Goal: Task Accomplishment & Management: Use online tool/utility

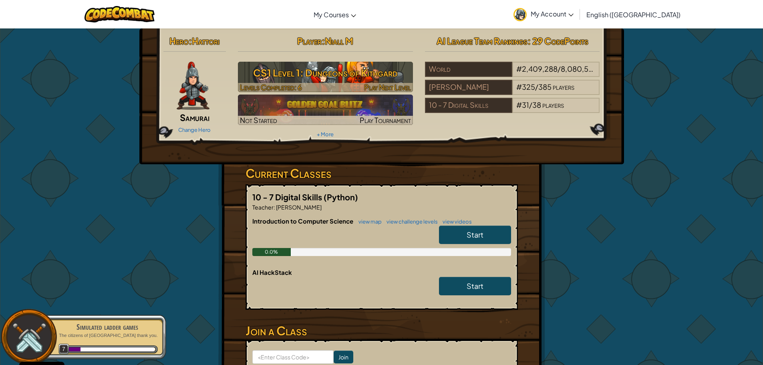
click at [327, 78] on h3 "CS1 Level 1: Dungeons of Kithgard" at bounding box center [325, 73] width 175 height 18
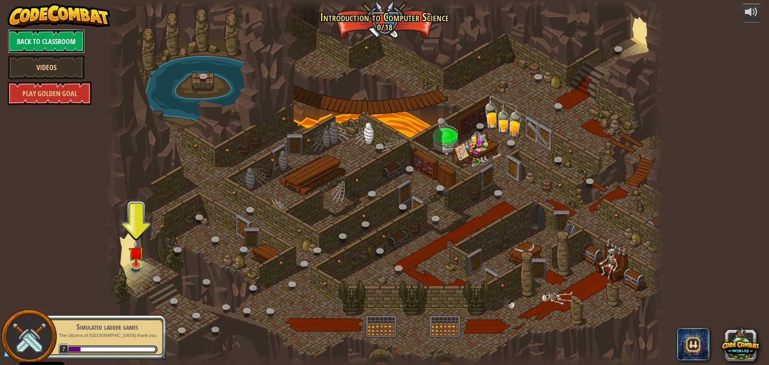
click at [48, 30] on link "Back to Classroom" at bounding box center [46, 41] width 77 height 24
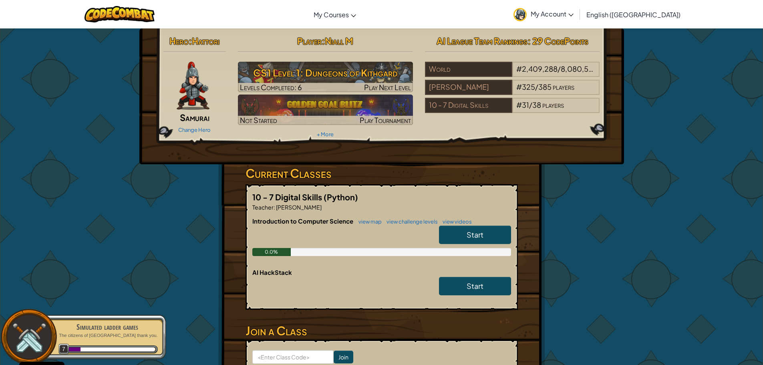
click at [492, 230] on link "Start" at bounding box center [475, 235] width 72 height 18
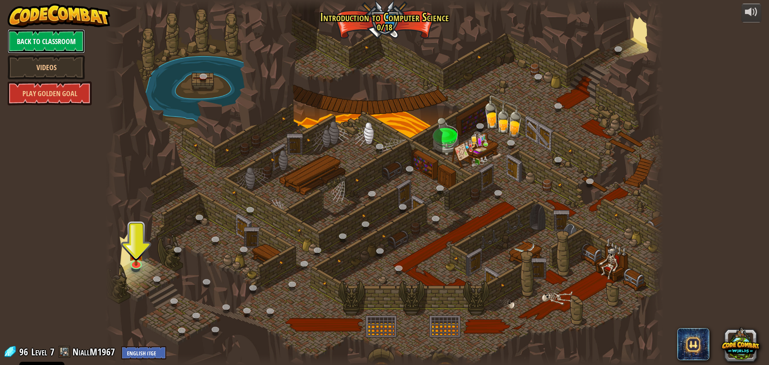
click at [52, 38] on link "Back to Classroom" at bounding box center [46, 41] width 77 height 24
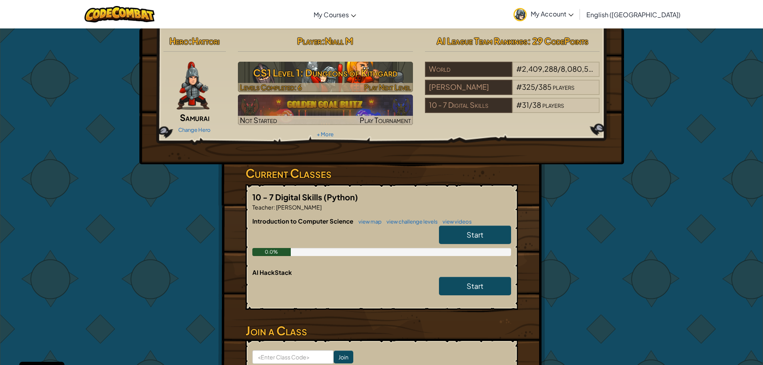
click at [394, 88] on span "Play Next Level" at bounding box center [387, 87] width 47 height 9
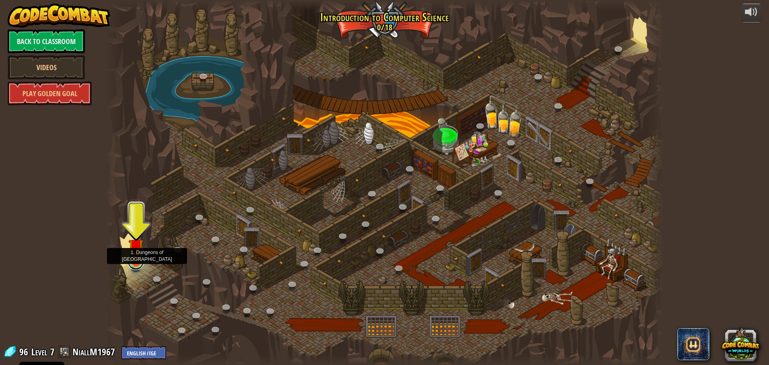
click at [137, 266] on link at bounding box center [136, 262] width 16 height 16
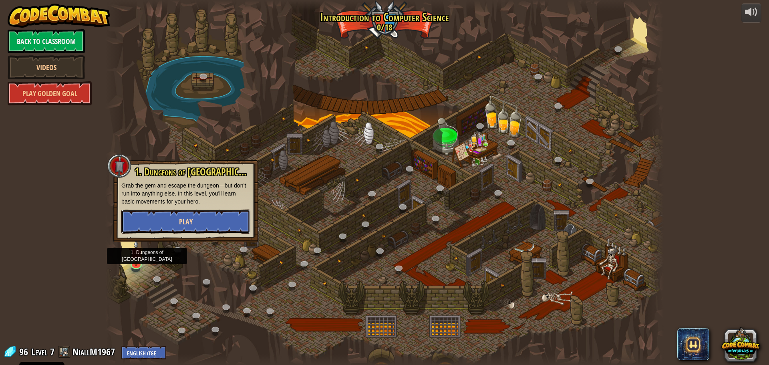
click at [203, 219] on button "Play" at bounding box center [185, 221] width 129 height 24
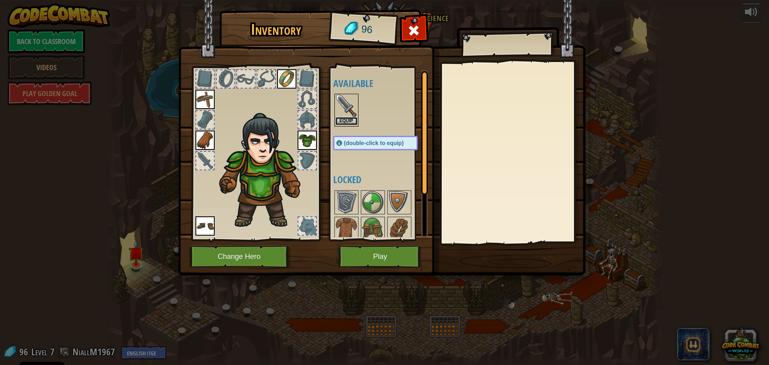
click at [350, 119] on button "Equip" at bounding box center [346, 121] width 22 height 8
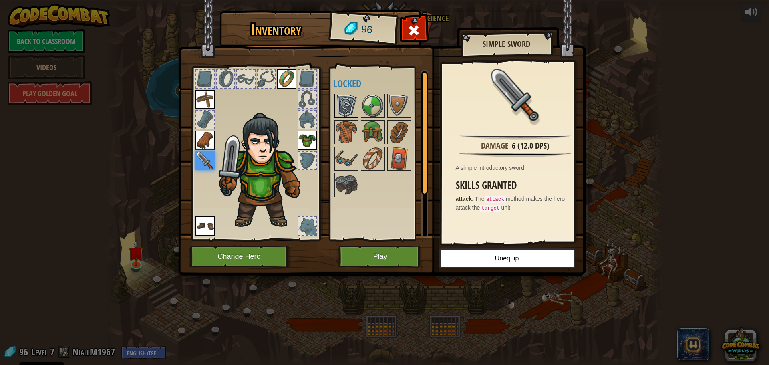
drag, startPoint x: 345, startPoint y: 110, endPoint x: 346, endPoint y: 117, distance: 7.2
click at [345, 114] on img at bounding box center [346, 106] width 22 height 22
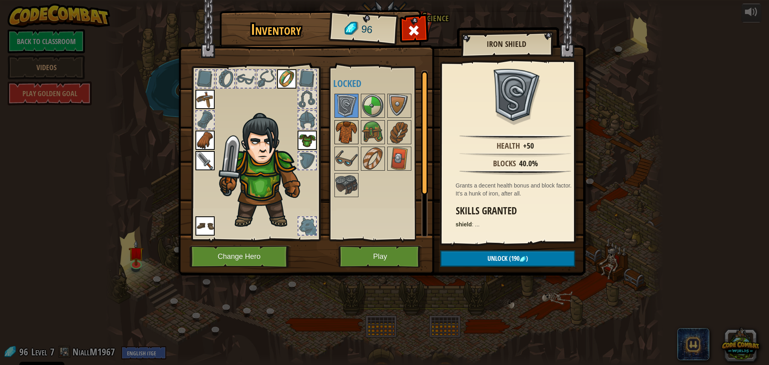
click at [348, 133] on img at bounding box center [346, 132] width 22 height 22
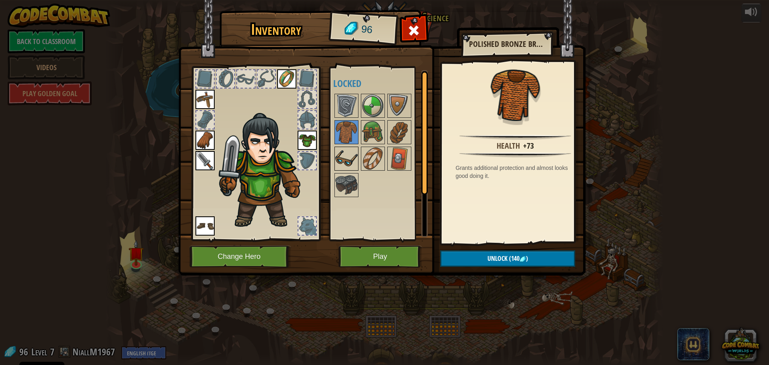
click at [349, 161] on img at bounding box center [346, 158] width 22 height 22
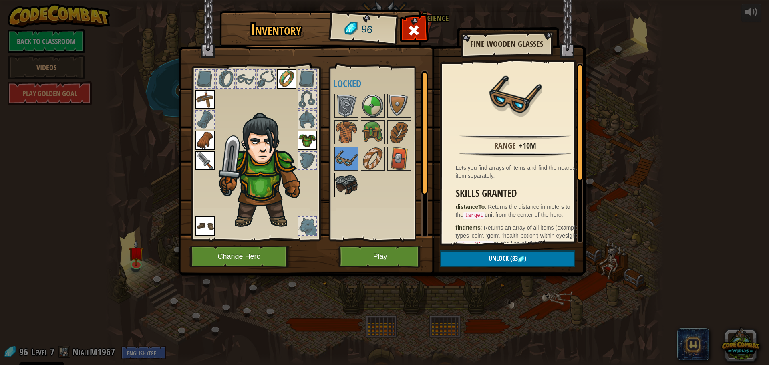
click at [342, 184] on img at bounding box center [346, 185] width 22 height 22
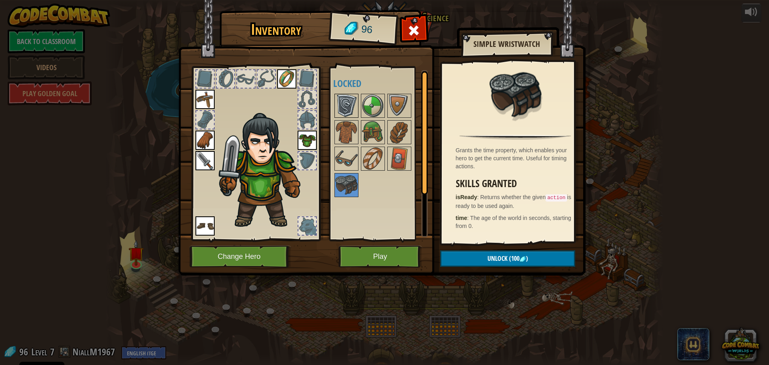
click at [348, 103] on img at bounding box center [346, 106] width 22 height 22
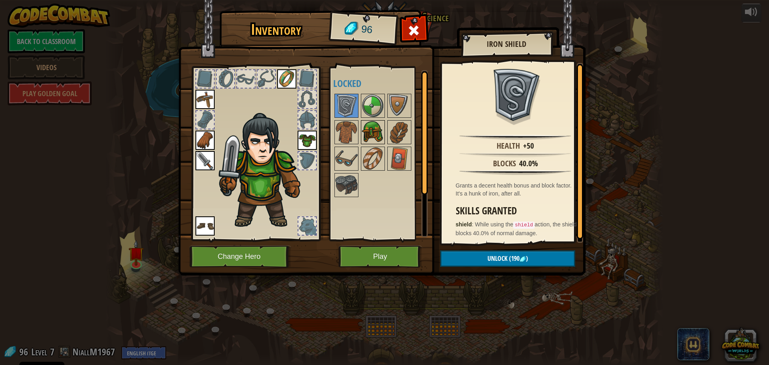
click at [381, 133] on img at bounding box center [373, 132] width 22 height 22
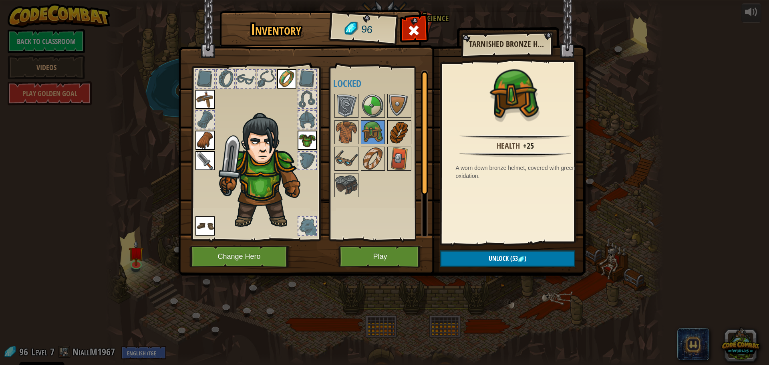
click at [394, 129] on img at bounding box center [399, 132] width 22 height 22
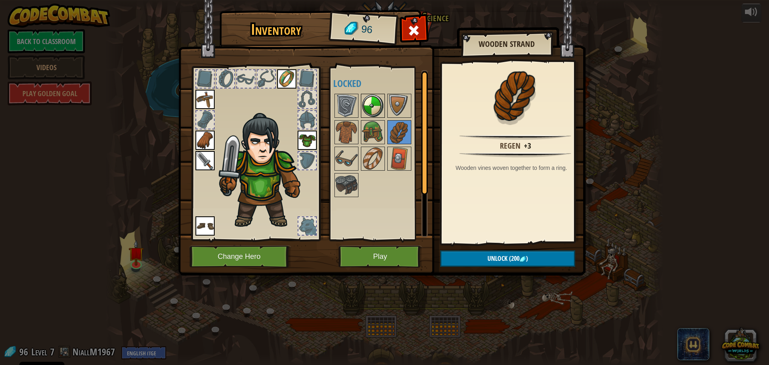
click at [377, 106] on img at bounding box center [373, 106] width 22 height 22
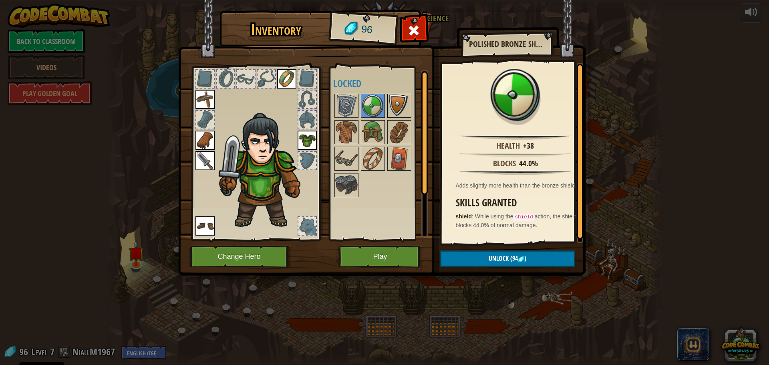
click at [397, 109] on img at bounding box center [399, 106] width 22 height 22
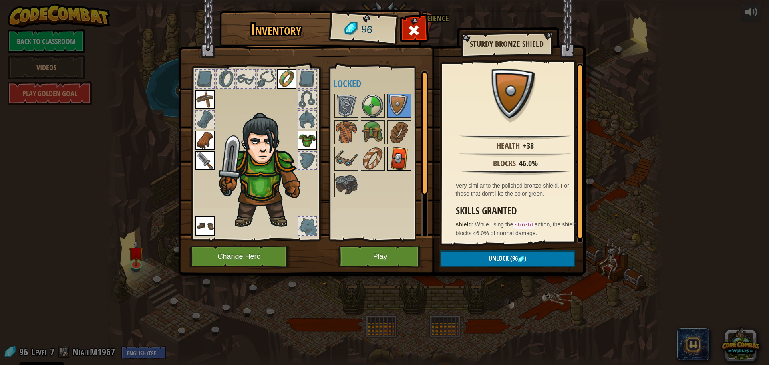
click at [391, 153] on img at bounding box center [399, 158] width 22 height 22
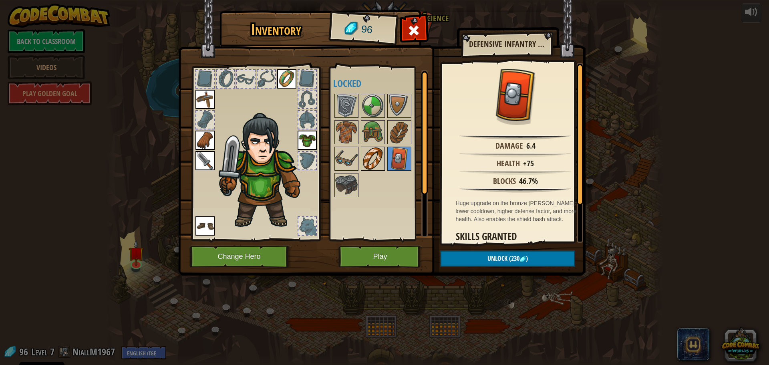
click at [378, 151] on img at bounding box center [373, 158] width 22 height 22
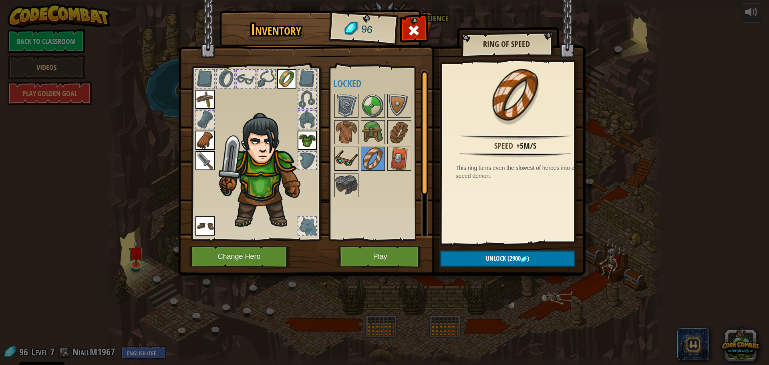
click at [350, 168] on img at bounding box center [346, 158] width 22 height 22
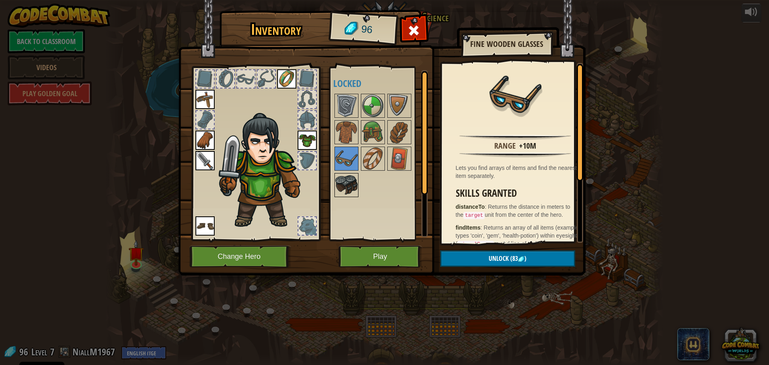
click at [348, 176] on img at bounding box center [346, 185] width 22 height 22
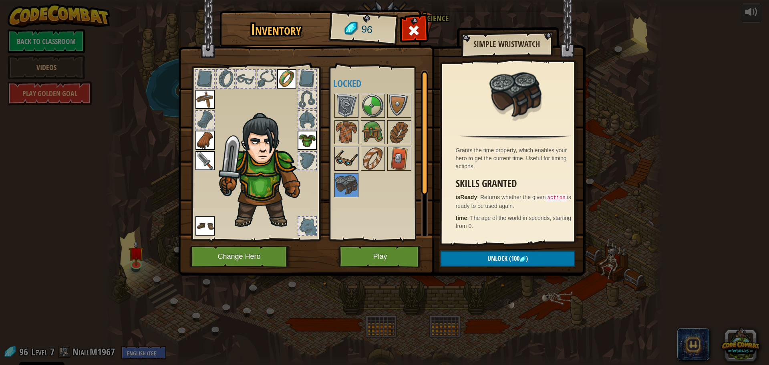
click at [347, 163] on img at bounding box center [346, 158] width 22 height 22
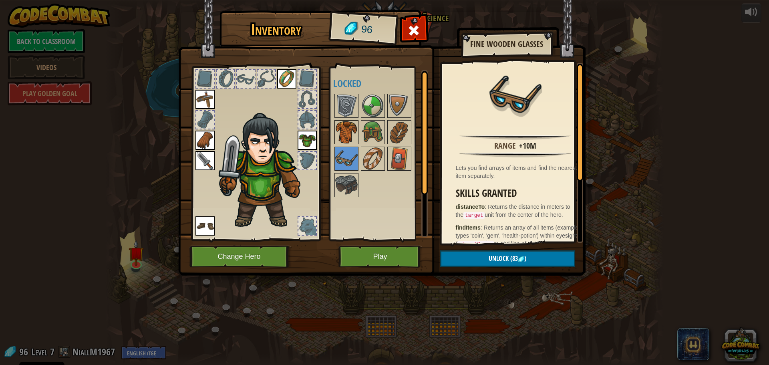
click at [340, 137] on img at bounding box center [346, 132] width 22 height 22
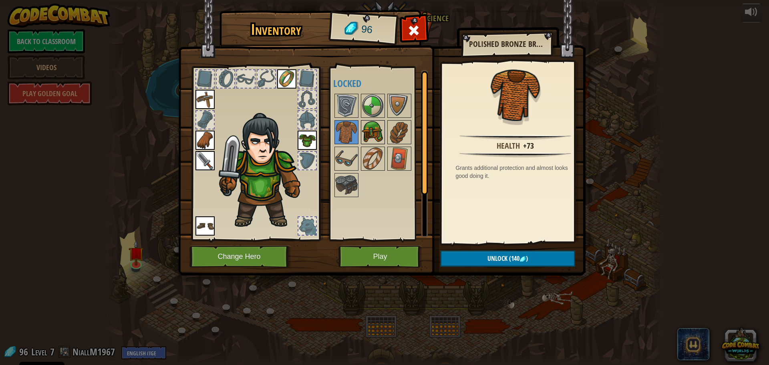
click at [369, 129] on img at bounding box center [373, 132] width 22 height 22
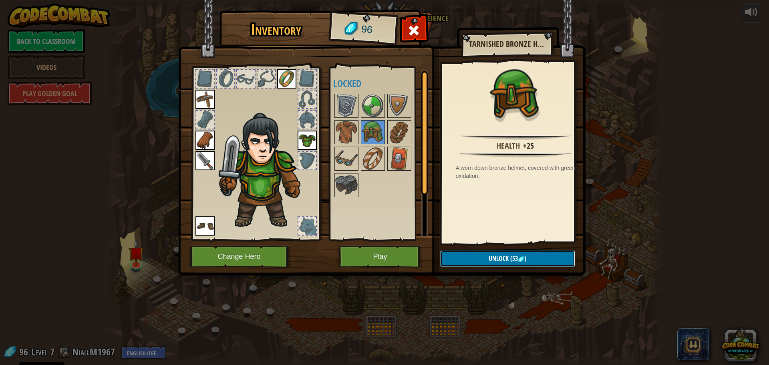
click at [492, 257] on span "Unlock" at bounding box center [499, 258] width 20 height 9
click at [492, 257] on button "Confirm" at bounding box center [507, 258] width 135 height 16
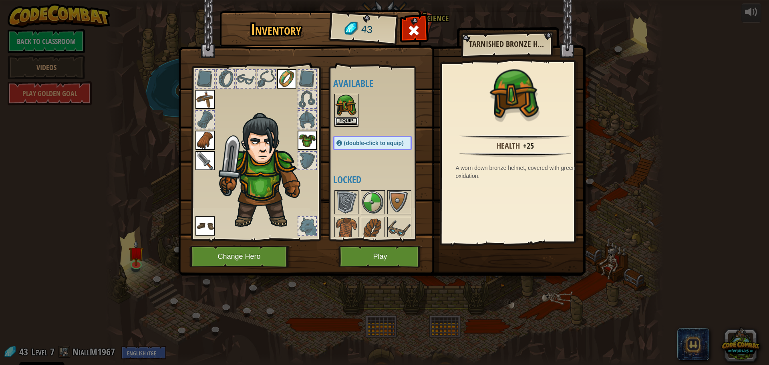
click at [352, 119] on button "Equip" at bounding box center [346, 121] width 22 height 8
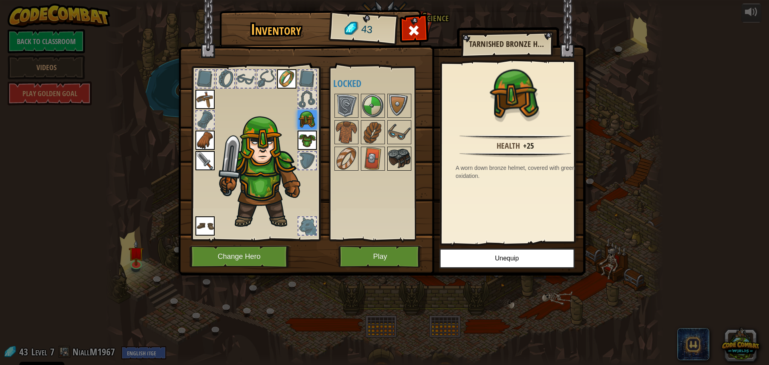
click at [401, 149] on img at bounding box center [399, 158] width 22 height 22
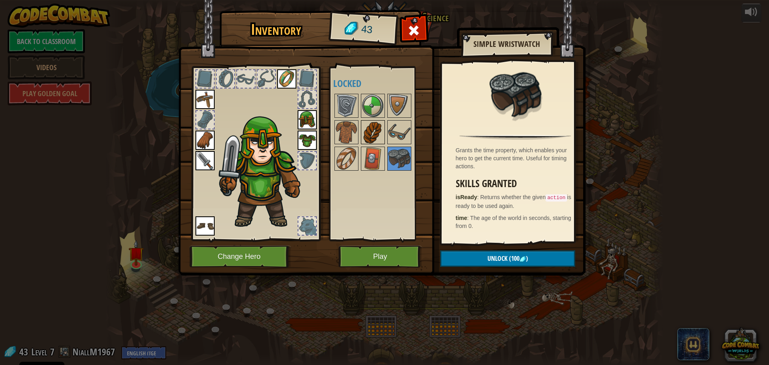
click at [373, 130] on img at bounding box center [373, 132] width 22 height 22
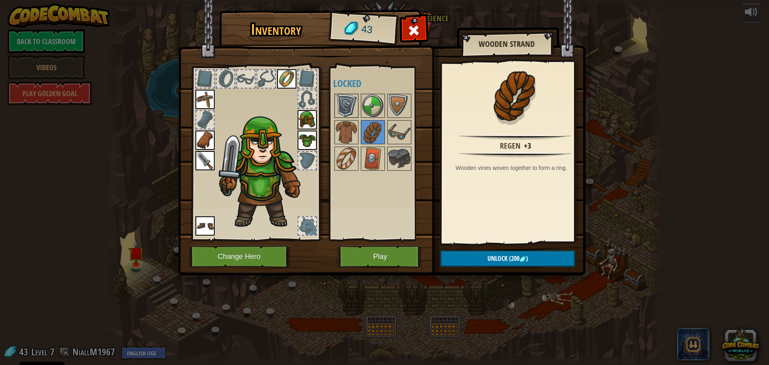
click at [352, 105] on img at bounding box center [346, 106] width 22 height 22
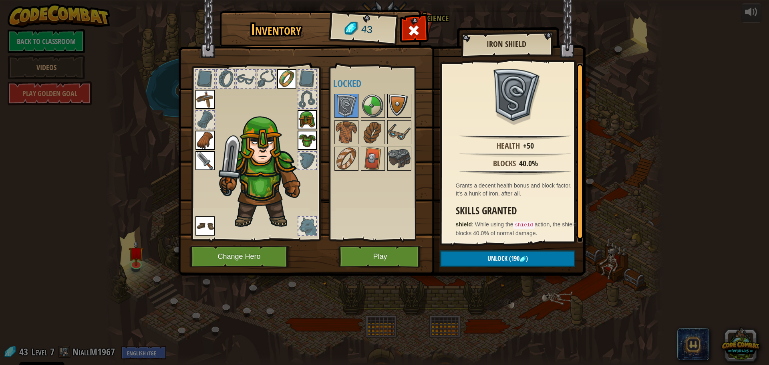
click at [389, 110] on img at bounding box center [399, 106] width 22 height 22
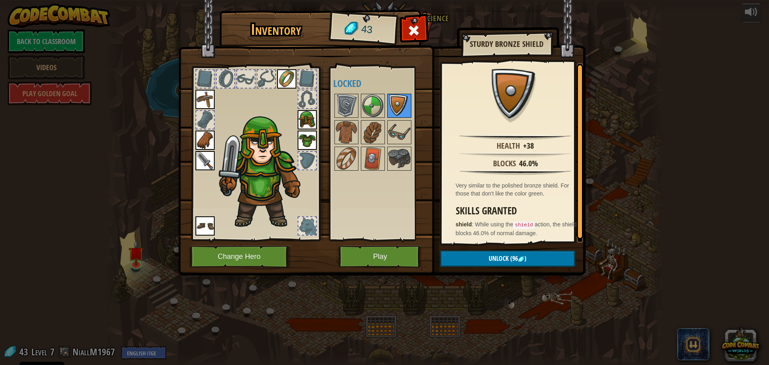
click at [397, 110] on img at bounding box center [399, 106] width 22 height 22
click at [397, 127] on img at bounding box center [399, 132] width 22 height 22
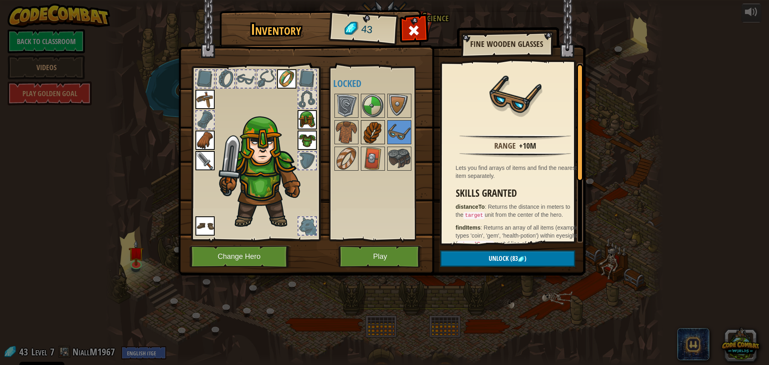
drag, startPoint x: 347, startPoint y: 129, endPoint x: 363, endPoint y: 131, distance: 15.3
click at [348, 130] on img at bounding box center [346, 132] width 22 height 22
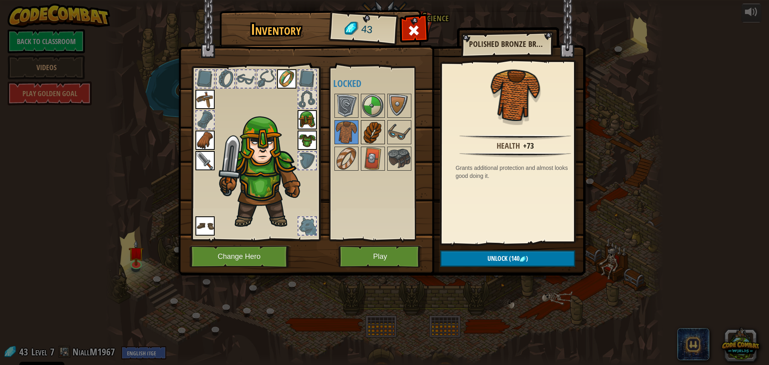
drag, startPoint x: 368, startPoint y: 133, endPoint x: 372, endPoint y: 133, distance: 4.0
click at [369, 133] on img at bounding box center [373, 132] width 22 height 22
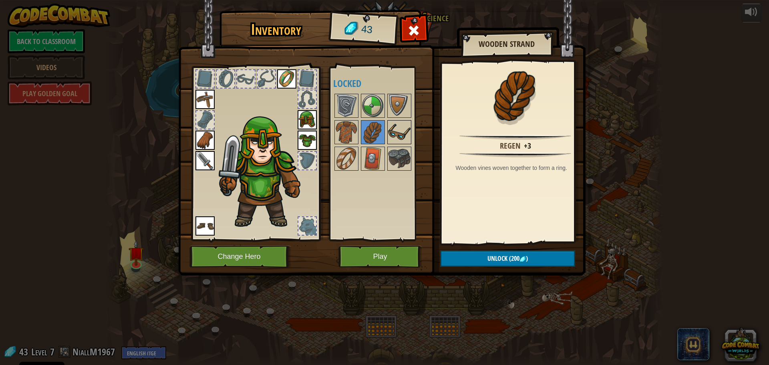
click at [392, 131] on img at bounding box center [399, 132] width 22 height 22
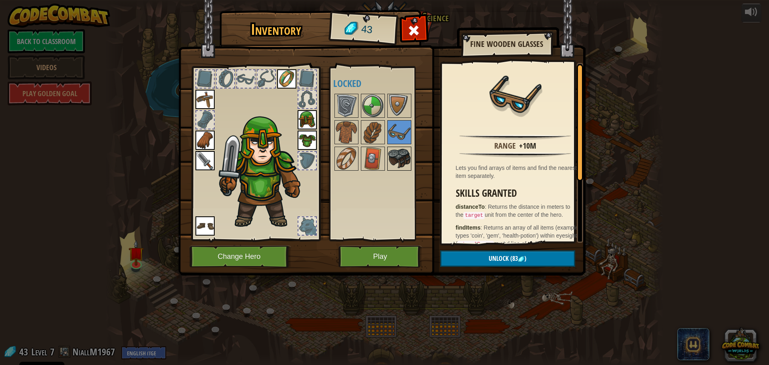
click at [391, 152] on img at bounding box center [399, 158] width 22 height 22
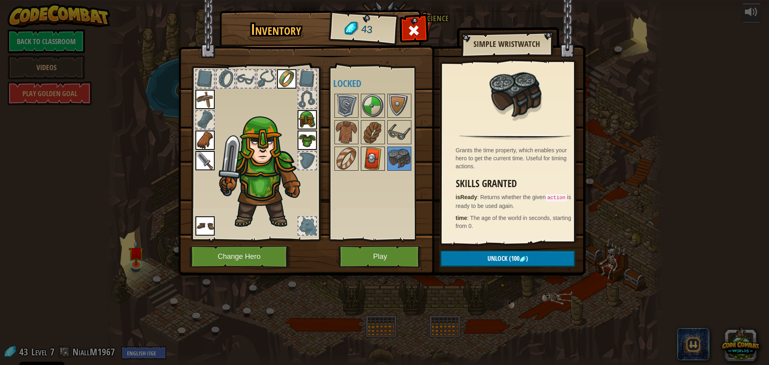
click at [377, 156] on img at bounding box center [373, 158] width 22 height 22
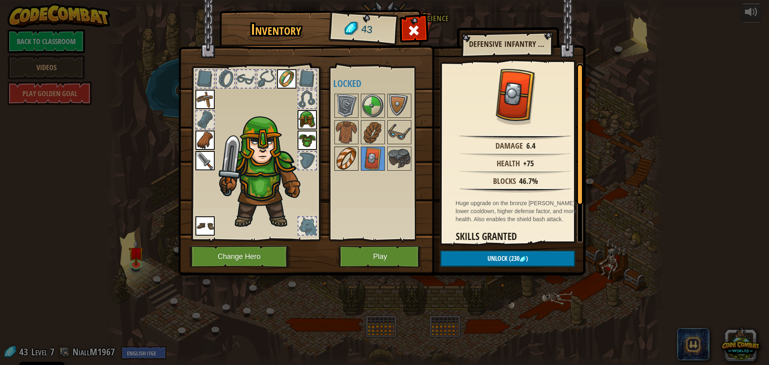
click at [353, 153] on img at bounding box center [346, 158] width 22 height 22
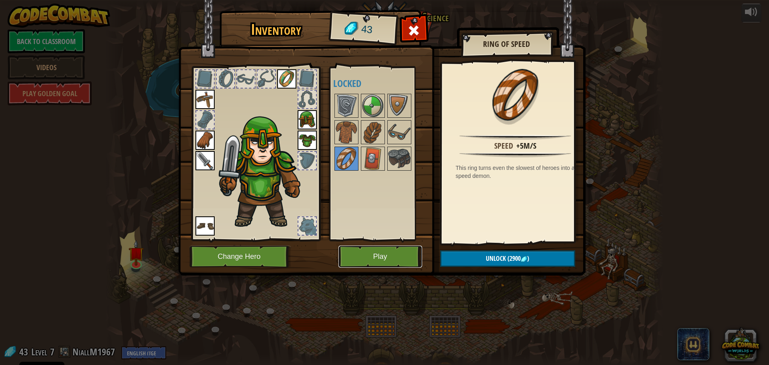
click at [386, 260] on button "Play" at bounding box center [380, 257] width 84 height 22
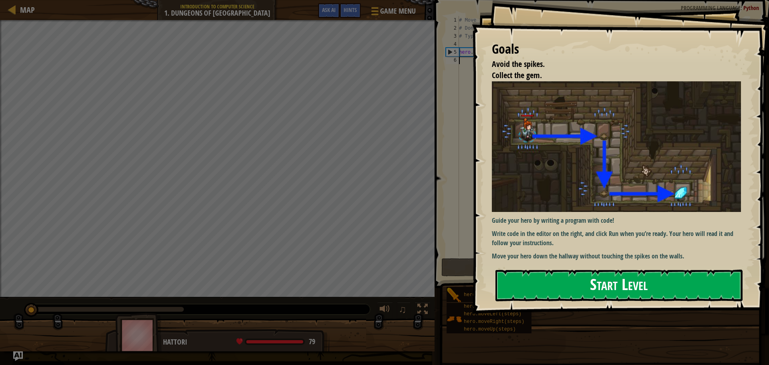
click at [580, 270] on button "Start Level" at bounding box center [619, 286] width 247 height 32
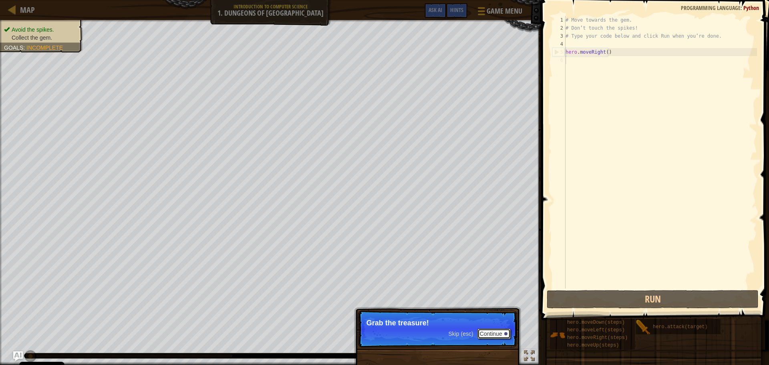
click at [496, 333] on button "Continue" at bounding box center [493, 333] width 33 height 10
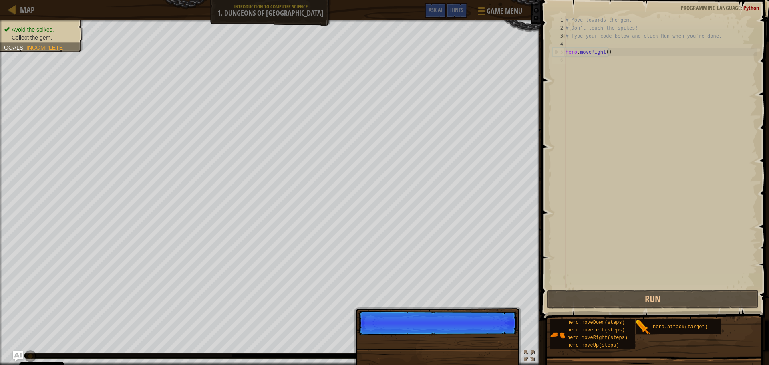
scroll to position [4, 0]
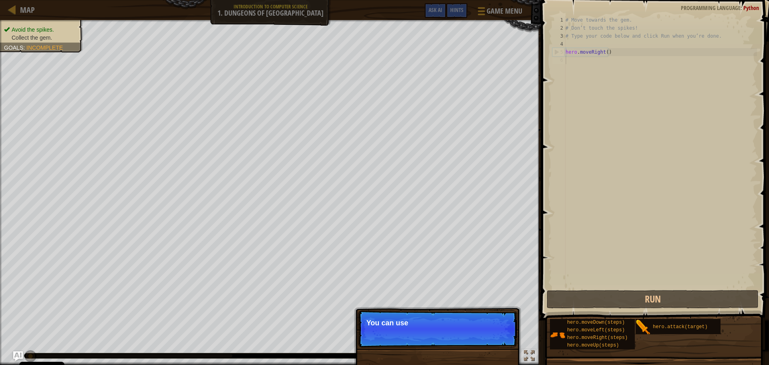
click at [475, 328] on p "Skip (esc) Continue You can use" at bounding box center [437, 328] width 159 height 37
click at [471, 337] on div "Skip (esc) Continue" at bounding box center [479, 333] width 62 height 10
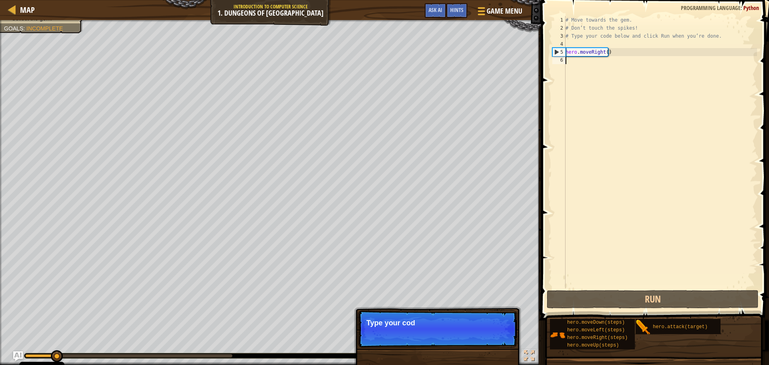
click at [471, 336] on p "Skip (esc) Continue Type your cod" at bounding box center [437, 328] width 159 height 37
click at [471, 336] on p "Skip (esc) Continue Type your code on the right" at bounding box center [437, 328] width 159 height 37
click at [471, 341] on p "Skip (esc) Continue Type your code on the right." at bounding box center [437, 328] width 159 height 37
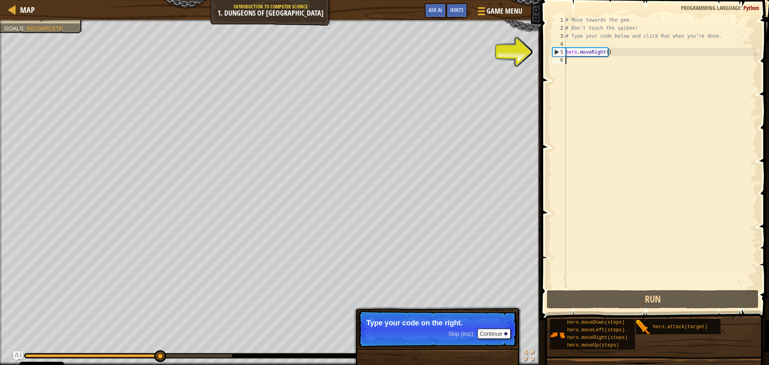
click at [595, 74] on div "# Move towards the gem. # Don’t touch the spikes! # Type your code below and cl…" at bounding box center [660, 160] width 193 height 288
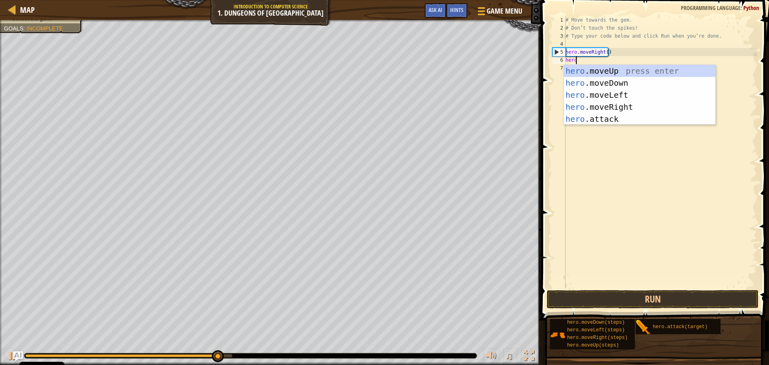
scroll to position [4, 0]
type textarea "hero."
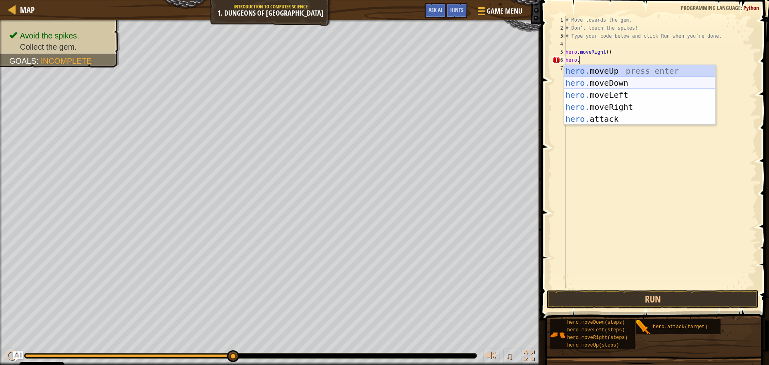
click at [606, 82] on div "hero. moveUp press enter hero. moveDown press enter hero. moveLeft press enter …" at bounding box center [639, 107] width 151 height 84
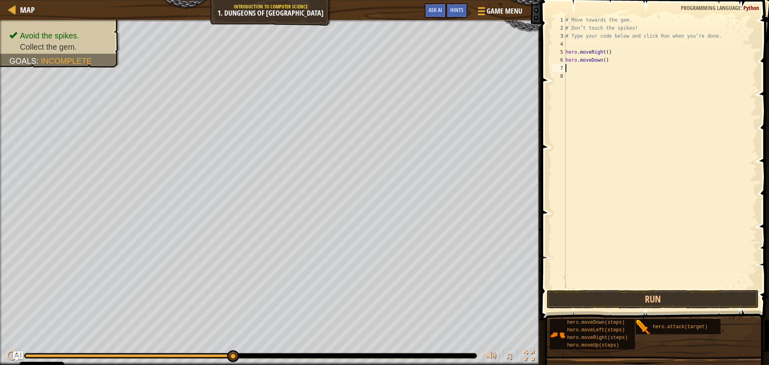
scroll to position [4, 0]
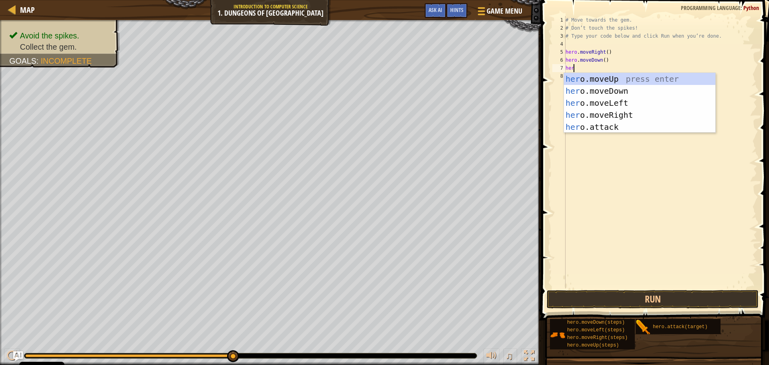
type textarea "hero"
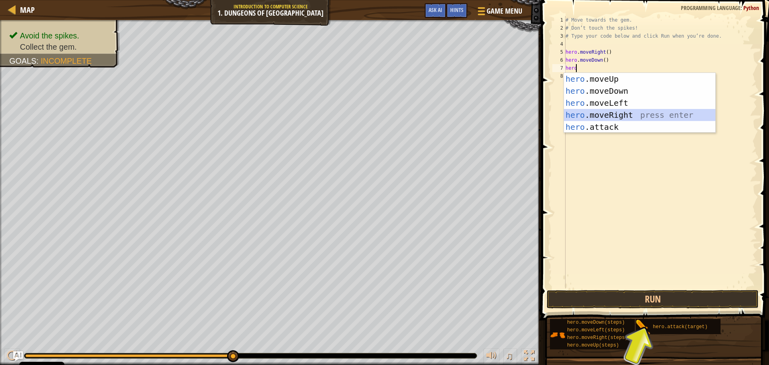
click at [618, 119] on div "hero .moveUp press enter hero .moveDown press enter hero .moveLeft press enter …" at bounding box center [639, 115] width 151 height 84
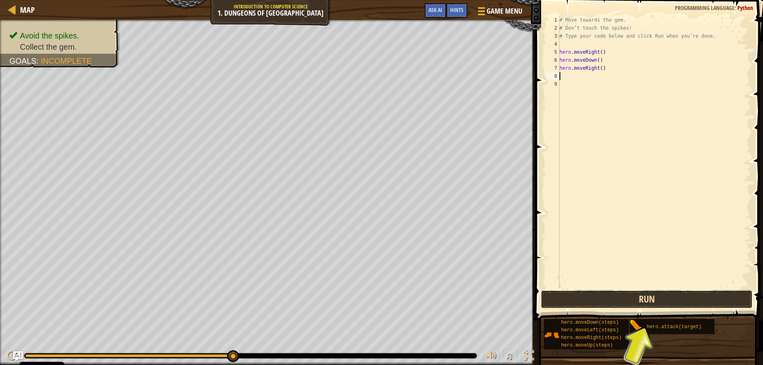
click at [666, 305] on button "Run" at bounding box center [647, 299] width 212 height 18
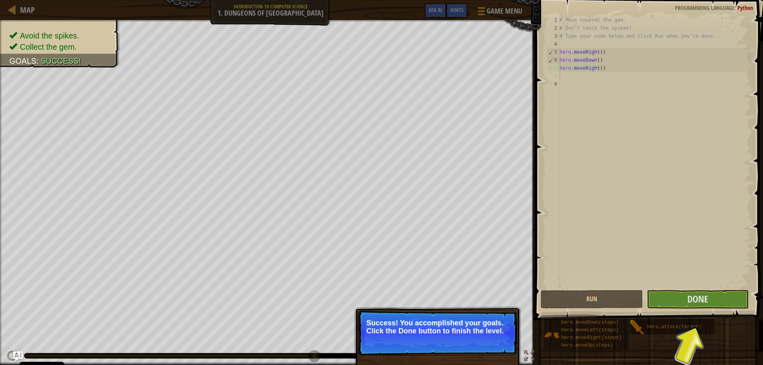
click at [438, 327] on p "Success! You accomplished your goals. Click the Done button to finish the level." at bounding box center [438, 327] width 142 height 16
click at [441, 332] on p "Success! You accomplished your goals. Click the Done button to finish the level." at bounding box center [438, 327] width 142 height 16
click at [440, 333] on p "Success! You accomplished your goals. Click the Done button to finish the level." at bounding box center [438, 327] width 142 height 16
click at [713, 304] on button "Done" at bounding box center [698, 299] width 102 height 18
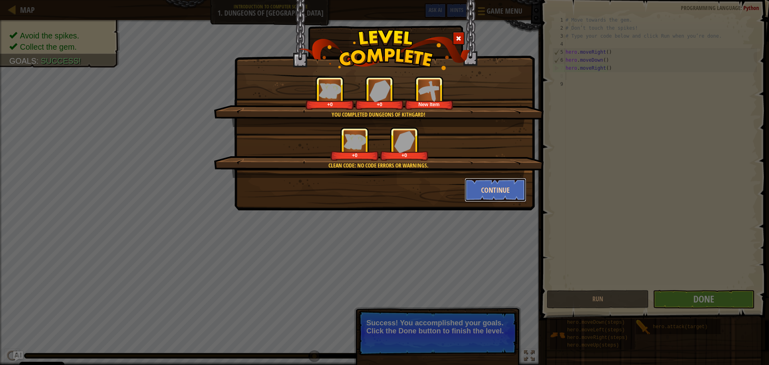
click at [490, 182] on button "Continue" at bounding box center [496, 190] width 62 height 24
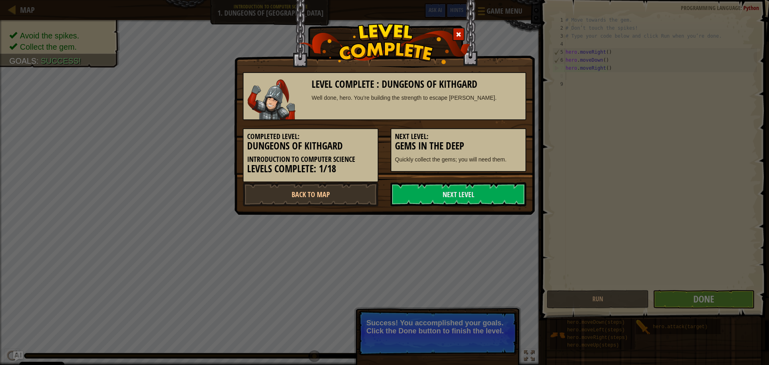
drag, startPoint x: 469, startPoint y: 192, endPoint x: 327, endPoint y: 209, distance: 143.2
click at [327, 209] on div "Level Complete : Dungeons of Kithgard Well done, hero. You’re building the stre…" at bounding box center [384, 107] width 300 height 215
click at [322, 194] on link "Back to Map" at bounding box center [311, 194] width 136 height 24
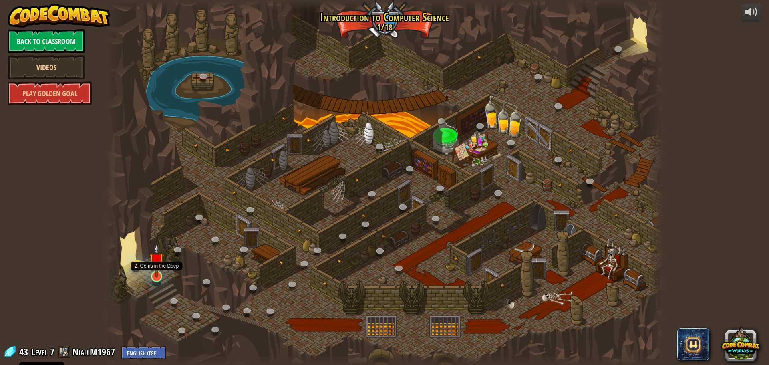
click at [153, 276] on img at bounding box center [156, 260] width 15 height 34
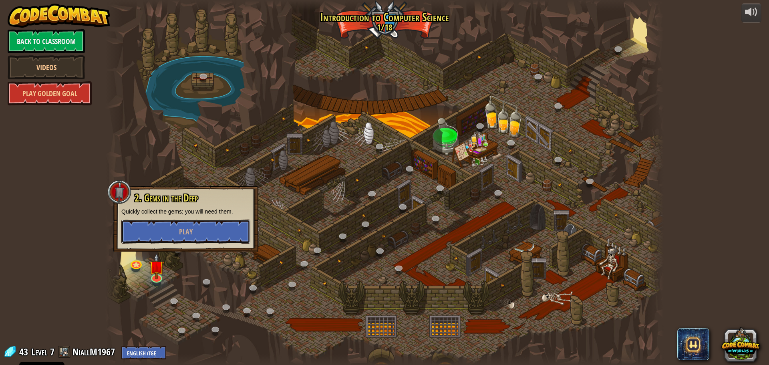
drag, startPoint x: 195, startPoint y: 237, endPoint x: 194, endPoint y: 250, distance: 12.4
click at [194, 249] on div "2. Gems in the Deep Quickly collect the gems; you will need them. Play" at bounding box center [185, 219] width 145 height 66
click at [203, 217] on div "2. Gems in the Deep Quickly collect the gems; you will need them. Play" at bounding box center [185, 218] width 129 height 51
click at [204, 230] on button "Play" at bounding box center [185, 232] width 129 height 24
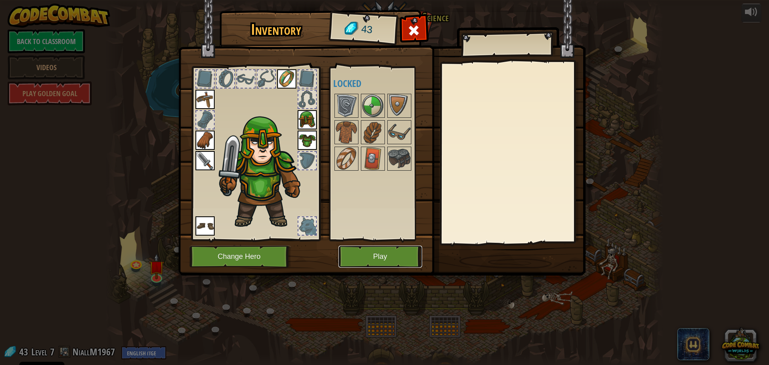
click at [369, 262] on button "Play" at bounding box center [380, 257] width 84 height 22
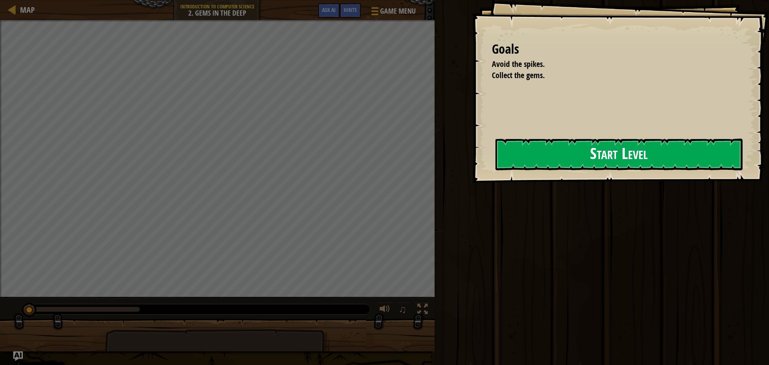
click at [547, 153] on button "Start Level" at bounding box center [619, 155] width 247 height 32
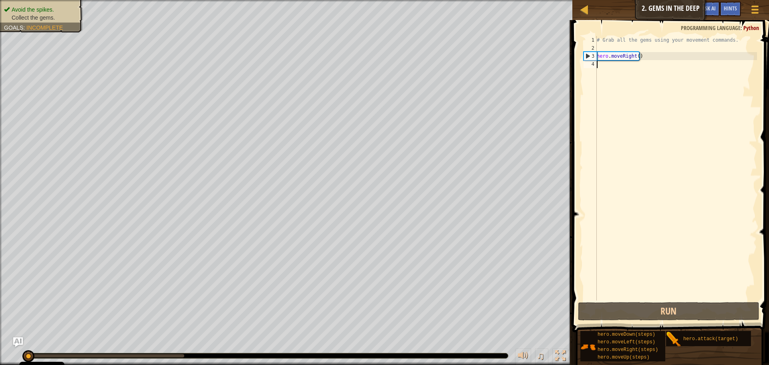
scroll to position [4, 0]
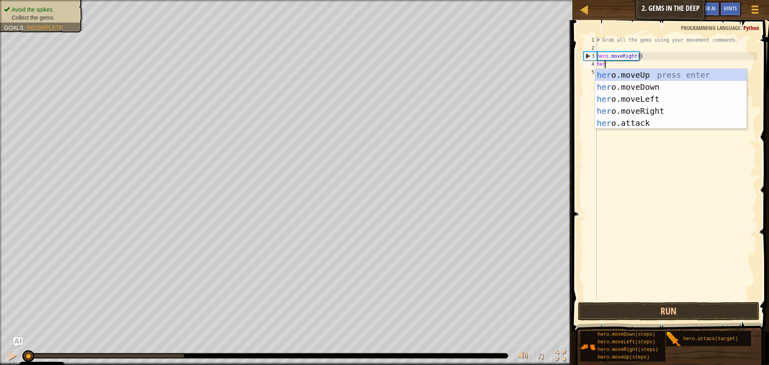
type textarea "hero"
click at [671, 77] on div "hero .moveUp press enter hero .moveDown press enter hero .moveLeft press enter …" at bounding box center [670, 111] width 151 height 84
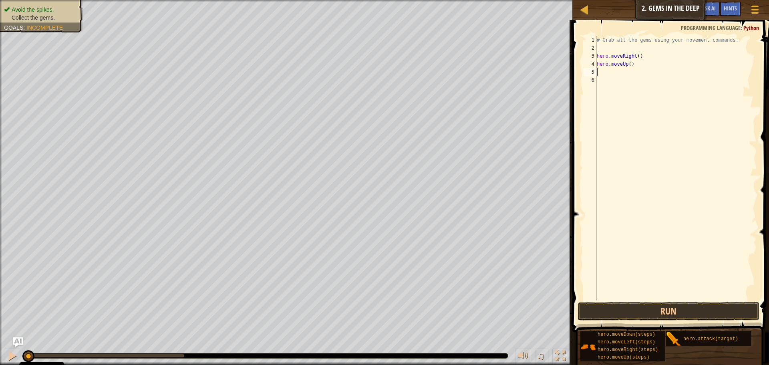
scroll to position [4, 0]
click at [625, 63] on div "# Grab all the gems using your movement commands. hero . moveRight ( ) hero . m…" at bounding box center [676, 176] width 162 height 280
click at [646, 73] on div "hero.moveDown press enter" at bounding box center [670, 87] width 151 height 36
type textarea "hero.moveDown"
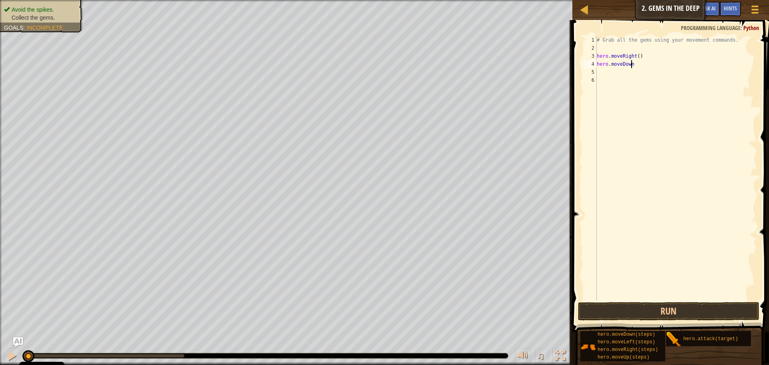
scroll to position [4, 2]
click at [629, 71] on div "# Grab all the gems using your movement commands. hero . moveRight ( ) hero . […" at bounding box center [676, 176] width 162 height 280
type textarea "hero"
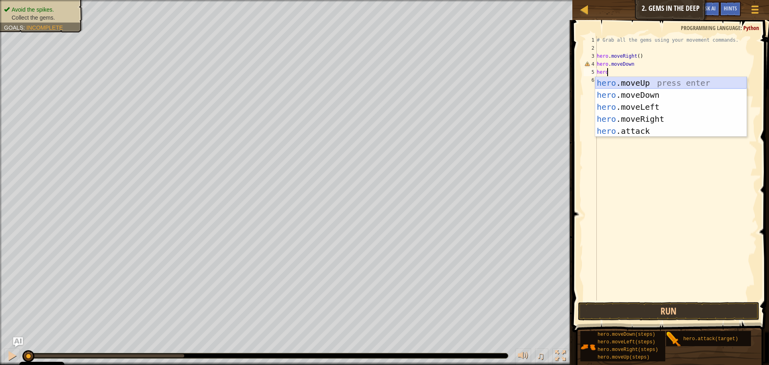
click at [638, 81] on div "hero .moveUp press enter hero .moveDown press enter hero .moveLeft press enter …" at bounding box center [670, 119] width 151 height 84
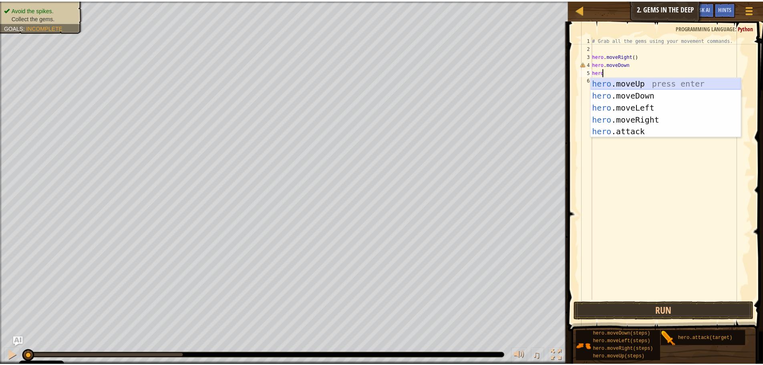
scroll to position [4, 0]
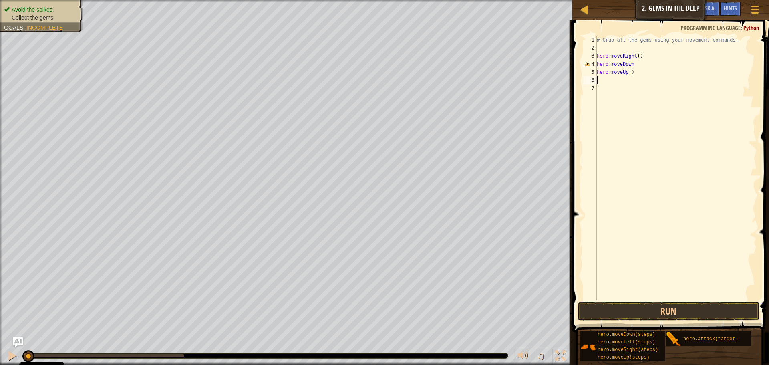
click at [640, 56] on div "# Grab all the gems using your movement commands. hero . moveRight ( ) hero . m…" at bounding box center [676, 176] width 162 height 280
click at [640, 61] on div "# Grab all the gems using your movement commands. hero . moveRight ( ) hero . m…" at bounding box center [676, 176] width 162 height 280
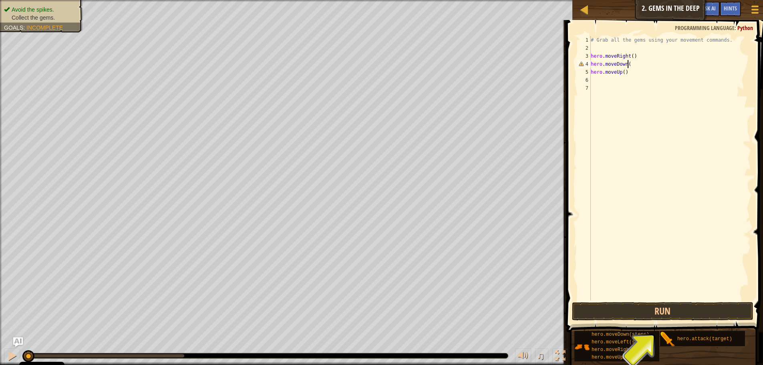
type textarea "hero.moveDown()"
click at [613, 83] on div "# Grab all the gems using your movement commands. hero . moveRight ( ) hero . m…" at bounding box center [670, 176] width 162 height 280
click at [622, 73] on div "# Grab all the gems using your movement commands. hero . moveRight ( ) hero . m…" at bounding box center [670, 176] width 162 height 280
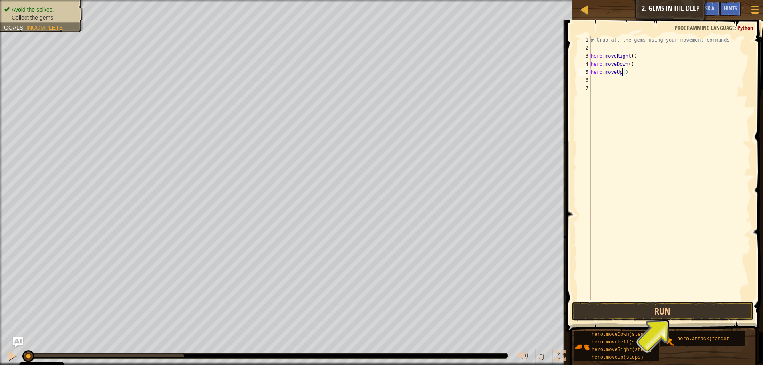
type textarea "hero.moveUp(2)"
click at [624, 81] on div "# Grab all the gems using your movement commands. hero . moveRight ( ) hero . m…" at bounding box center [670, 176] width 162 height 280
click at [630, 56] on div "# Grab all the gems using your movement commands. hero . moveRight ( ) hero . m…" at bounding box center [670, 176] width 162 height 280
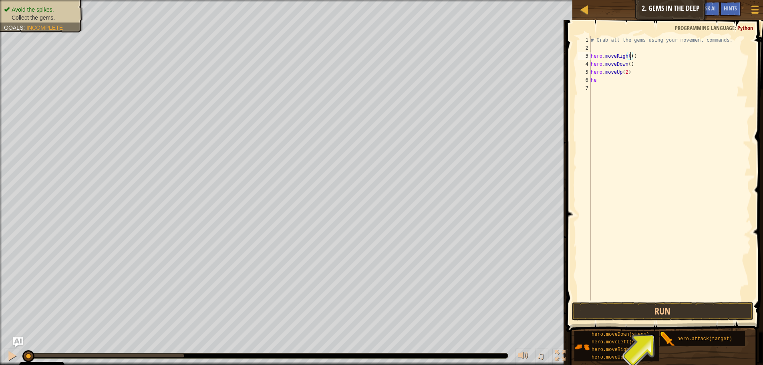
type textarea "hero.moveRight(2)"
click at [645, 55] on div "# Grab all the gems using your movement commands. hero . moveRight ( 2 ) hero .…" at bounding box center [670, 176] width 162 height 280
click at [614, 85] on div "# Grab all the gems using your movement commands. hero . moveRight ( 2 ) hero .…" at bounding box center [670, 176] width 162 height 280
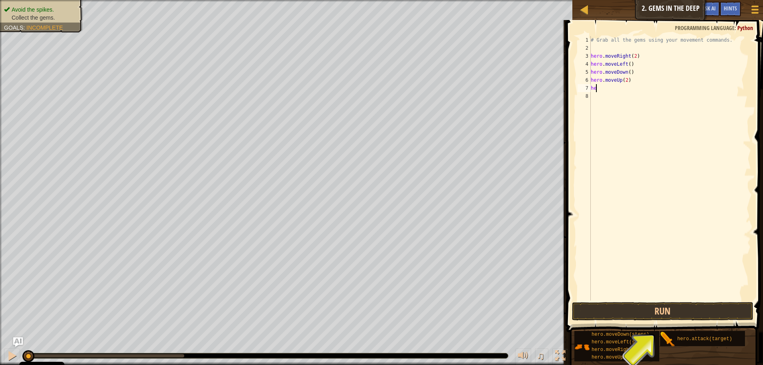
scroll to position [4, 0]
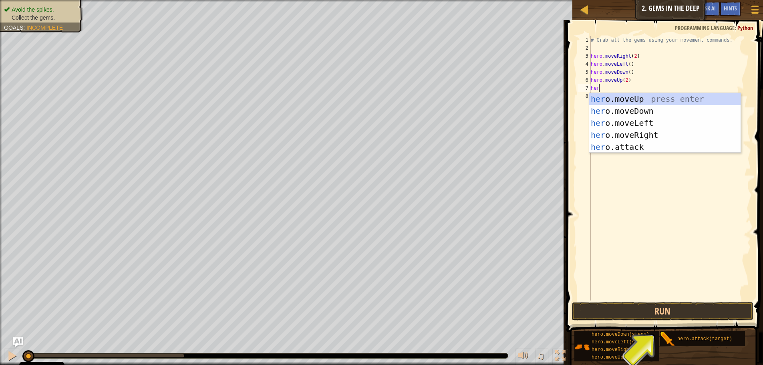
type textarea "hero."
click at [647, 133] on div "hero. moveUp press enter hero. moveDown press enter hero. moveLeft press enter …" at bounding box center [664, 135] width 151 height 84
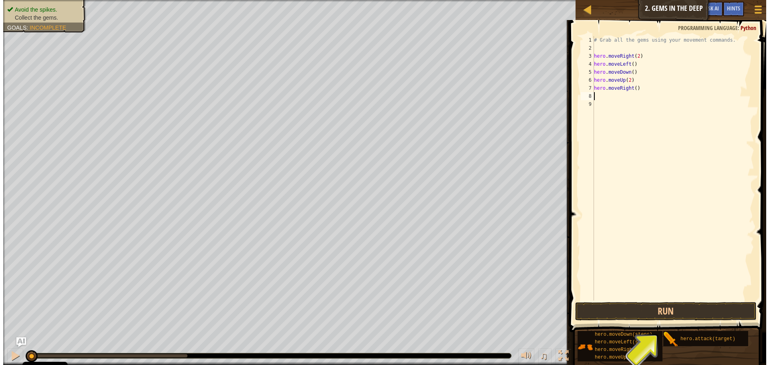
scroll to position [4, 0]
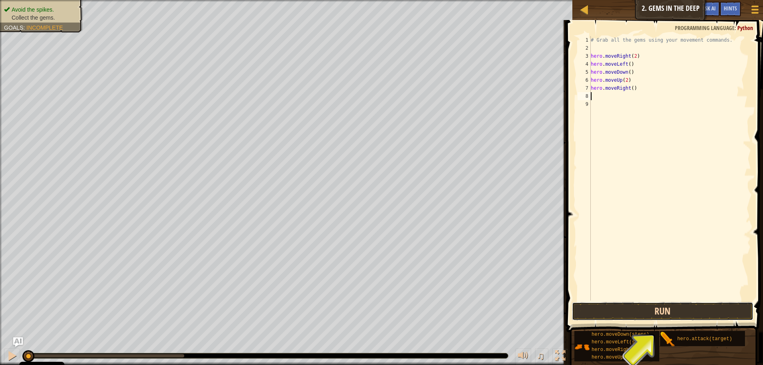
click at [668, 306] on button "Run" at bounding box center [662, 311] width 181 height 18
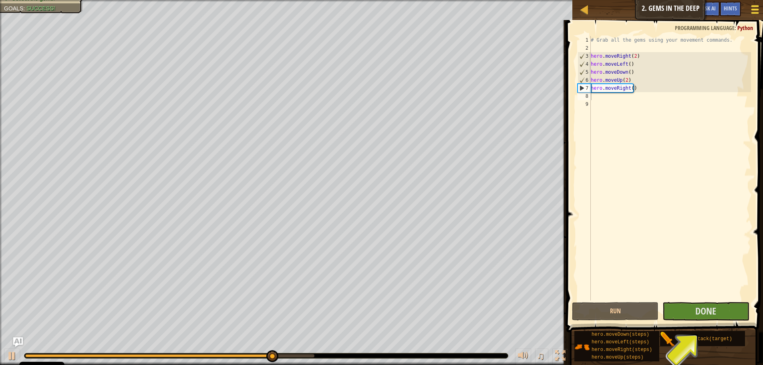
click at [751, 11] on div at bounding box center [754, 10] width 11 height 12
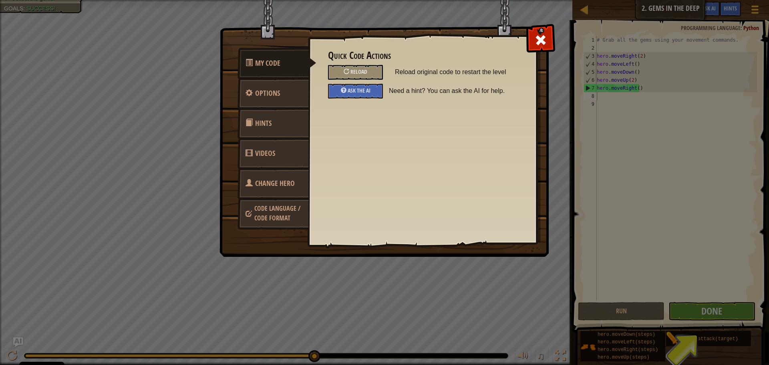
click at [528, 39] on div "Quick Code Actions Reload Reload original code to restart the level Ask the AI …" at bounding box center [422, 127] width 229 height 198
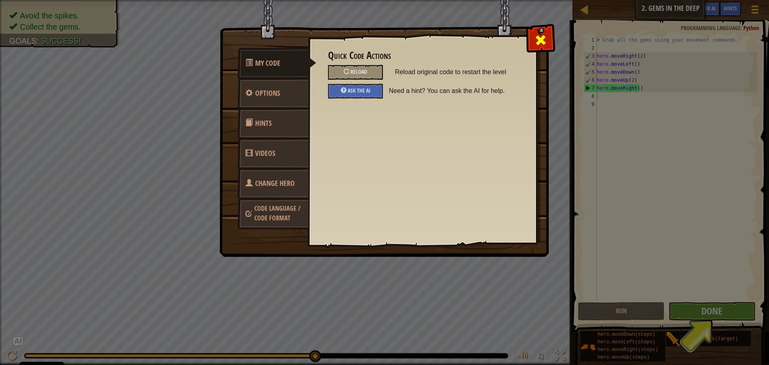
click at [548, 43] on div at bounding box center [540, 38] width 25 height 25
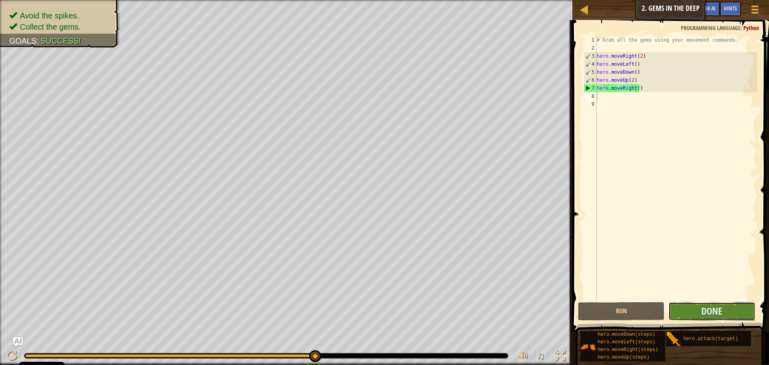
click at [703, 302] on button "Done" at bounding box center [712, 311] width 87 height 18
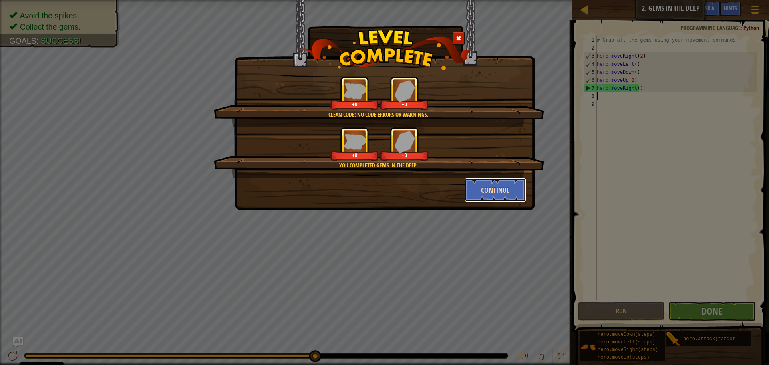
click at [489, 183] on button "Continue" at bounding box center [496, 190] width 62 height 24
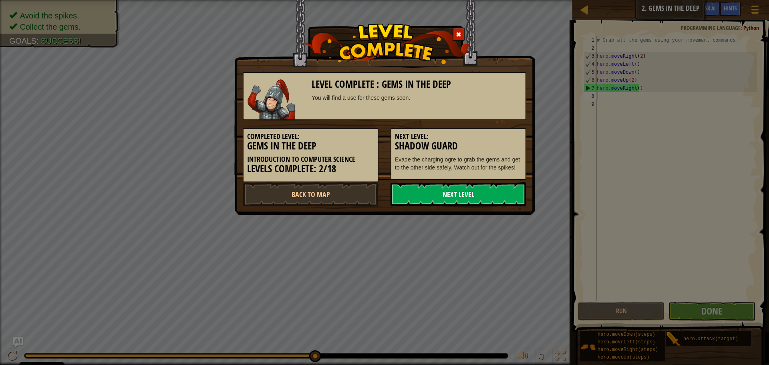
click at [487, 195] on link "Next Level" at bounding box center [459, 194] width 136 height 24
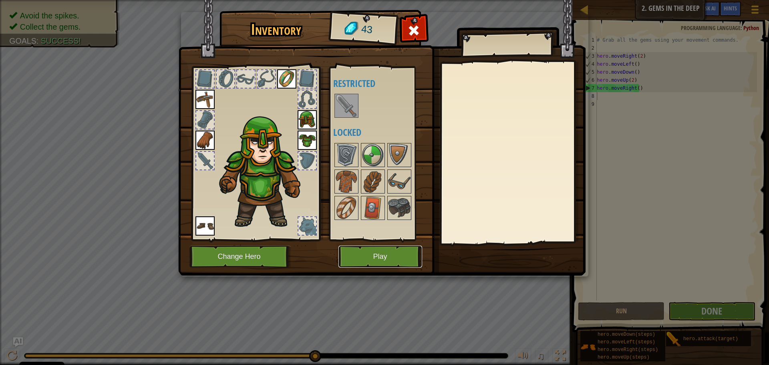
click at [411, 258] on button "Play" at bounding box center [380, 257] width 84 height 22
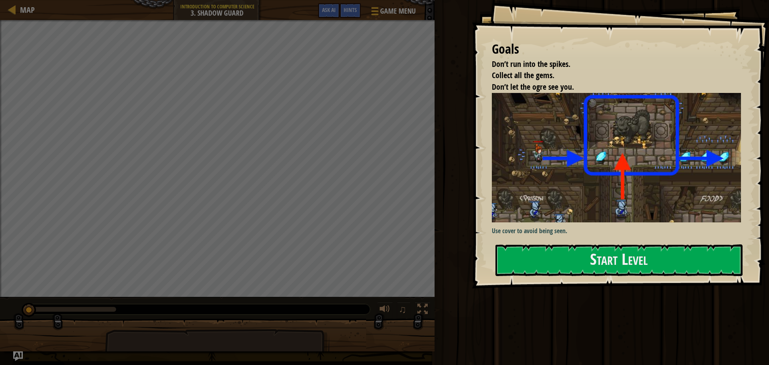
click at [577, 151] on div "Goals Don’t run into the spikes. Collect all the gems. Don’t let the ogre see y…" at bounding box center [620, 144] width 297 height 288
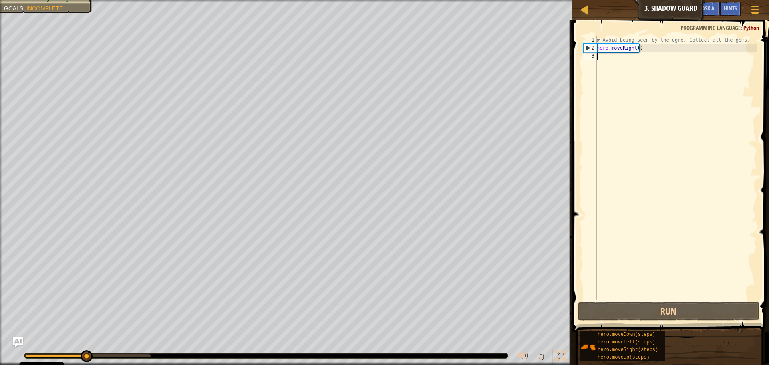
click at [600, 56] on div "# Avoid being seen by the ogre. Collect all the gems. hero . moveRight ( )" at bounding box center [676, 176] width 162 height 280
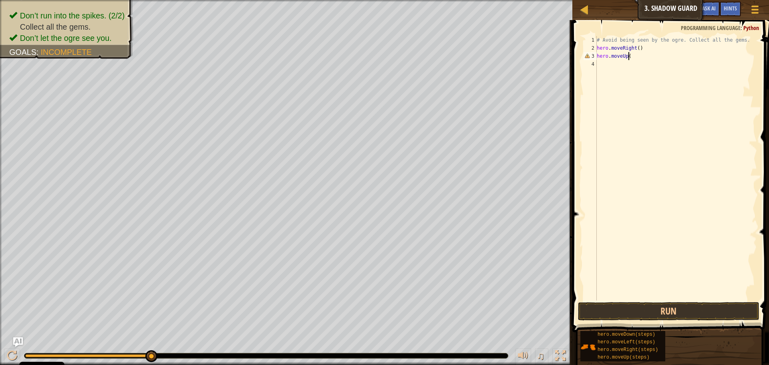
type textarea "hero.moveUp()"
type textarea "hero.moveRight()"
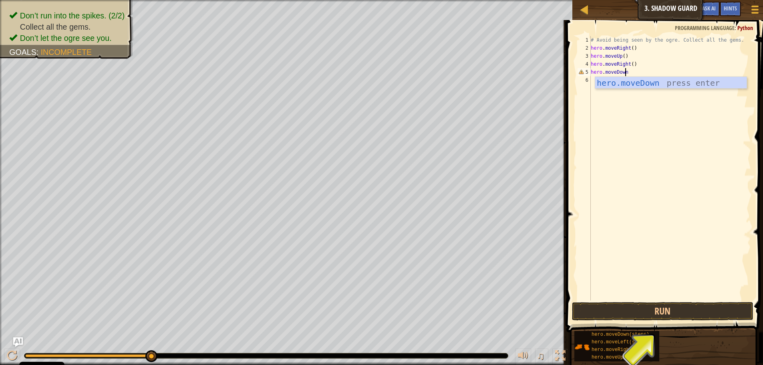
scroll to position [4, 3]
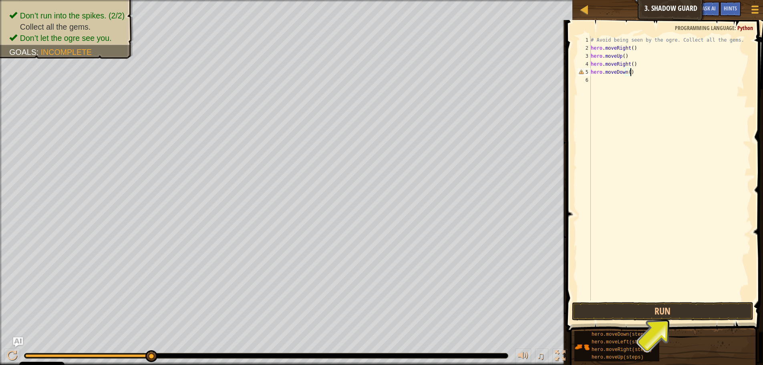
type textarea "hero.moveDown()"
type textarea "hero.moveRight()"
click at [700, 316] on button "Run" at bounding box center [662, 311] width 181 height 18
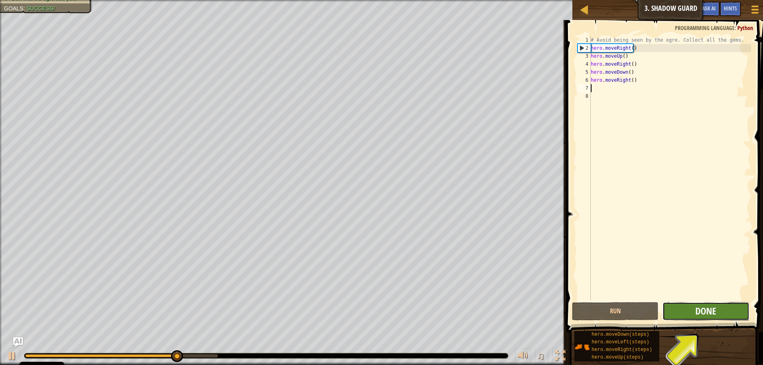
click at [696, 313] on span "Done" at bounding box center [705, 310] width 21 height 13
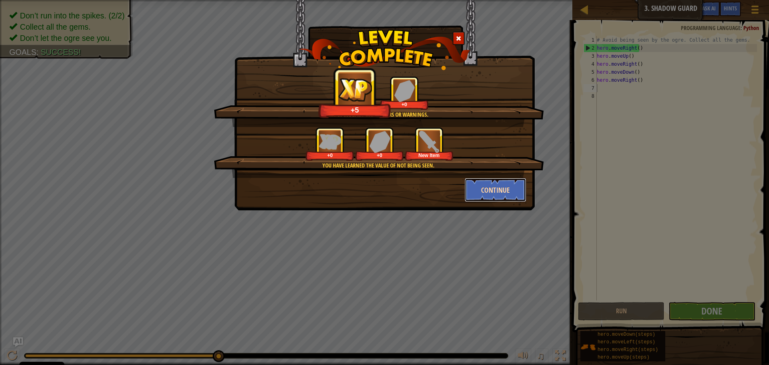
click at [510, 185] on button "Continue" at bounding box center [496, 190] width 62 height 24
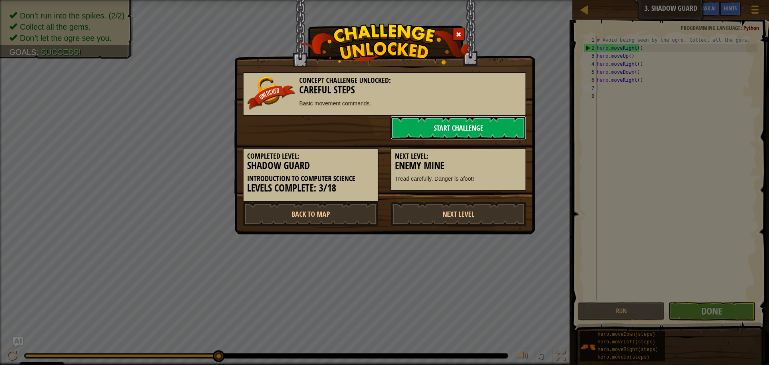
click at [437, 121] on link "Start Challenge" at bounding box center [459, 128] width 136 height 24
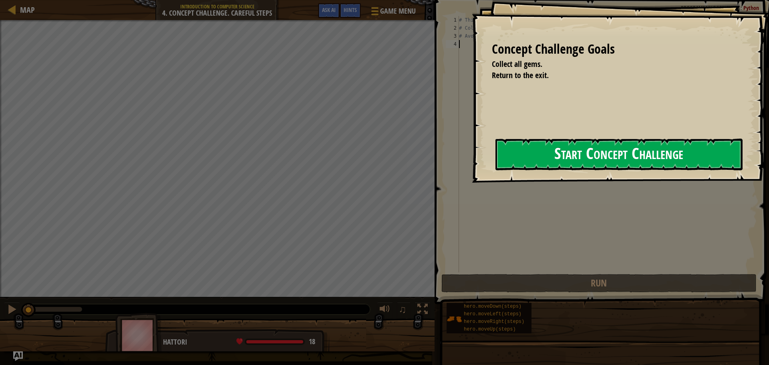
drag, startPoint x: 533, startPoint y: 151, endPoint x: 535, endPoint y: 146, distance: 6.1
click at [534, 148] on button "Start Concept Challenge" at bounding box center [619, 155] width 247 height 32
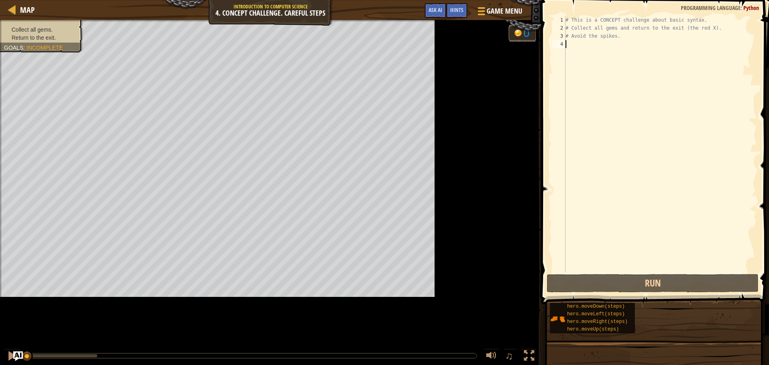
click at [524, 47] on div "Collect all gems. Return to the exit. Goals : Incomplete 0 ♫ Hattori 18 x: 10 y…" at bounding box center [384, 192] width 769 height 345
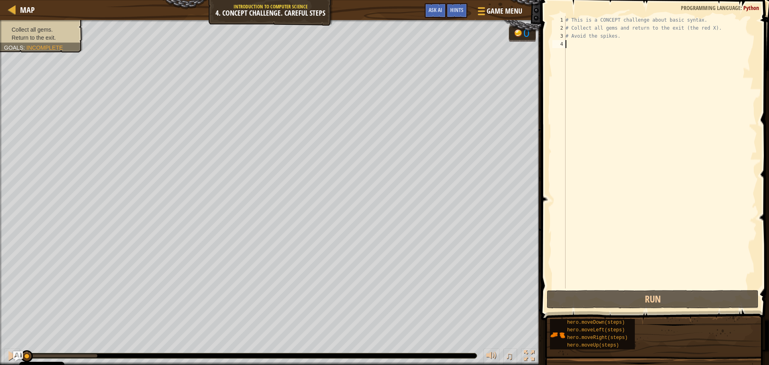
click at [671, 69] on div "# This is a CONCEPT challenge about basic syntax. # Collect all gems and return…" at bounding box center [660, 160] width 193 height 288
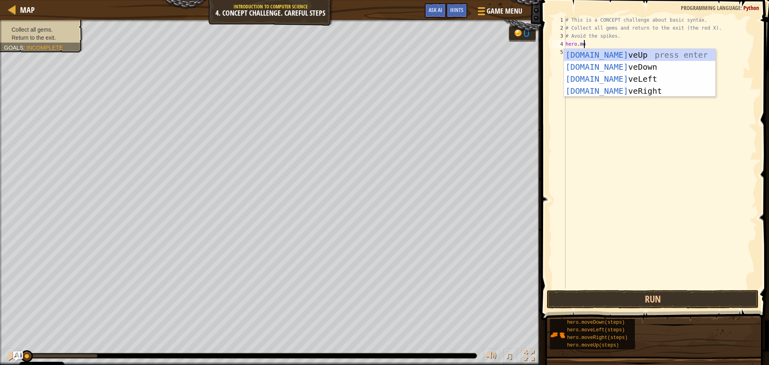
scroll to position [4, 1]
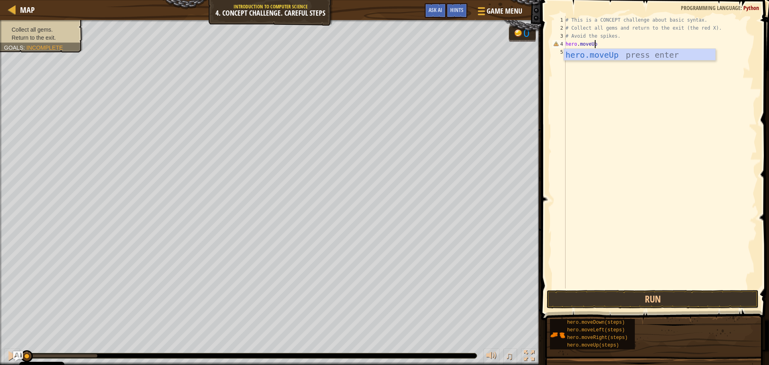
type textarea "hero.moveUp()"
type textarea "hero.moveRight()"
type textarea "hero.moveDown(2)"
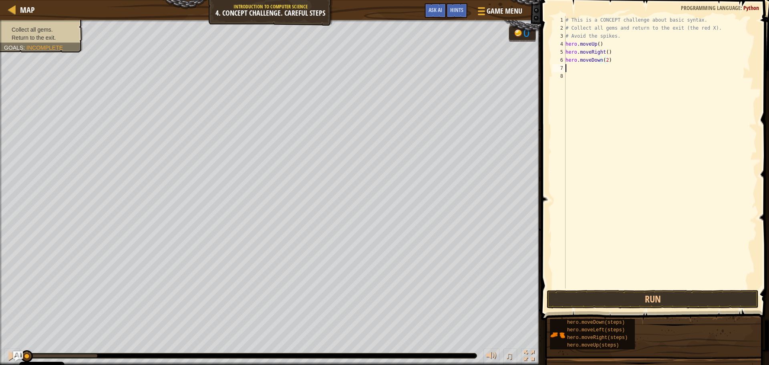
scroll to position [4, 0]
type textarea "hero.moveUp()"
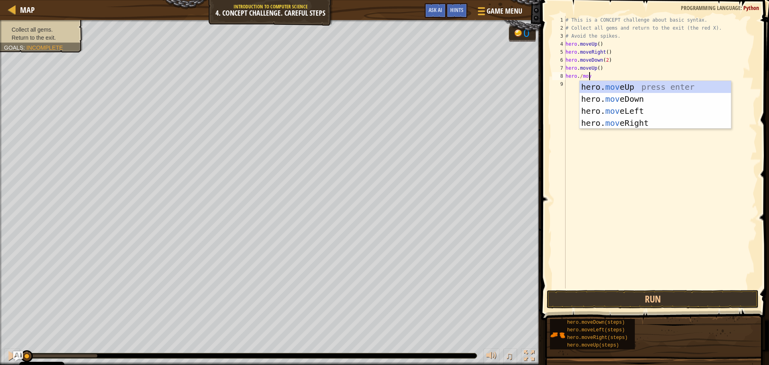
type textarea "hero./move"
drag, startPoint x: 673, startPoint y: 132, endPoint x: 673, endPoint y: 123, distance: 8.8
click at [673, 129] on div "# This is a CONCEPT challenge about basic syntax. # Collect all gems and return…" at bounding box center [660, 160] width 193 height 288
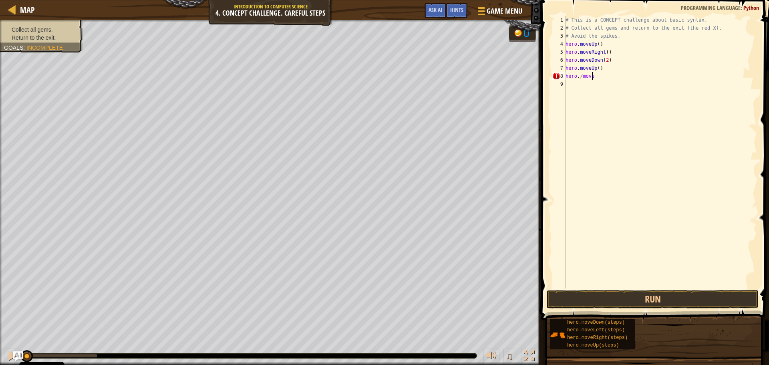
click at [606, 74] on div "# This is a CONCEPT challenge about basic syntax. # Collect all gems and return…" at bounding box center [660, 160] width 193 height 288
drag, startPoint x: 606, startPoint y: 74, endPoint x: 579, endPoint y: 76, distance: 26.9
click at [579, 76] on div "# This is a CONCEPT challenge about basic syntax. # Collect all gems and return…" at bounding box center [660, 160] width 193 height 288
type textarea "hero"
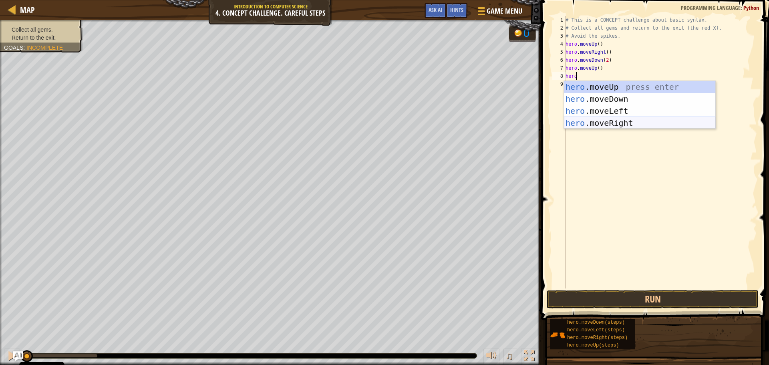
click at [643, 119] on div "hero .moveUp press enter hero .moveDown press enter hero .moveLeft press enter …" at bounding box center [639, 117] width 151 height 72
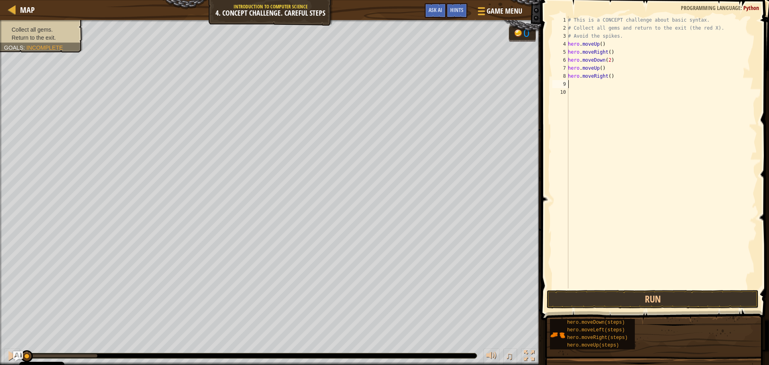
scroll to position [4, 0]
click at [651, 300] on button "Run" at bounding box center [653, 299] width 212 height 18
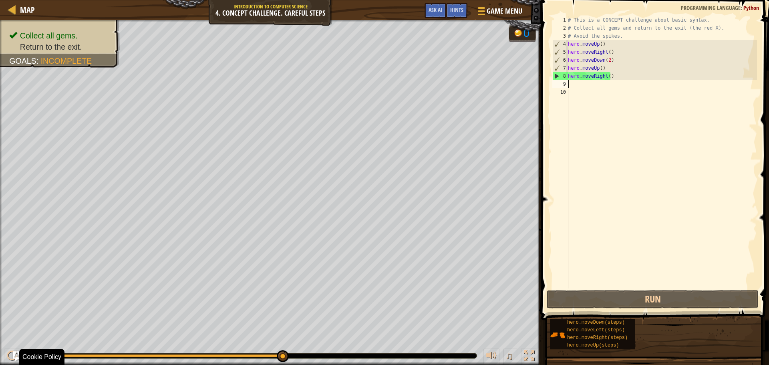
drag, startPoint x: 141, startPoint y: 357, endPoint x: 301, endPoint y: 364, distance: 160.0
click at [301, 364] on div "♫" at bounding box center [270, 354] width 541 height 24
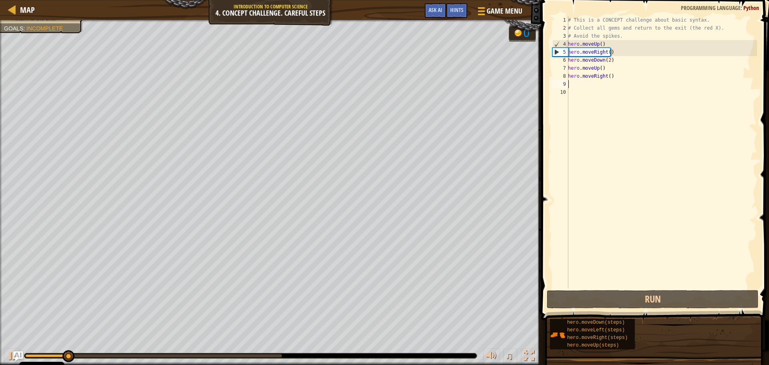
click at [183, 357] on div at bounding box center [153, 355] width 257 height 3
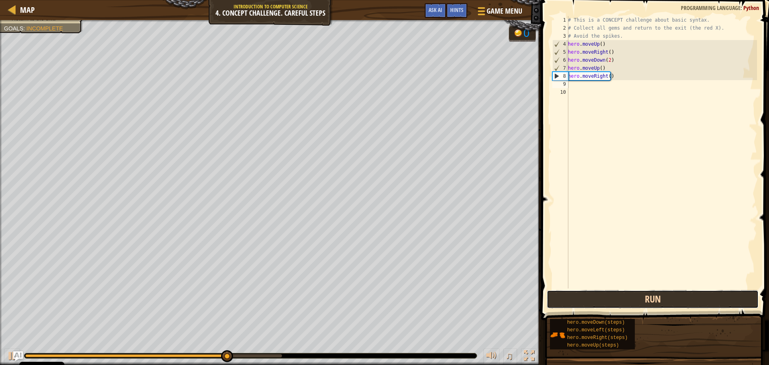
click at [676, 297] on button "Run" at bounding box center [653, 299] width 212 height 18
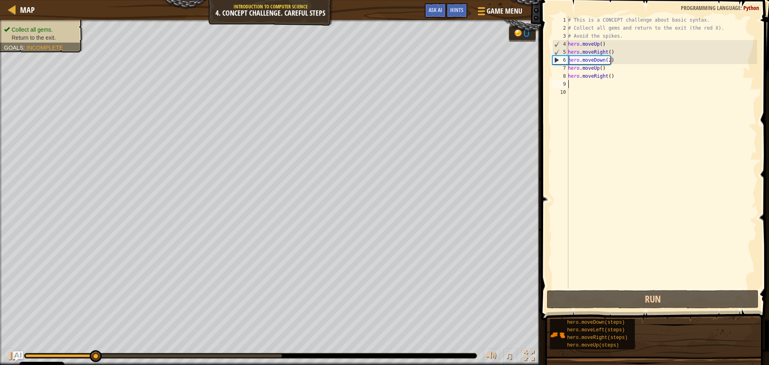
click at [37, 27] on ul "Collect all gems. Return to the exit." at bounding box center [41, 34] width 75 height 16
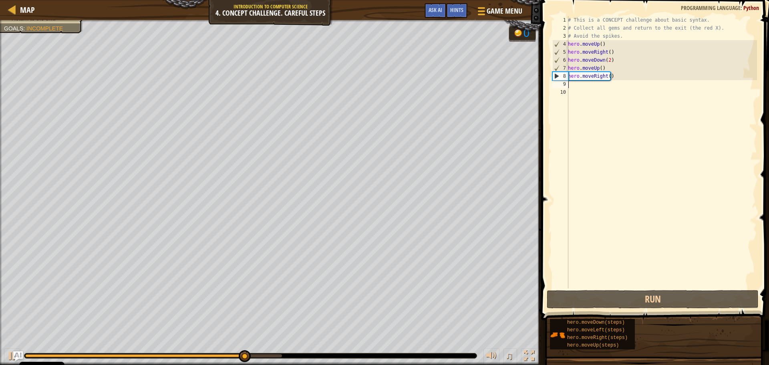
click at [599, 88] on div "# This is a CONCEPT challenge about basic syntax. # Collect all gems and return…" at bounding box center [661, 160] width 191 height 288
drag, startPoint x: 592, startPoint y: 96, endPoint x: 589, endPoint y: 93, distance: 4.5
click at [591, 95] on div "# This is a CONCEPT challenge about basic syntax. # Collect all gems and return…" at bounding box center [661, 160] width 191 height 288
drag, startPoint x: 586, startPoint y: 84, endPoint x: 582, endPoint y: 86, distance: 4.1
click at [585, 85] on div "# This is a CONCEPT challenge about basic syntax. # Collect all gems and return…" at bounding box center [661, 160] width 191 height 288
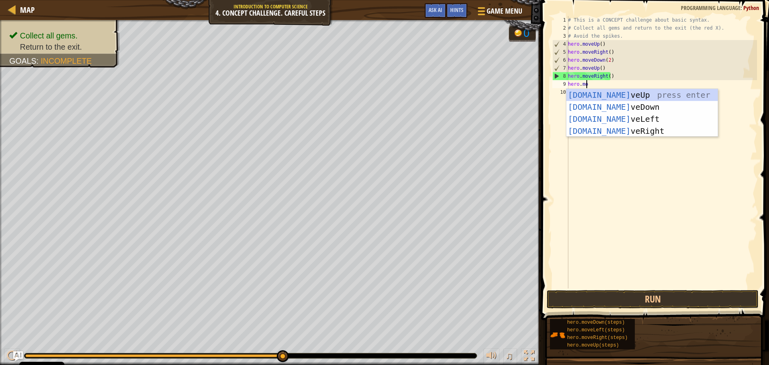
scroll to position [4, 1]
type textarea "hero.move"
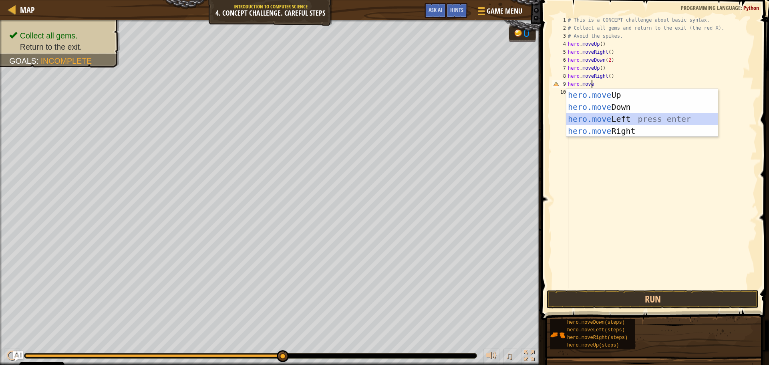
click at [637, 121] on div "hero.move Up press enter hero.move Down press enter hero.move Left press enter …" at bounding box center [641, 125] width 151 height 72
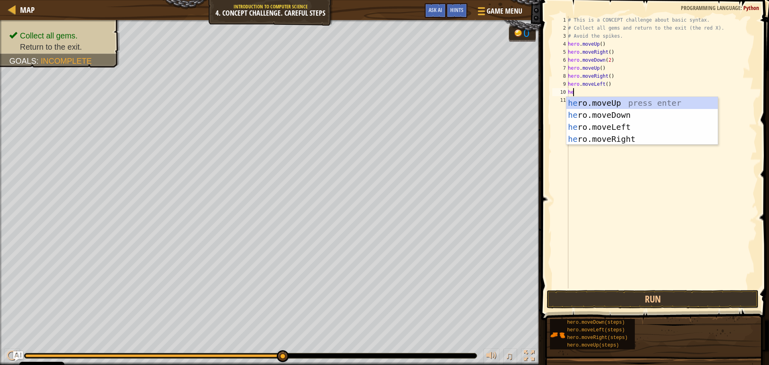
type textarea "hero"
click at [617, 104] on div "hero .moveUp press enter hero .moveDown press enter hero .moveLeft press enter …" at bounding box center [641, 133] width 151 height 72
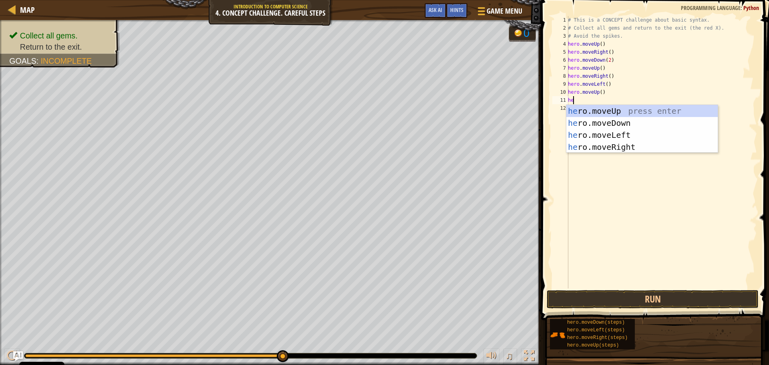
type textarea "hero"
click at [633, 132] on div "hero .moveUp press enter hero .moveDown press enter hero .moveLeft press enter …" at bounding box center [641, 141] width 151 height 72
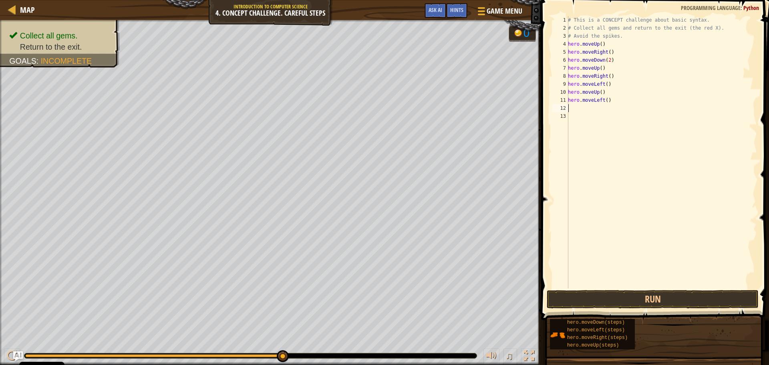
scroll to position [4, 0]
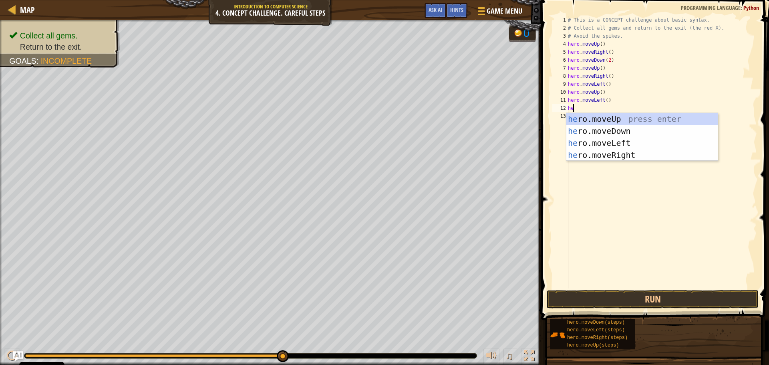
type textarea "her"
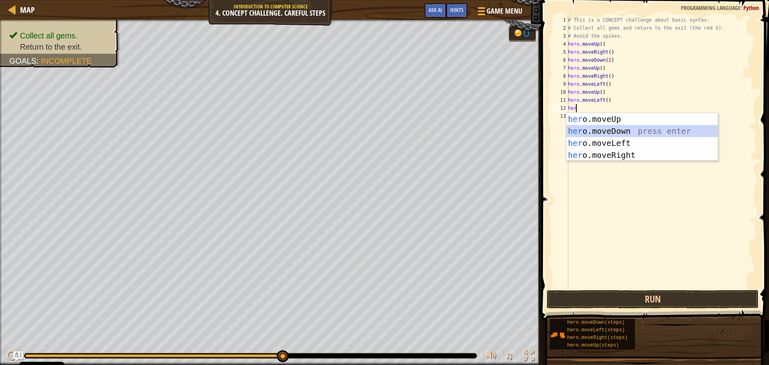
drag, startPoint x: 609, startPoint y: 129, endPoint x: 592, endPoint y: 145, distance: 22.4
click at [608, 129] on div "her o.moveUp press enter her o.moveDown press enter her o.moveLeft press enter …" at bounding box center [641, 149] width 151 height 72
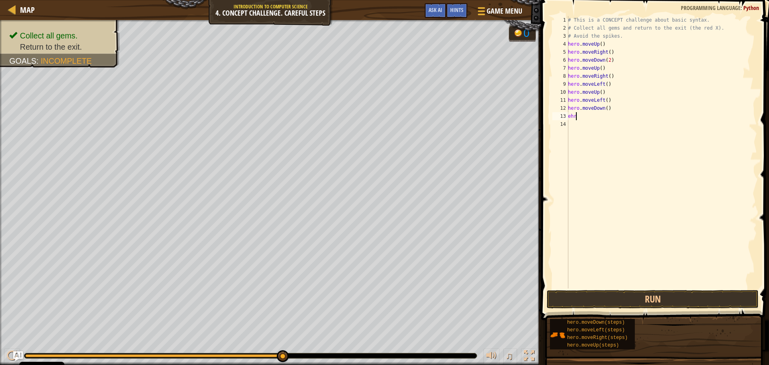
type textarea "e"
type textarea "her"
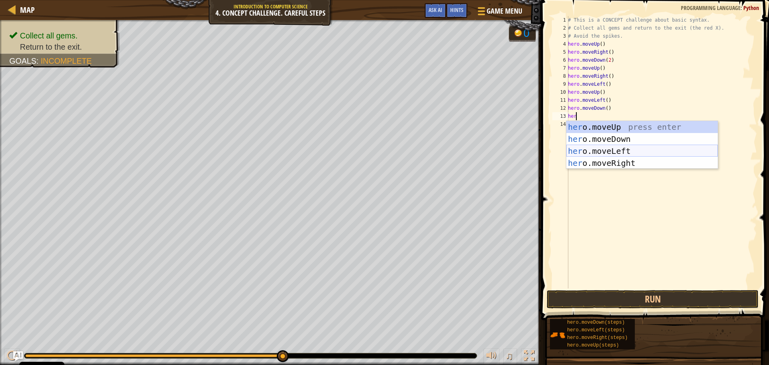
click at [591, 149] on div "her o.moveUp press enter her o.moveDown press enter her o.moveLeft press enter …" at bounding box center [641, 157] width 151 height 72
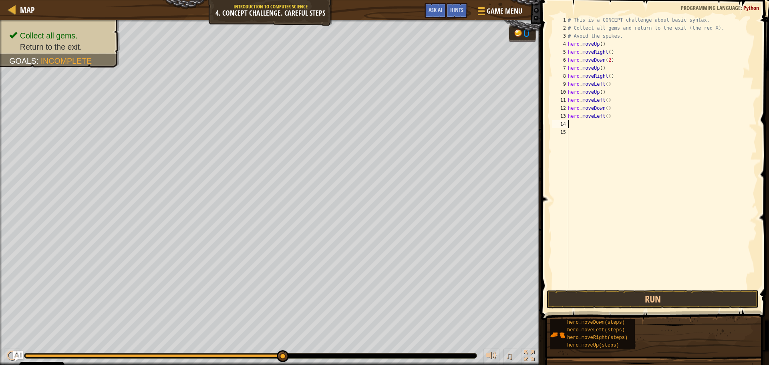
click at [631, 309] on span at bounding box center [656, 149] width 234 height 344
click at [633, 304] on button "Run" at bounding box center [653, 299] width 212 height 18
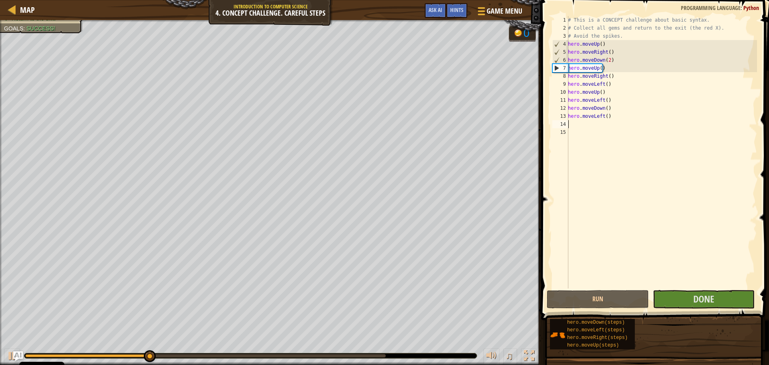
click at [343, 353] on div at bounding box center [250, 356] width 453 height 6
click at [342, 354] on div at bounding box center [205, 355] width 361 height 3
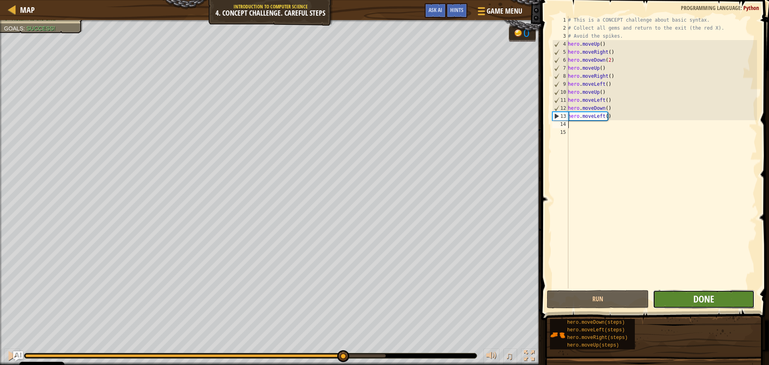
click at [694, 298] on span "Done" at bounding box center [703, 298] width 21 height 13
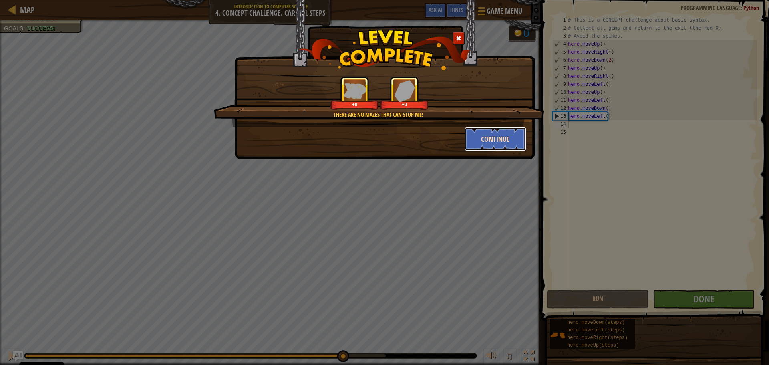
click at [502, 147] on button "Continue" at bounding box center [496, 139] width 62 height 24
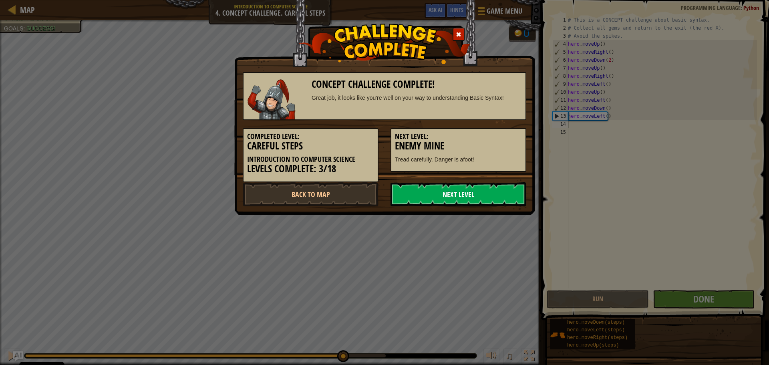
click at [456, 191] on link "Next Level" at bounding box center [459, 194] width 136 height 24
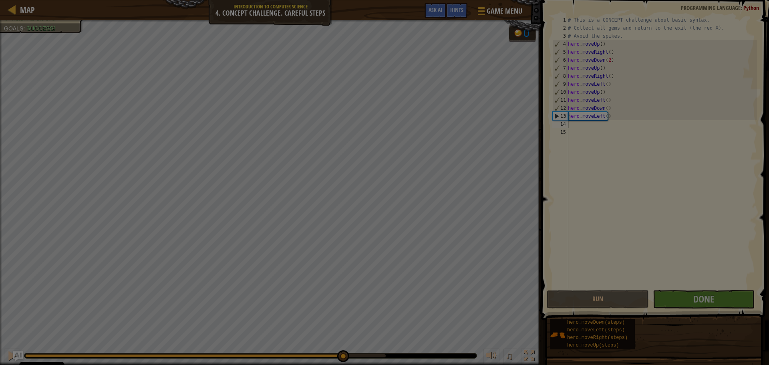
click at [0, 0] on div "Inventory 69 Available (double-click to equip) Restricted Locked Equip Unequip …" at bounding box center [0, 0] width 0 height 0
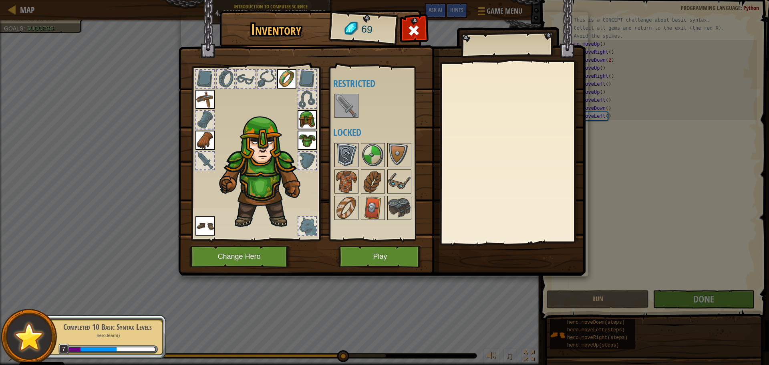
click at [349, 167] on div "Available Equip Equip Equip Equip Equip Equip (double-click to equip) Restricte…" at bounding box center [383, 153] width 101 height 167
click at [389, 163] on img at bounding box center [399, 155] width 22 height 22
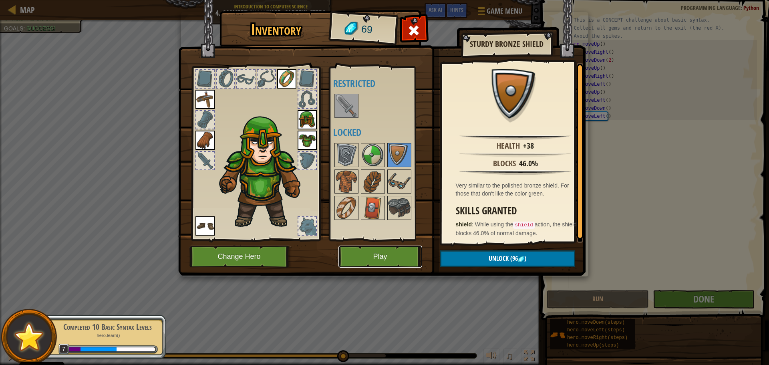
click at [393, 253] on button "Play" at bounding box center [380, 257] width 84 height 22
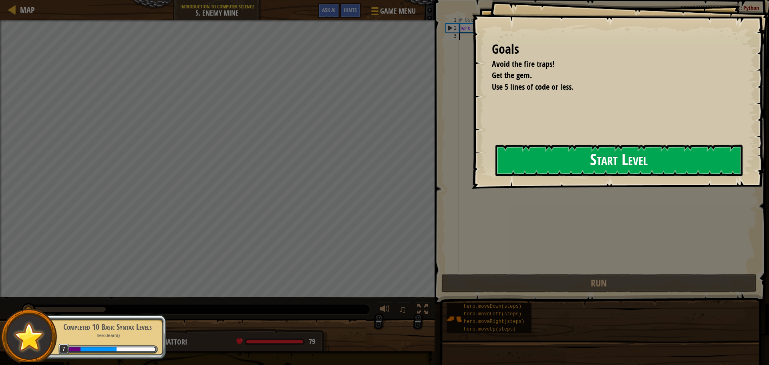
click at [496, 176] on button "Start Level" at bounding box center [619, 161] width 247 height 32
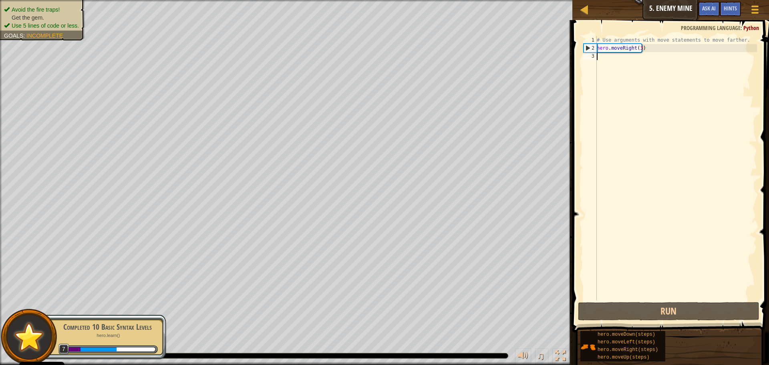
click at [605, 89] on div "# Use arguments with move statements to move farther. hero . moveRight ( 3 )" at bounding box center [676, 176] width 162 height 280
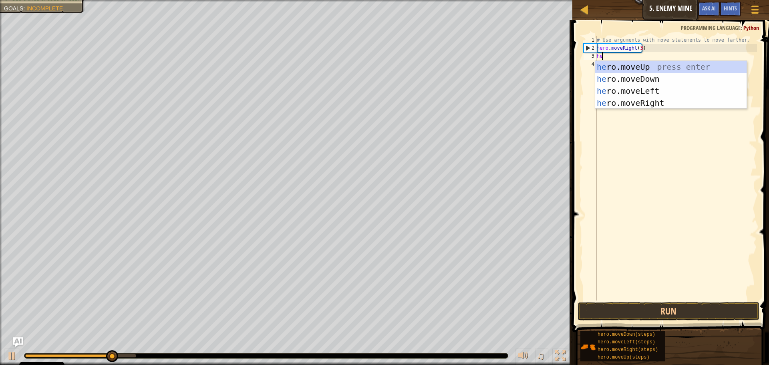
scroll to position [4, 0]
type textarea "hero.moveu"
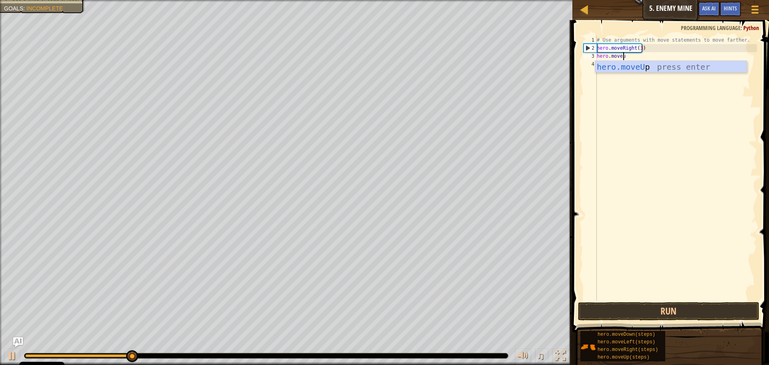
scroll to position [4, 2]
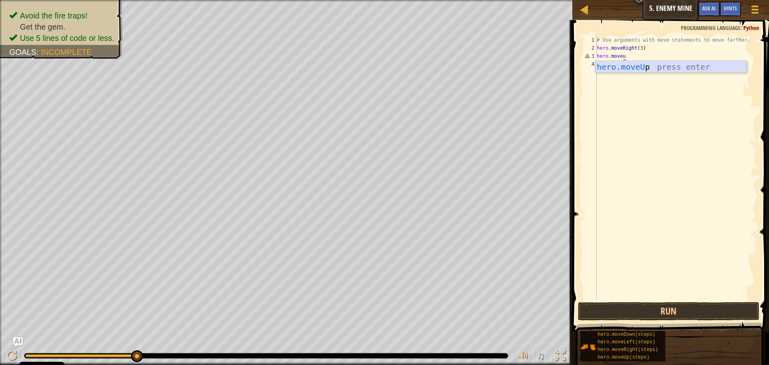
click at [645, 64] on div "hero.moveU p press enter" at bounding box center [670, 79] width 151 height 36
type textarea "e"
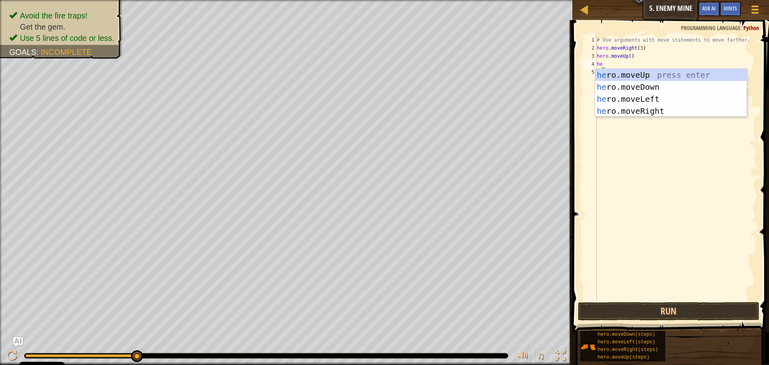
type textarea "her"
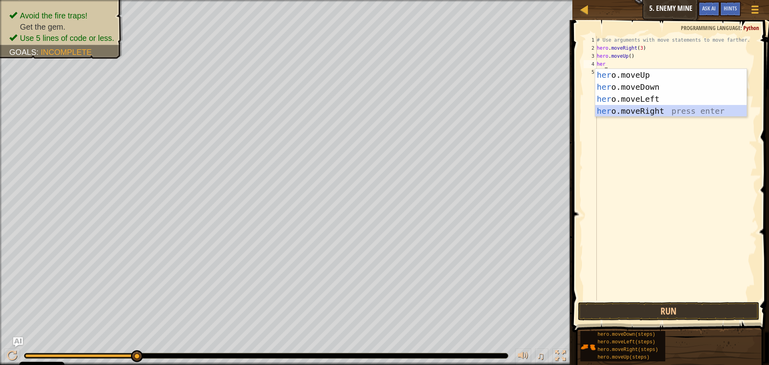
click at [614, 107] on div "her o.moveUp press enter her o.moveDown press enter her o.moveLeft press enter …" at bounding box center [670, 105] width 151 height 72
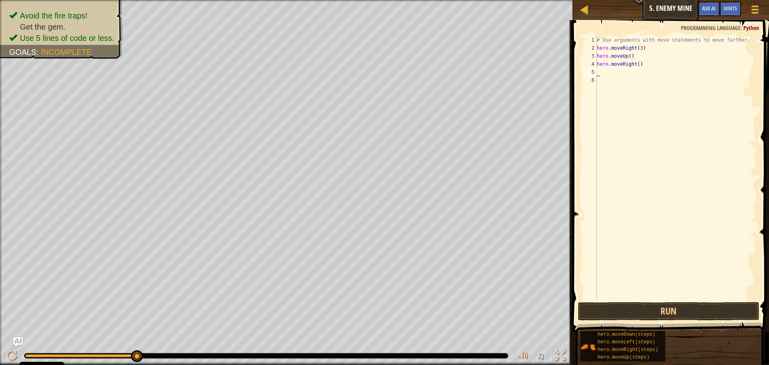
type textarea "her"
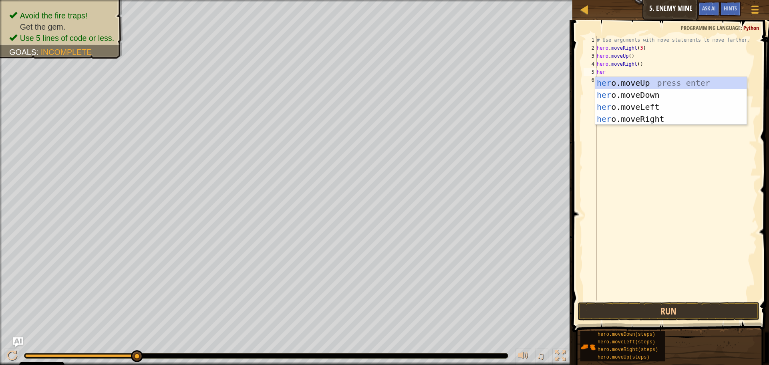
scroll to position [4, 0]
click at [654, 100] on div "her o.moveUp press enter her o.moveDown press enter her o.moveLeft press enter …" at bounding box center [670, 113] width 151 height 72
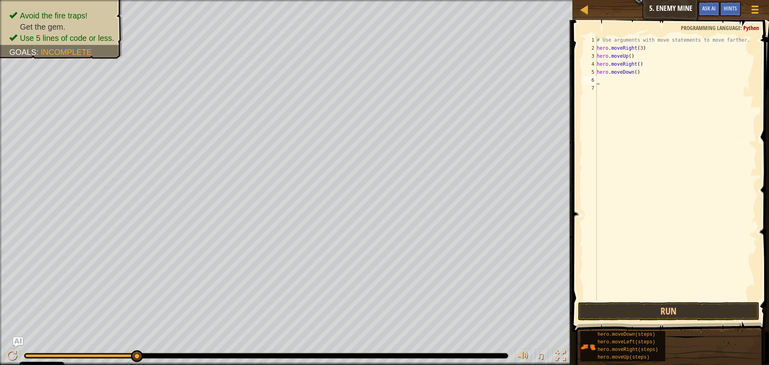
scroll to position [4, 0]
click at [635, 71] on div "# Use arguments with move statements to move farther. hero . moveRight ( 3 ) he…" at bounding box center [676, 176] width 162 height 280
type textarea "hero.moveDown(3))"
click at [649, 89] on div "# Use arguments with move statements to move farther. hero . moveRight ( 3 ) he…" at bounding box center [676, 176] width 162 height 280
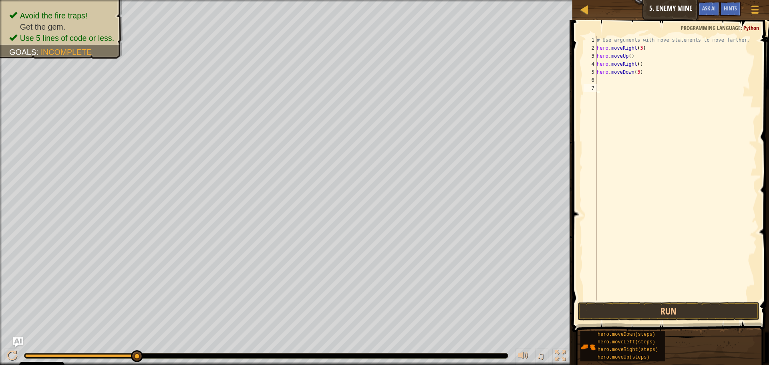
scroll to position [4, 0]
click at [646, 81] on div "# Use arguments with move statements to move farther. hero . moveRight ( 3 ) he…" at bounding box center [676, 176] width 162 height 280
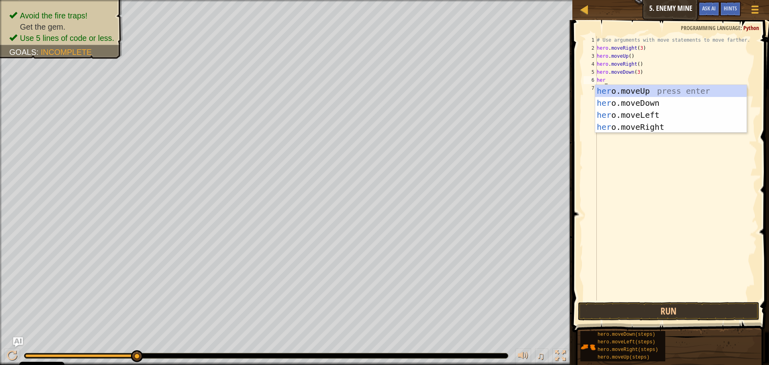
type textarea "hero"
click at [661, 129] on div "hero .moveUp press enter hero .moveDown press enter hero .moveLeft press enter …" at bounding box center [670, 121] width 151 height 72
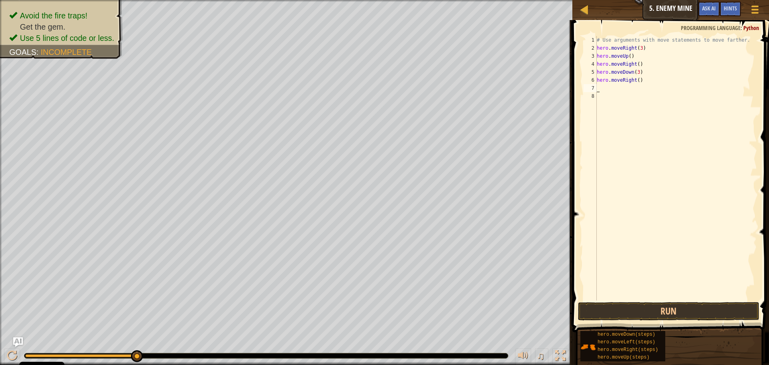
scroll to position [4, 0]
click at [637, 82] on div "# Use arguments with move statements to move farther. hero . moveRight ( 3 ) he…" at bounding box center [676, 176] width 162 height 280
type textarea "hero.moveRight(2)2)"
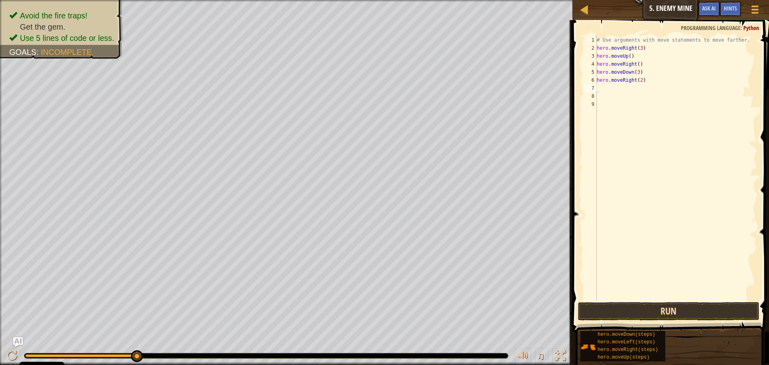
click at [673, 319] on div "1 2 3 4 5 6 7 8 9 # Use arguments with move statements to move farther. hero . …" at bounding box center [669, 192] width 199 height 336
click at [673, 318] on button "Run" at bounding box center [668, 311] width 181 height 18
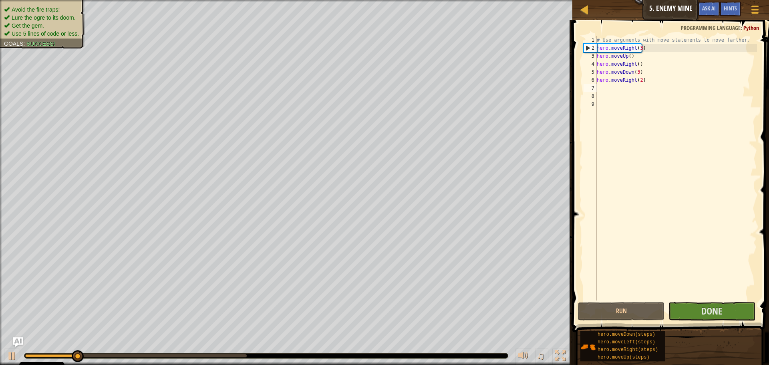
click at [48, 10] on ul "Avoid the fire traps! Lure the ogre to its doom. Get the gem. Use 5 lines of co…" at bounding box center [42, 22] width 77 height 32
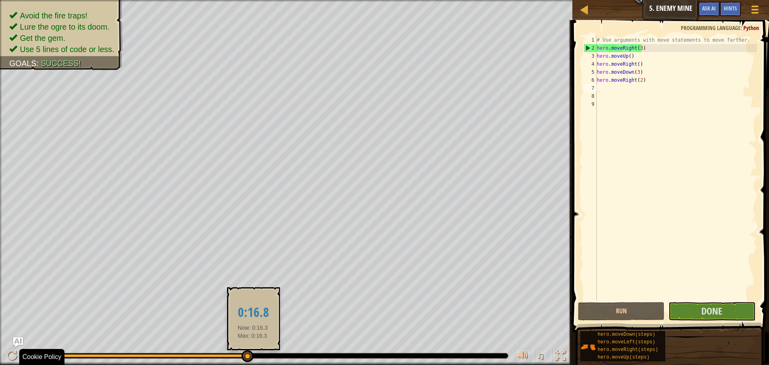
drag, startPoint x: 153, startPoint y: 355, endPoint x: 253, endPoint y: 359, distance: 99.4
click at [253, 359] on div at bounding box center [248, 356] width 12 height 12
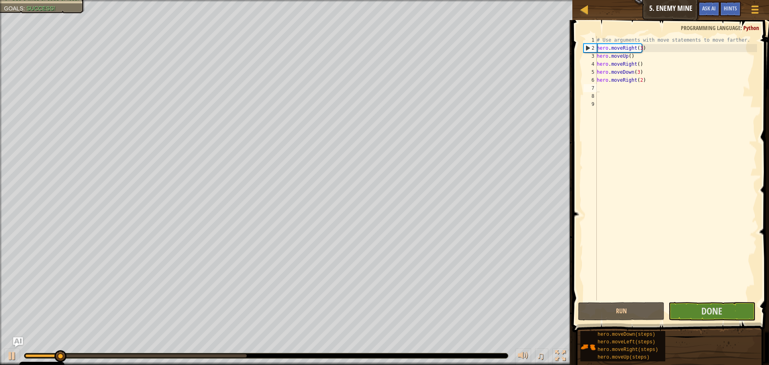
click at [221, 356] on div at bounding box center [136, 355] width 222 height 3
click at [696, 306] on button "Done" at bounding box center [712, 311] width 87 height 18
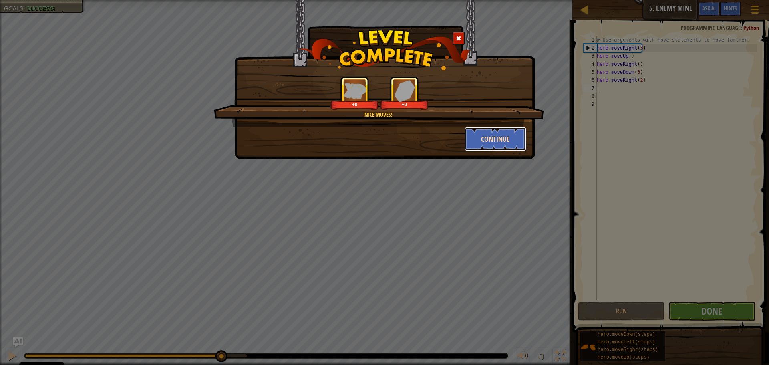
click at [511, 138] on button "Continue" at bounding box center [496, 139] width 62 height 24
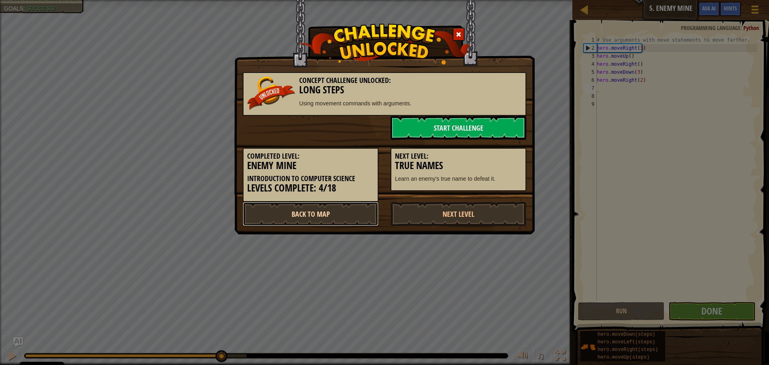
click at [316, 208] on link "Back to Map" at bounding box center [311, 214] width 136 height 24
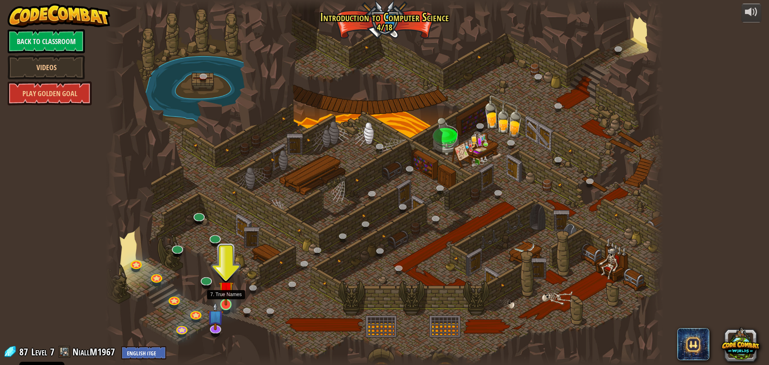
click at [225, 305] on div at bounding box center [225, 304] width 11 height 11
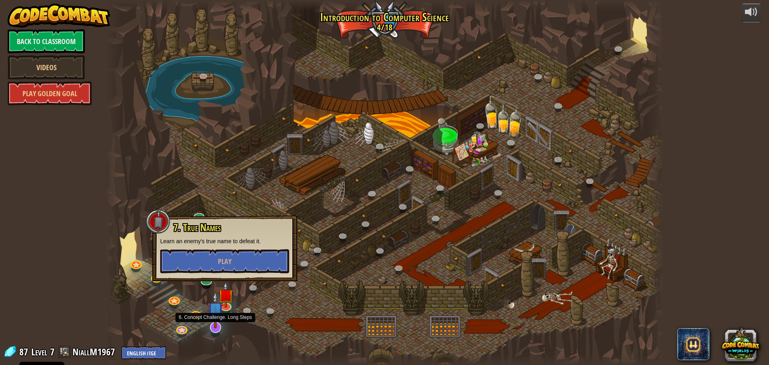
click at [212, 323] on img at bounding box center [215, 309] width 16 height 37
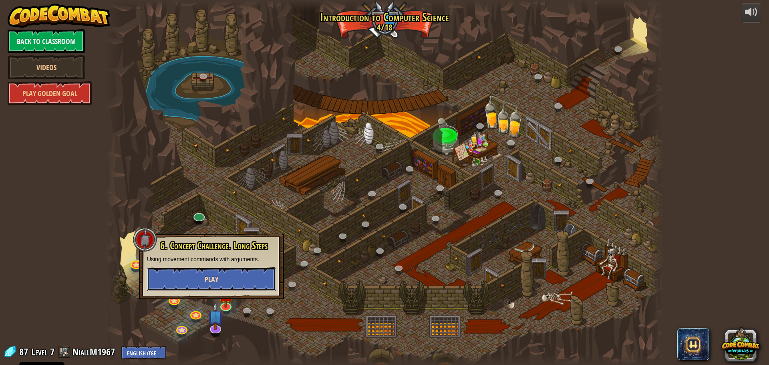
click at [203, 284] on button "Play" at bounding box center [211, 279] width 129 height 24
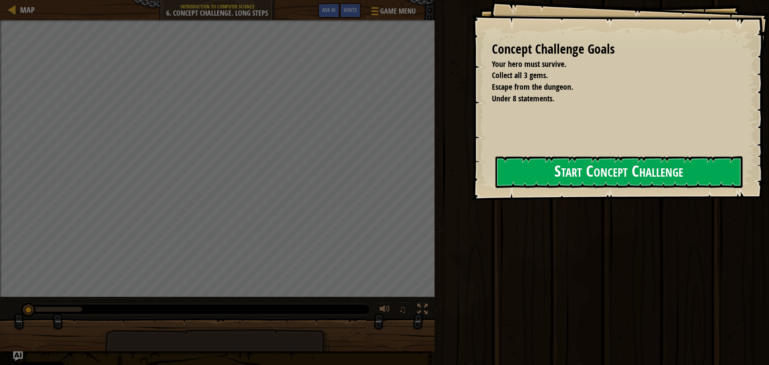
click at [496, 179] on button "Start Concept Challenge" at bounding box center [619, 172] width 247 height 32
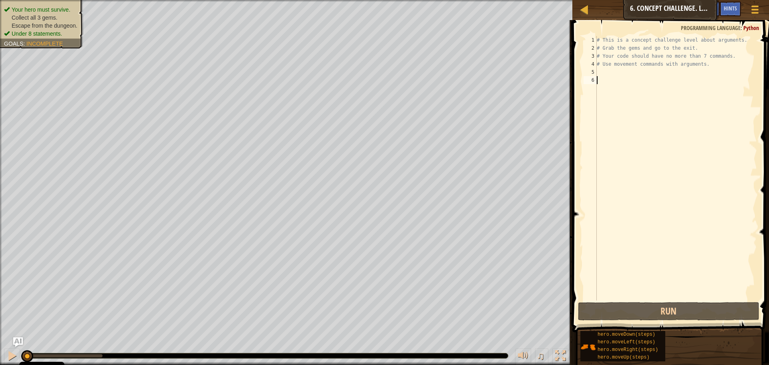
click at [632, 75] on div "# This is a concept challenge level about arguments. # Grab the gems and go to …" at bounding box center [676, 176] width 162 height 280
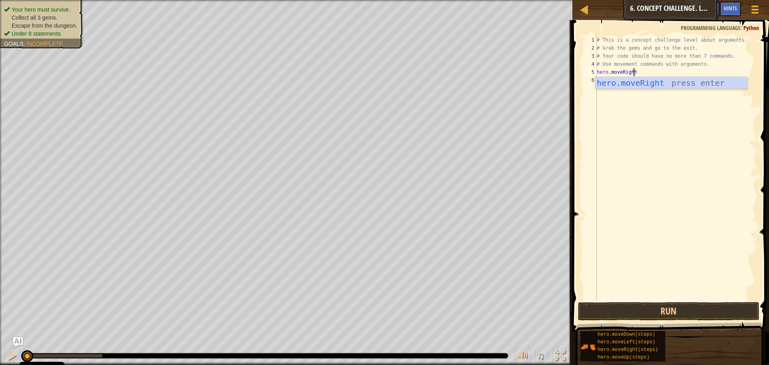
scroll to position [4, 3]
type textarea "hero.moveRight()"
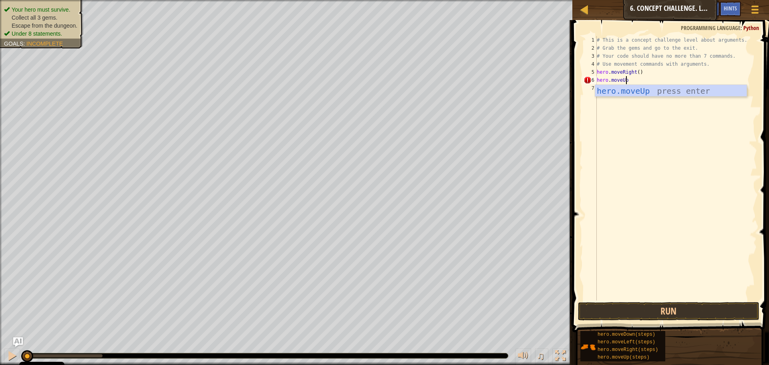
scroll to position [4, 2]
type textarea "hero.moveUp(3)"
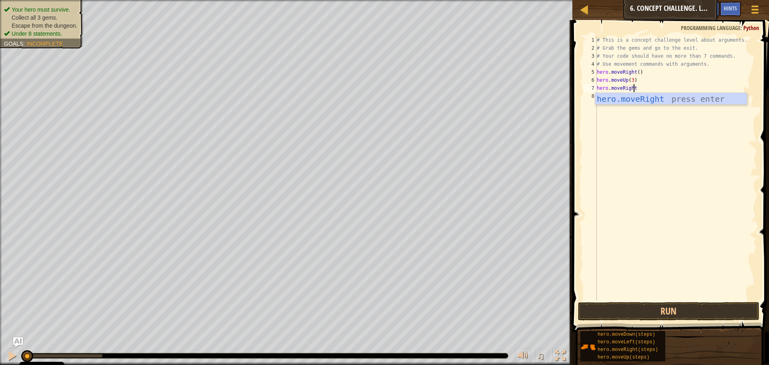
type textarea "hero.moveRight()"
type textarea "hero.moveDown()"
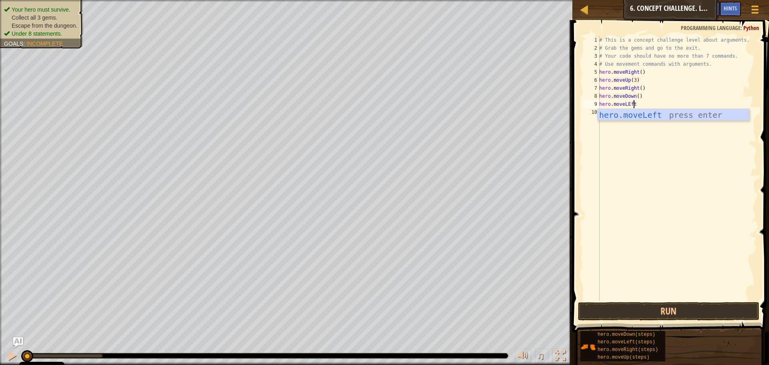
type textarea "hero.moveLEft()"
type textarea "hero.moveDown(2)"
click at [630, 103] on div "# This is a concept challenge level about arguments. # Grab the gems and go to …" at bounding box center [677, 176] width 159 height 280
click at [652, 119] on div "hero.moveLe ft press enter" at bounding box center [673, 127] width 151 height 36
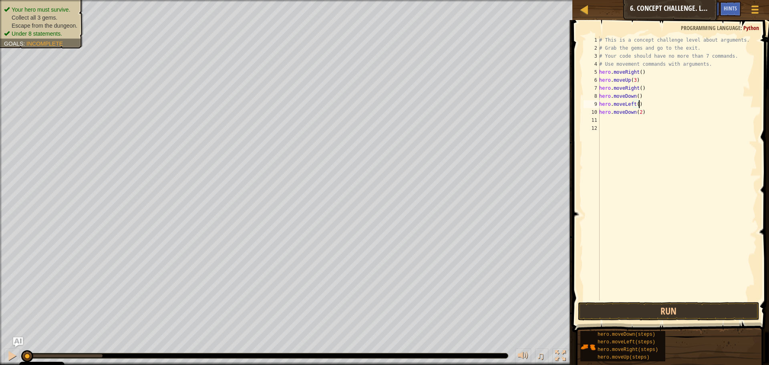
click at [639, 112] on div "# This is a concept challenge level about arguments. # Grab the gems and go to …" at bounding box center [677, 176] width 159 height 280
type textarea "hero.moveDown(2)"
click at [637, 119] on div "# This is a concept challenge level about arguments. # Grab the gems and go to …" at bounding box center [677, 176] width 159 height 280
type textarea "hero.moveRight(2)"
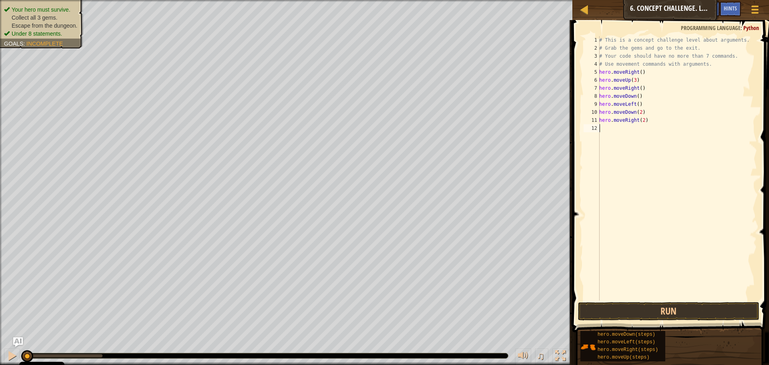
click at [603, 131] on div "# This is a concept challenge level about arguments. # Grab the gems and go to …" at bounding box center [677, 176] width 159 height 280
type textarea "hero"
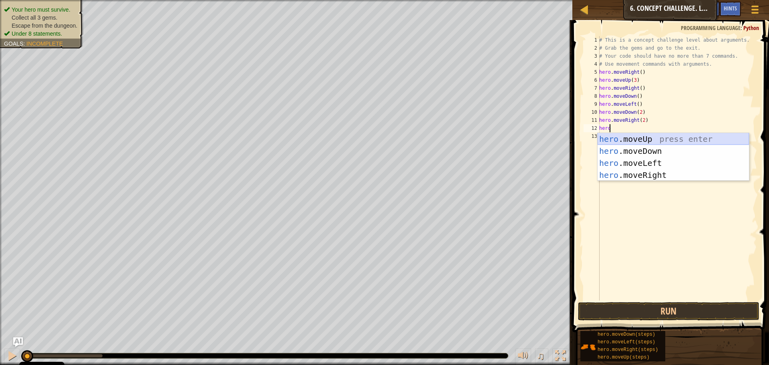
click at [626, 140] on div "hero .moveUp press enter hero .moveDown press enter hero .moveLeft press enter …" at bounding box center [673, 169] width 151 height 72
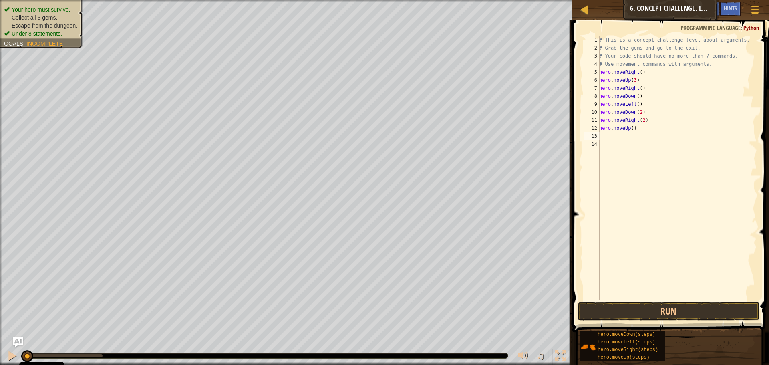
scroll to position [4, 0]
click at [630, 126] on div "# This is a concept challenge level about arguments. # Grab the gems and go to …" at bounding box center [677, 176] width 159 height 280
click at [631, 130] on div "# This is a concept challenge level about arguments. # Grab the gems and go to …" at bounding box center [677, 176] width 159 height 280
type textarea "hero.moveUp(2)"
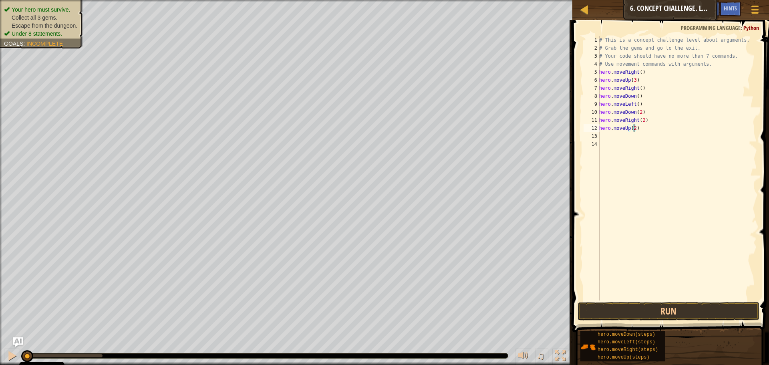
click at [631, 134] on div "# This is a concept challenge level about arguments. # Grab the gems and go to …" at bounding box center [677, 176] width 159 height 280
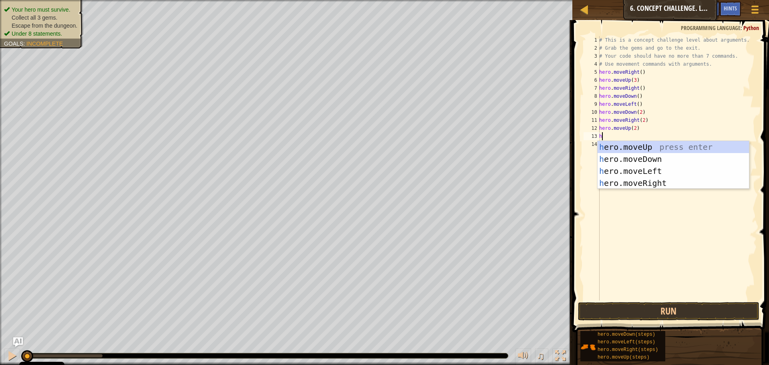
type textarea "he"
click at [638, 183] on div "he ro.moveUp press enter he ro.moveDown press enter he ro.moveLeft press enter …" at bounding box center [673, 177] width 151 height 72
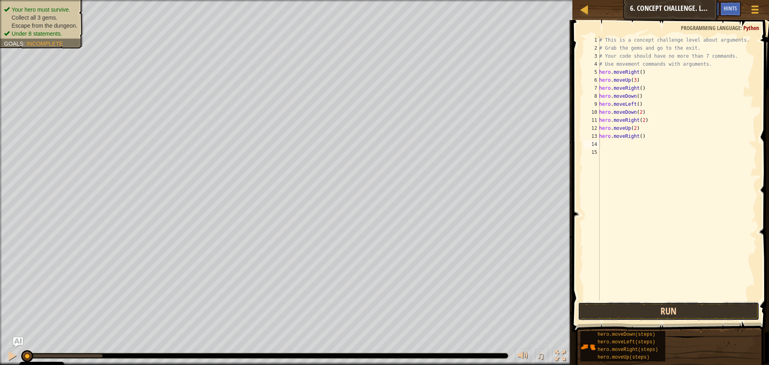
click at [645, 313] on button "Run" at bounding box center [668, 311] width 181 height 18
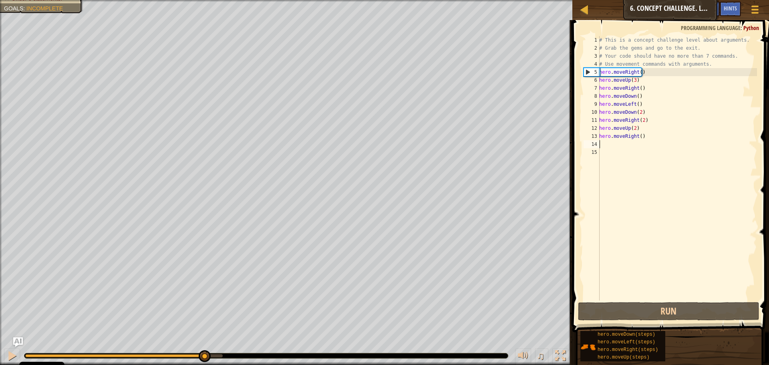
click at [205, 355] on div at bounding box center [123, 355] width 197 height 3
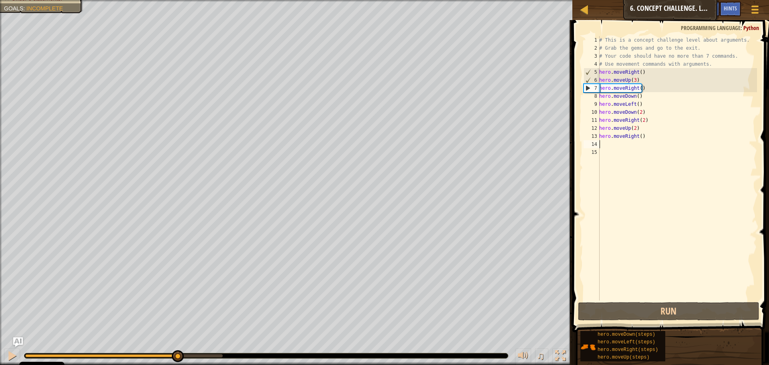
click at [177, 355] on div at bounding box center [101, 355] width 152 height 3
click at [13, 354] on div at bounding box center [12, 356] width 10 height 10
click at [16, 355] on div at bounding box center [12, 356] width 10 height 10
click at [638, 87] on div "# This is a concept challenge level about arguments. # Grab the gems and go to …" at bounding box center [677, 176] width 159 height 280
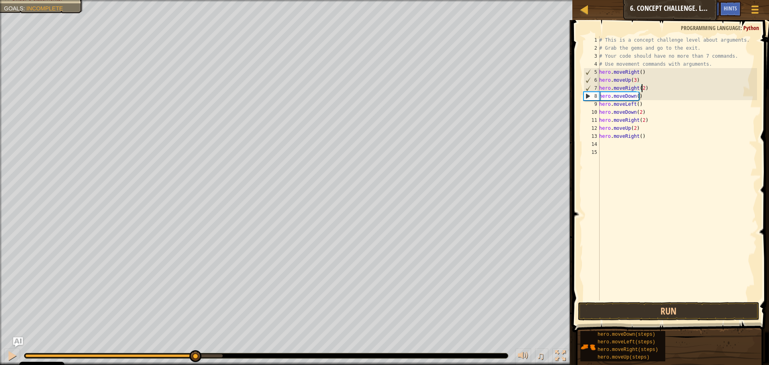
scroll to position [4, 3]
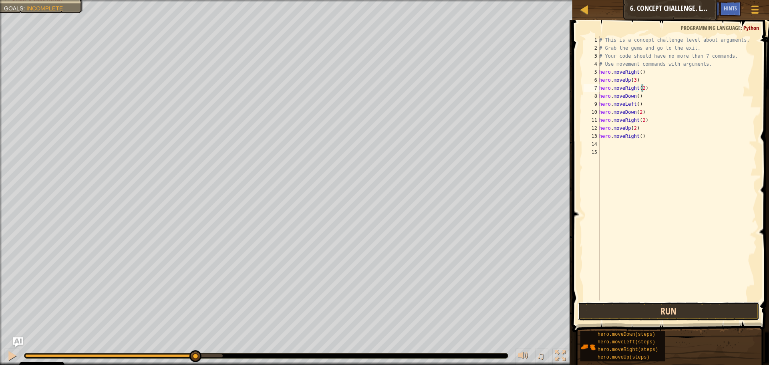
click at [691, 305] on button "Run" at bounding box center [668, 311] width 181 height 18
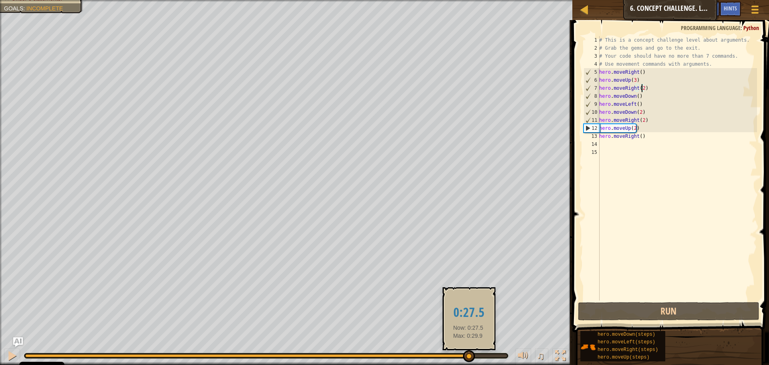
drag, startPoint x: 209, startPoint y: 357, endPoint x: 468, endPoint y: 352, distance: 258.8
click at [468, 354] on div at bounding box center [266, 355] width 482 height 3
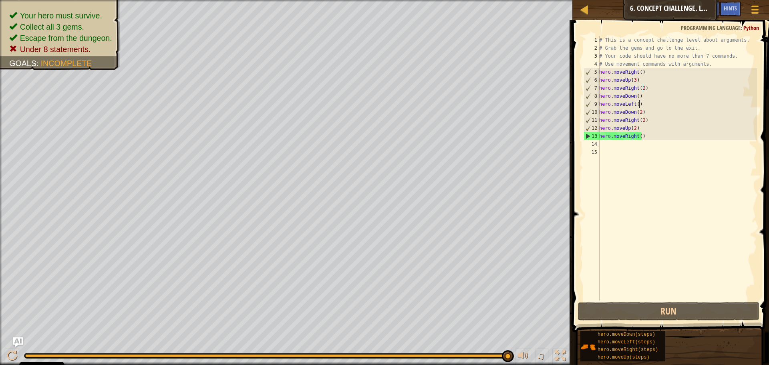
click at [642, 102] on div "# This is a concept challenge level about arguments. # Grab the gems and go to …" at bounding box center [677, 176] width 159 height 280
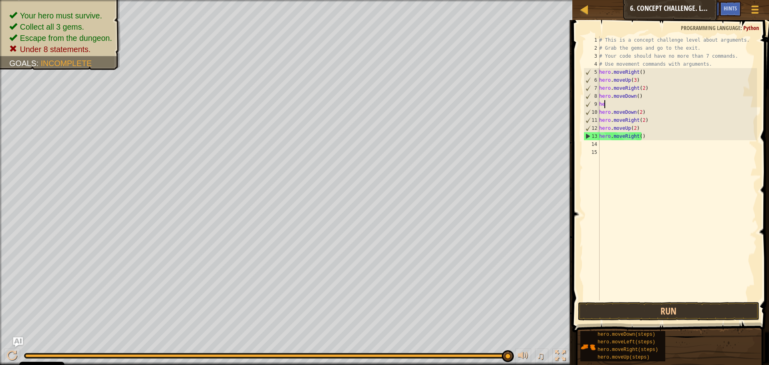
scroll to position [4, 0]
type textarea "h"
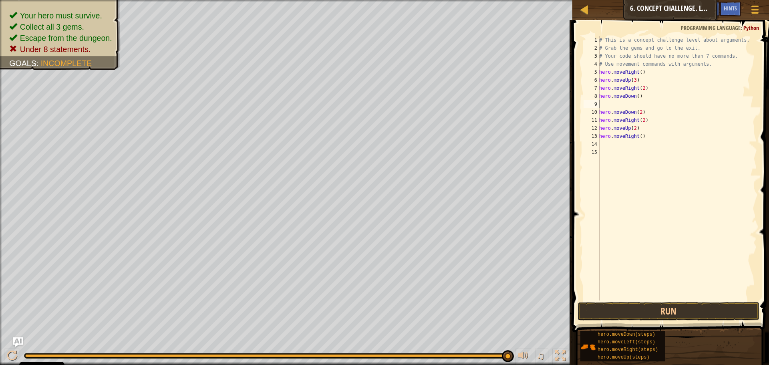
click at [634, 107] on div "# This is a concept challenge level about arguments. # Grab the gems and go to …" at bounding box center [677, 176] width 159 height 280
click at [599, 113] on div "10" at bounding box center [592, 112] width 16 height 8
type textarea "hero.moveDown(2)"
click at [599, 112] on div "10" at bounding box center [592, 112] width 16 height 8
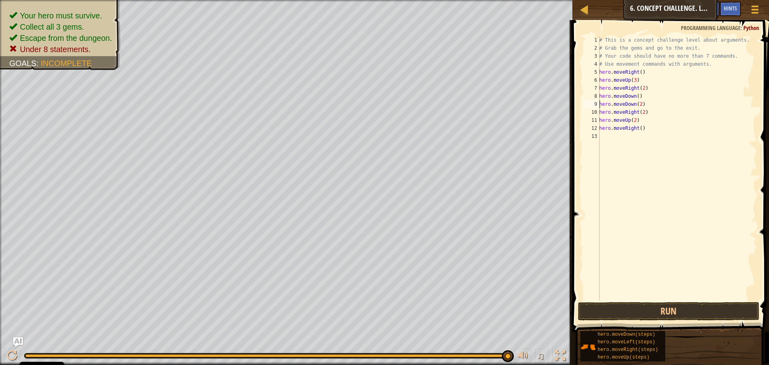
click at [635, 95] on div "# This is a concept challenge level about arguments. # Grab the gems and go to …" at bounding box center [677, 176] width 159 height 280
click at [645, 107] on div "# This is a concept challenge level about arguments. # Grab the gems and go to …" at bounding box center [677, 176] width 159 height 280
type textarea "hero.moveLeft"
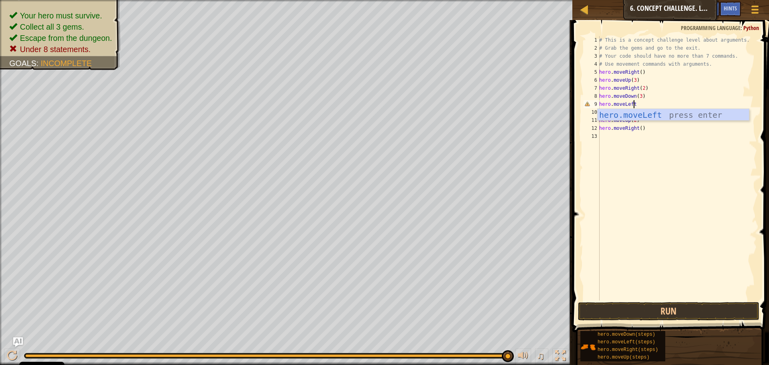
click at [644, 110] on div "hero.moveLeft press enter" at bounding box center [673, 127] width 151 height 36
click at [642, 111] on div "# This is a concept challenge level about arguments. # Grab the gems and go to …" at bounding box center [677, 176] width 159 height 280
type textarea "hero.moveRight(2)"
click at [655, 308] on button "Run" at bounding box center [668, 311] width 181 height 18
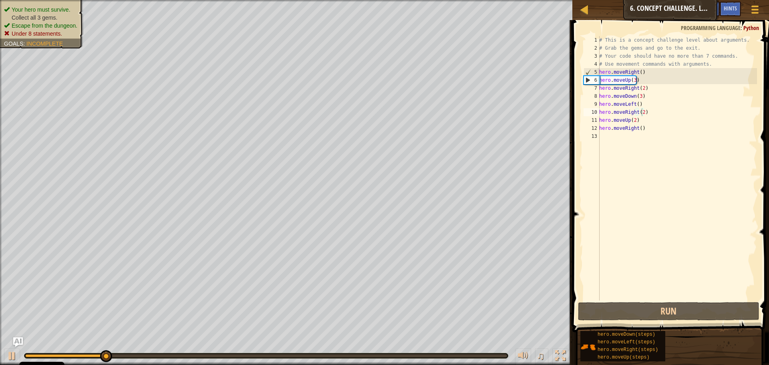
click at [64, 10] on div "Your hero must survive. Collect all 3 gems. Escape from the dungeon. Under 8 st…" at bounding box center [37, 22] width 93 height 54
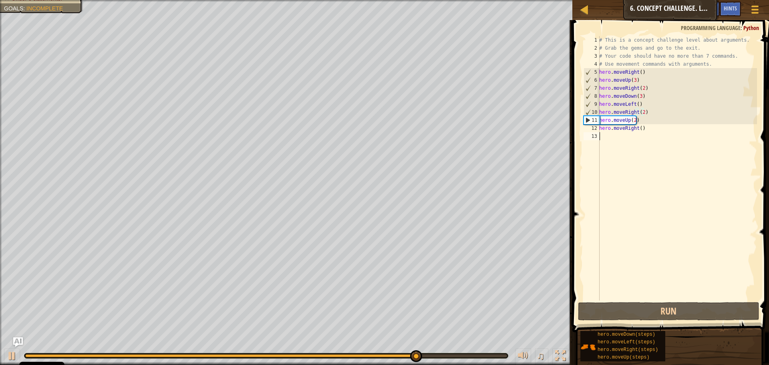
click at [608, 135] on div "# This is a concept challenge level about arguments. # Grab the gems and go to …" at bounding box center [677, 176] width 159 height 280
click at [648, 94] on div "# This is a concept challenge level about arguments. # Grab the gems and go to …" at bounding box center [677, 176] width 159 height 280
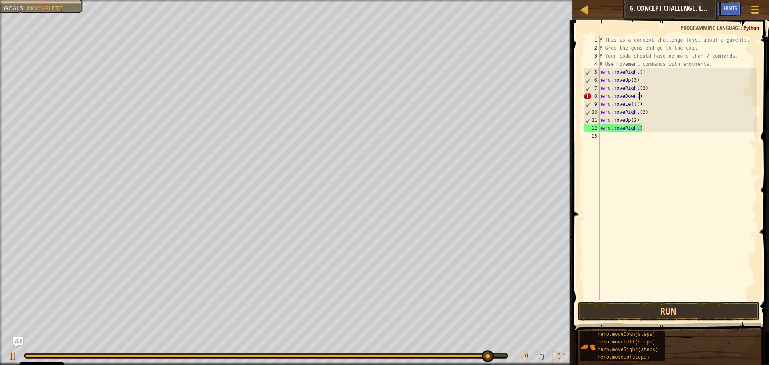
scroll to position [4, 3]
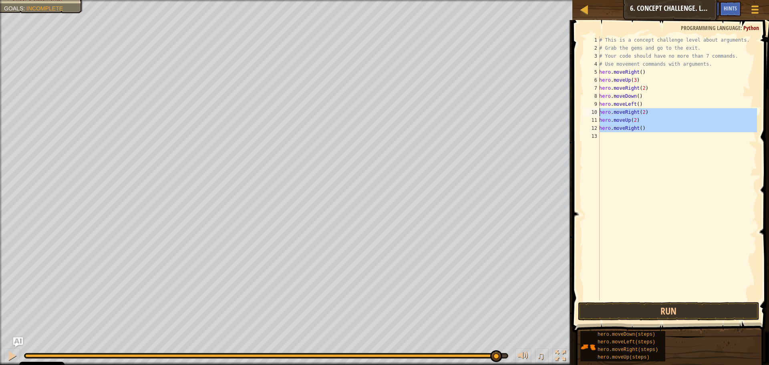
drag, startPoint x: 657, startPoint y: 133, endPoint x: 594, endPoint y: 111, distance: 65.6
click at [594, 111] on div "hero.moveDown() 1 2 3 4 5 6 7 8 9 10 11 12 13 # This is a concept challenge lev…" at bounding box center [669, 168] width 175 height 264
type textarea "hero.moveRight(2) hero.moveUp(2)"
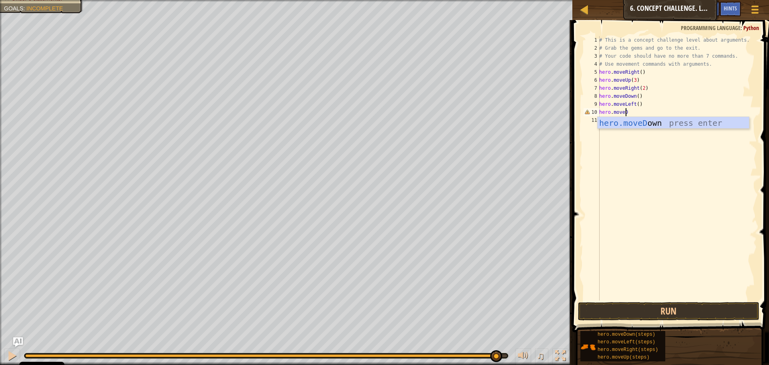
scroll to position [4, 2]
type textarea "hero.moveDown(2)"
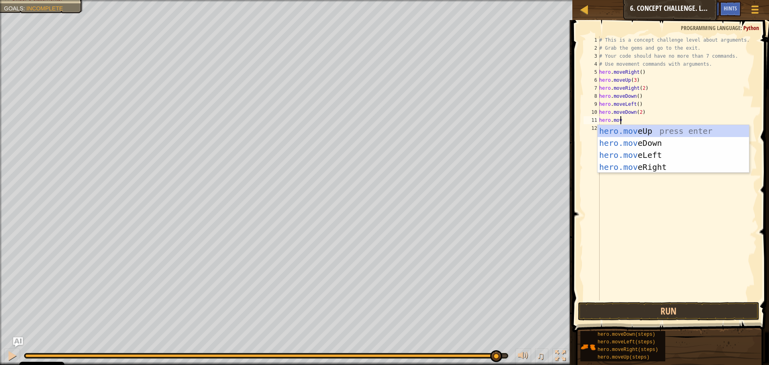
type textarea "hero.move"
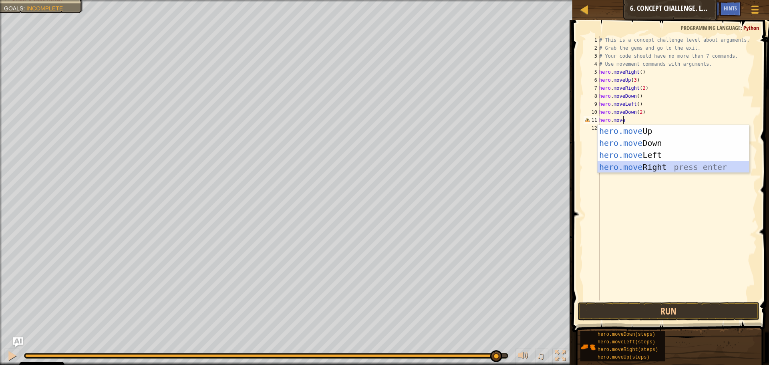
click at [656, 164] on div "hero.move Up press enter hero.move Down press enter hero.move Left press enter …" at bounding box center [673, 161] width 151 height 72
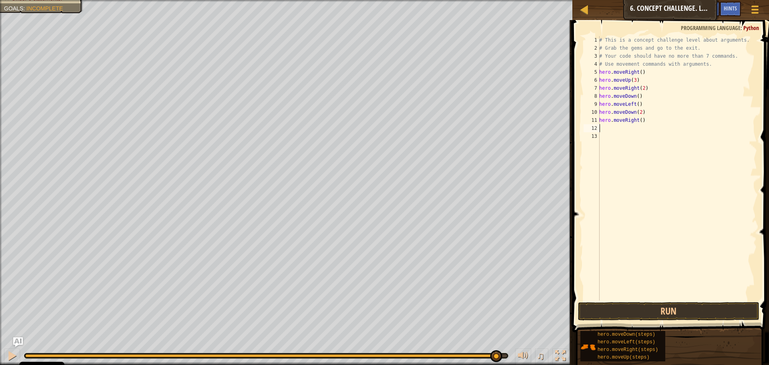
click at [640, 121] on div "# This is a concept challenge level about arguments. # Grab the gems and go to …" at bounding box center [677, 176] width 159 height 280
type textarea "hero.moveRight(2)"
click at [625, 134] on div "# This is a concept challenge level about arguments. # Grab the gems and go to …" at bounding box center [677, 176] width 159 height 280
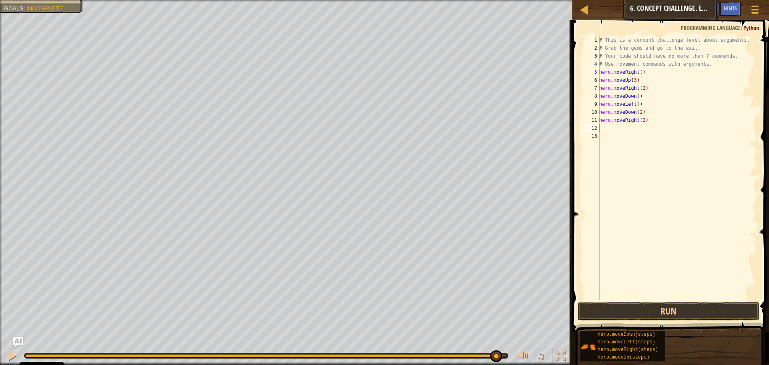
click at [622, 126] on div "# This is a concept challenge level about arguments. # Grab the gems and go to …" at bounding box center [677, 176] width 159 height 280
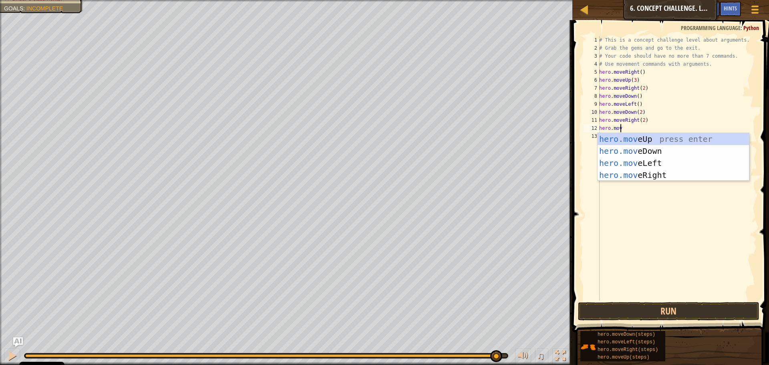
type textarea "hero.move"
click at [647, 139] on div "hero.move Up press enter hero.move Down press enter hero.move Left press enter …" at bounding box center [673, 169] width 151 height 72
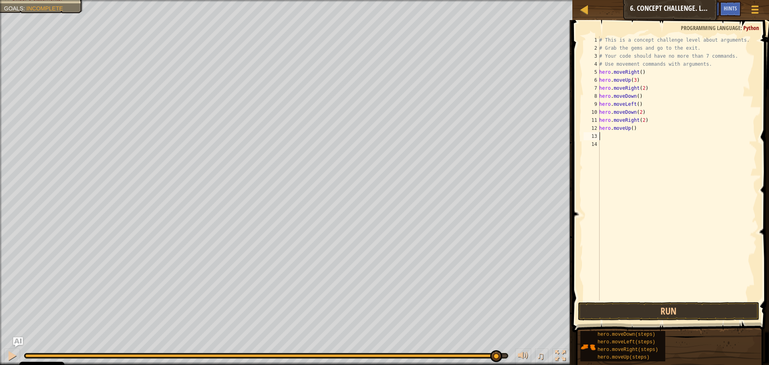
scroll to position [4, 0]
click at [631, 127] on div "# This is a concept challenge level about arguments. # Grab the gems and go to …" at bounding box center [677, 176] width 159 height 280
type textarea "hero.moveUp(2)"
click at [639, 136] on div "# This is a concept challenge level about arguments. # Grab the gems and go to …" at bounding box center [677, 176] width 159 height 280
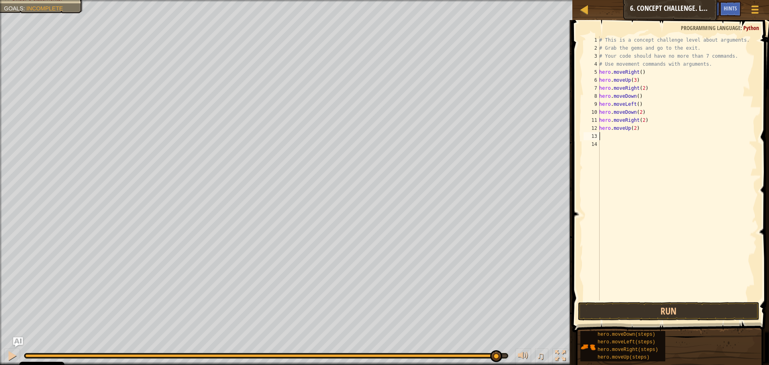
scroll to position [4, 0]
type textarea "hero.moveRight()"
click at [639, 305] on button "Run" at bounding box center [668, 311] width 181 height 18
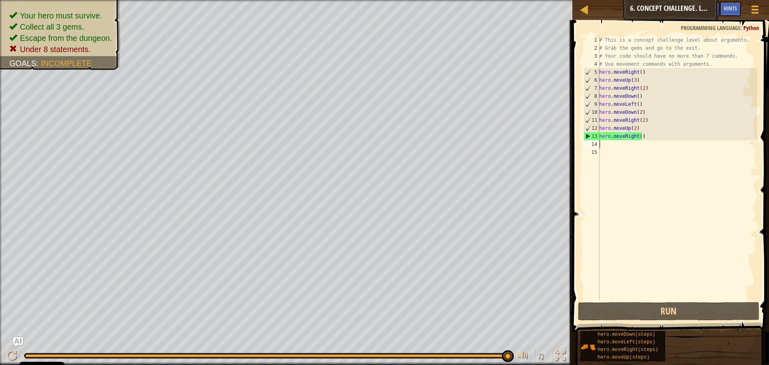
click at [650, 138] on div "# This is a concept challenge level about arguments. # Grab the gems and go to …" at bounding box center [677, 176] width 159 height 280
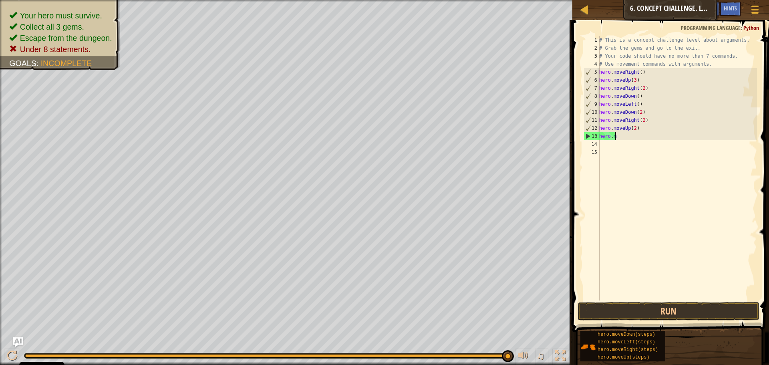
type textarea "h"
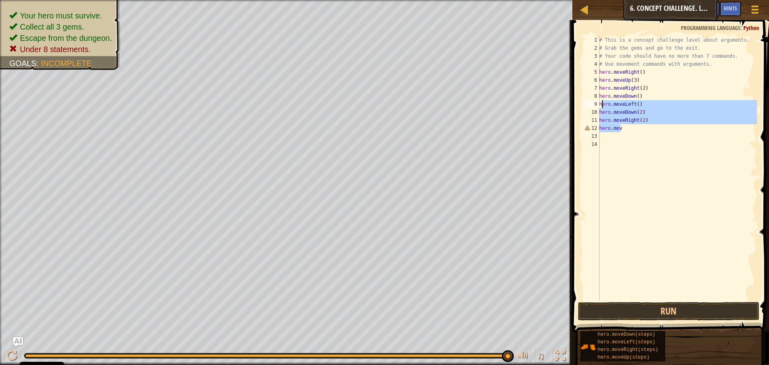
drag, startPoint x: 647, startPoint y: 130, endPoint x: 602, endPoint y: 105, distance: 51.3
click at [602, 105] on div "# This is a concept challenge level about arguments. # Grab the gems and go to …" at bounding box center [677, 176] width 159 height 280
type textarea "h"
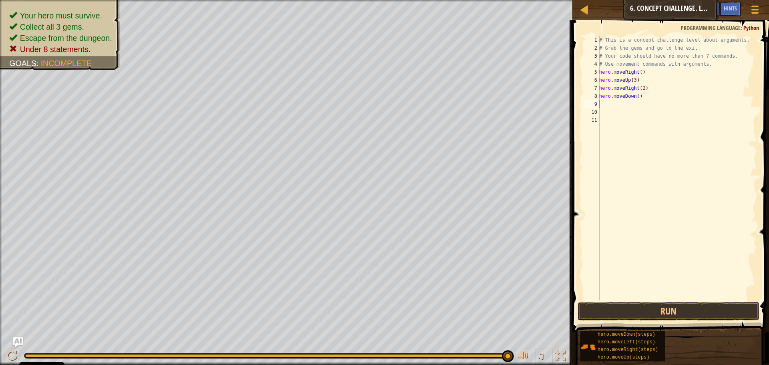
click at [635, 96] on div "# This is a concept challenge level about arguments. # Grab the gems and go to …" at bounding box center [677, 176] width 159 height 280
type textarea "hero.moveDown(3)"
click at [654, 102] on div "# This is a concept challenge level about arguments. # Grab the gems and go to …" at bounding box center [677, 176] width 159 height 280
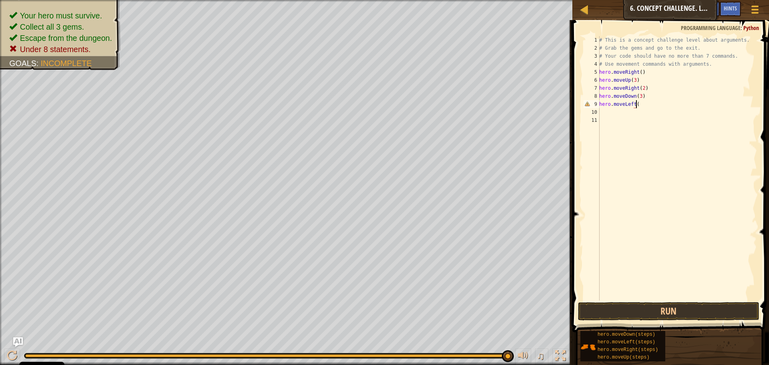
type textarea "hero.moveLeft()"
type textarea "hero.moveUp(2)_"
type textarea "hero.moveUp(2)"
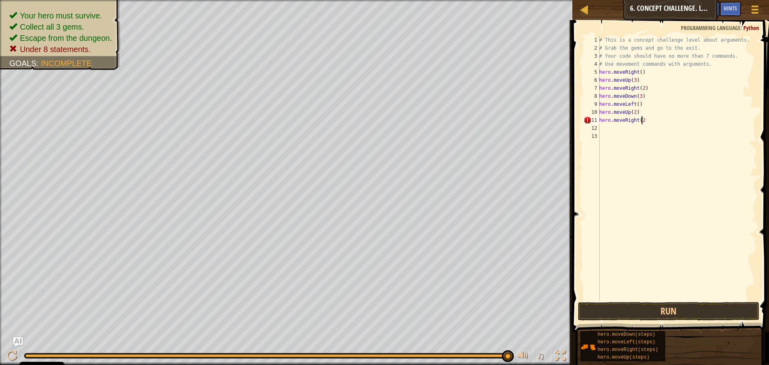
type textarea "hero.moveRight(2)"
click at [666, 314] on button "Run" at bounding box center [668, 311] width 181 height 18
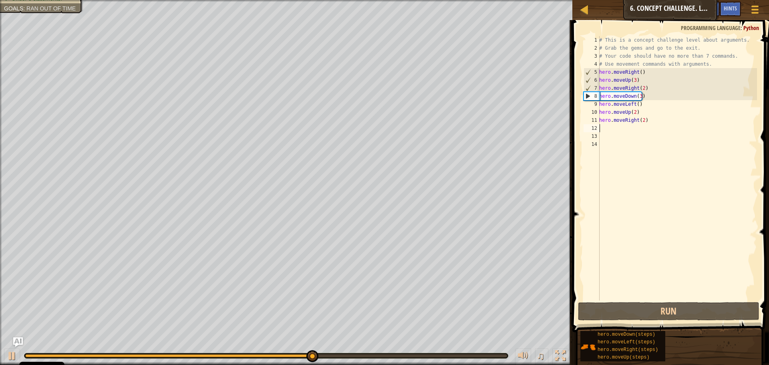
click at [640, 121] on div "# This is a concept challenge level about arguments. # Grab the gems and go to …" at bounding box center [677, 176] width 159 height 280
type textarea "hero.moveRight(2)"
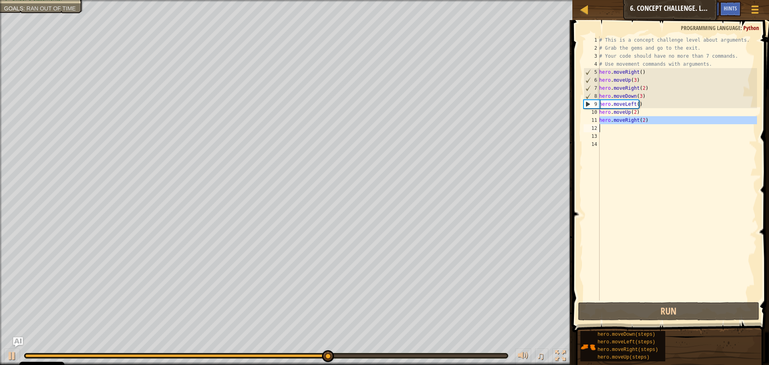
click at [640, 121] on div "# This is a concept challenge level about arguments. # Grab the gems and go to …" at bounding box center [677, 176] width 159 height 280
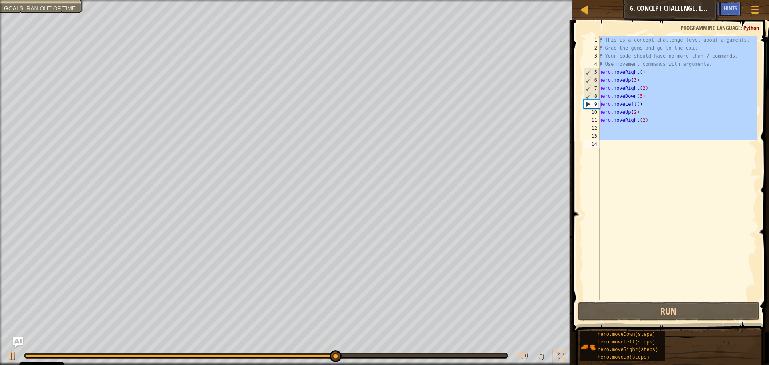
click at [640, 121] on div "# This is a concept challenge level about arguments. # Grab the gems and go to …" at bounding box center [677, 176] width 159 height 280
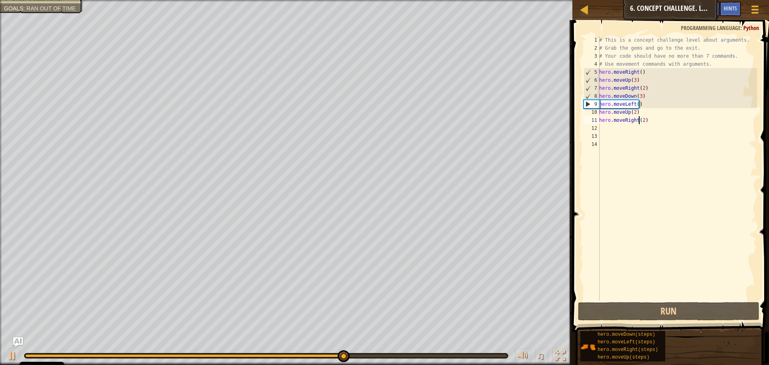
click at [641, 121] on div "# This is a concept challenge level about arguments. # Grab the gems and go to …" at bounding box center [677, 176] width 159 height 280
type textarea "hero.moveRight(3)"
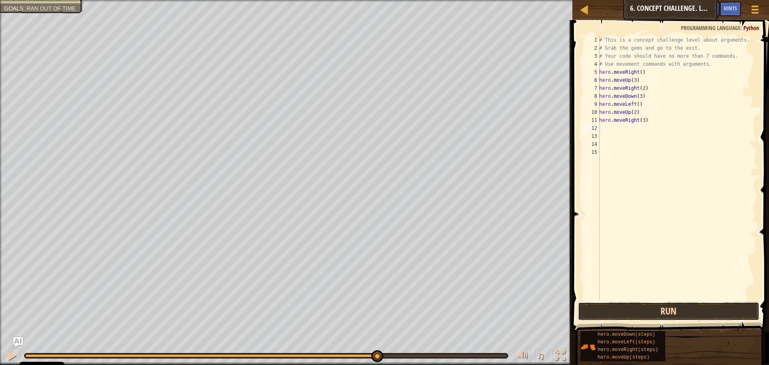
click at [659, 316] on button "Run" at bounding box center [668, 311] width 181 height 18
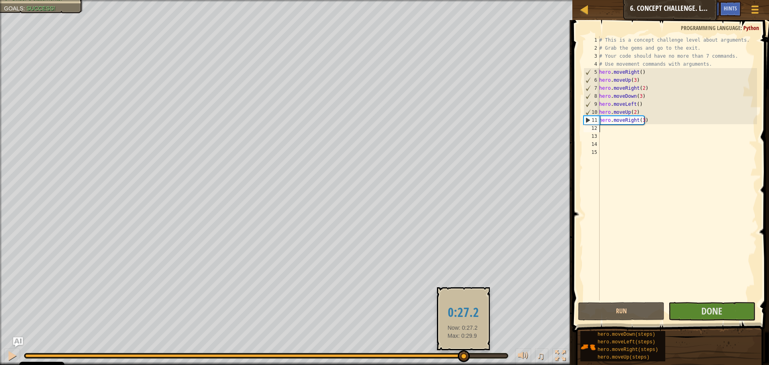
drag, startPoint x: 433, startPoint y: 355, endPoint x: 463, endPoint y: 357, distance: 30.1
click at [463, 357] on div at bounding box center [266, 355] width 482 height 3
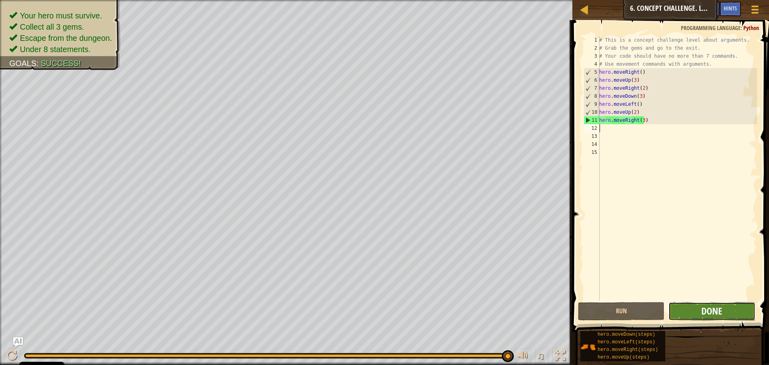
click at [707, 312] on span "Done" at bounding box center [711, 310] width 21 height 13
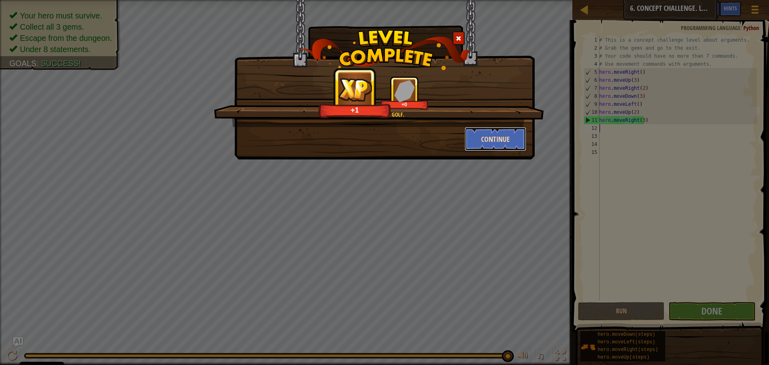
click at [500, 140] on button "Continue" at bounding box center [496, 139] width 62 height 24
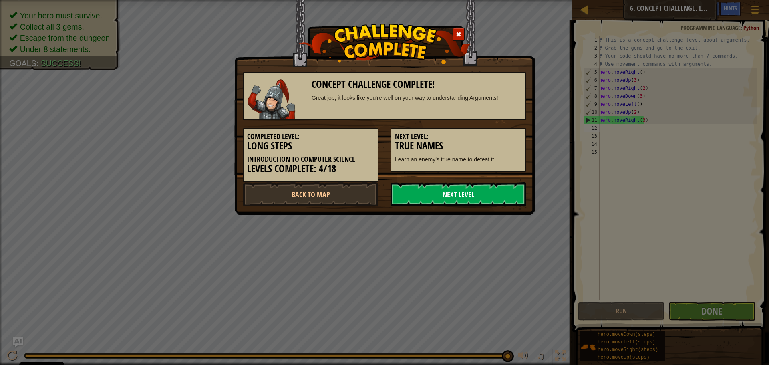
click at [485, 188] on link "Next Level" at bounding box center [459, 194] width 136 height 24
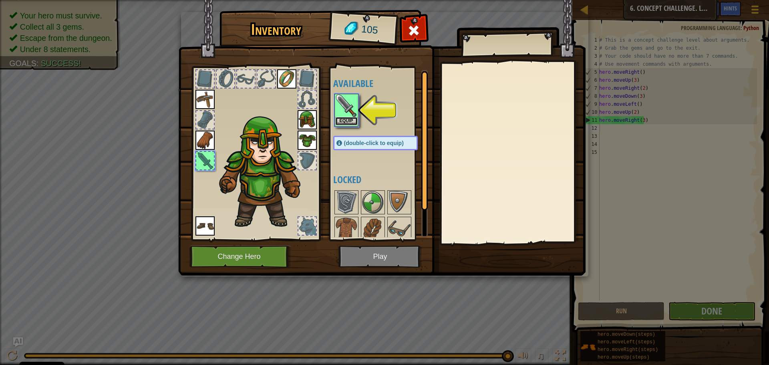
click at [353, 119] on button "Equip" at bounding box center [346, 121] width 22 height 8
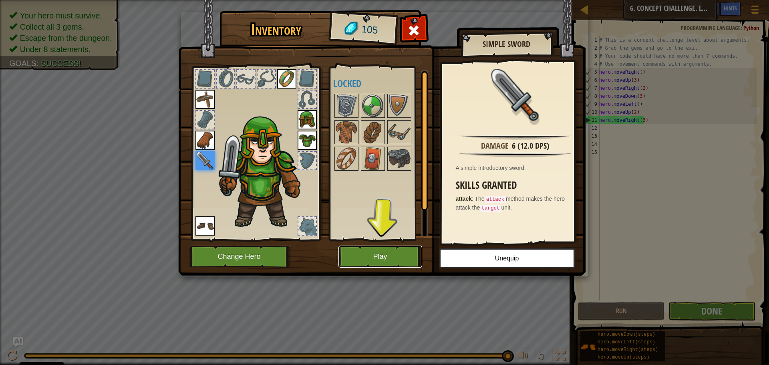
click at [375, 248] on button "Play" at bounding box center [380, 257] width 84 height 22
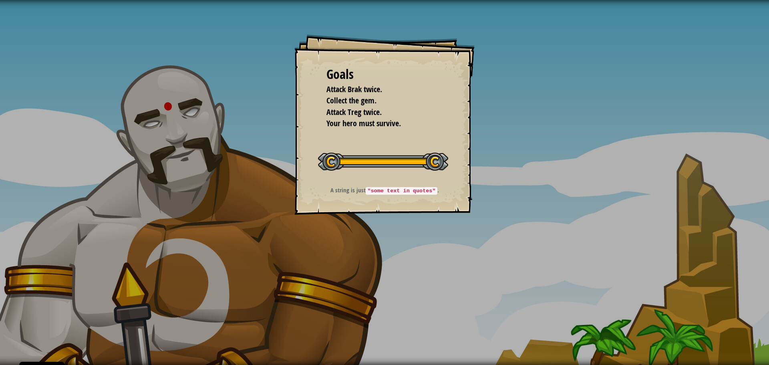
drag, startPoint x: 375, startPoint y: 248, endPoint x: 338, endPoint y: 221, distance: 46.5
click at [337, 221] on div "Goals Attack Brak twice. Collect the gem. Attack Treg twice. Your hero must sur…" at bounding box center [384, 182] width 769 height 365
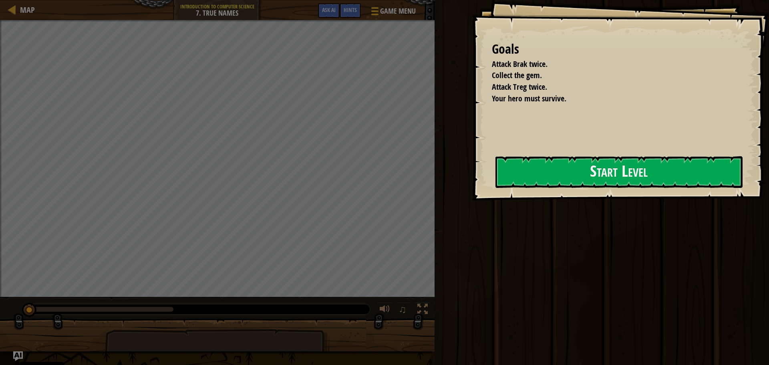
drag, startPoint x: 418, startPoint y: 189, endPoint x: 425, endPoint y: 186, distance: 7.2
click at [472, 189] on div "Goals Attack Brak twice. Collect the gem. Attack Treg twice. Your hero must sur…" at bounding box center [620, 100] width 297 height 200
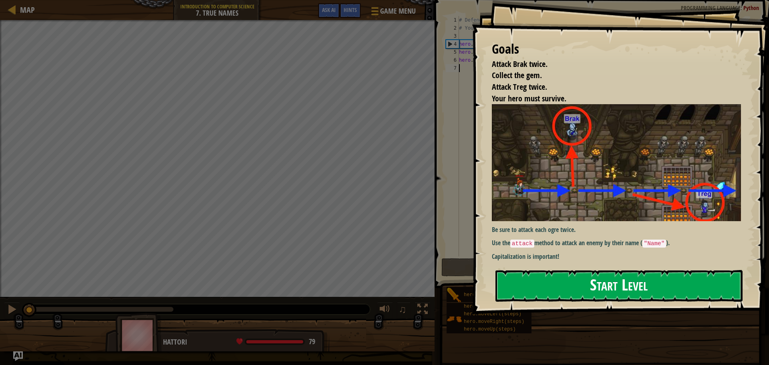
click at [489, 177] on div "Goals Attack Brak twice. Collect the gem. Attack Treg twice. Your hero must sur…" at bounding box center [620, 157] width 297 height 314
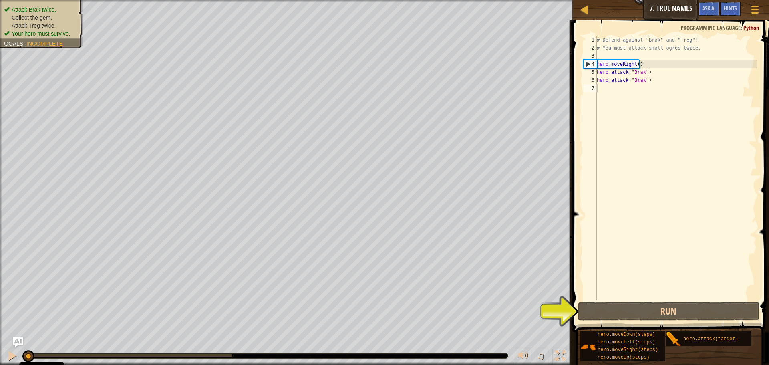
click at [630, 87] on div "# Defend against "Brak" and "Treg"! # You must attack small ogres twice. hero .…" at bounding box center [676, 176] width 162 height 280
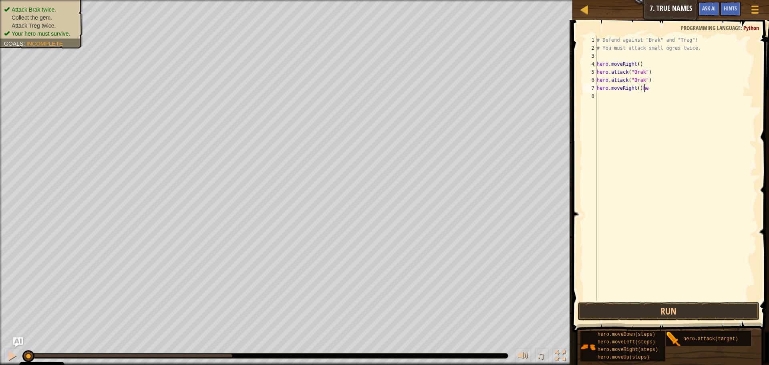
scroll to position [4, 3]
type textarea "hero.moveRight()"
drag, startPoint x: 653, startPoint y: 95, endPoint x: 594, endPoint y: 100, distance: 59.0
click at [594, 100] on div "hero.attack("Treg") 1 2 3 4 5 6 7 8 9 # Defend against "Brak" and "Treg"! # You…" at bounding box center [669, 168] width 175 height 264
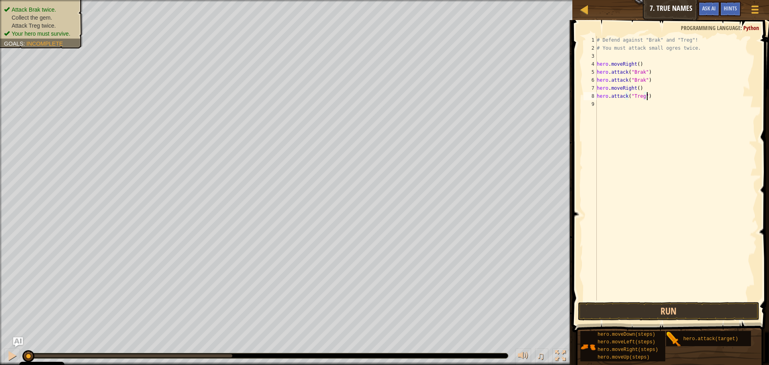
paste textarea "hero.attack("Treg")"
drag, startPoint x: 704, startPoint y: 95, endPoint x: 646, endPoint y: 95, distance: 58.1
click at [646, 95] on div "# Defend against "Brak" and "Treg"! # You must attack small ogres twice. hero .…" at bounding box center [676, 176] width 162 height 280
paste textarea
drag, startPoint x: 647, startPoint y: 95, endPoint x: 691, endPoint y: 101, distance: 43.6
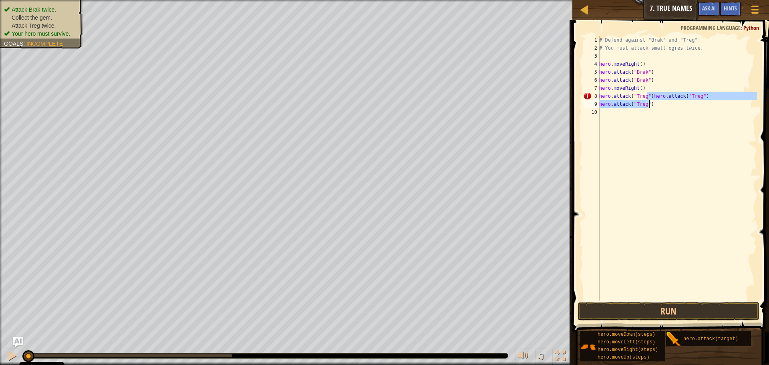
click at [691, 101] on div "# Defend against "Brak" and "Treg"! # You must attack small ogres twice. hero .…" at bounding box center [677, 176] width 159 height 280
click at [698, 97] on div "# Defend against "Brak" and "Treg"! # You must attack small ogres twice. hero .…" at bounding box center [677, 168] width 159 height 264
drag, startPoint x: 702, startPoint y: 94, endPoint x: 651, endPoint y: 93, distance: 51.7
click at [651, 93] on div "# Defend against "Brak" and "Treg"! # You must attack small ogres twice. hero .…" at bounding box center [677, 176] width 159 height 280
type textarea "hero.attack("Treg")"
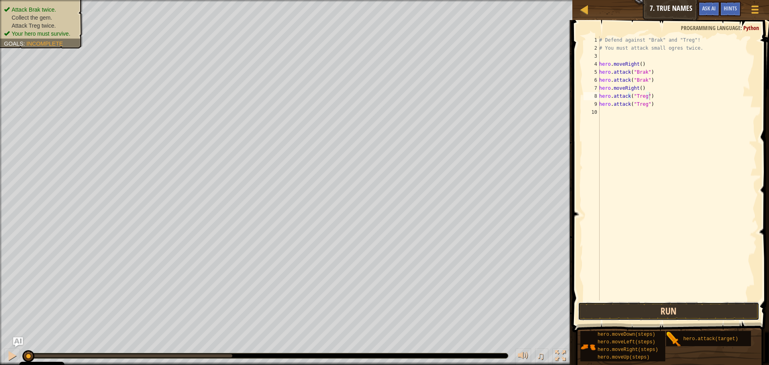
click at [667, 305] on button "Run" at bounding box center [668, 311] width 181 height 18
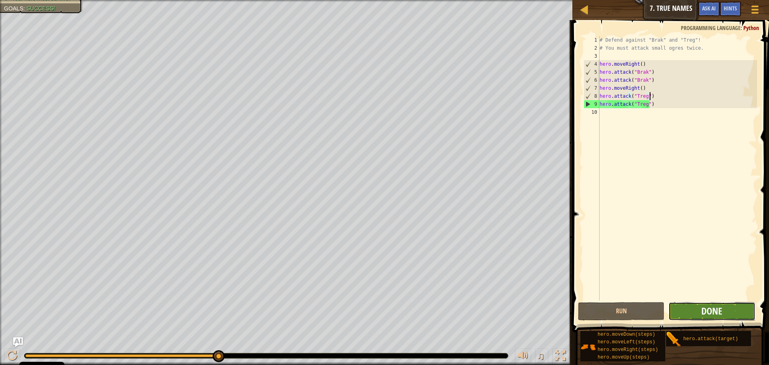
click at [717, 317] on span "Done" at bounding box center [711, 310] width 21 height 13
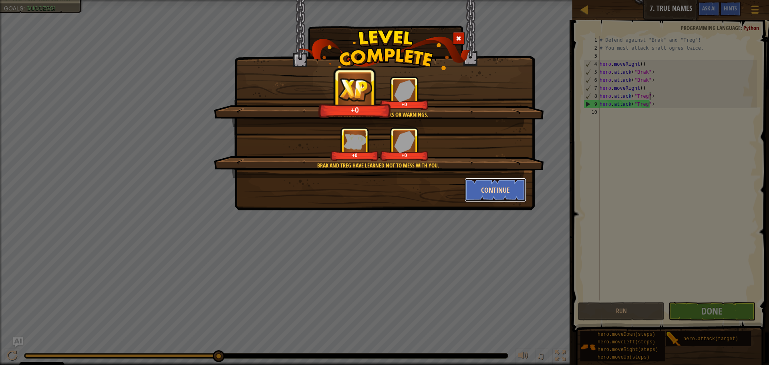
click at [492, 188] on button "Continue" at bounding box center [496, 190] width 62 height 24
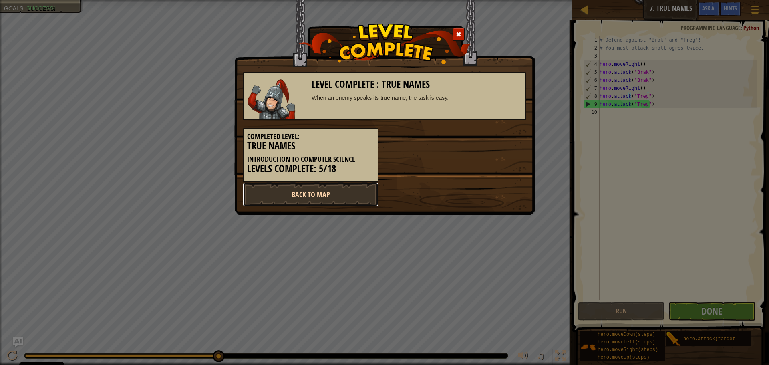
click at [345, 192] on link "Back to Map" at bounding box center [311, 194] width 136 height 24
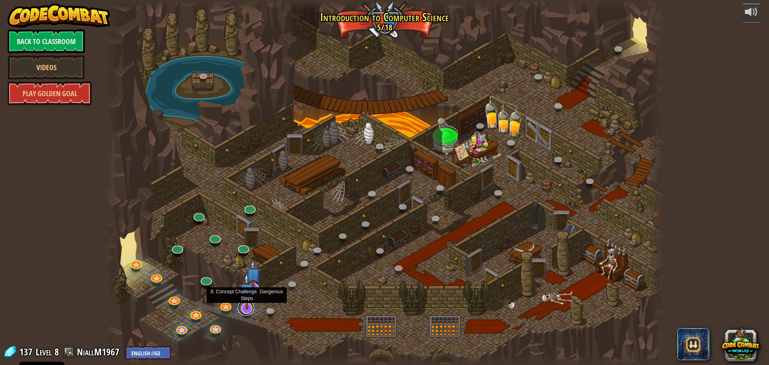
click at [243, 312] on link at bounding box center [246, 308] width 16 height 16
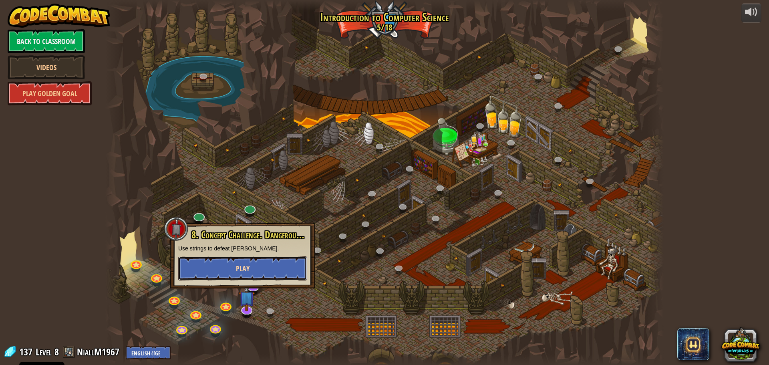
click at [256, 269] on button "Play" at bounding box center [242, 268] width 129 height 24
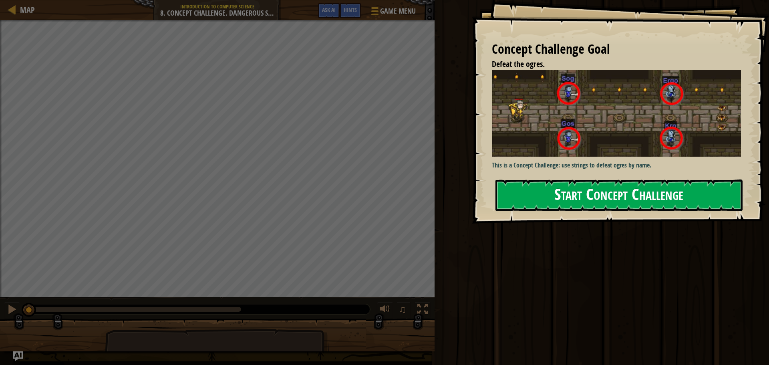
click at [582, 205] on button "Start Concept Challenge" at bounding box center [619, 195] width 247 height 32
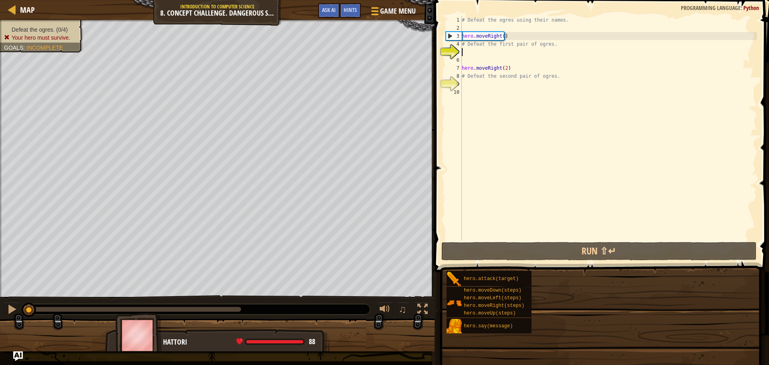
click at [512, 71] on div "Map Introduction to Computer Science 8. Concept Challenge. Dangerous Steps Game…" at bounding box center [384, 182] width 769 height 365
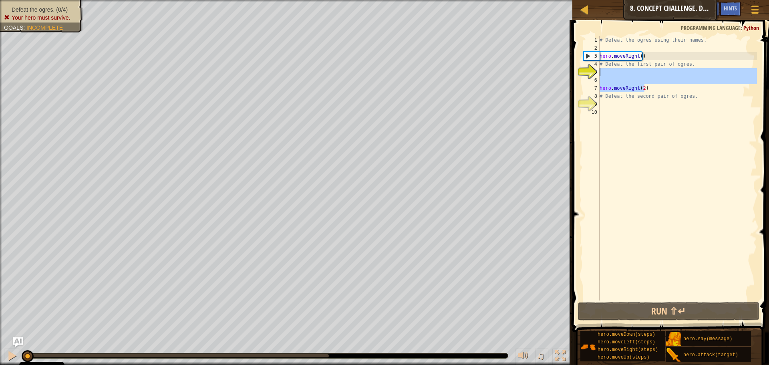
click at [649, 90] on div "# Defeat the ogres using their names. hero . moveRight ( ) # Defeat the first p…" at bounding box center [677, 168] width 159 height 264
type textarea "hero.moveRight(2)"
drag, startPoint x: 649, startPoint y: 88, endPoint x: 594, endPoint y: 72, distance: 56.7
click at [594, 72] on div "hero.moveRight(2) 1 2 3 4 5 6 7 8 9 10 # Defeat the ogres using their names. he…" at bounding box center [669, 168] width 175 height 264
click at [594, 72] on div "5" at bounding box center [592, 72] width 16 height 8
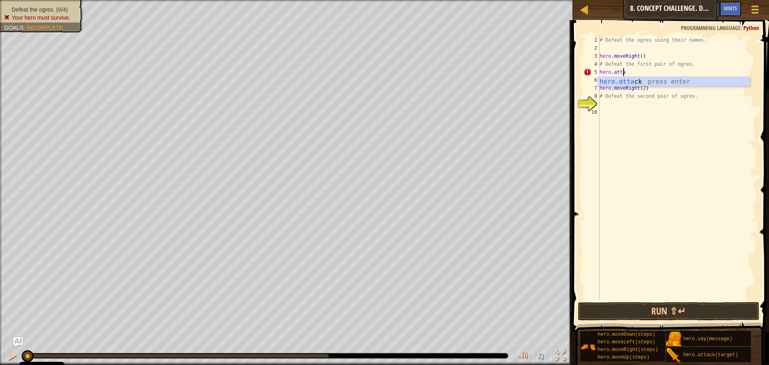
scroll to position [4, 2]
click at [667, 77] on div "hero.attack press enter" at bounding box center [673, 91] width 151 height 29
type textarea "hero.attack("Sog")"
click at [646, 81] on div "# Defeat the ogres using their names. hero . moveRight ( ) # Defeat the first p…" at bounding box center [677, 176] width 159 height 280
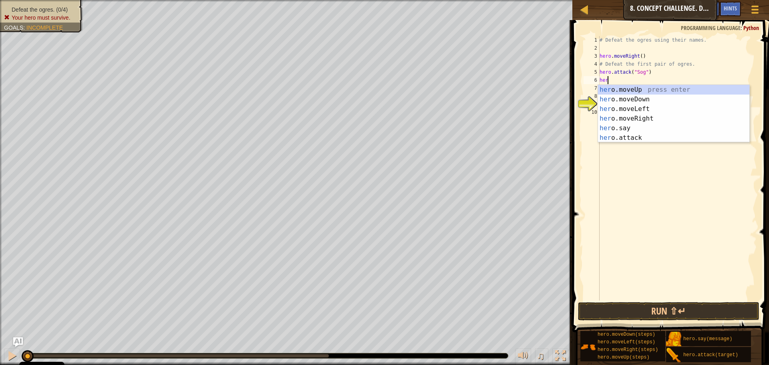
scroll to position [4, 0]
click at [633, 135] on div "hero .moveUp press enter hero .moveDown press enter hero .moveLeft press enter …" at bounding box center [673, 123] width 151 height 77
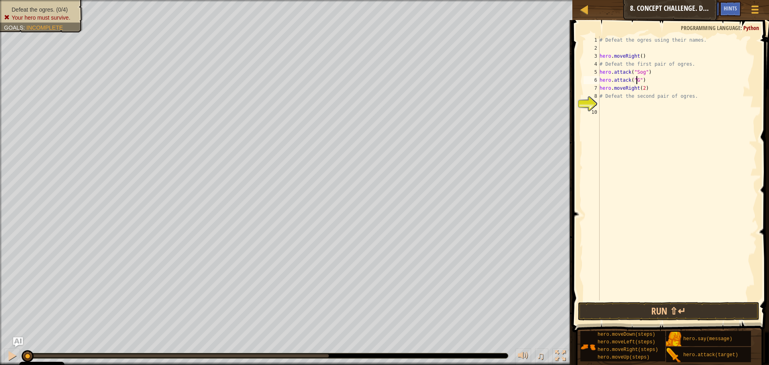
scroll to position [4, 4]
click at [665, 83] on div "# Defeat the ogres using their names. hero . moveRight ( ) # Defeat the first p…" at bounding box center [677, 176] width 159 height 280
click at [660, 73] on div "# Defeat the ogres using their names. hero . moveRight ( ) # Defeat the first p…" at bounding box center [677, 176] width 159 height 280
drag, startPoint x: 698, startPoint y: 93, endPoint x: 595, endPoint y: 99, distance: 103.1
click at [595, 99] on div "hero.attack("Sog") 1 2 3 4 5 6 7 8 9 10 # Defeat the ogres using their names. h…" at bounding box center [669, 168] width 175 height 264
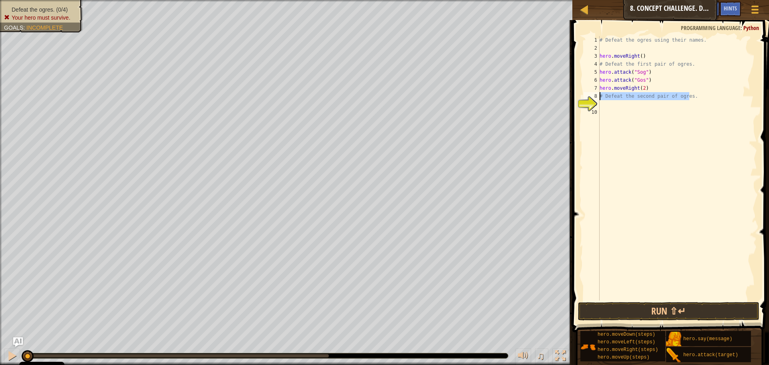
type textarea "# Defeat the second pair of ogres."
click at [651, 81] on div "# Defeat the ogres using their names. hero . moveRight ( ) # Defeat the first p…" at bounding box center [677, 176] width 159 height 280
type textarea "hero.attack("Gos")"
type textarea "g"
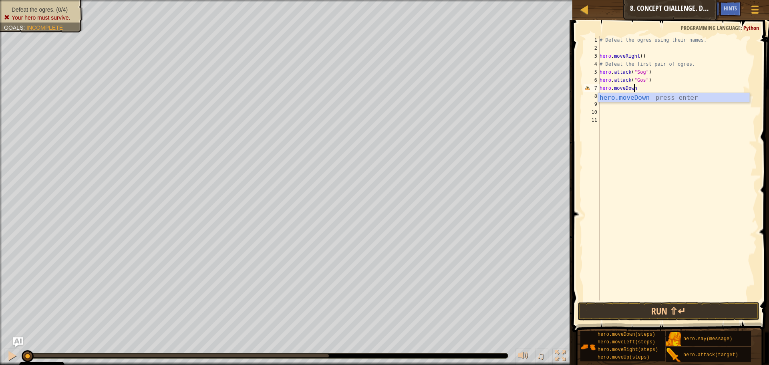
scroll to position [4, 3]
click at [718, 309] on button "Run ⇧↵" at bounding box center [668, 311] width 181 height 18
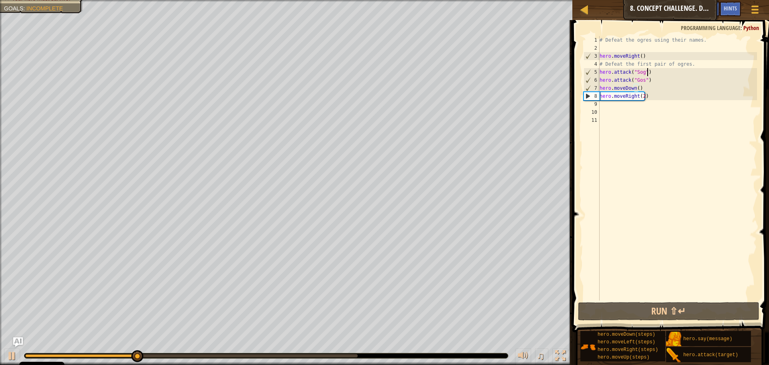
click at [651, 74] on div "# Defeat the ogres using their names. hero . moveRight ( ) # Defeat the first p…" at bounding box center [677, 176] width 159 height 280
drag, startPoint x: 653, startPoint y: 75, endPoint x: 589, endPoint y: 73, distance: 64.5
click at [589, 73] on div "hero.attack("Sog") 1 2 3 4 5 6 7 8 9 10 11 # Defeat the ogres using their names…" at bounding box center [669, 168] width 175 height 264
click at [678, 77] on div "# Defeat the ogres using their names. hero . moveRight ( ) # Defeat the first p…" at bounding box center [677, 176] width 159 height 280
click at [675, 71] on div "# Defeat the ogres using their names. hero . moveRight ( ) # Defeat the first p…" at bounding box center [677, 176] width 159 height 280
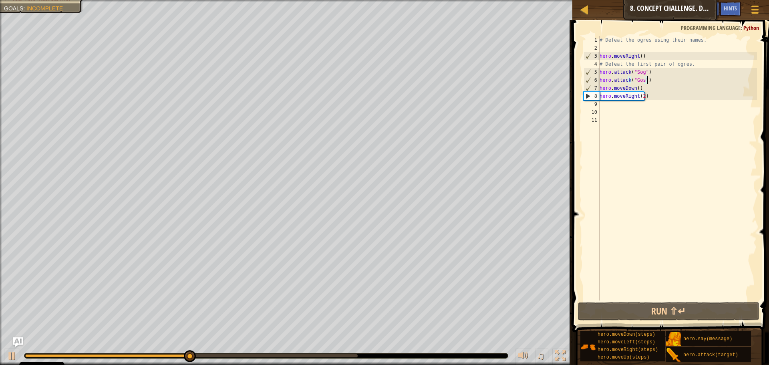
type textarea "hero.attack("Sog")"
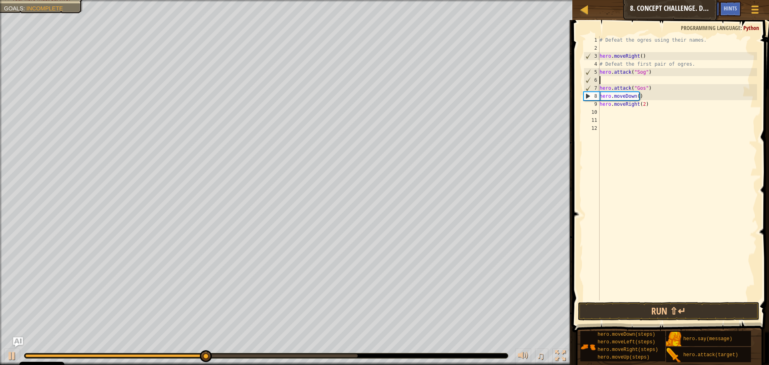
paste textarea "hero.attack("Sog")"
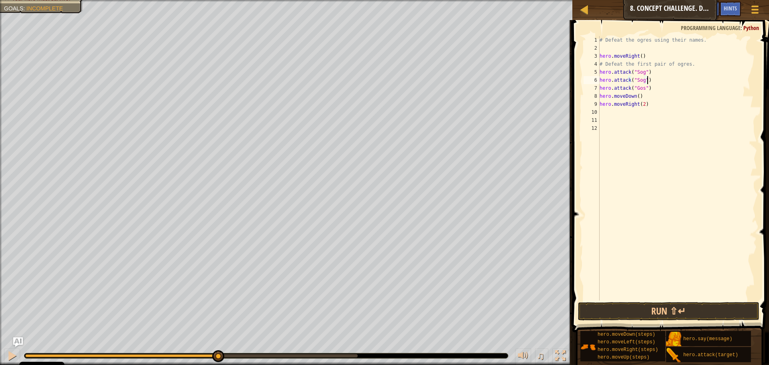
click at [660, 88] on div "# Defeat the ogres using their names. hero . moveRight ( ) # Defeat the first p…" at bounding box center [677, 176] width 159 height 280
type textarea "hero.attack("Gos")"
drag, startPoint x: 660, startPoint y: 88, endPoint x: 595, endPoint y: 91, distance: 65.0
click at [595, 91] on div "hero.attack("Gos") 1 2 3 4 5 6 7 8 9 10 11 12 # Defeat the ogres using their na…" at bounding box center [669, 168] width 175 height 264
click at [653, 86] on div "# Defeat the ogres using their names. hero . moveRight ( ) # Defeat the first p…" at bounding box center [677, 168] width 159 height 264
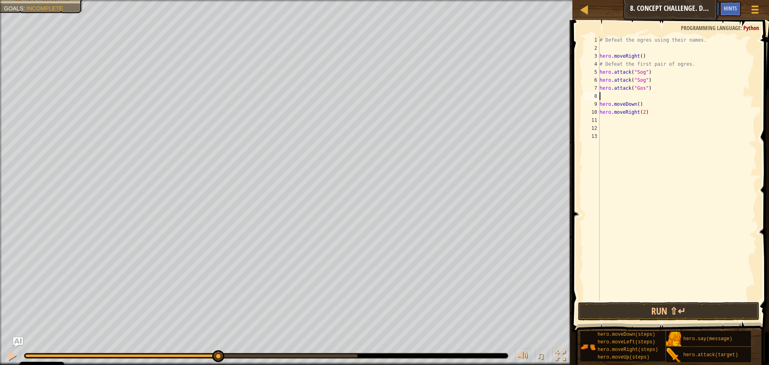
paste textarea "hero.attack("Gos")"
type textarea "hero.attack("Gos")"
click at [658, 308] on button "Run ⇧↵" at bounding box center [668, 311] width 181 height 18
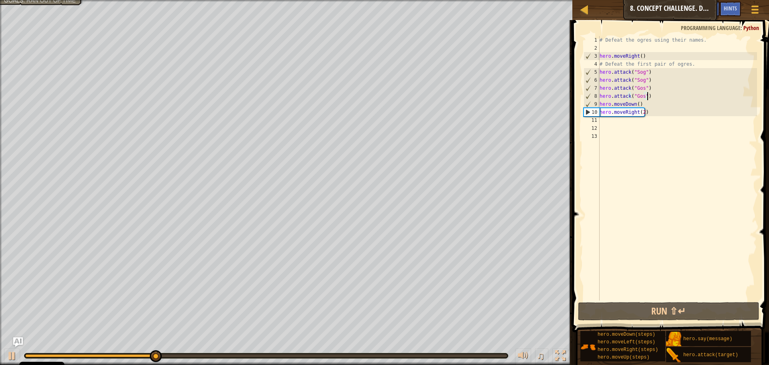
click at [643, 127] on div "# Defeat the ogres using their names. hero . moveRight ( ) # Defeat the first p…" at bounding box center [677, 176] width 159 height 280
click at [640, 120] on div "# Defeat the ogres using their names. hero . moveRight ( ) # Defeat the first p…" at bounding box center [677, 176] width 159 height 280
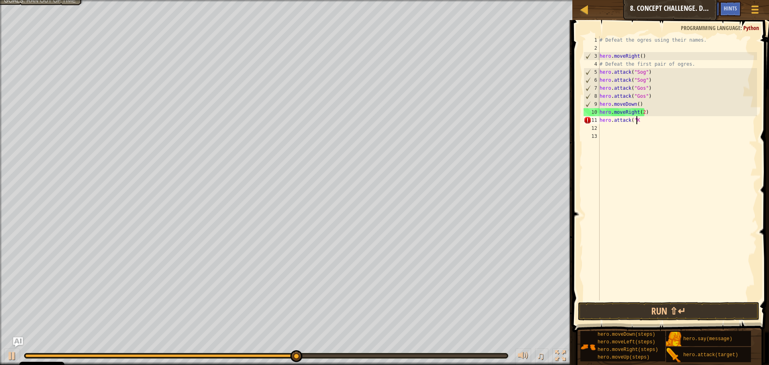
scroll to position [4, 3]
type textarea "hero.attack("Kro")"
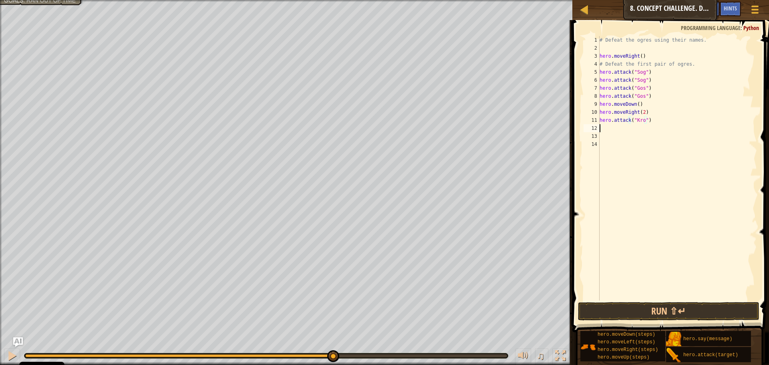
scroll to position [4, 0]
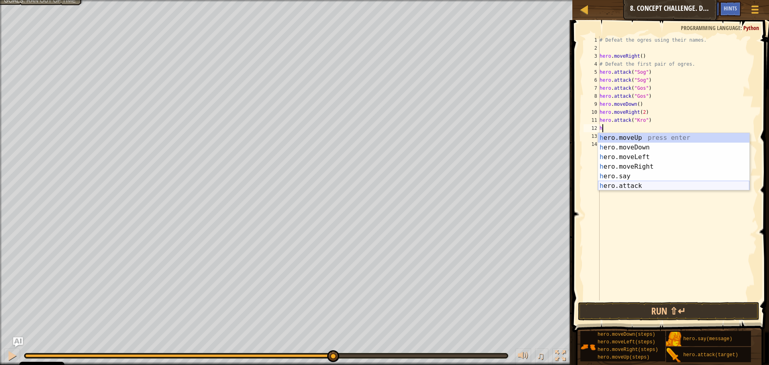
click at [627, 185] on div "h ero.moveUp press enter h ero.moveDown press enter h ero.moveLeft press enter …" at bounding box center [673, 171] width 151 height 77
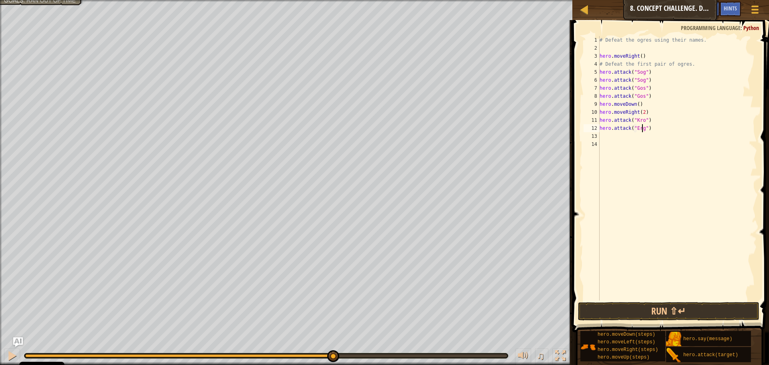
scroll to position [4, 4]
type textarea "hero.attack("Ergo")"
drag, startPoint x: 654, startPoint y: 128, endPoint x: 598, endPoint y: 128, distance: 56.1
click at [598, 128] on div "hero.attack("Ergo") 1 2 3 4 5 6 7 8 9 10 11 12 13 14 # Defeat the ogres using t…" at bounding box center [669, 168] width 175 height 264
click at [655, 136] on div "# Defeat the ogres using their names. hero . moveRight ( ) # Defeat the first p…" at bounding box center [677, 176] width 159 height 280
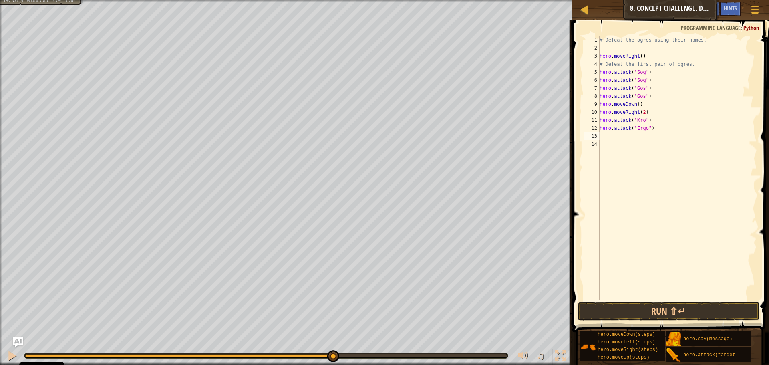
scroll to position [4, 0]
paste textarea "hero.attack("Ergo")"
drag, startPoint x: 657, startPoint y: 115, endPoint x: 655, endPoint y: 123, distance: 9.0
click at [655, 123] on div "# Defeat the ogres using their names. hero . moveRight ( ) # Defeat the first p…" at bounding box center [677, 176] width 159 height 280
click at [656, 122] on div "# Defeat the ogres using their names. hero . moveRight ( ) # Defeat the first p…" at bounding box center [677, 168] width 159 height 264
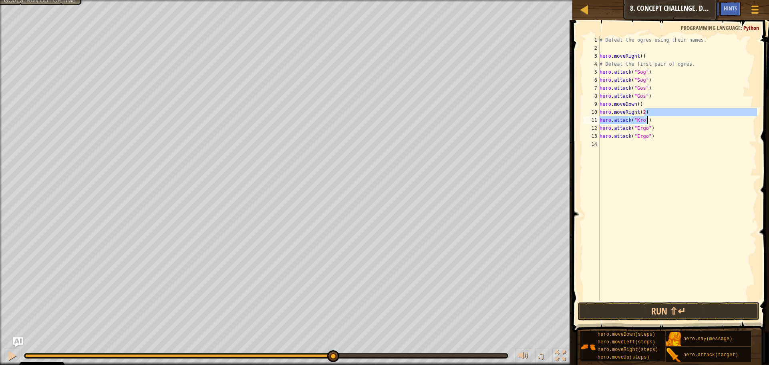
type textarea "hero.attack("Kro")"
drag, startPoint x: 656, startPoint y: 122, endPoint x: 600, endPoint y: 121, distance: 55.7
click at [600, 121] on div "# Defeat the ogres using their names. hero . moveRight ( ) # Defeat the first p…" at bounding box center [677, 176] width 159 height 280
click at [668, 122] on div "# Defeat the ogres using their names. hero . moveRight ( ) # Defeat the first p…" at bounding box center [677, 168] width 159 height 264
paste textarea "hero.attack("Kro")"
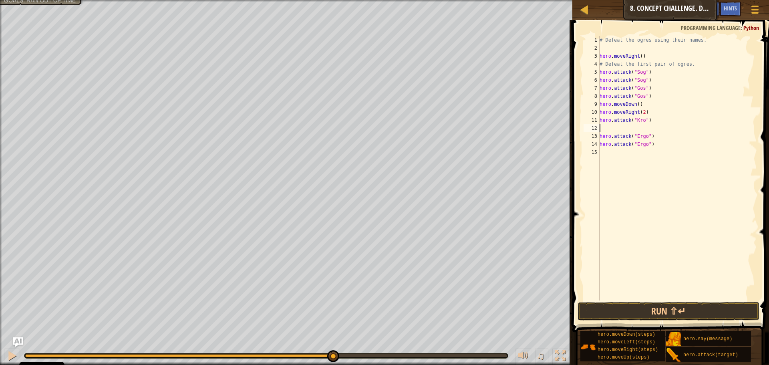
type textarea "hero.attack("Kro")"
click at [638, 310] on button "Run ⇧↵" at bounding box center [668, 311] width 181 height 18
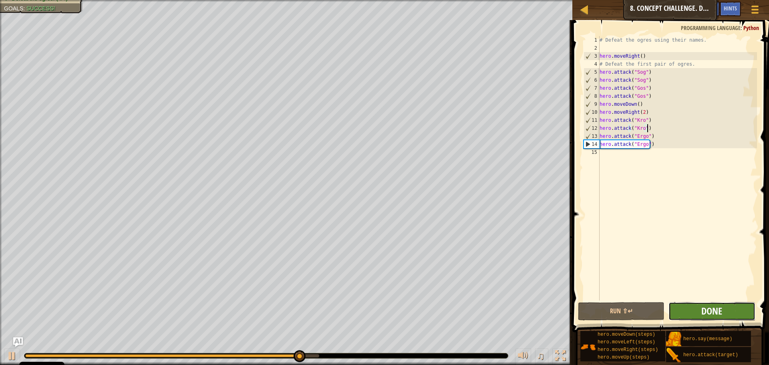
click at [706, 312] on span "Done" at bounding box center [711, 310] width 21 height 13
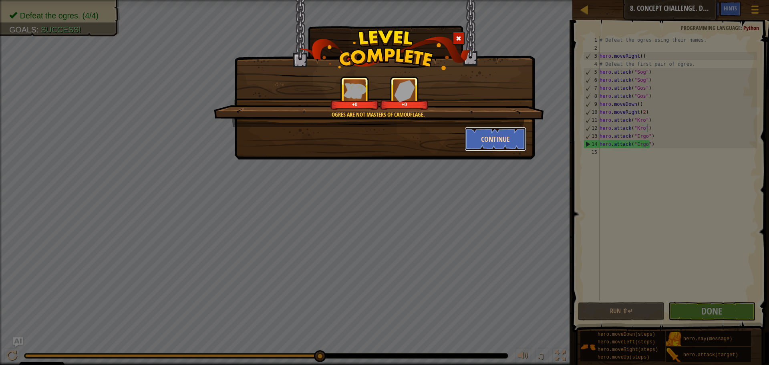
click at [501, 139] on button "Continue" at bounding box center [496, 139] width 62 height 24
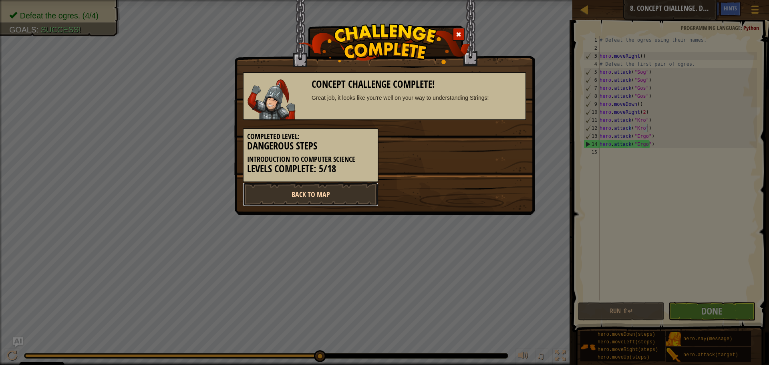
click at [370, 194] on link "Back to Map" at bounding box center [311, 194] width 136 height 24
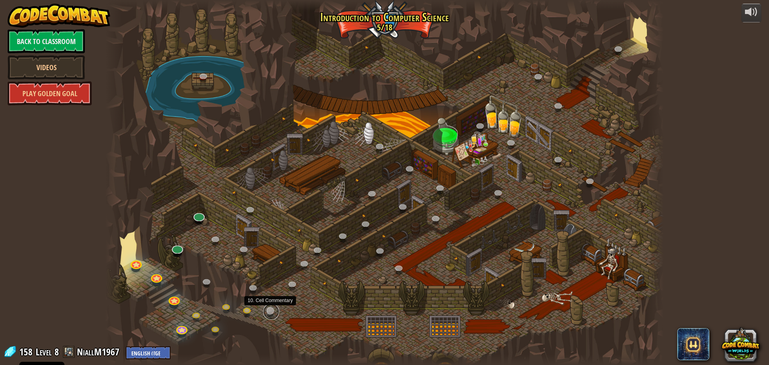
click at [275, 313] on link at bounding box center [271, 312] width 16 height 16
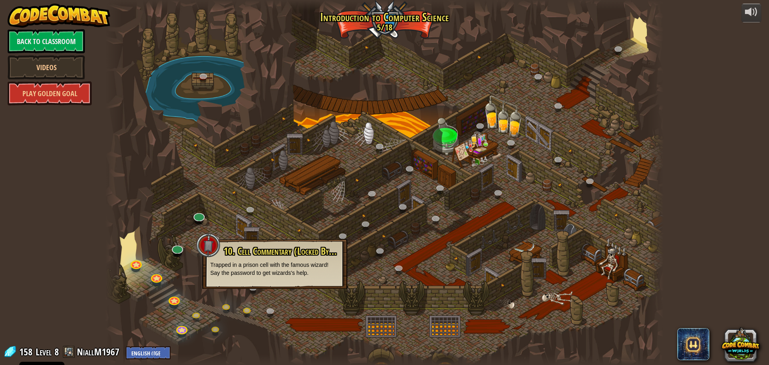
click at [384, 278] on div at bounding box center [384, 182] width 558 height 365
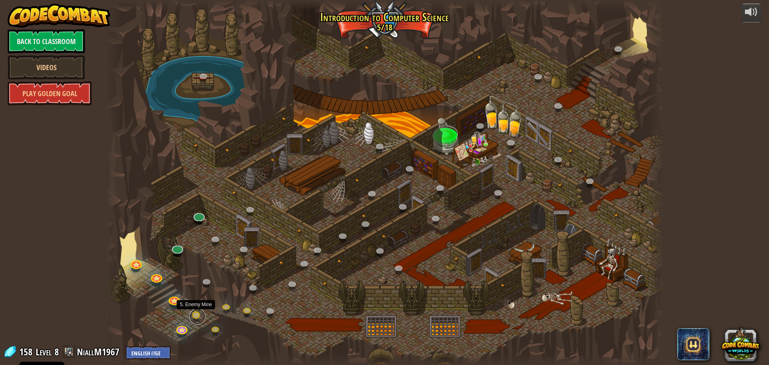
click at [193, 315] on link at bounding box center [197, 316] width 16 height 16
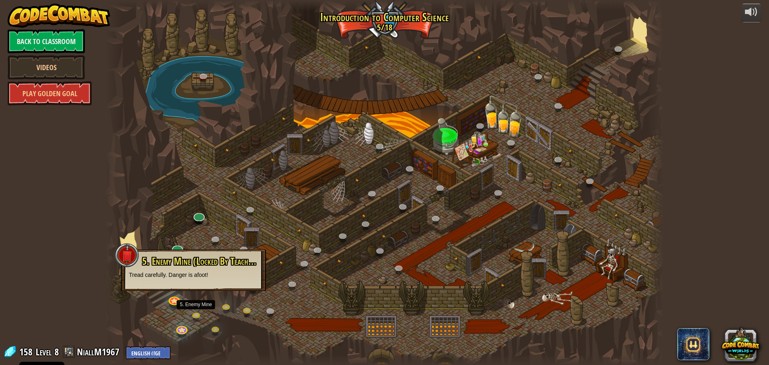
click at [193, 280] on div "5. Enemy Mine (Locked By Teacher) Tread carefully. Danger is afoot!" at bounding box center [193, 270] width 145 height 42
click at [217, 326] on link at bounding box center [217, 330] width 16 height 16
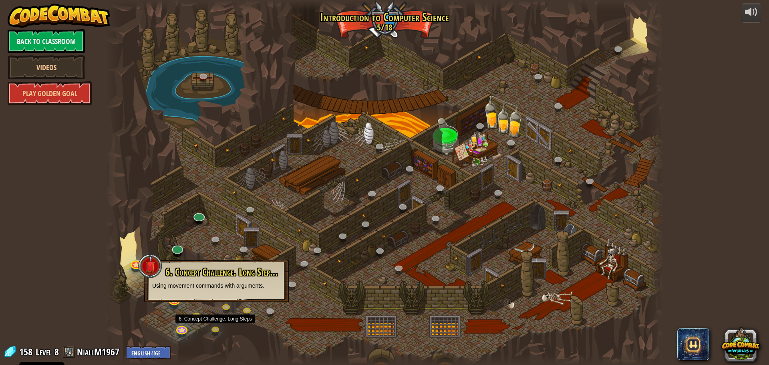
click at [218, 310] on div at bounding box center [384, 182] width 558 height 365
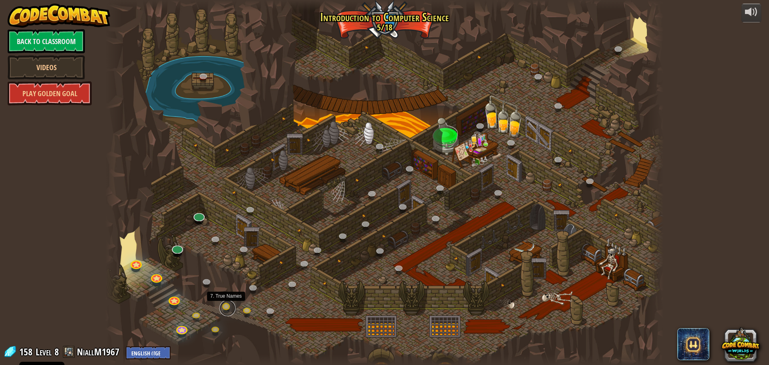
click at [220, 308] on link at bounding box center [228, 308] width 16 height 16
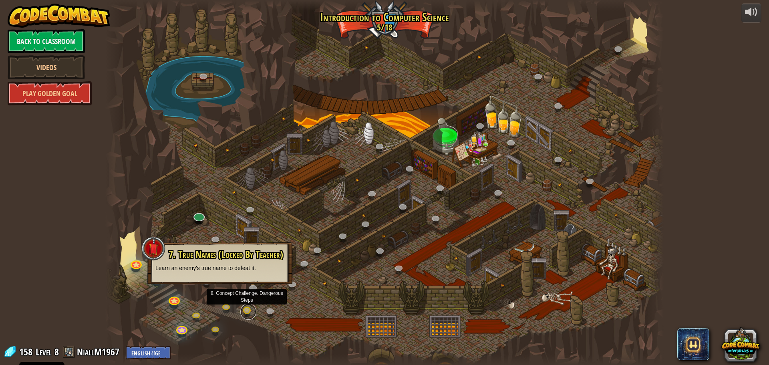
click at [247, 309] on link at bounding box center [248, 312] width 16 height 16
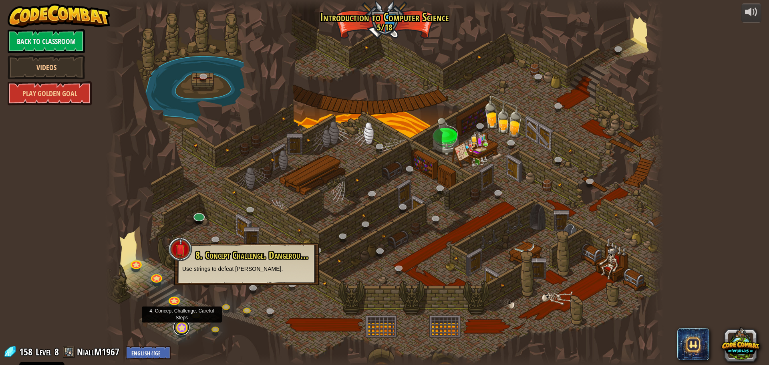
click at [187, 330] on link at bounding box center [181, 327] width 16 height 16
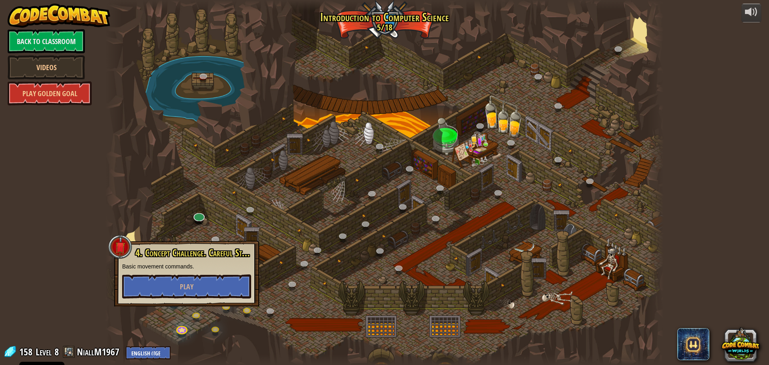
click at [119, 249] on div at bounding box center [120, 247] width 24 height 24
click at [160, 286] on button "Play" at bounding box center [186, 286] width 129 height 24
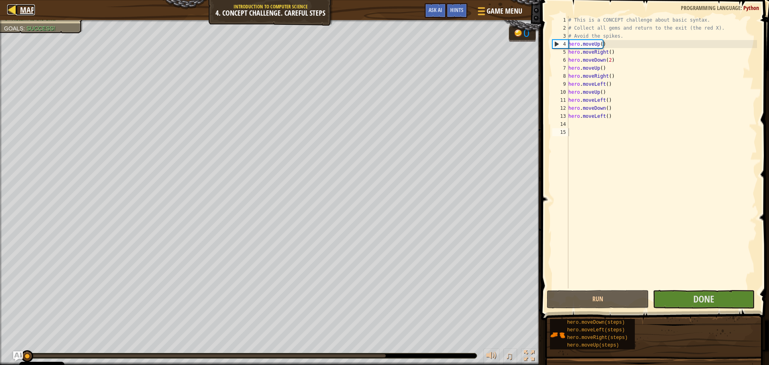
click at [9, 4] on div at bounding box center [12, 9] width 10 height 10
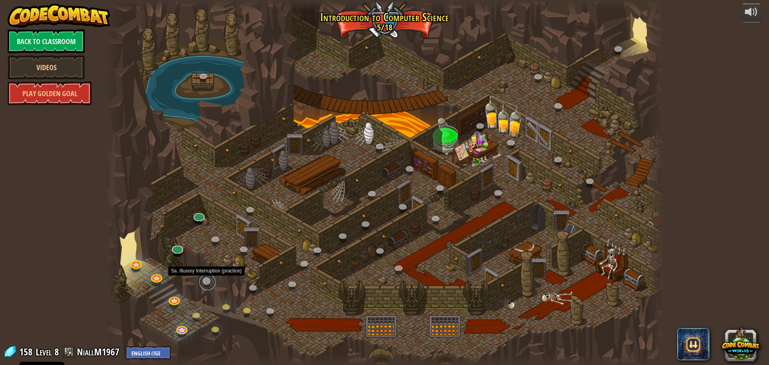
click at [205, 282] on link at bounding box center [207, 282] width 16 height 16
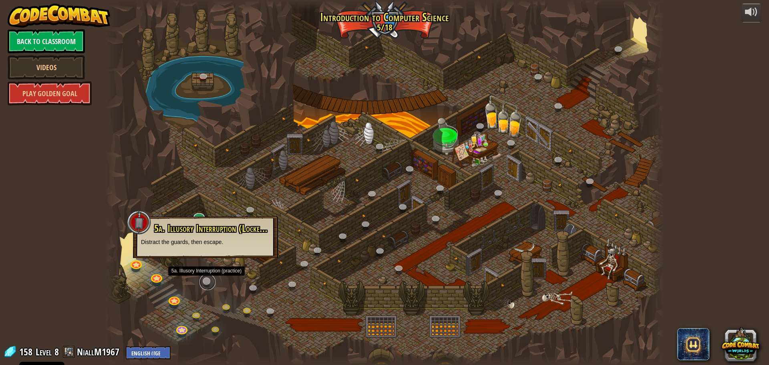
click at [205, 282] on link at bounding box center [207, 282] width 16 height 16
click at [199, 314] on link at bounding box center [197, 316] width 16 height 16
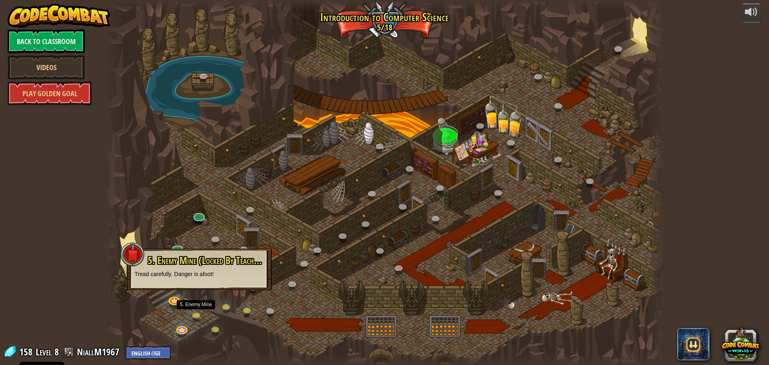
click at [198, 279] on div "5. Enemy Mine (Locked By Teacher) Tread carefully. Danger is afoot!" at bounding box center [199, 269] width 145 height 42
click at [192, 316] on link at bounding box center [197, 316] width 16 height 16
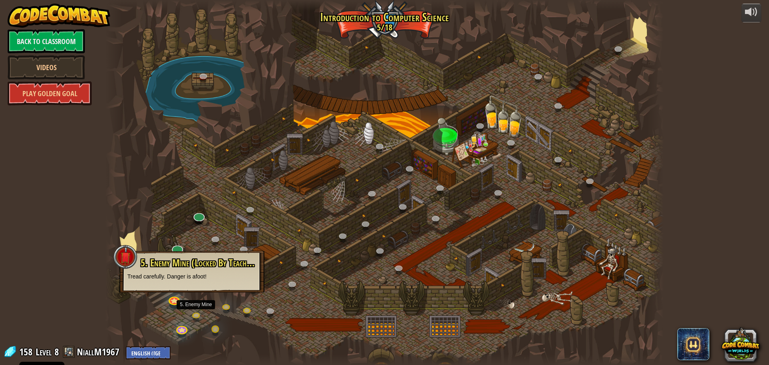
click at [209, 328] on div "25. Kithgard Gates (Locked By Teacher) Escape the Kithgard dungeons, and don't …" at bounding box center [384, 182] width 558 height 365
click at [209, 328] on link at bounding box center [217, 330] width 16 height 16
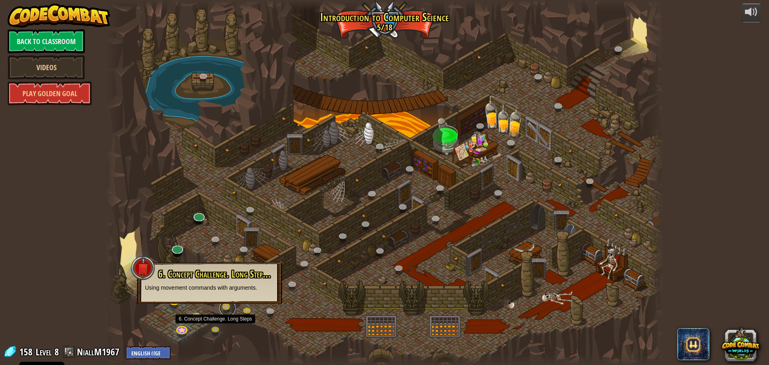
click at [224, 307] on link at bounding box center [228, 308] width 16 height 16
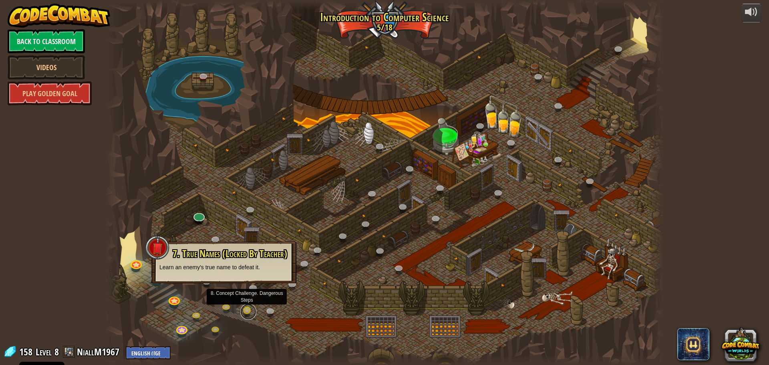
click at [249, 311] on link at bounding box center [248, 312] width 16 height 16
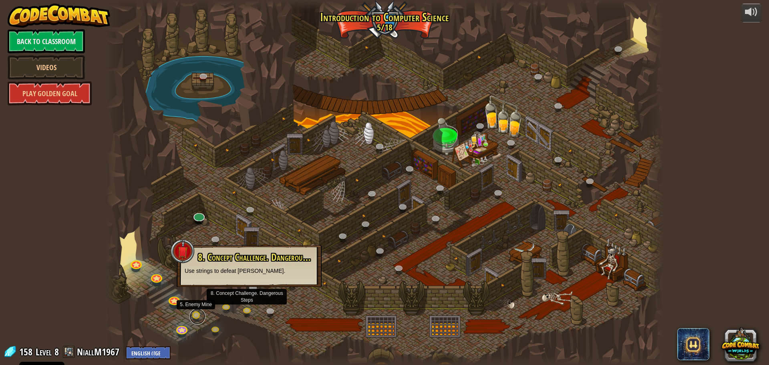
click at [197, 313] on link at bounding box center [197, 316] width 16 height 16
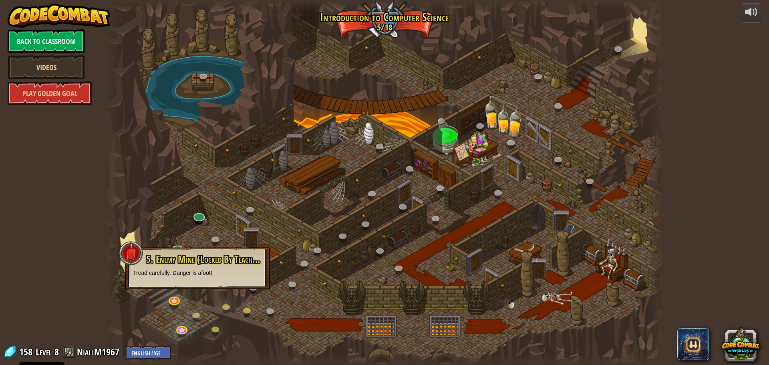
click at [325, 240] on div at bounding box center [384, 182] width 558 height 365
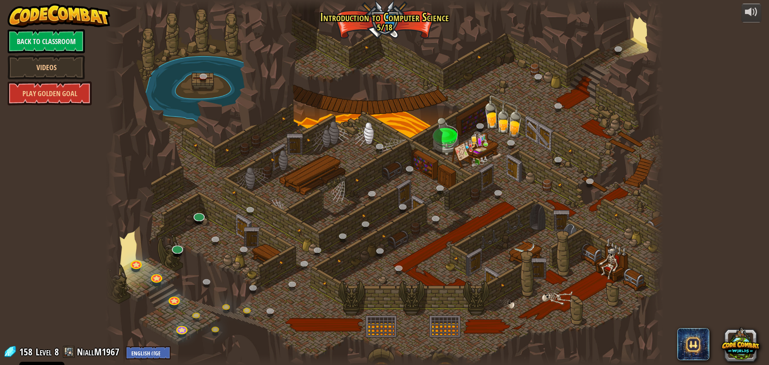
click at [172, 243] on div at bounding box center [384, 182] width 558 height 365
drag, startPoint x: 172, startPoint y: 243, endPoint x: 173, endPoint y: 247, distance: 4.1
click at [173, 247] on div "25. Kithgard Gates (Locked By Teacher) Escape the Kithgard dungeons, and don't …" at bounding box center [384, 182] width 558 height 365
click at [173, 247] on link at bounding box center [177, 246] width 16 height 16
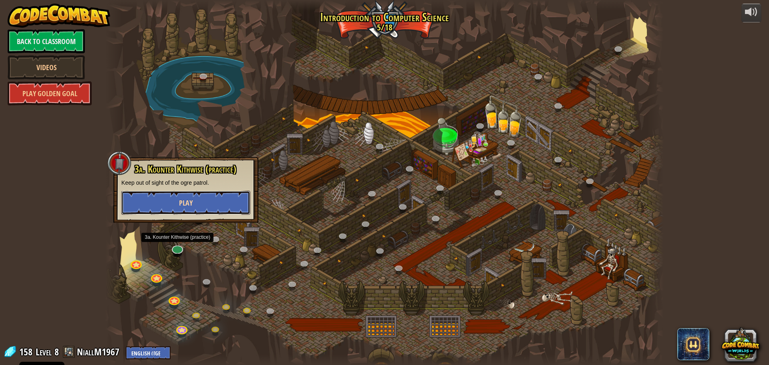
click at [195, 199] on button "Play" at bounding box center [185, 203] width 129 height 24
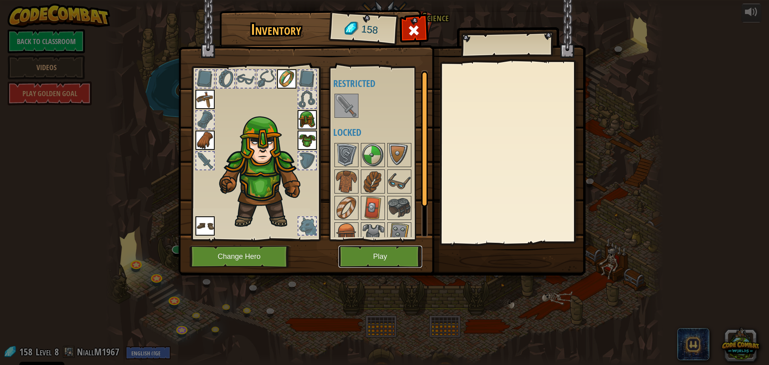
click at [344, 256] on button "Play" at bounding box center [380, 257] width 84 height 22
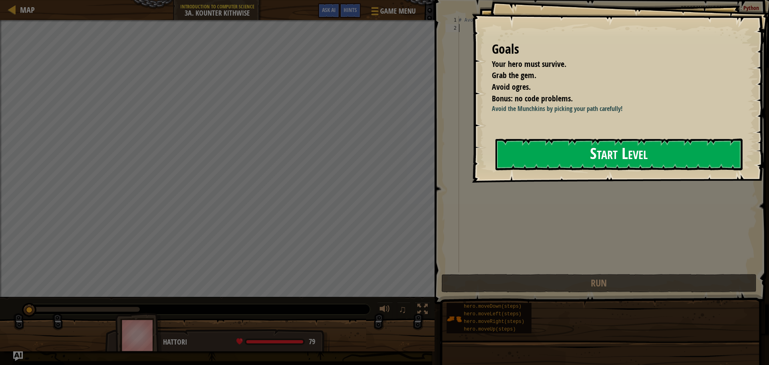
click at [526, 159] on button "Start Level" at bounding box center [619, 155] width 247 height 32
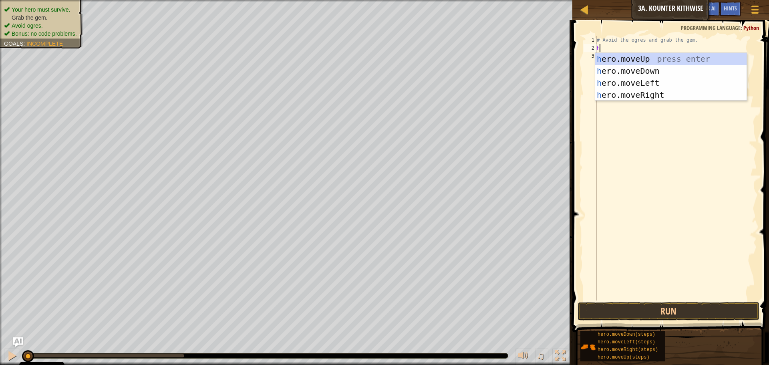
scroll to position [4, 0]
type textarea "hero"
click at [633, 66] on div "hero .moveUp press enter hero .moveDown press enter hero .moveLeft press enter …" at bounding box center [670, 89] width 151 height 72
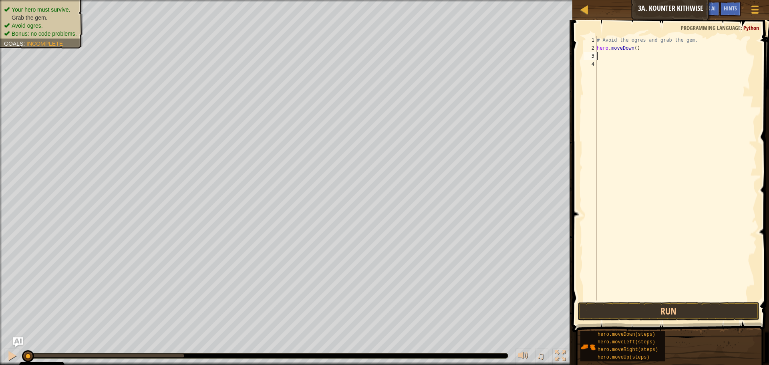
scroll to position [4, 0]
click at [633, 50] on div "# Avoid the ogres and grab the gem. hero . moveDown ( )" at bounding box center [676, 176] width 162 height 280
type textarea "hero.moveDown(2)"
click at [629, 54] on div "# Avoid the ogres and grab the gem. hero . moveDown ( 2 )" at bounding box center [676, 176] width 162 height 280
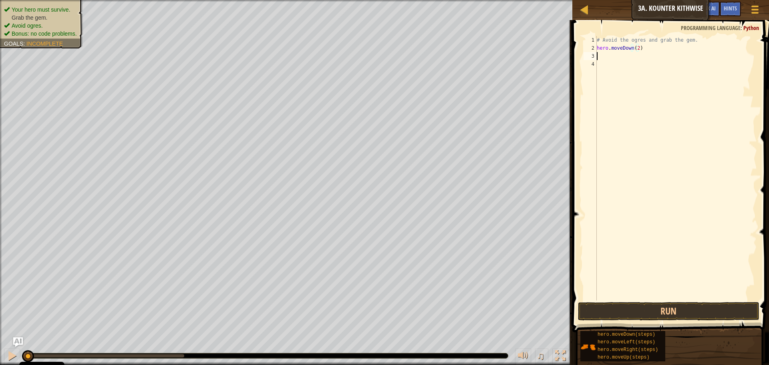
scroll to position [4, 0]
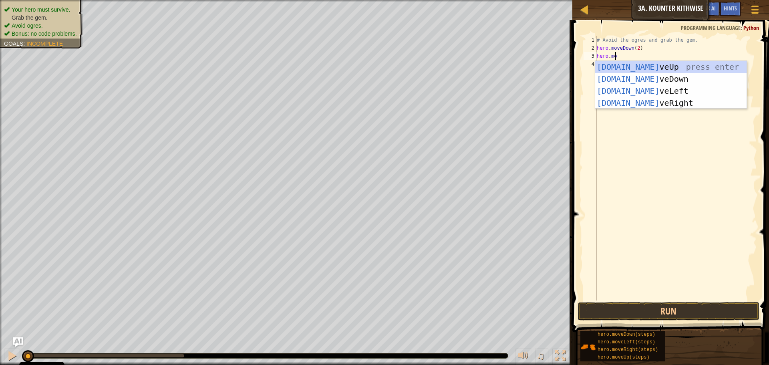
type textarea "hero.move"
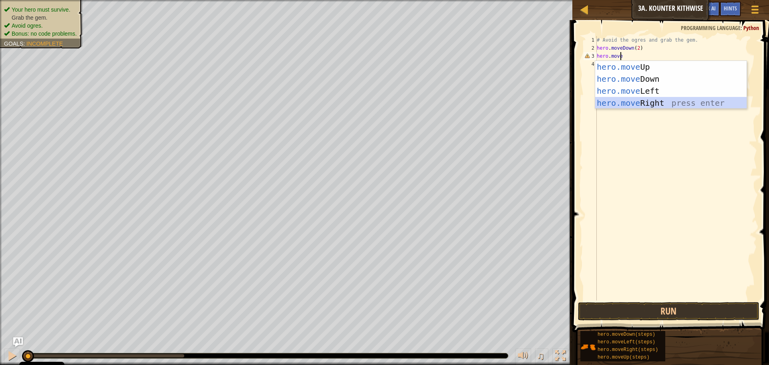
click at [626, 98] on div "hero.move Up press enter hero.move Down press enter hero.move Left press enter …" at bounding box center [670, 97] width 151 height 72
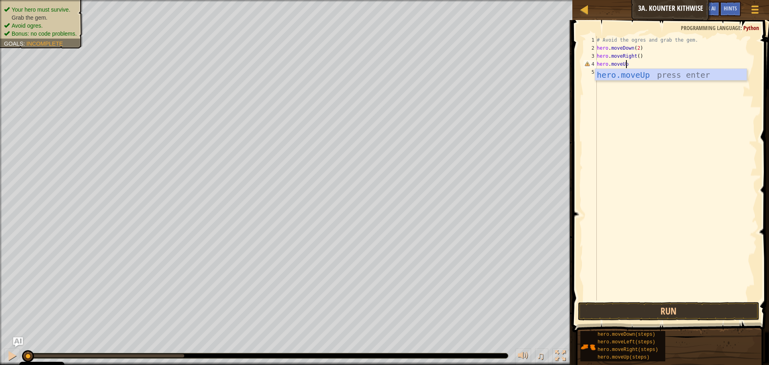
scroll to position [4, 2]
type textarea "hero.moveUp()"
drag, startPoint x: 632, startPoint y: 80, endPoint x: 631, endPoint y: 73, distance: 6.8
click at [632, 78] on div "# Avoid the ogres and grab the gem. hero . moveDown ( 2 ) hero . moveRight ( ) …" at bounding box center [676, 176] width 162 height 280
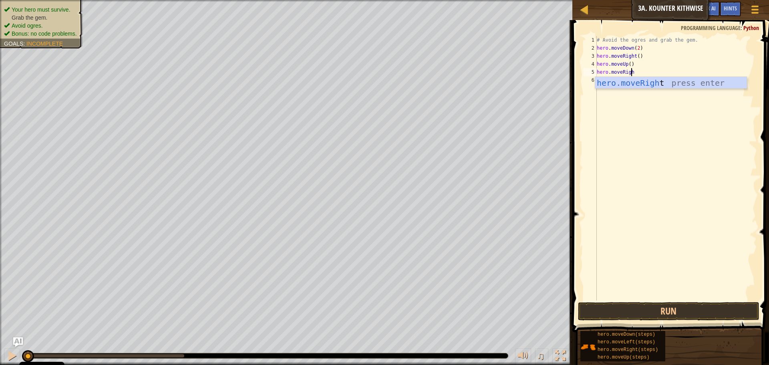
scroll to position [4, 3]
type textarea "hero.moveRight()"
click at [662, 306] on button "Run" at bounding box center [668, 311] width 181 height 18
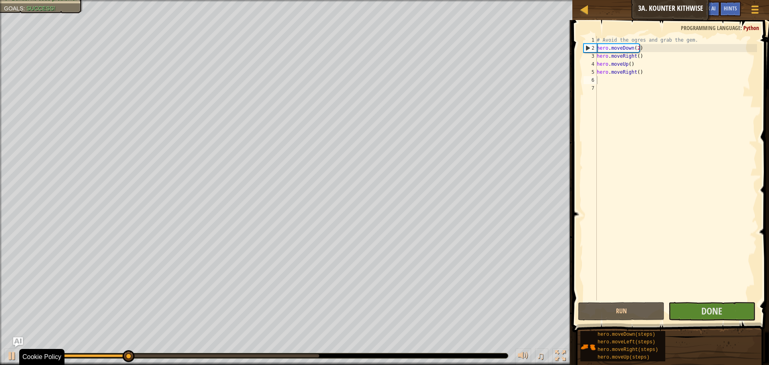
click at [301, 353] on div "0:08.5 Now: 0:03.1 Max: 0:09.1" at bounding box center [265, 355] width 483 height 5
click at [302, 355] on div at bounding box center [172, 355] width 294 height 3
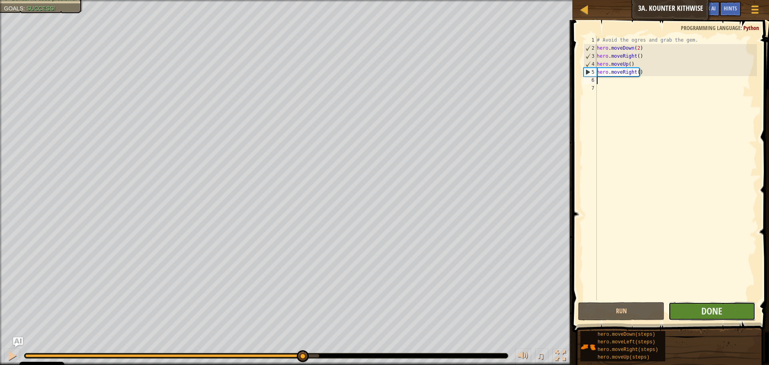
click at [671, 308] on button "Done" at bounding box center [712, 311] width 87 height 18
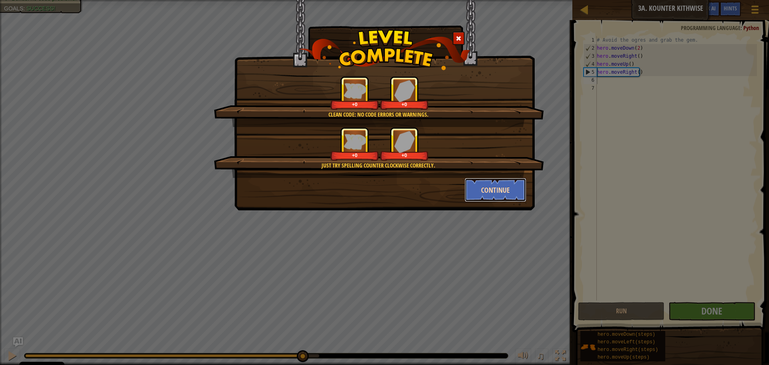
click at [498, 199] on button "Continue" at bounding box center [496, 190] width 62 height 24
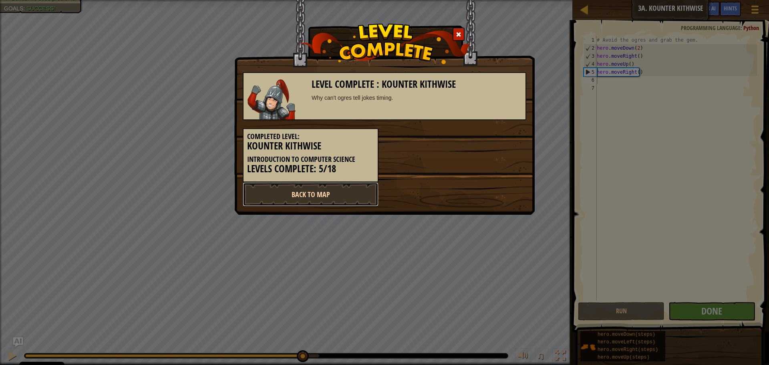
click at [318, 190] on link "Back to Map" at bounding box center [311, 194] width 136 height 24
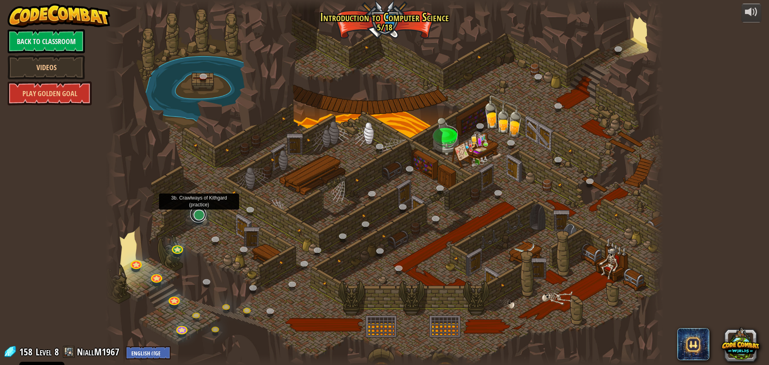
click at [201, 211] on link at bounding box center [198, 214] width 16 height 16
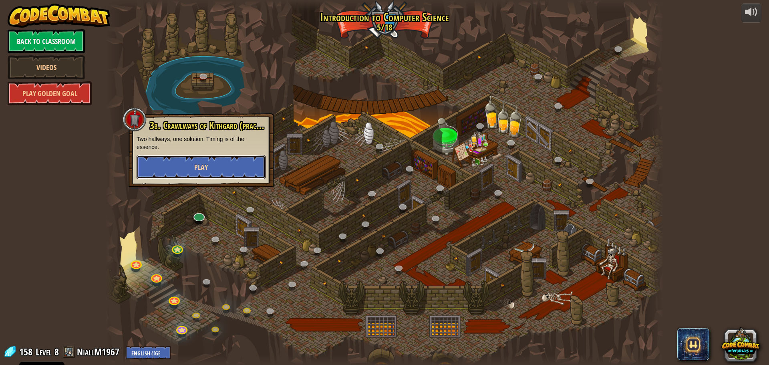
click at [209, 165] on button "Play" at bounding box center [201, 167] width 129 height 24
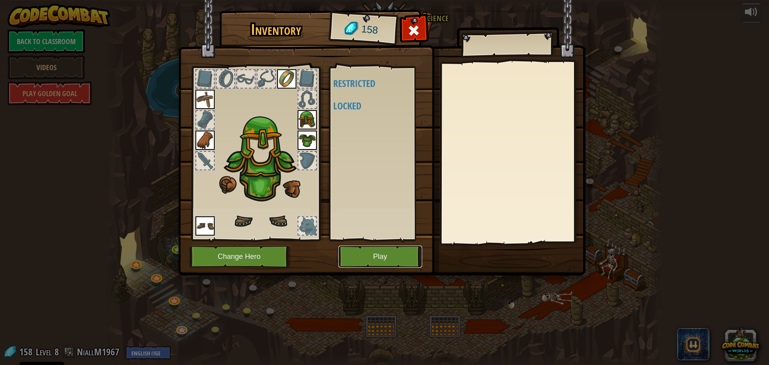
click at [363, 251] on button "Play" at bounding box center [380, 257] width 84 height 22
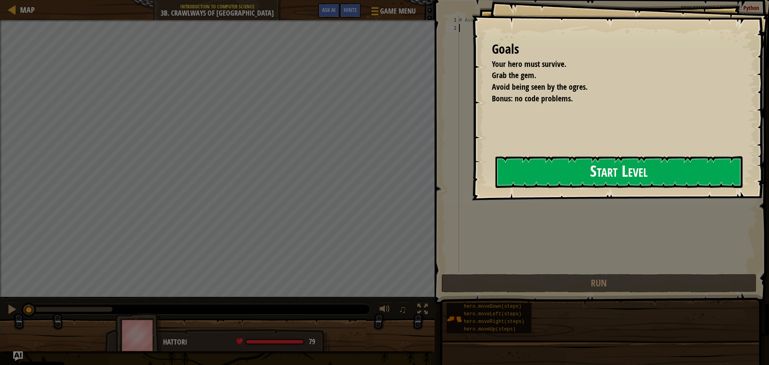
click at [542, 173] on button "Start Level" at bounding box center [619, 172] width 247 height 32
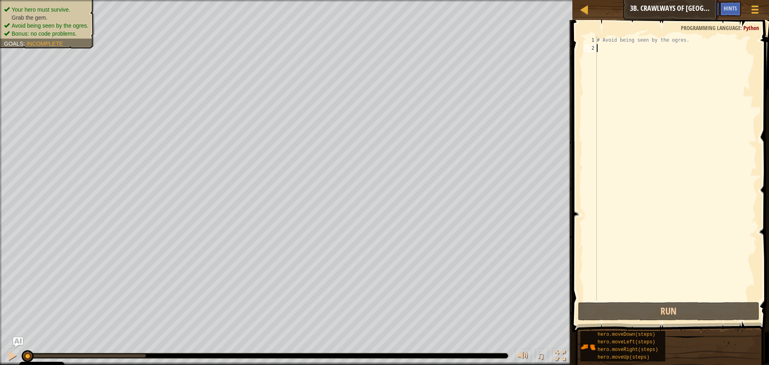
scroll to position [4, 0]
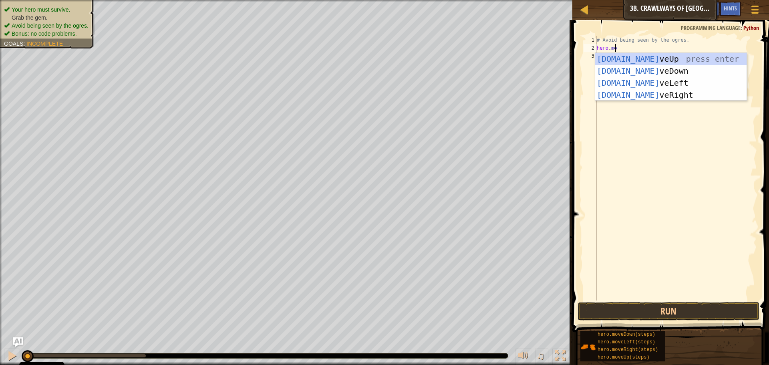
type textarea "hero.move"
click at [655, 90] on div "hero.move Up press enter hero.move Down press enter hero.move Left press enter …" at bounding box center [670, 89] width 151 height 72
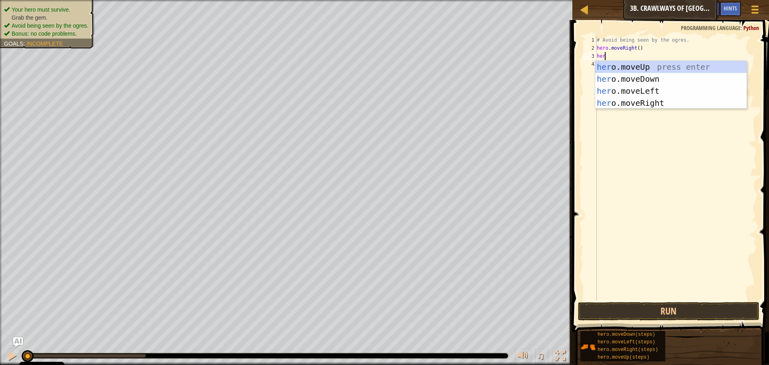
type textarea "hero."
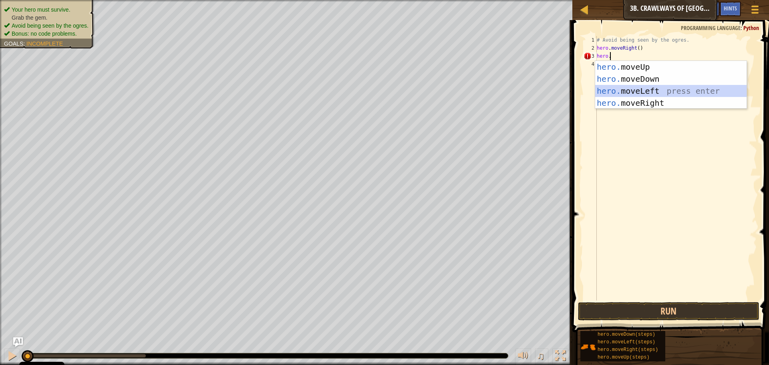
click at [620, 86] on div "hero. moveUp press enter hero. moveDown press enter hero. moveLeft press enter …" at bounding box center [670, 97] width 151 height 72
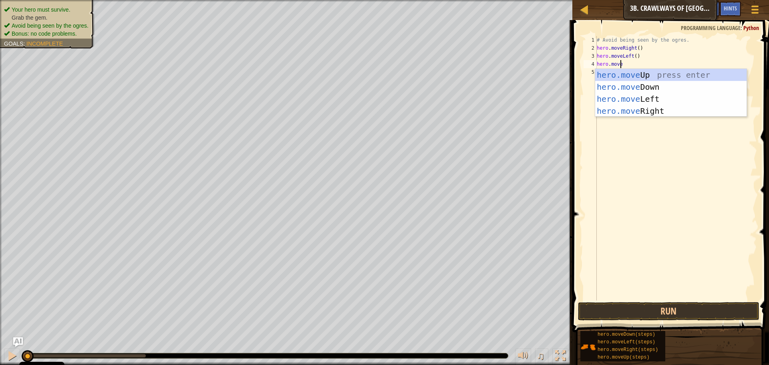
type textarea "hero.mover"
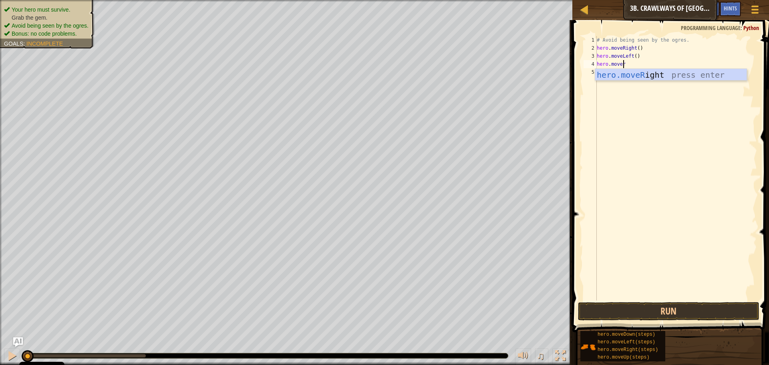
scroll to position [4, 2]
click at [662, 76] on div "hero.moveR ight press enter" at bounding box center [670, 87] width 151 height 36
click at [636, 63] on div "# Avoid being seen by the ogres. hero . moveRight ( ) hero . moveLeft ( ) hero …" at bounding box center [676, 176] width 162 height 280
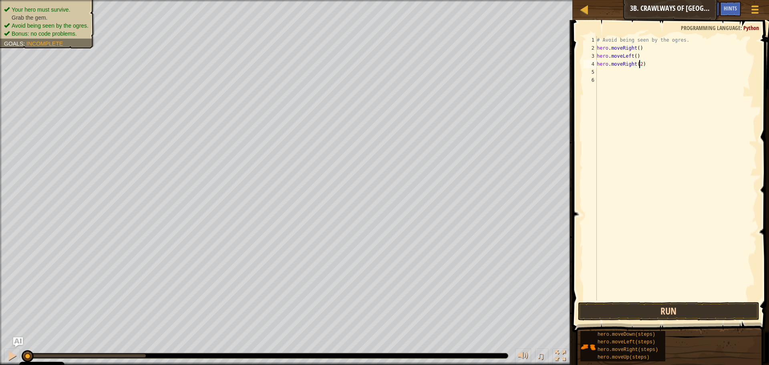
type textarea "hero.moveRight(2)"
click at [687, 312] on button "Run" at bounding box center [668, 311] width 181 height 18
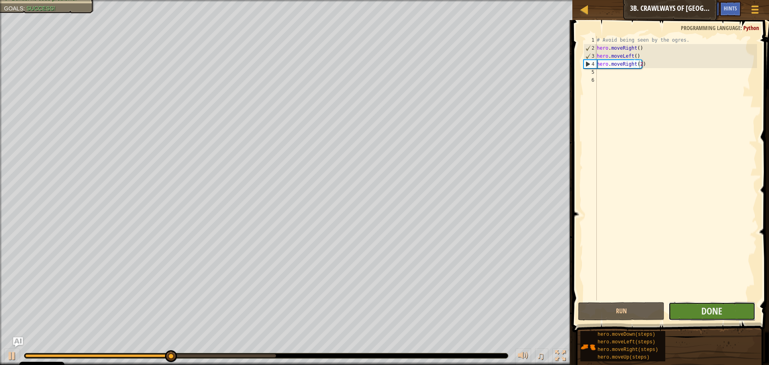
click at [697, 312] on button "Done" at bounding box center [712, 311] width 87 height 18
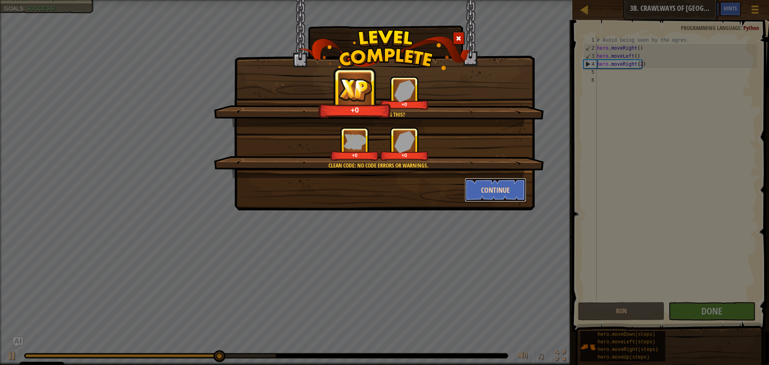
click at [506, 188] on button "Continue" at bounding box center [496, 190] width 62 height 24
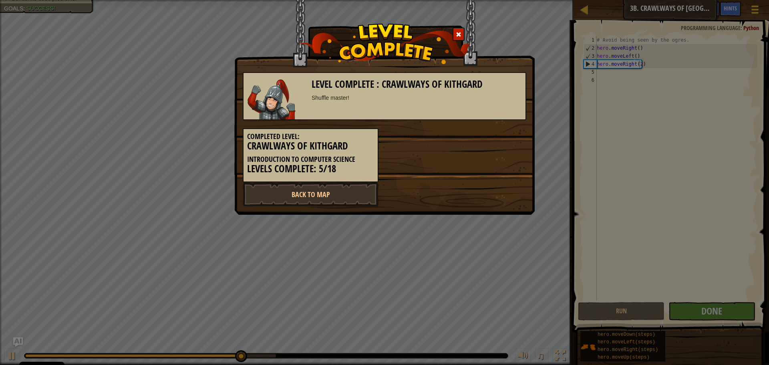
click at [322, 209] on div "Level Complete : Crawlways of Kithgard Shuffle master! Completed Level: Crawlwa…" at bounding box center [384, 107] width 300 height 215
click at [325, 202] on link "Back to Map" at bounding box center [311, 194] width 136 height 24
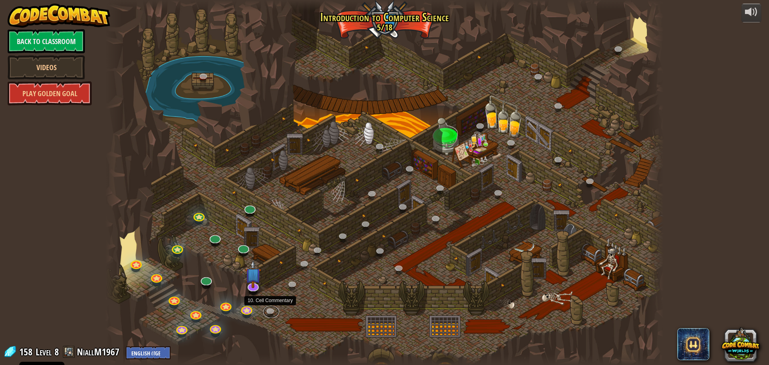
drag, startPoint x: 276, startPoint y: 309, endPoint x: 259, endPoint y: 300, distance: 19.4
click at [275, 309] on link at bounding box center [271, 312] width 16 height 12
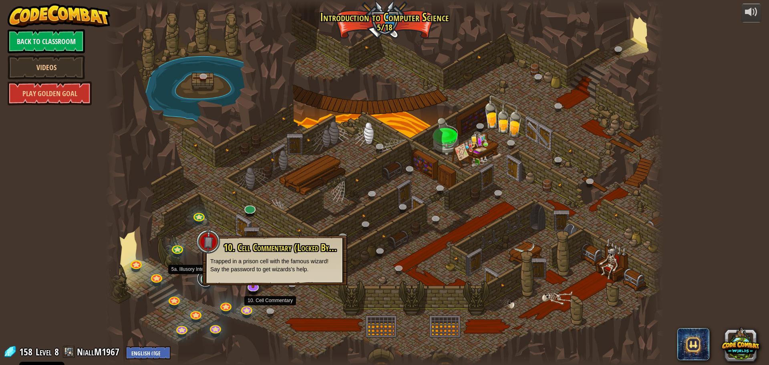
click at [199, 282] on link at bounding box center [205, 278] width 16 height 16
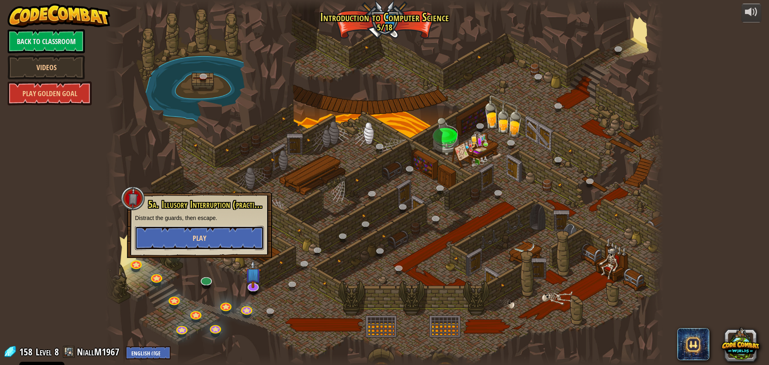
click at [212, 233] on button "Play" at bounding box center [199, 238] width 129 height 24
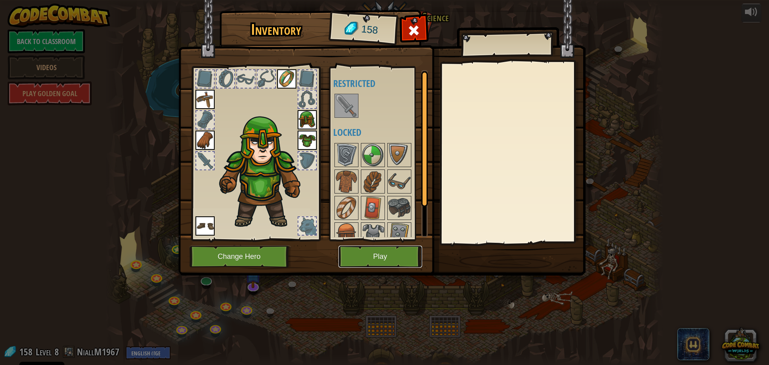
click at [372, 254] on button "Play" at bounding box center [380, 257] width 84 height 22
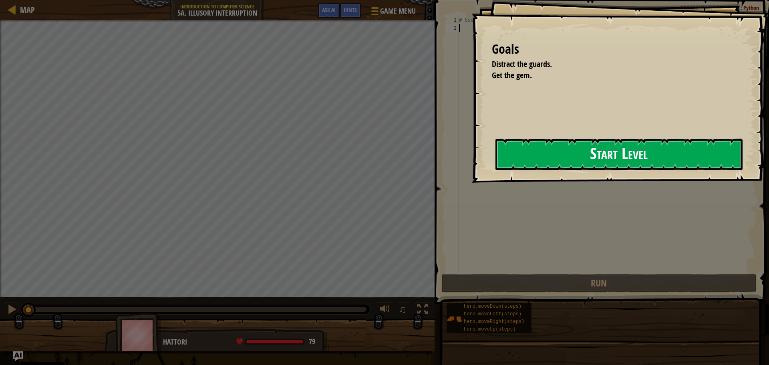
click at [496, 149] on button "Start Level" at bounding box center [619, 155] width 247 height 32
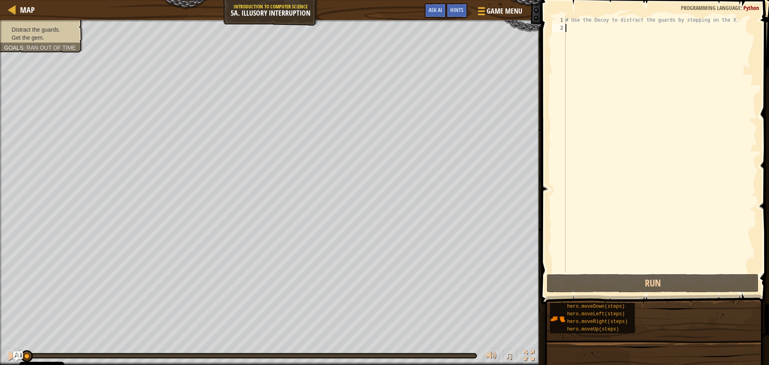
scroll to position [4, 0]
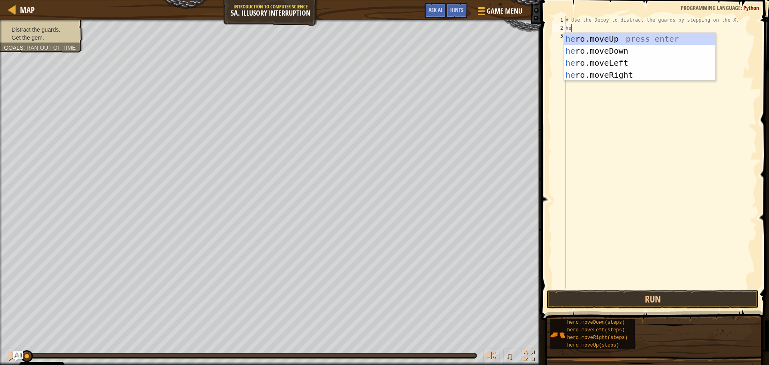
type textarea "hero"
click at [598, 71] on div "hero .moveUp press enter hero .moveDown press enter hero .moveLeft press enter …" at bounding box center [639, 69] width 151 height 72
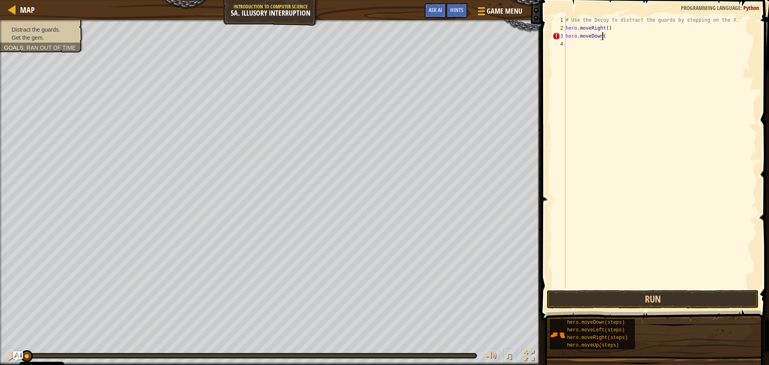
scroll to position [4, 3]
type textarea "hero.moveDown(2)"
click at [615, 46] on div "# Use the Decoy to distract the guards by stepping on the X. hero . moveRight (…" at bounding box center [660, 160] width 193 height 288
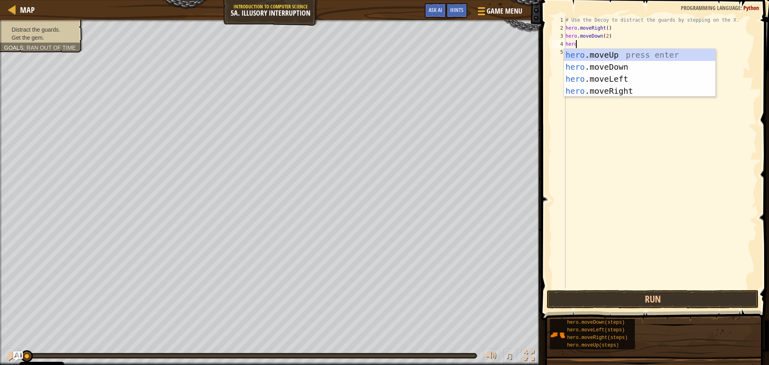
scroll to position [4, 0]
type textarea "her"
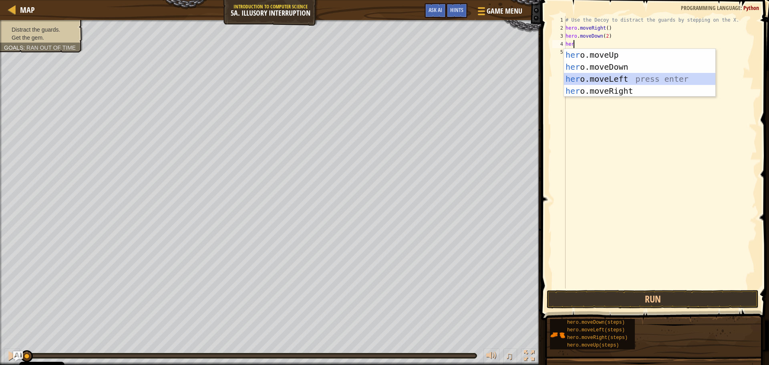
click at [623, 77] on div "her o.moveUp press enter her o.moveDown press enter her o.moveLeft press enter …" at bounding box center [639, 85] width 151 height 72
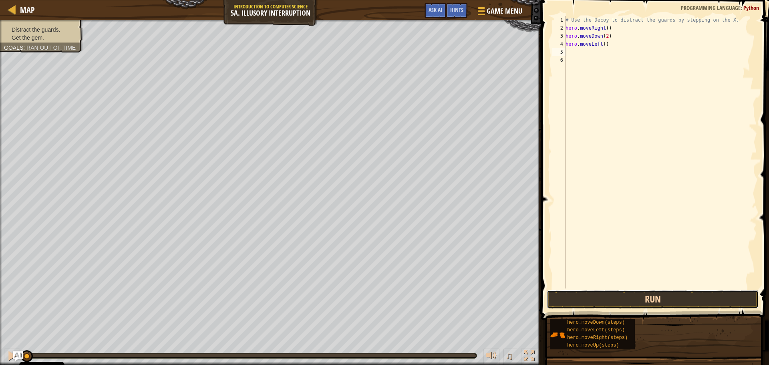
click at [667, 300] on button "Run" at bounding box center [653, 299] width 212 height 18
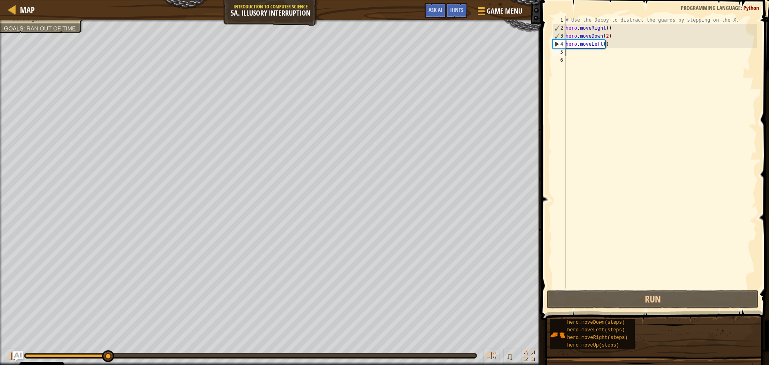
click at [577, 50] on div "# Use the Decoy to distract the guards by stepping on the X. hero . moveRight (…" at bounding box center [660, 160] width 193 height 288
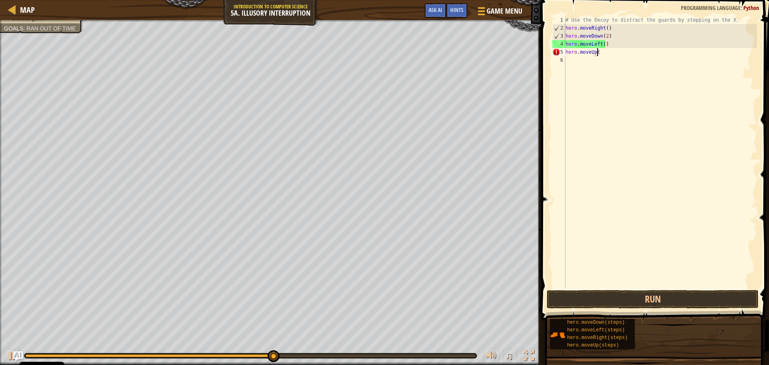
scroll to position [4, 2]
type textarea "hero.moveUp(2)"
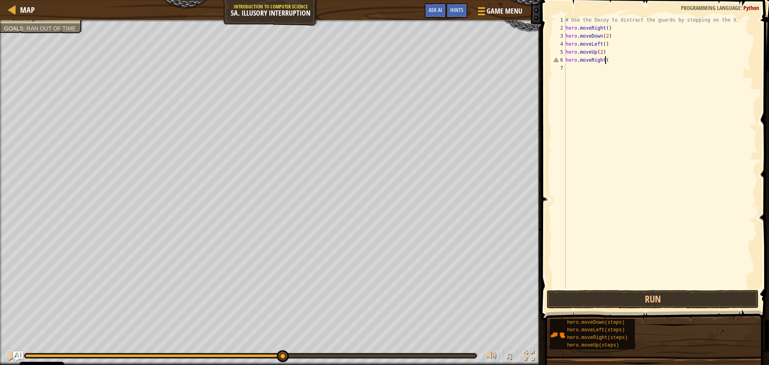
scroll to position [4, 3]
type textarea "hero.moveRight(3)"
click at [605, 302] on button "Run" at bounding box center [653, 299] width 212 height 18
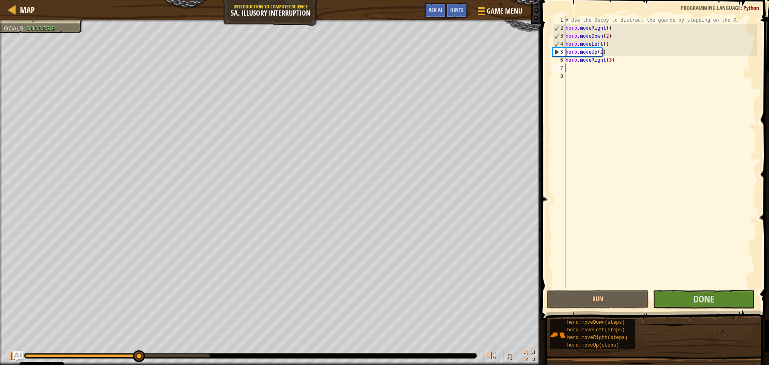
click at [606, 43] on div "# Use the Decoy to distract the guards by stepping on the X. hero . moveRight (…" at bounding box center [660, 160] width 193 height 288
type textarea "hero.moveLeft()"
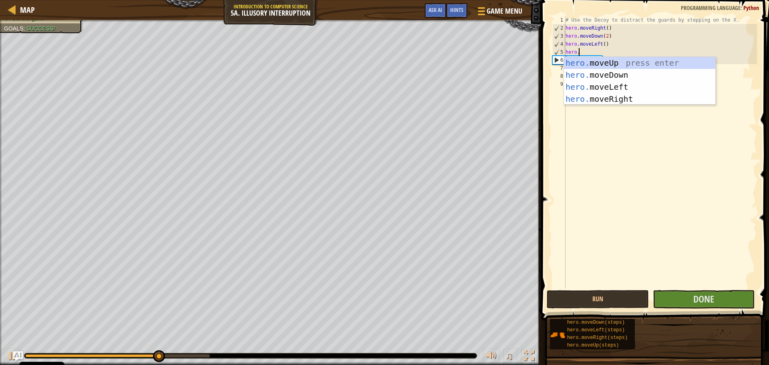
scroll to position [4, 1]
type textarea "h"
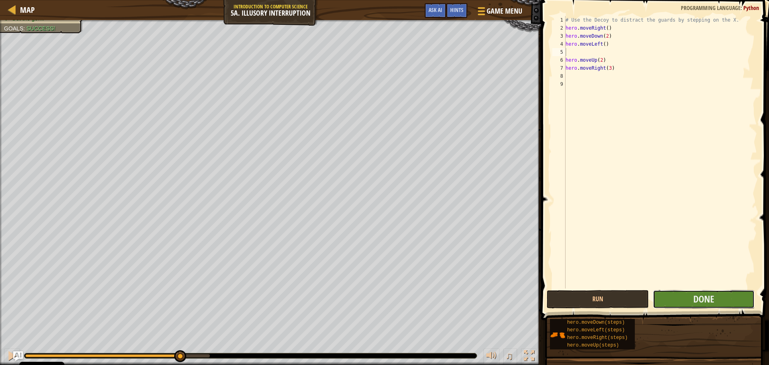
click at [680, 294] on button "Done" at bounding box center [704, 299] width 102 height 18
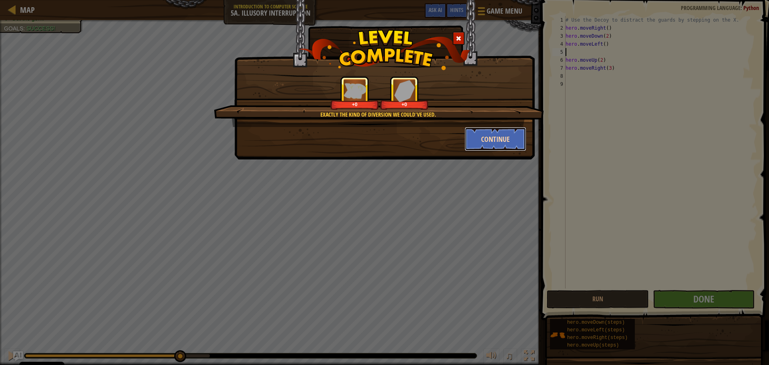
click at [498, 142] on button "Continue" at bounding box center [496, 139] width 62 height 24
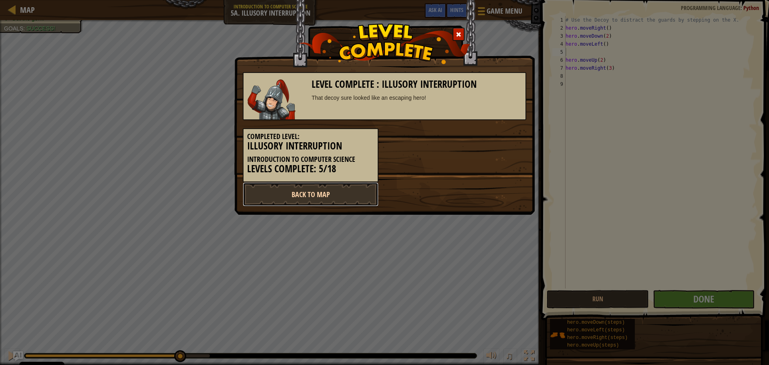
click at [334, 190] on link "Back to Map" at bounding box center [311, 194] width 136 height 24
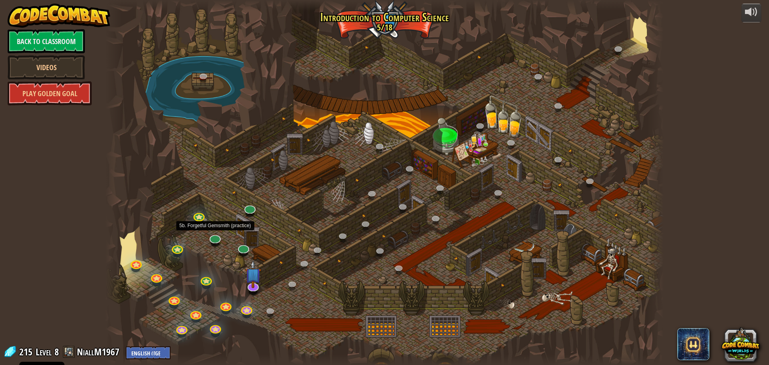
click at [216, 243] on div at bounding box center [215, 243] width 9 height 7
click at [220, 239] on link at bounding box center [214, 236] width 16 height 16
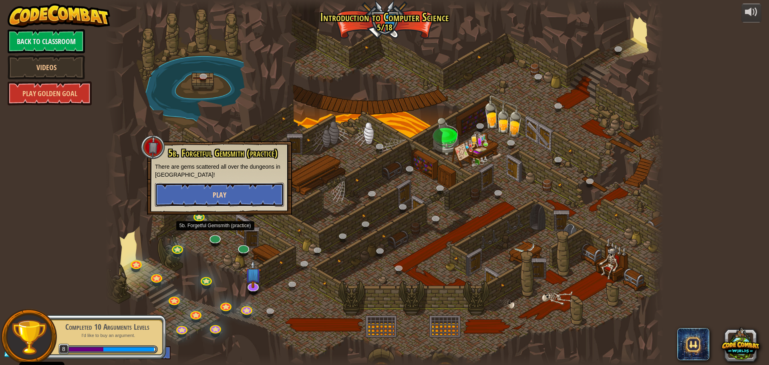
click at [250, 189] on button "Play" at bounding box center [219, 195] width 129 height 24
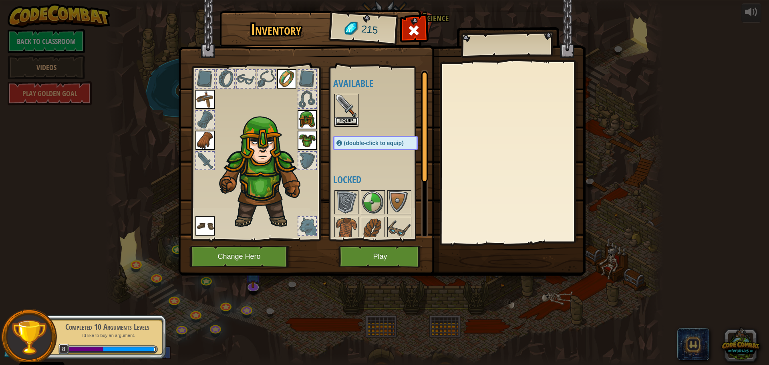
click at [346, 118] on button "Equip" at bounding box center [346, 121] width 22 height 8
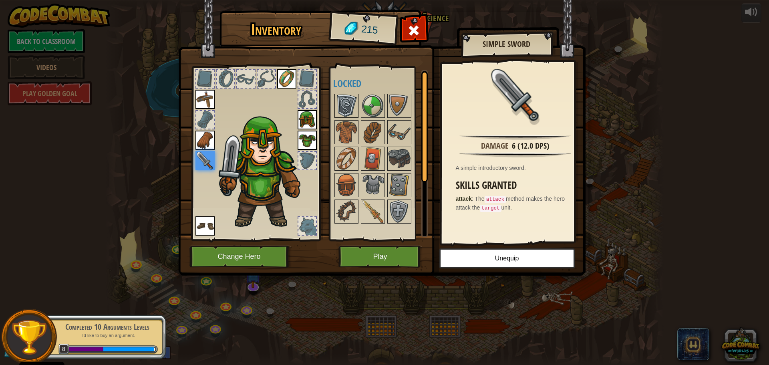
click at [350, 99] on img at bounding box center [346, 106] width 22 height 22
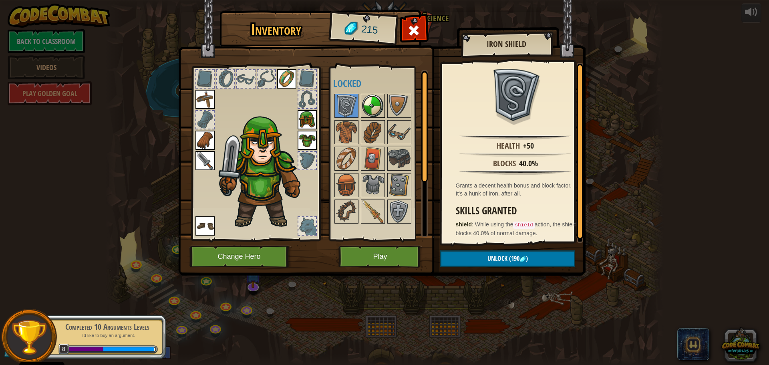
click at [371, 101] on img at bounding box center [373, 106] width 22 height 22
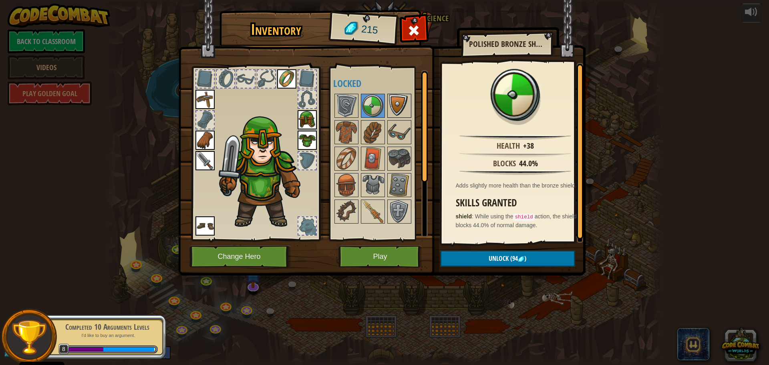
click at [392, 100] on img at bounding box center [399, 106] width 22 height 22
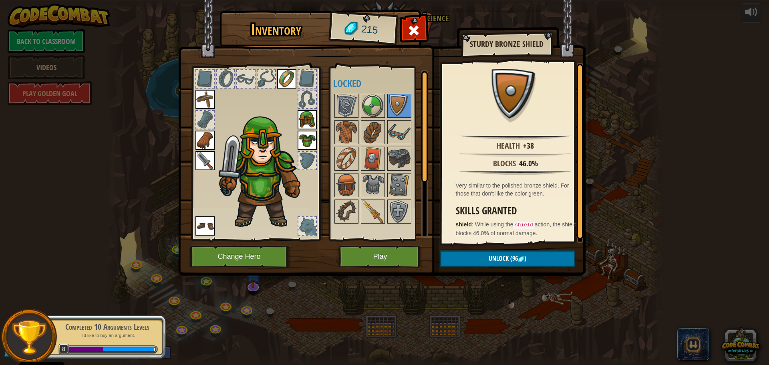
click at [386, 105] on div at bounding box center [383, 159] width 101 height 132
drag, startPoint x: 382, startPoint y: 102, endPoint x: 387, endPoint y: 100, distance: 5.4
click at [387, 100] on div "Available Equip Equip Equip Equip Equip Equip Equip (double-click to equip) Loc…" at bounding box center [383, 153] width 101 height 167
click at [380, 102] on img at bounding box center [373, 106] width 22 height 22
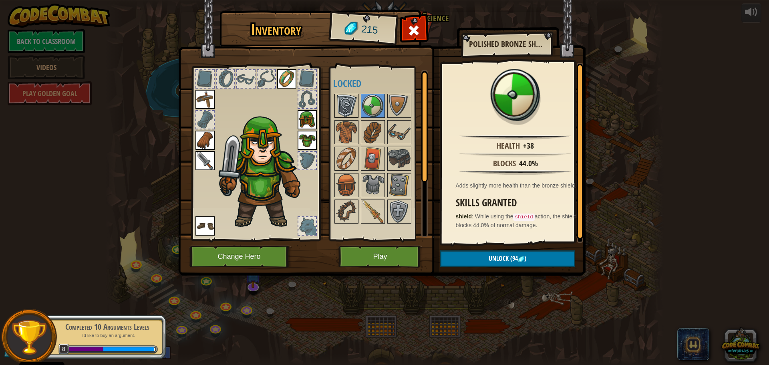
click at [353, 102] on img at bounding box center [346, 106] width 22 height 22
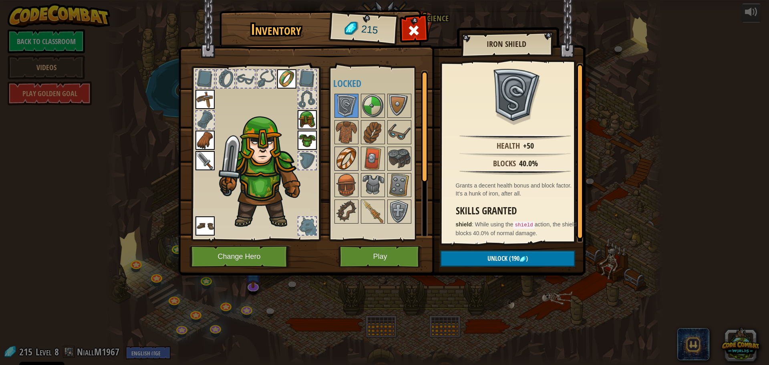
click at [358, 158] on div at bounding box center [346, 159] width 24 height 24
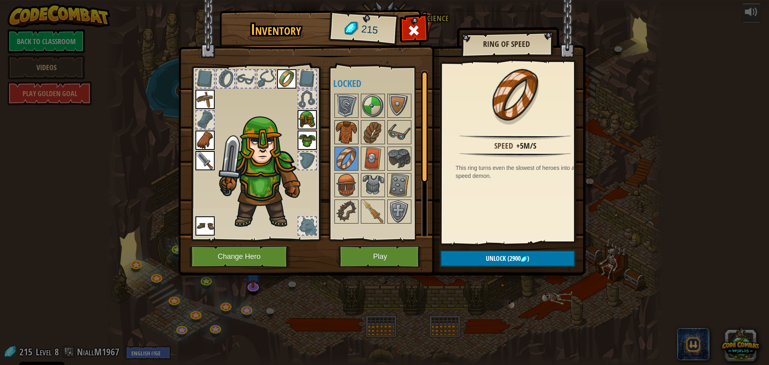
click at [355, 123] on img at bounding box center [346, 132] width 22 height 22
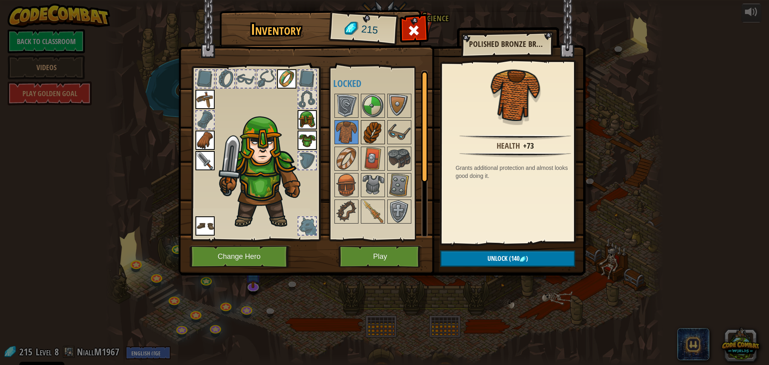
click at [381, 130] on img at bounding box center [373, 132] width 22 height 22
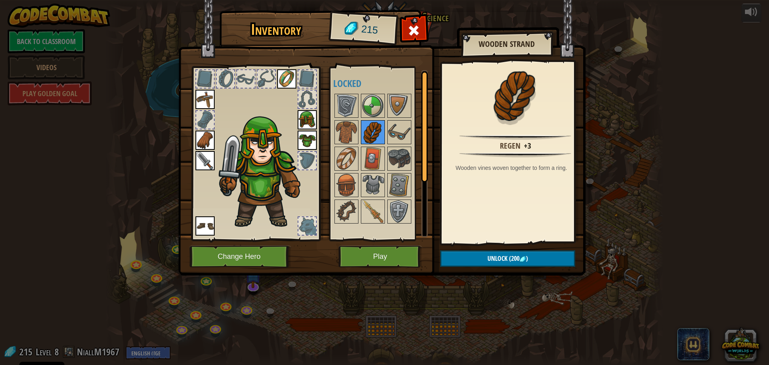
click at [361, 125] on div at bounding box center [373, 132] width 24 height 24
click at [351, 124] on img at bounding box center [346, 132] width 22 height 22
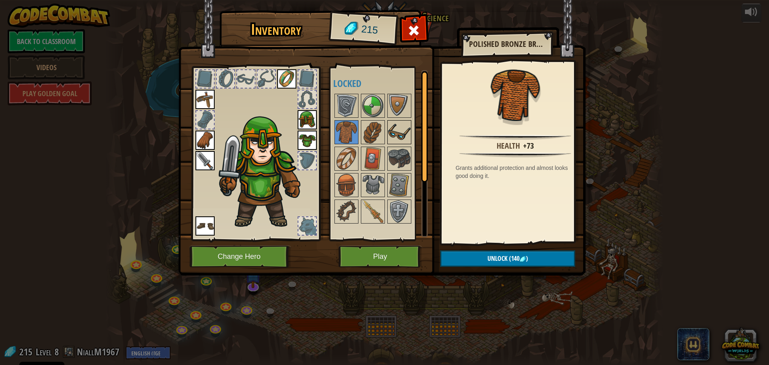
click at [399, 135] on img at bounding box center [399, 132] width 22 height 22
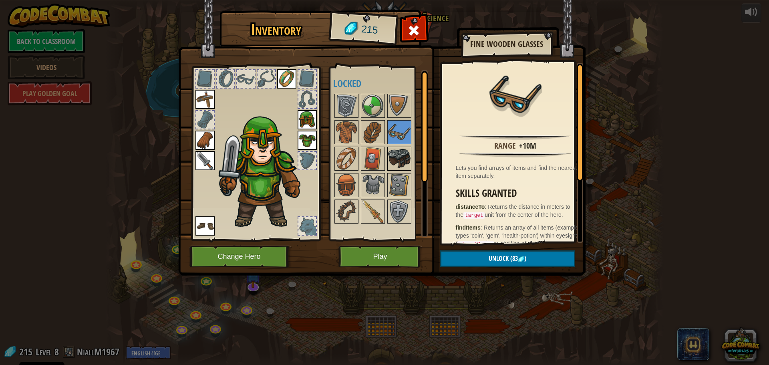
click at [400, 157] on img at bounding box center [399, 158] width 22 height 22
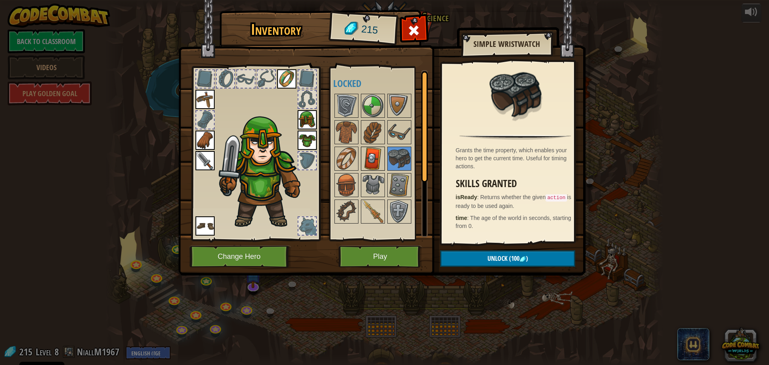
click at [383, 155] on img at bounding box center [373, 158] width 22 height 22
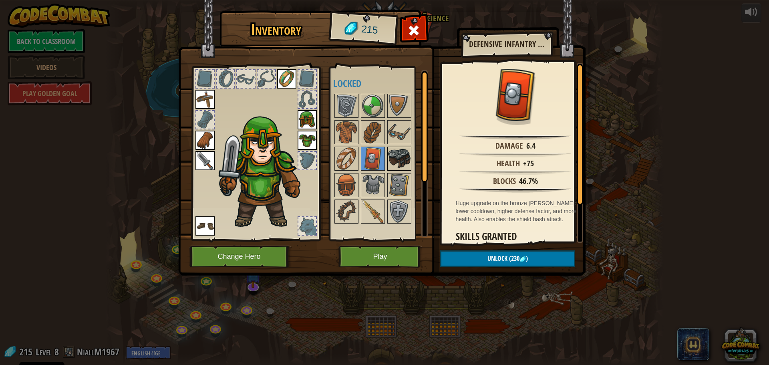
click at [403, 161] on img at bounding box center [399, 158] width 22 height 22
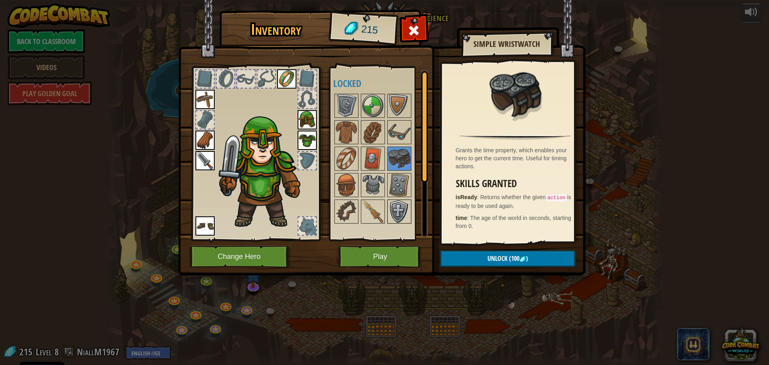
click at [402, 206] on img at bounding box center [399, 211] width 22 height 22
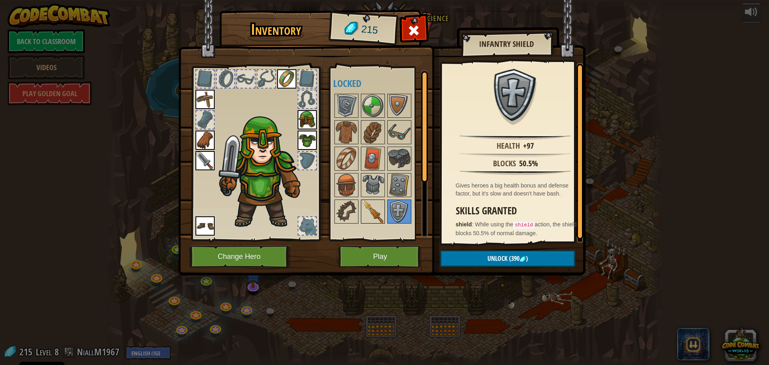
click at [377, 211] on img at bounding box center [373, 211] width 22 height 22
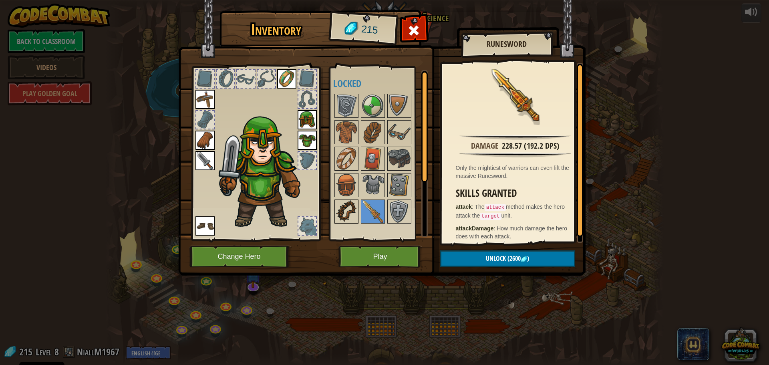
click at [350, 214] on img at bounding box center [346, 211] width 22 height 22
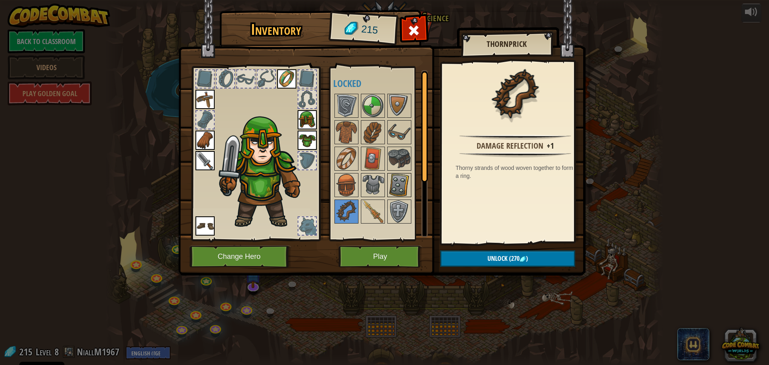
click at [391, 186] on img at bounding box center [399, 185] width 22 height 22
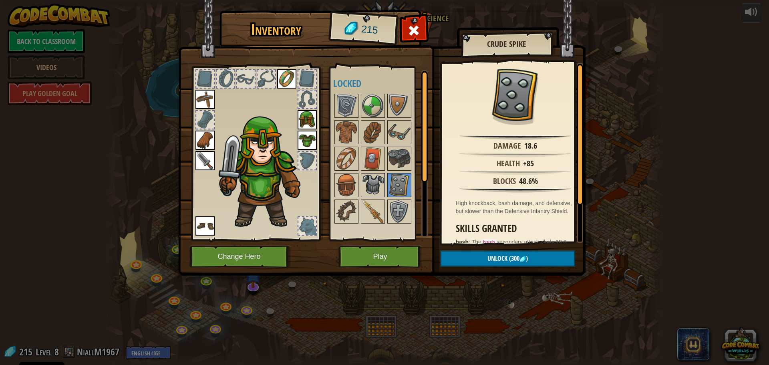
click at [370, 188] on img at bounding box center [373, 185] width 22 height 22
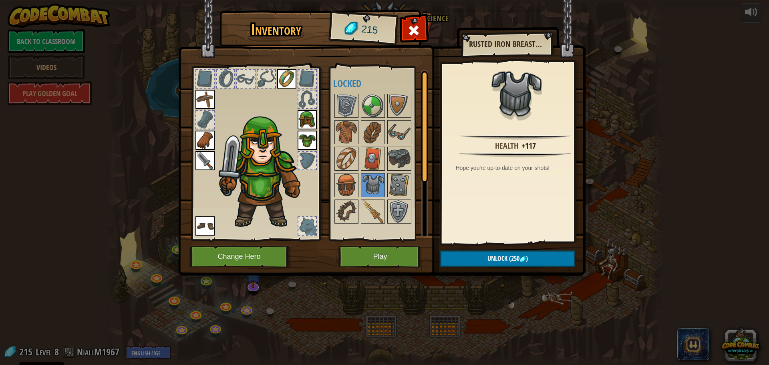
click at [391, 92] on div "Available Equip Equip Equip Equip Equip Equip Equip (double-click to equip) Loc…" at bounding box center [383, 153] width 101 height 167
click at [397, 106] on img at bounding box center [399, 106] width 22 height 22
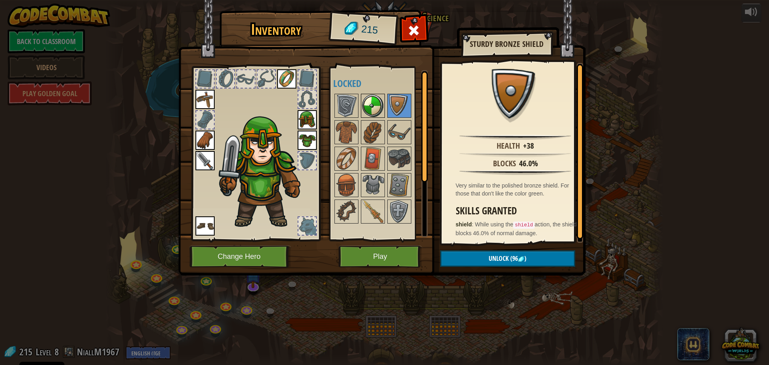
click at [372, 105] on img at bounding box center [373, 106] width 22 height 22
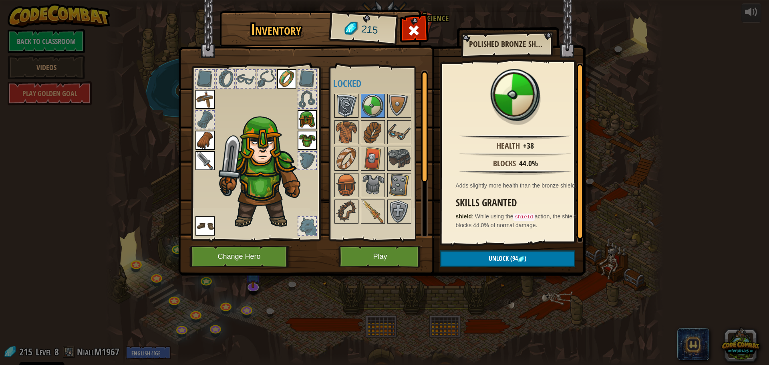
click at [358, 105] on div at bounding box center [346, 106] width 24 height 24
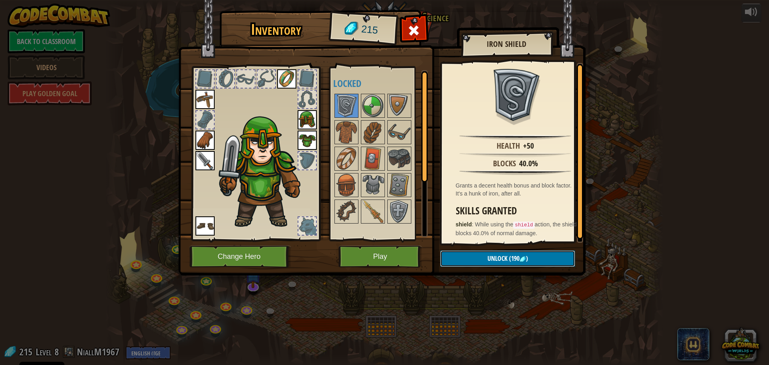
click at [545, 252] on button "Unlock (190 )" at bounding box center [507, 258] width 135 height 16
click at [543, 254] on button "Confirm" at bounding box center [507, 258] width 135 height 16
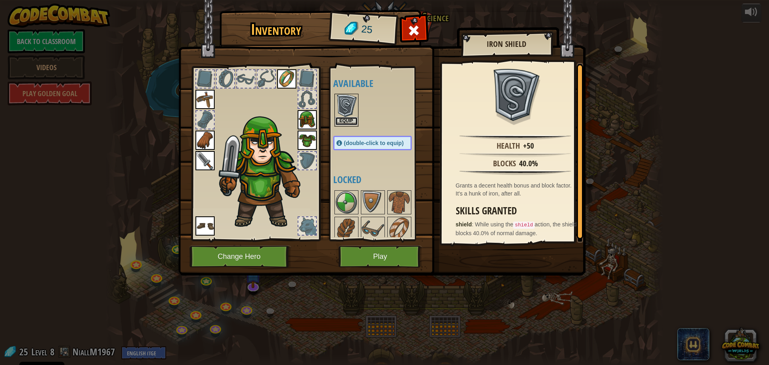
click at [341, 121] on button "Equip" at bounding box center [346, 121] width 22 height 8
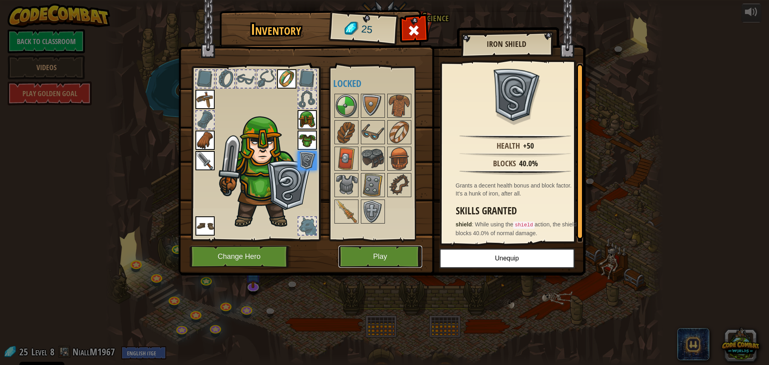
click at [360, 250] on button "Play" at bounding box center [380, 257] width 84 height 22
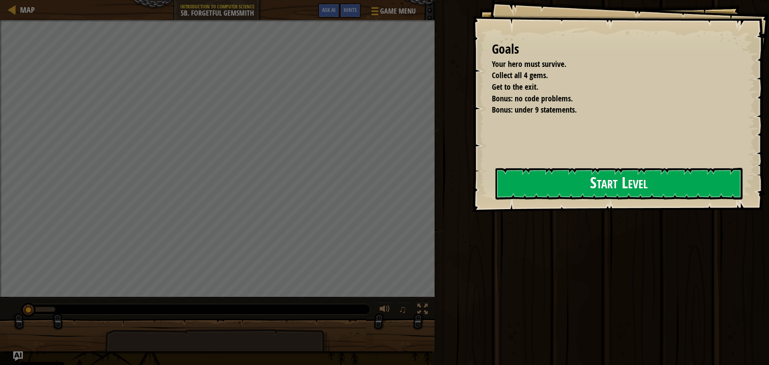
drag, startPoint x: 493, startPoint y: 200, endPoint x: 512, endPoint y: 190, distance: 21.5
click at [496, 199] on button "Start Level" at bounding box center [619, 184] width 247 height 32
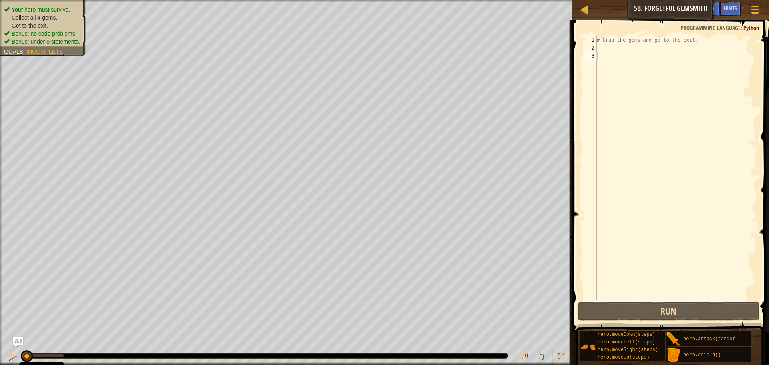
type textarea "# Grab the gems and go to the exit."
click at [645, 40] on div "# Grab the gems and go to the exit." at bounding box center [676, 176] width 162 height 280
click at [643, 46] on div "# Grab the gems and go to the exit." at bounding box center [676, 176] width 162 height 280
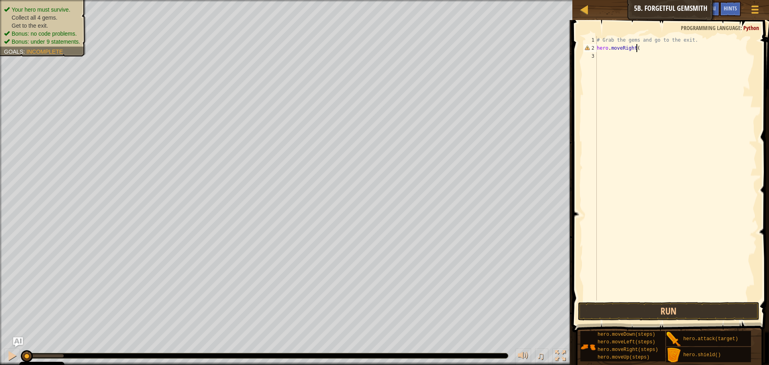
type textarea "hero.moveRight()"
type textarea "hero.moveDown()"
type textarea "hero.moveRight(2)"
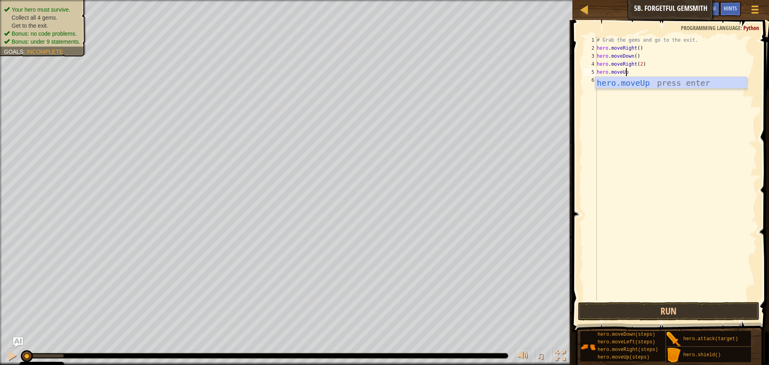
scroll to position [4, 2]
type textarea "hero.moveUp()"
type textarea "hero.moveright()"
click at [624, 80] on div "# Grab the gems and go to the exit. hero . moveRight ( ) hero . moveDown ( ) he…" at bounding box center [676, 176] width 162 height 280
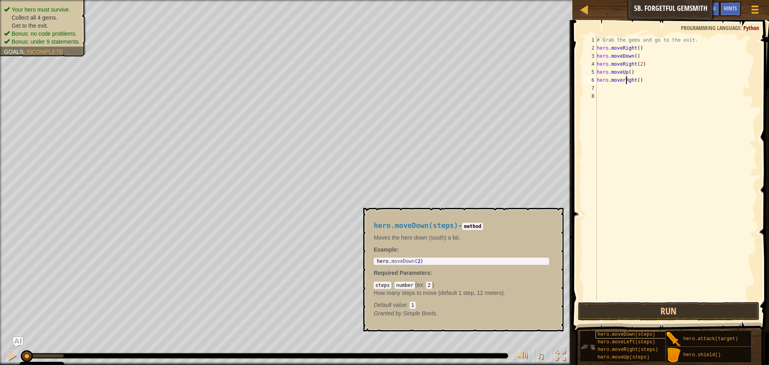
scroll to position [4, 3]
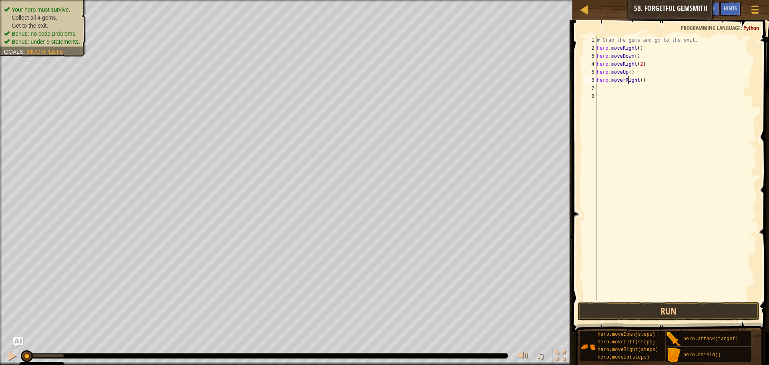
click at [622, 79] on div "# Grab the gems and go to the exit. hero . moveRight ( ) hero . moveDown ( ) he…" at bounding box center [676, 176] width 162 height 280
type textarea "hero.moveRight()"
click at [698, 306] on button "Run" at bounding box center [668, 311] width 181 height 18
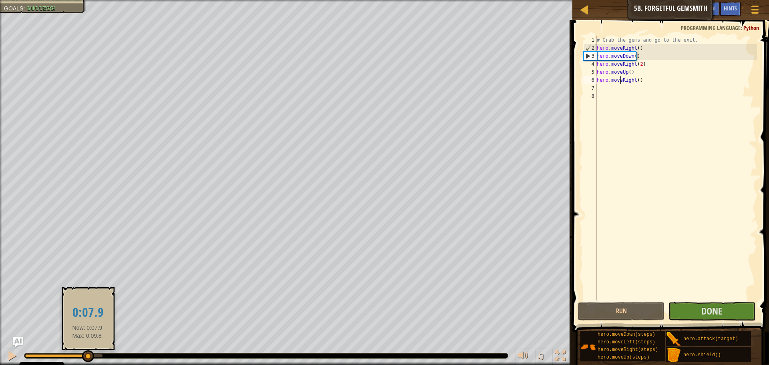
click at [87, 355] on div at bounding box center [63, 355] width 77 height 3
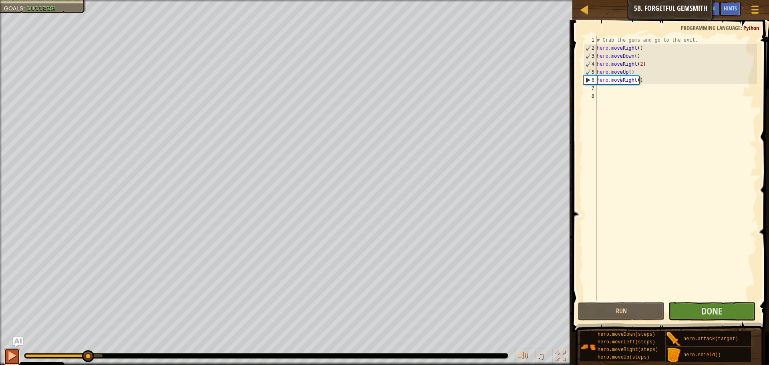
click at [9, 357] on div at bounding box center [12, 356] width 10 height 10
click at [685, 312] on button "Done" at bounding box center [712, 311] width 87 height 18
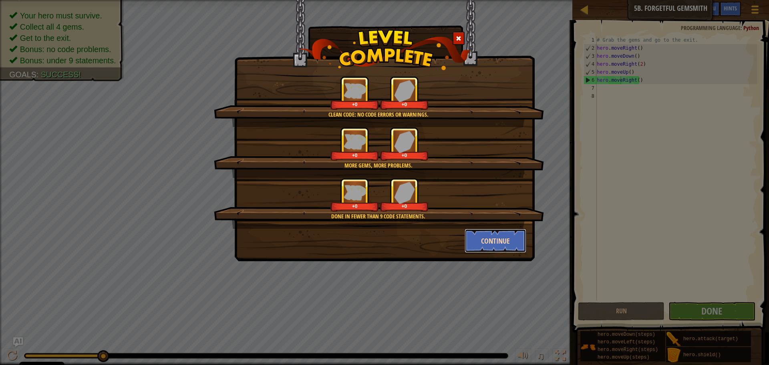
click at [490, 230] on button "Continue" at bounding box center [496, 241] width 62 height 24
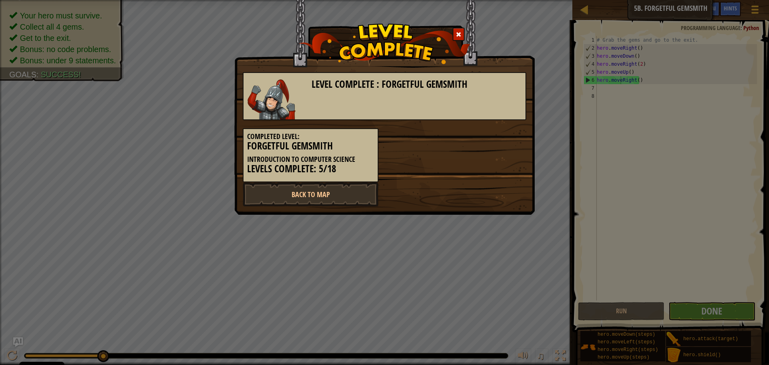
click at [489, 234] on div "Level Complete : Forgetful Gemsmith Completed Level: Forgetful Gemsmith Introdu…" at bounding box center [384, 182] width 769 height 365
click at [327, 195] on link "Back to Map" at bounding box center [311, 194] width 136 height 24
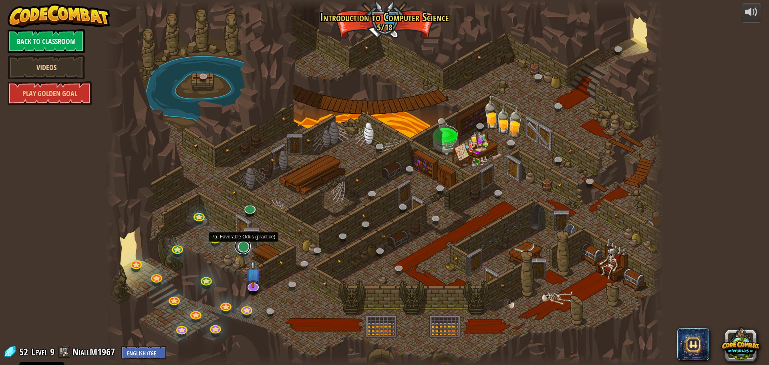
click at [245, 246] on link at bounding box center [243, 246] width 16 height 16
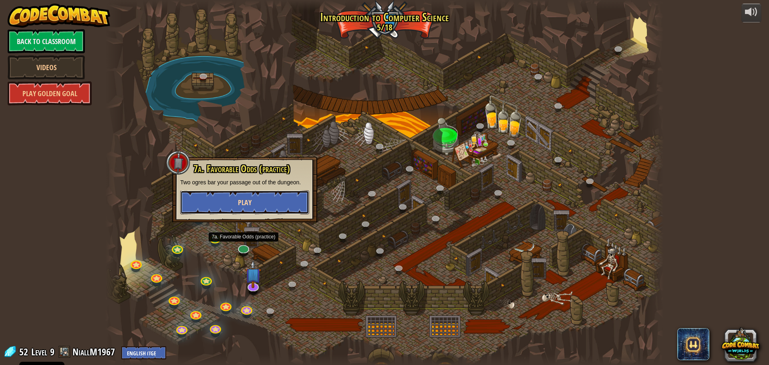
click at [266, 197] on button "Play" at bounding box center [244, 202] width 129 height 24
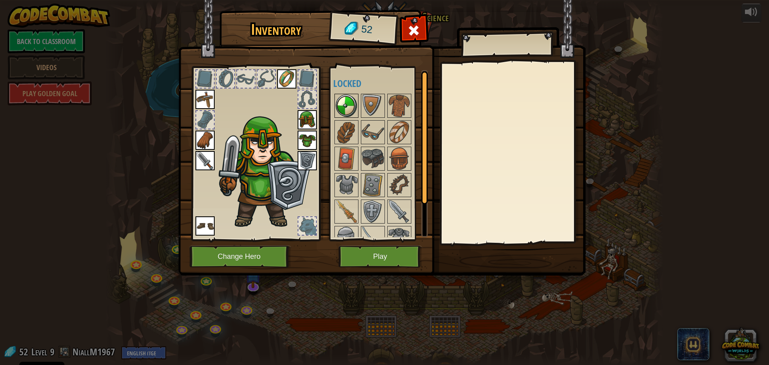
click at [341, 97] on img at bounding box center [346, 106] width 22 height 22
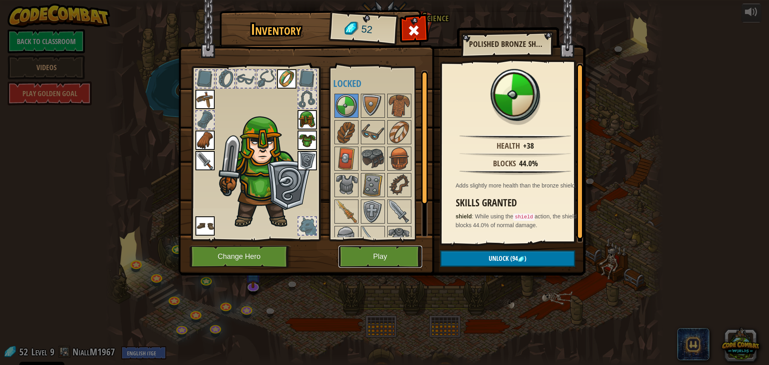
click at [365, 252] on button "Play" at bounding box center [380, 257] width 84 height 22
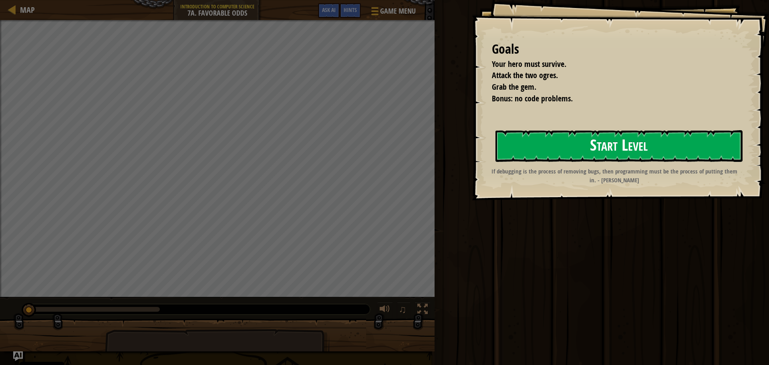
click at [496, 157] on button "Start Level" at bounding box center [619, 146] width 247 height 32
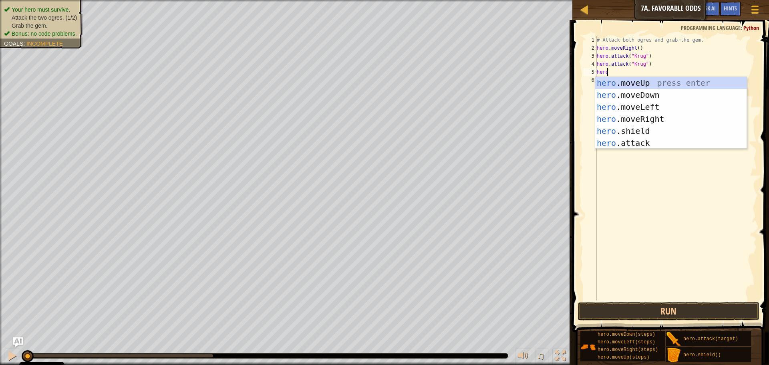
type textarea "hero."
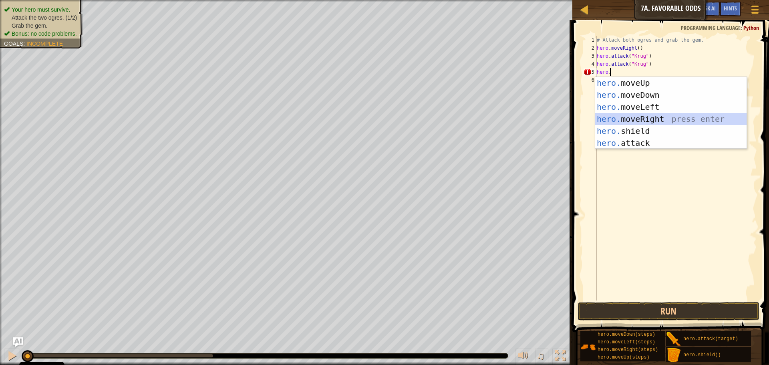
click at [643, 119] on div "hero. moveUp press enter hero. moveDown press enter hero. moveLeft press enter …" at bounding box center [670, 125] width 151 height 96
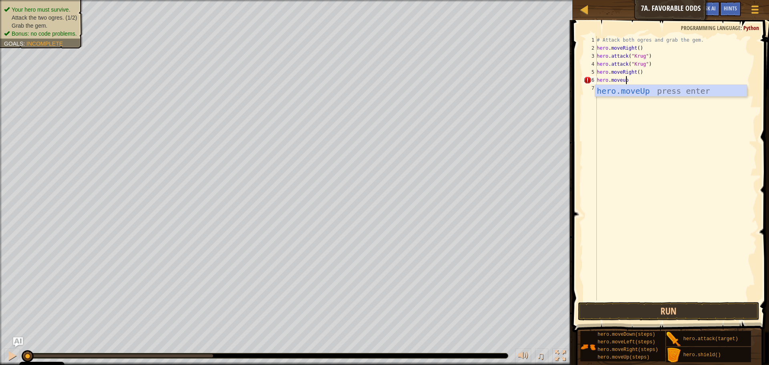
scroll to position [4, 2]
type textarea "hero.moveUp()"
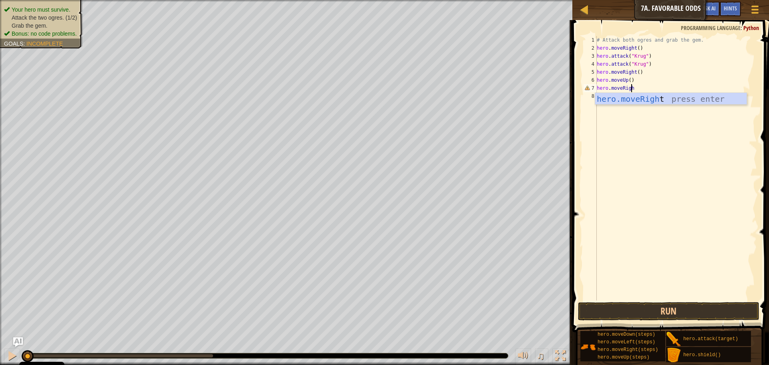
scroll to position [4, 3]
type textarea "hero.moveRight()"
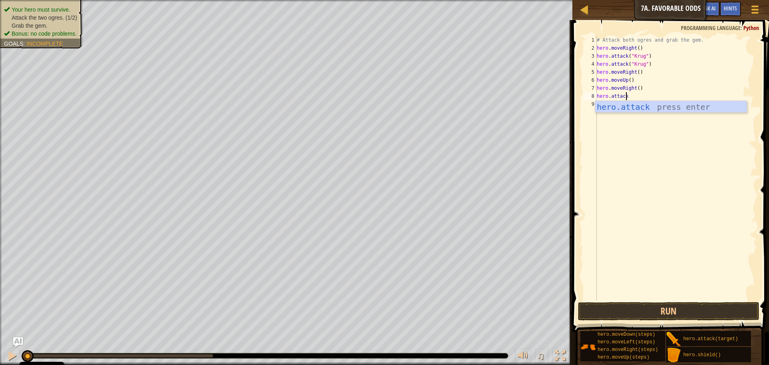
scroll to position [4, 2]
type textarea "hero.attack("Grump")"
click at [685, 118] on div "# Attack both ogres and grab the gem. hero . moveRight ( ) hero . attack ( "Kru…" at bounding box center [677, 176] width 159 height 280
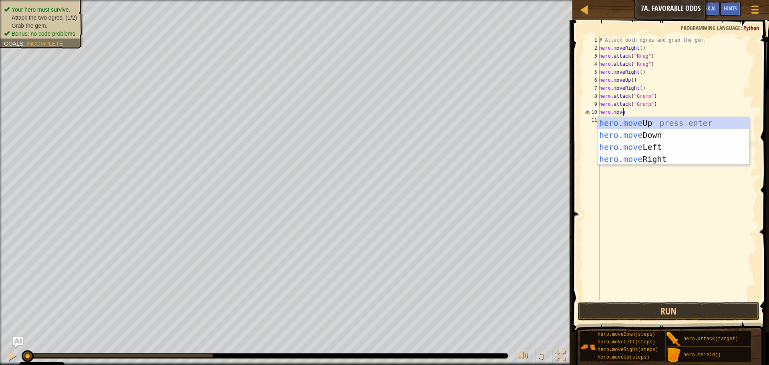
scroll to position [4, 2]
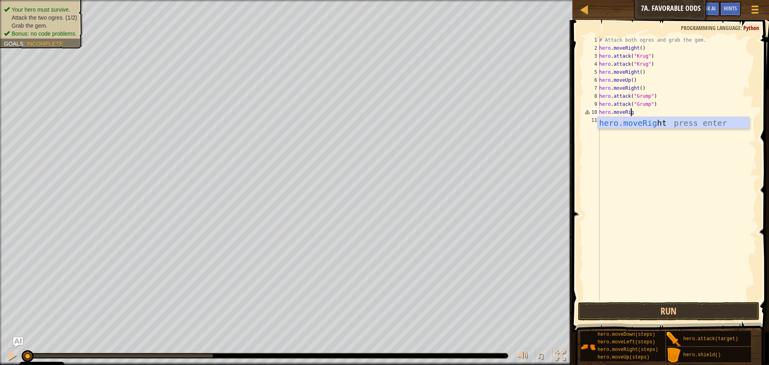
type textarea "hero.moveRigh"
click at [660, 121] on div "hero.moveRigh t press enter" at bounding box center [673, 135] width 151 height 36
click at [616, 314] on button "Run" at bounding box center [668, 311] width 181 height 18
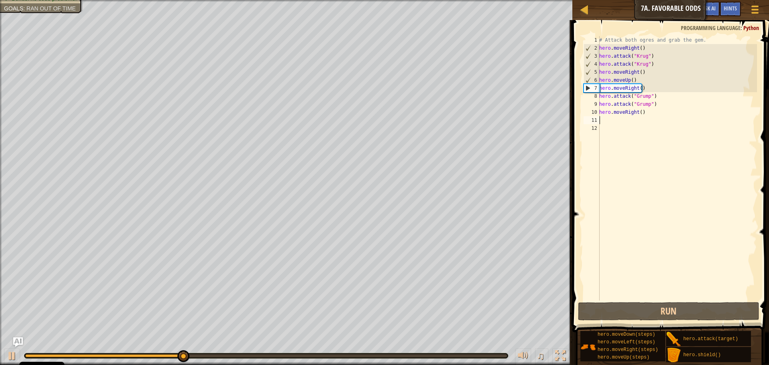
click at [635, 88] on div "# Attack both ogres and grab the gem. hero . moveRight ( ) hero . attack ( "Kru…" at bounding box center [677, 176] width 159 height 280
type textarea "hero.moveRight() hero.attack("Grump")"
click at [635, 88] on div "# Attack both ogres and grab the gem. hero . moveRight ( ) hero . attack ( "Kru…" at bounding box center [677, 176] width 159 height 280
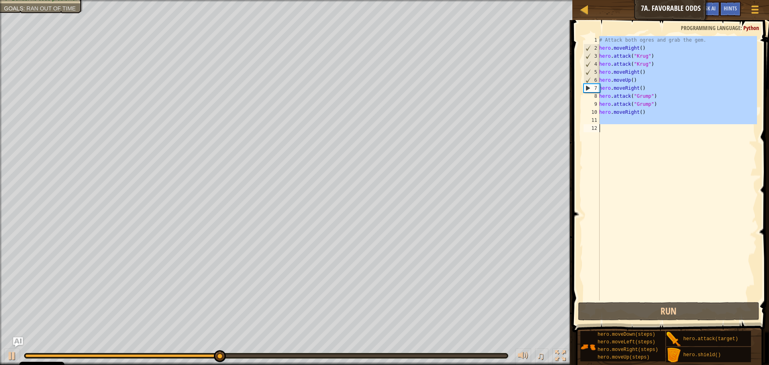
click at [635, 88] on div "# Attack both ogres and grab the gem. hero . moveRight ( ) hero . attack ( "Kru…" at bounding box center [677, 176] width 159 height 280
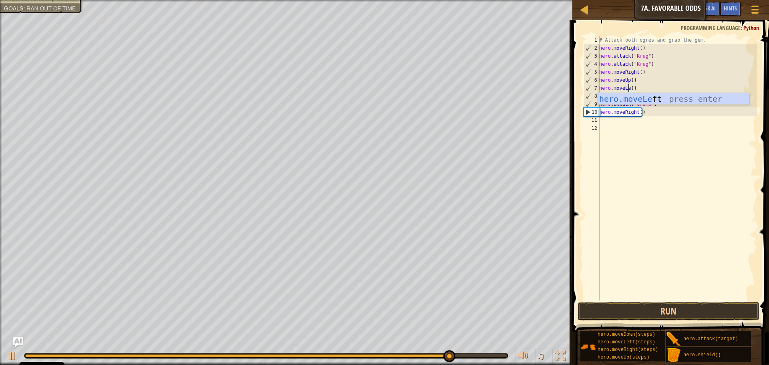
scroll to position [4, 3]
click at [630, 114] on div "# Attack both ogres and grab the gem. hero . moveRight ( ) hero . attack ( "Kru…" at bounding box center [677, 176] width 159 height 280
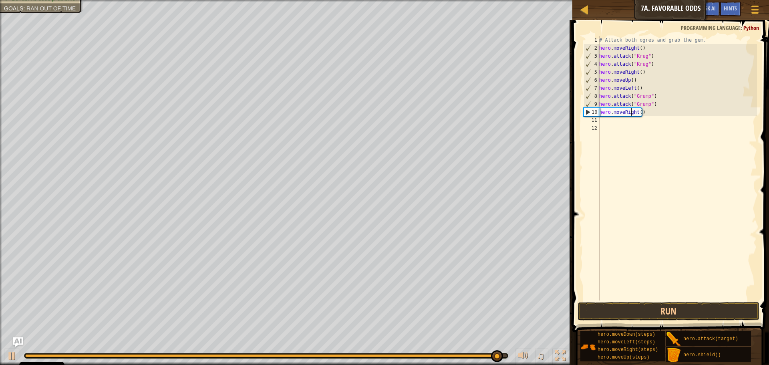
click at [630, 113] on div "# Attack both ogres and grab the gem. hero . moveRight ( ) hero . attack ( "Kru…" at bounding box center [677, 176] width 159 height 280
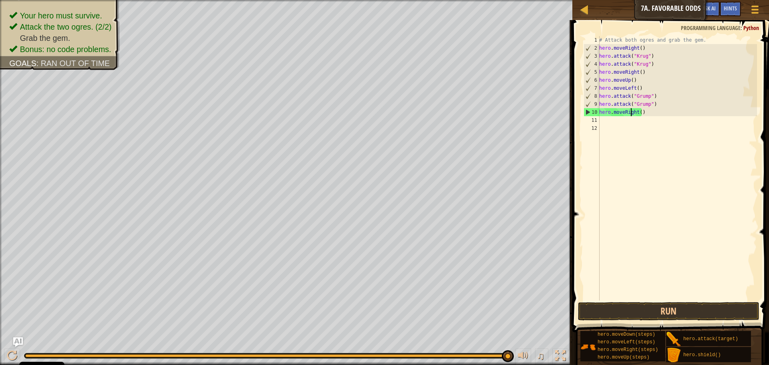
click at [634, 113] on div "# Attack both ogres and grab the gem. hero . moveRight ( ) hero . attack ( "Kru…" at bounding box center [677, 176] width 159 height 280
click at [635, 113] on div "# Attack both ogres and grab the gem. hero . moveRight ( ) hero . attack ( "Kru…" at bounding box center [677, 176] width 159 height 280
click at [637, 112] on div "# Attack both ogres and grab the gem. hero . moveRight ( ) hero . attack ( "Kru…" at bounding box center [677, 176] width 159 height 280
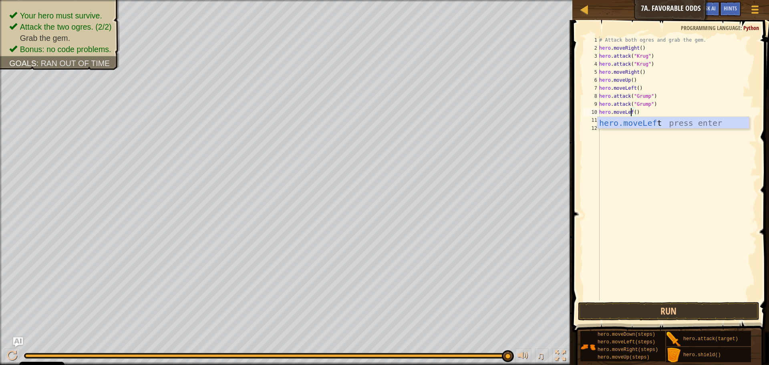
type textarea "hero.moveLeft()"
click at [655, 157] on div "# Attack both ogres and grab the gem. hero . moveRight ( ) hero . attack ( "Kru…" at bounding box center [677, 176] width 159 height 280
click at [682, 312] on button "Run" at bounding box center [668, 311] width 181 height 18
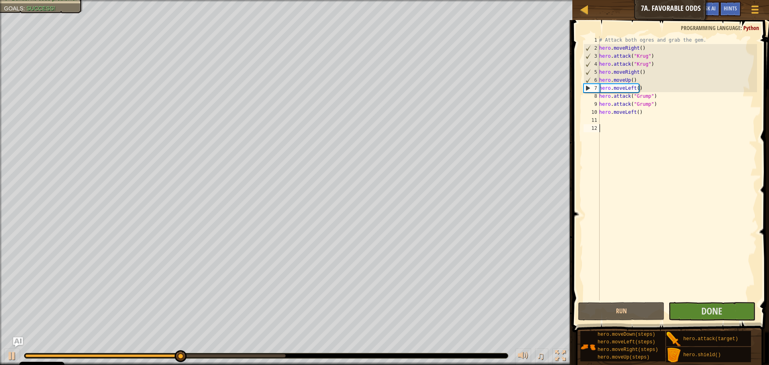
click at [266, 354] on div at bounding box center [155, 355] width 260 height 3
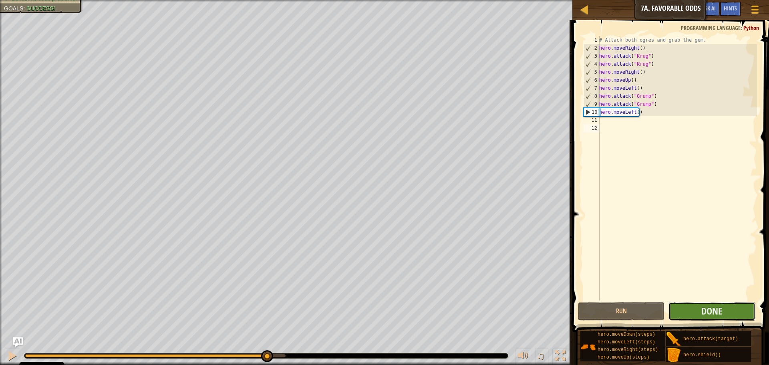
click at [724, 308] on button "Done" at bounding box center [712, 311] width 87 height 18
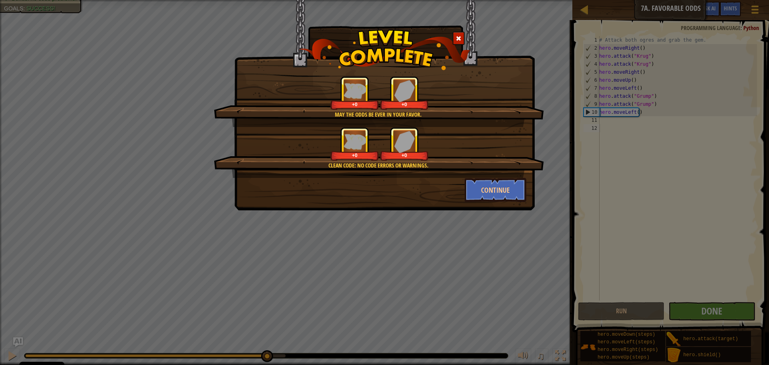
drag, startPoint x: 480, startPoint y: 168, endPoint x: 486, endPoint y: 182, distance: 15.3
click at [481, 169] on div "Clean code: no code errors or warnings." at bounding box center [378, 165] width 253 height 8
click at [487, 185] on button "Continue" at bounding box center [496, 190] width 62 height 24
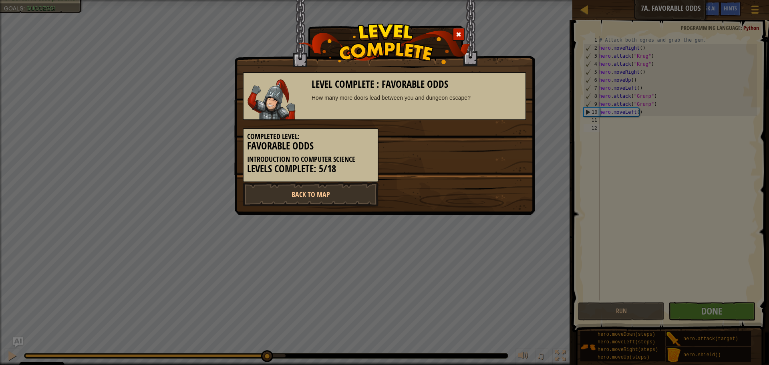
click at [56, 11] on div "Level Complete : Favorable Odds How many more doors lead between you and dungeo…" at bounding box center [384, 182] width 769 height 365
click at [334, 197] on link "Back to Map" at bounding box center [311, 194] width 136 height 24
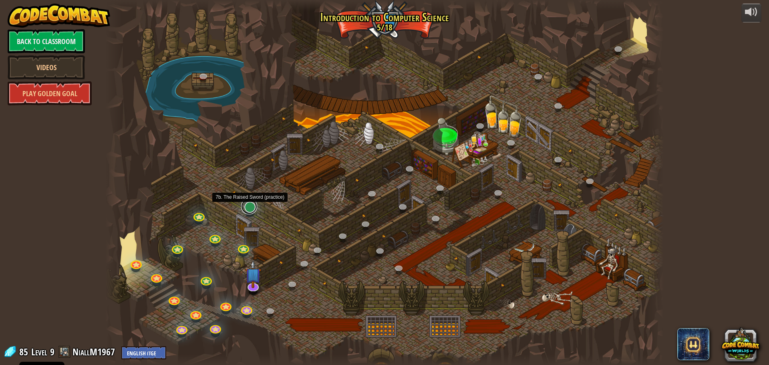
click at [252, 205] on link at bounding box center [249, 206] width 16 height 16
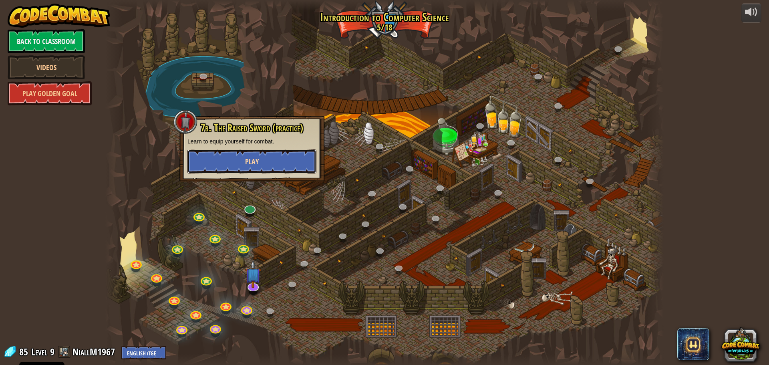
click at [254, 160] on span "Play" at bounding box center [252, 162] width 14 height 10
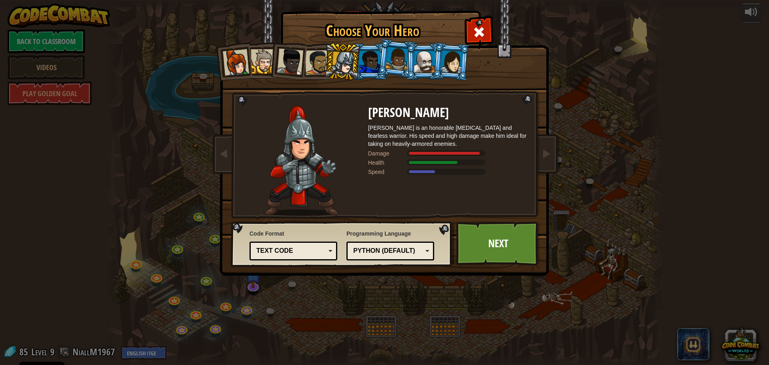
click at [311, 246] on div "Text code" at bounding box center [290, 250] width 69 height 9
click at [280, 318] on div "Choose Your Hero 85 Captain Anya Weston Anya is a no-nonsense leader who isn't …" at bounding box center [384, 182] width 769 height 365
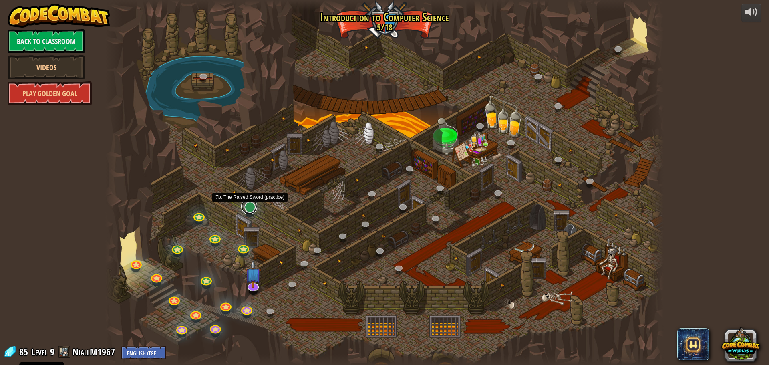
click at [252, 207] on link at bounding box center [249, 206] width 16 height 16
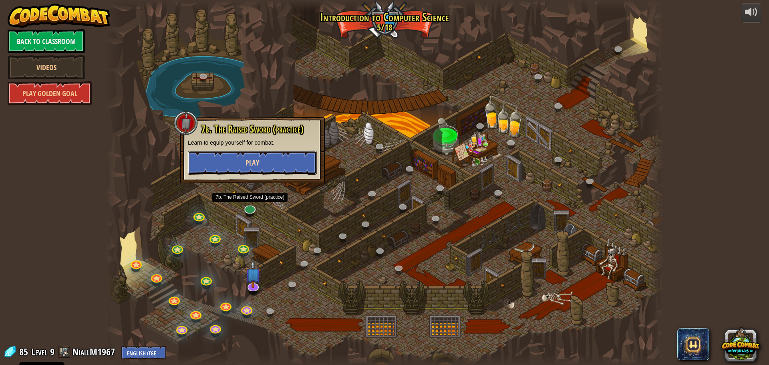
click at [266, 159] on button "Play" at bounding box center [252, 163] width 129 height 24
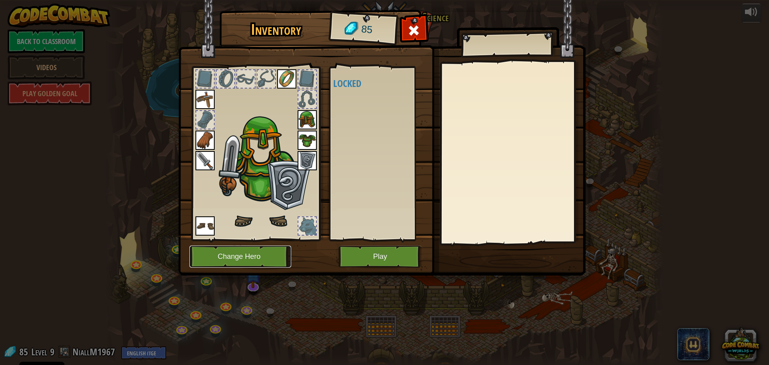
click at [259, 249] on button "Change Hero" at bounding box center [240, 257] width 102 height 22
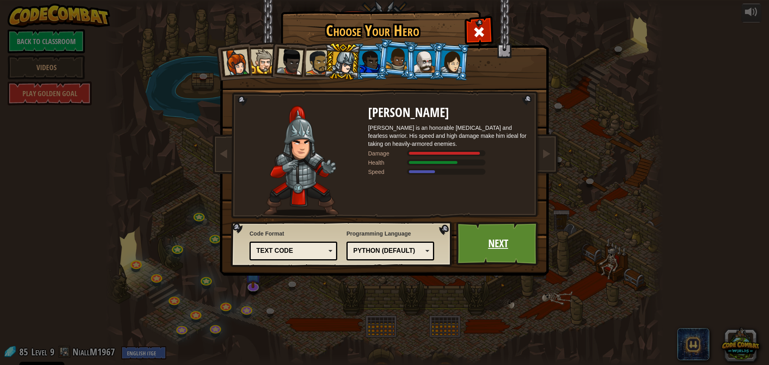
click at [503, 245] on link "Next" at bounding box center [498, 244] width 84 height 44
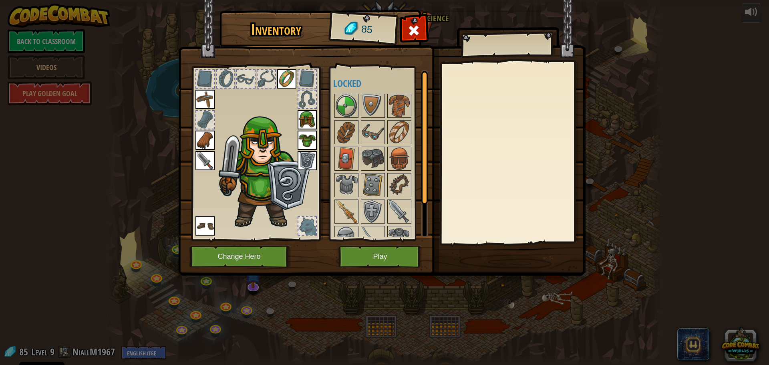
click at [310, 91] on div at bounding box center [307, 100] width 18 height 18
click at [304, 54] on img at bounding box center [381, 130] width 407 height 291
click at [300, 74] on div at bounding box center [307, 79] width 18 height 18
click at [266, 73] on div at bounding box center [267, 79] width 18 height 18
drag, startPoint x: 210, startPoint y: 75, endPoint x: 210, endPoint y: 89, distance: 14.0
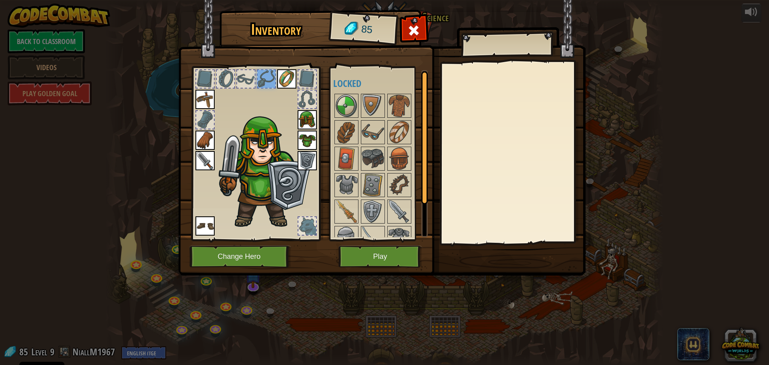
click at [210, 76] on div at bounding box center [205, 79] width 18 height 18
click at [210, 117] on div at bounding box center [205, 120] width 18 height 18
click at [382, 154] on img at bounding box center [373, 158] width 22 height 22
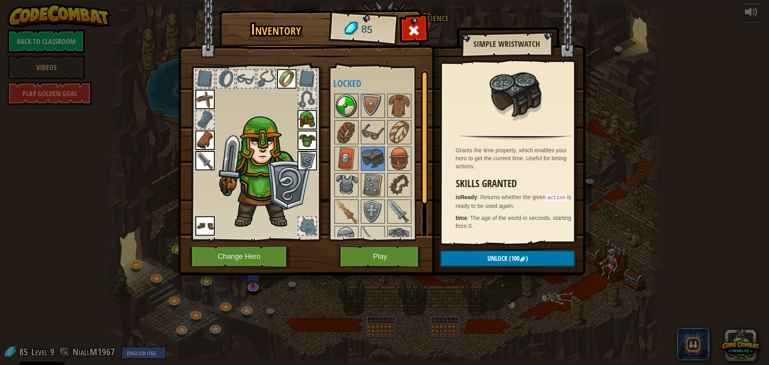
click at [346, 105] on img at bounding box center [346, 106] width 22 height 22
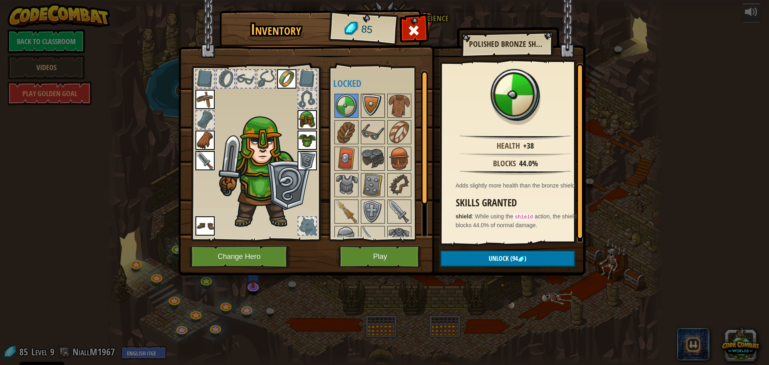
click at [367, 104] on img at bounding box center [373, 106] width 22 height 22
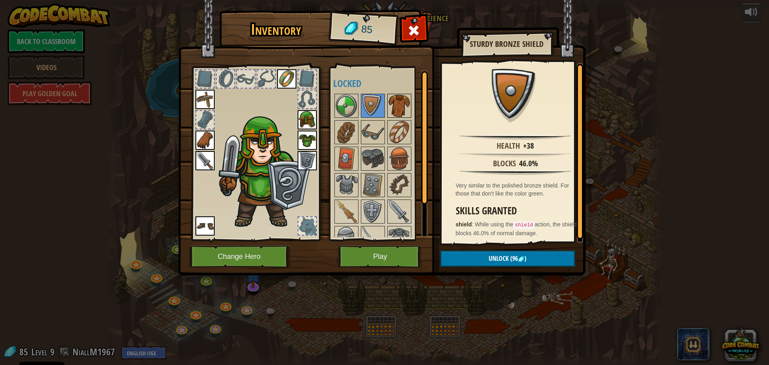
click at [391, 105] on img at bounding box center [399, 106] width 22 height 22
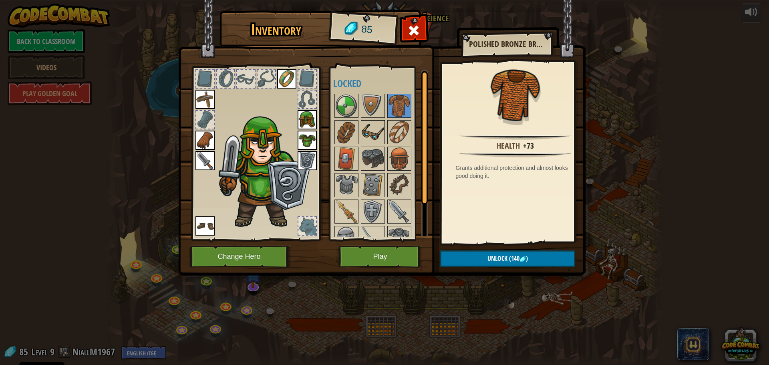
click at [381, 128] on img at bounding box center [373, 132] width 22 height 22
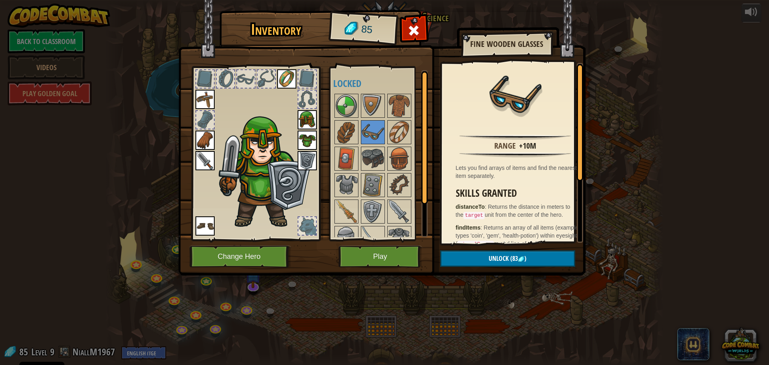
click at [353, 120] on div at bounding box center [383, 185] width 101 height 185
click at [538, 264] on button "Unlock (83 )" at bounding box center [507, 258] width 135 height 16
click at [536, 258] on button "Confirm" at bounding box center [507, 258] width 135 height 16
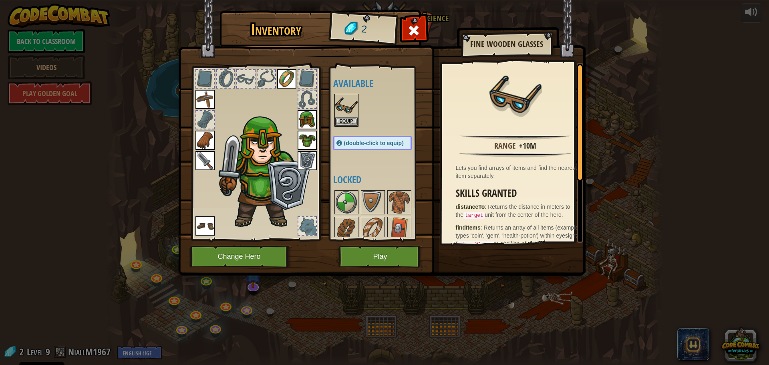
click at [359, 144] on span "(double-click to equip)" at bounding box center [374, 143] width 60 height 6
click at [343, 107] on img at bounding box center [346, 106] width 22 height 22
click at [350, 121] on button "Equip" at bounding box center [346, 121] width 22 height 8
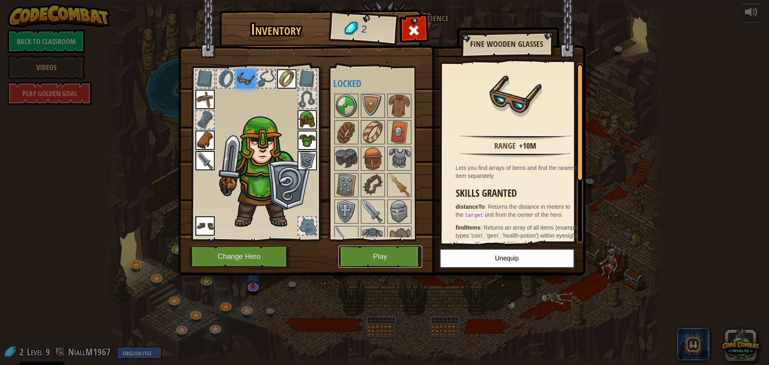
click at [394, 256] on button "Play" at bounding box center [380, 257] width 84 height 22
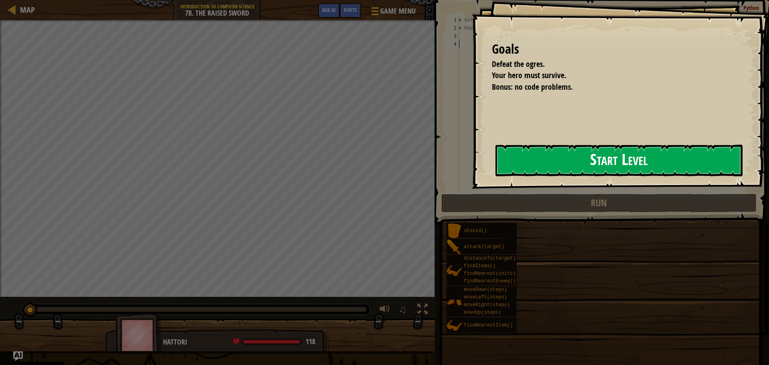
click at [496, 167] on button "Start Level" at bounding box center [619, 161] width 247 height 32
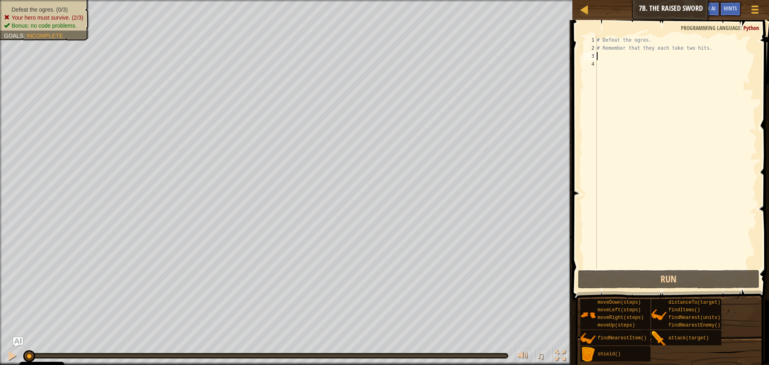
click at [610, 55] on div "# Defeat the ogres. # Remember that they each take two hits." at bounding box center [676, 160] width 162 height 248
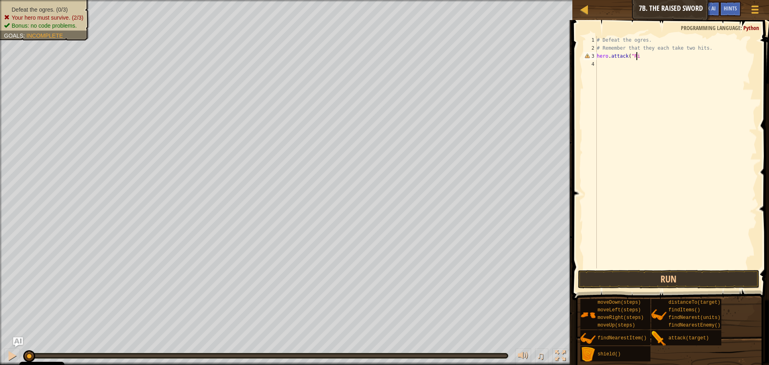
scroll to position [4, 3]
type textarea "hero.attack("Rig")"
drag, startPoint x: 653, startPoint y: 57, endPoint x: 570, endPoint y: 57, distance: 82.5
click at [570, 57] on div "1 2 3 4 5 # Defeat the ogres. # Remember that they each take two hits. hero . a…" at bounding box center [669, 176] width 199 height 304
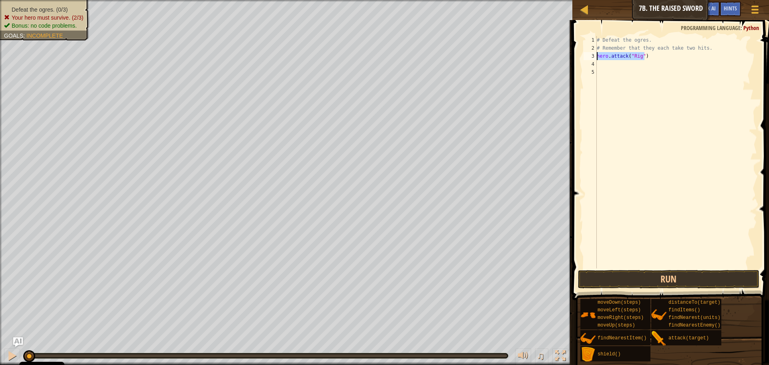
type textarea "hero.attack("Rig")"
click at [624, 64] on div "# Defeat the ogres. # Remember that they each take two hits. hero . attack ( "R…" at bounding box center [676, 160] width 162 height 248
type textarea "hero.attack("Rig")"
click at [624, 71] on div "# Defeat the ogres. # Remember that they each take two hits. hero . attack ( "R…" at bounding box center [676, 160] width 162 height 248
type textarea "hero.attack("Rig")"
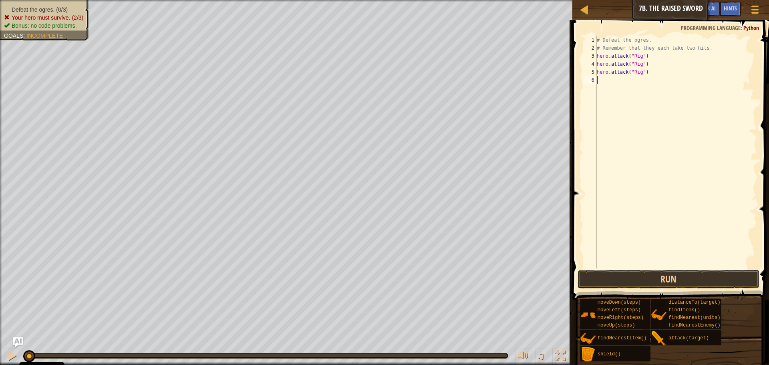
click at [607, 82] on div "# Defeat the ogres. # Remember that they each take two hits. hero . attack ( "R…" at bounding box center [676, 160] width 162 height 248
type textarea "hero.attack("Rig")"
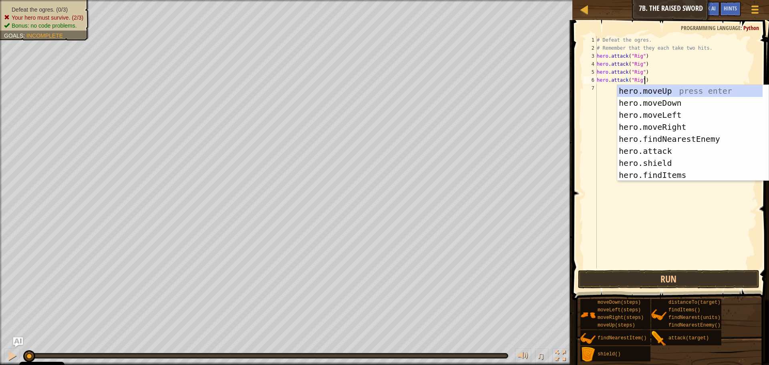
click at [605, 87] on div "# Defeat the ogres. # Remember that they each take two hits. hero . attack ( "R…" at bounding box center [676, 160] width 162 height 248
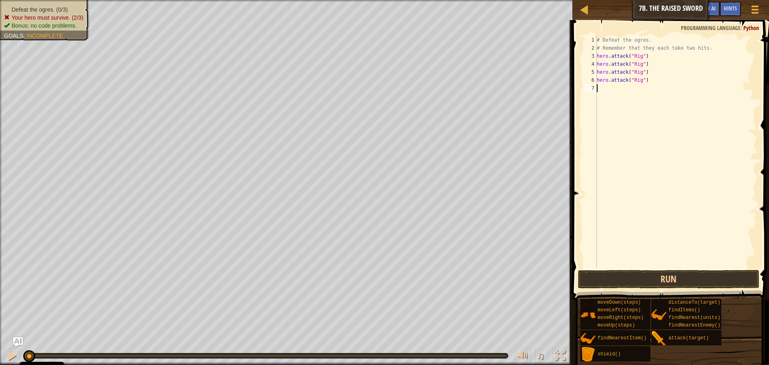
type textarea "hero.attack("Rig")"
click at [600, 96] on div "# Defeat the ogres. # Remember that they each take two hits. hero . attack ( "R…" at bounding box center [676, 160] width 162 height 248
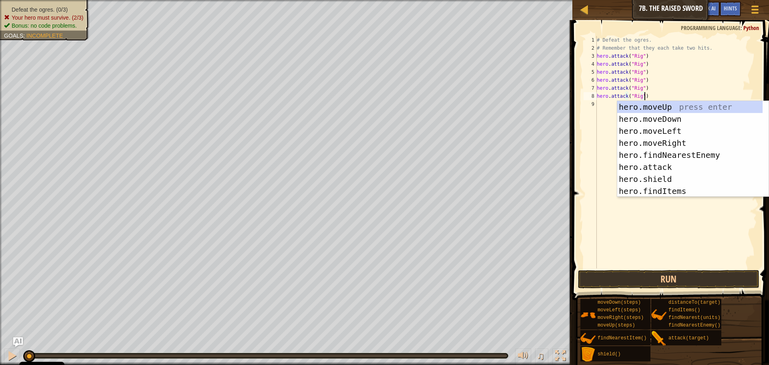
click at [640, 95] on div "# Defeat the ogres. # Remember that they each take two hits. hero . attack ( "R…" at bounding box center [676, 160] width 162 height 248
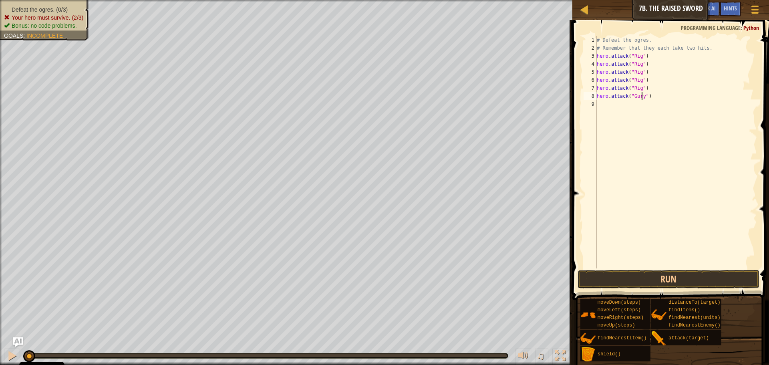
scroll to position [4, 4]
click at [635, 72] on div "# Defeat the ogres. # Remember that they each take two hits. hero . attack ( "R…" at bounding box center [676, 160] width 162 height 248
click at [635, 81] on div "# Defeat the ogres. # Remember that they each take two hits. hero . attack ( "R…" at bounding box center [676, 160] width 162 height 248
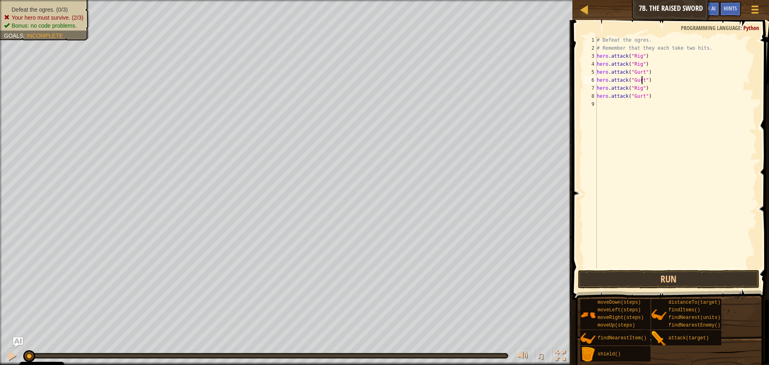
click at [635, 87] on div "# Defeat the ogres. # Remember that they each take two hits. hero . attack ( "R…" at bounding box center [676, 160] width 162 height 248
click at [639, 96] on div "# Defeat the ogres. # Remember that they each take two hits. hero . attack ( "R…" at bounding box center [676, 160] width 162 height 248
type textarea "hero.attack("Ack")"
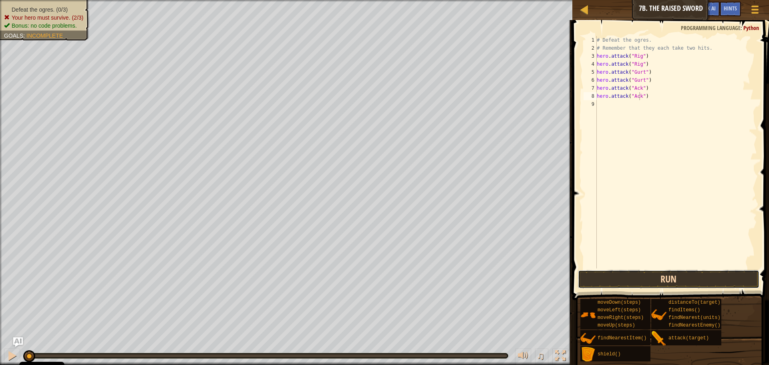
click at [657, 276] on button "Run" at bounding box center [668, 279] width 181 height 18
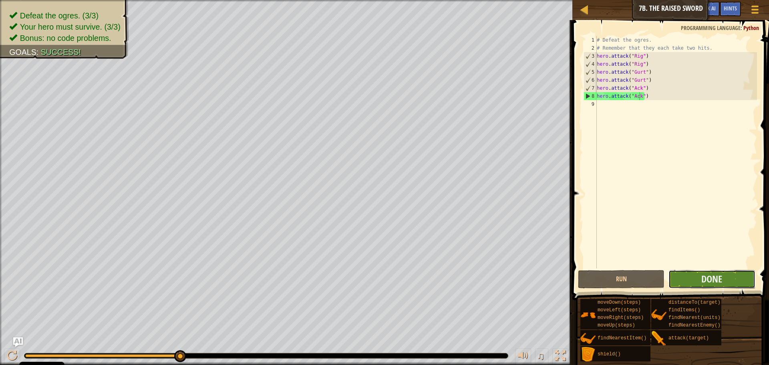
click at [699, 284] on button "Done" at bounding box center [712, 279] width 87 height 18
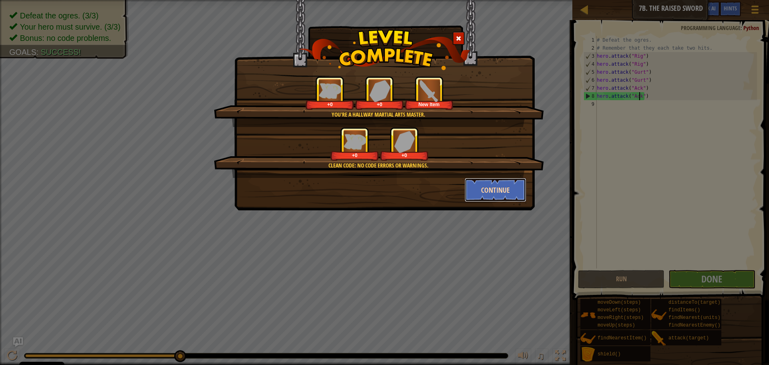
click at [495, 185] on button "Continue" at bounding box center [496, 190] width 62 height 24
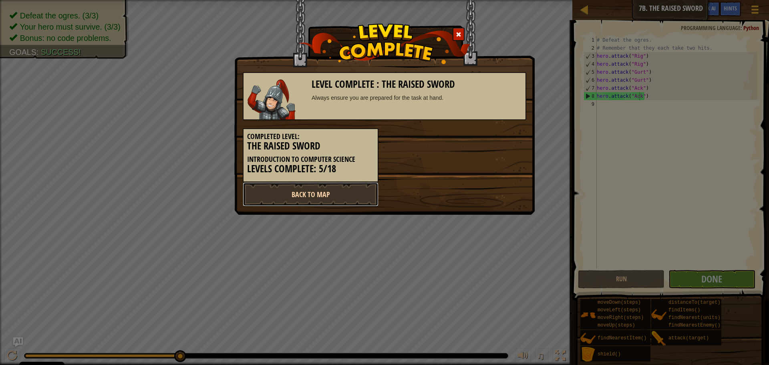
click at [330, 189] on link "Back to Map" at bounding box center [311, 194] width 136 height 24
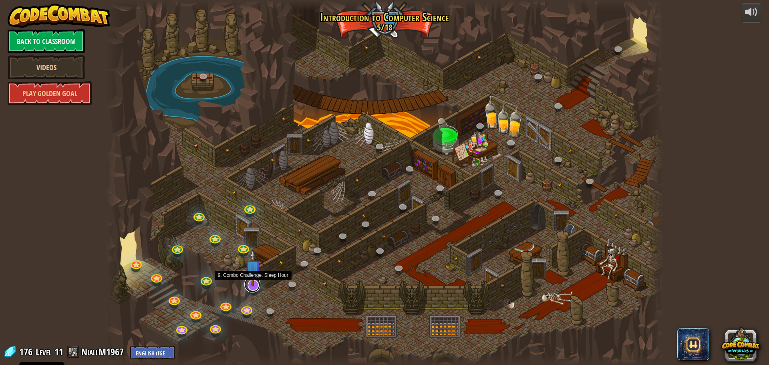
click at [259, 288] on div "25. Kithgard Gates (Locked By Teacher) Escape the Kithgard dungeons, and don't …" at bounding box center [384, 182] width 558 height 365
click at [258, 286] on link at bounding box center [252, 284] width 16 height 16
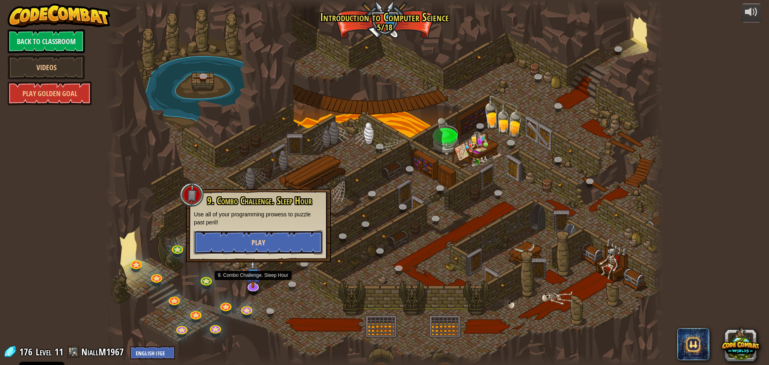
click at [276, 240] on button "Play" at bounding box center [258, 242] width 129 height 24
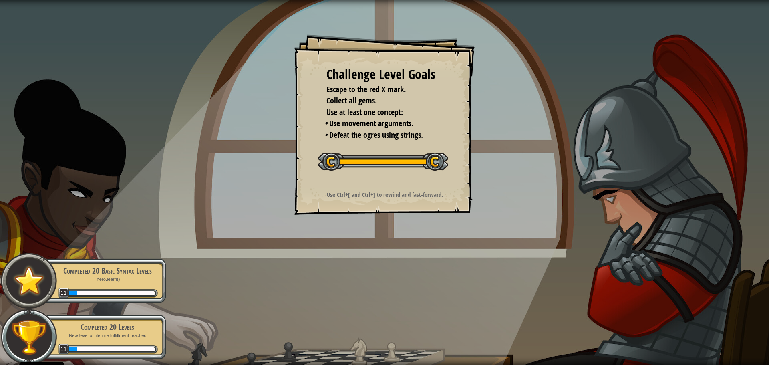
click at [379, 187] on div "Challenge Level Goals Escape to the red X mark. Collect all gems. Use at least …" at bounding box center [384, 124] width 180 height 180
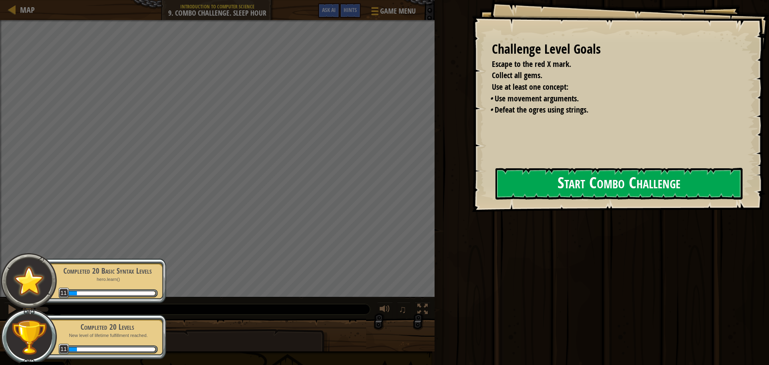
click at [516, 198] on button "Start Combo Challenge" at bounding box center [619, 184] width 247 height 32
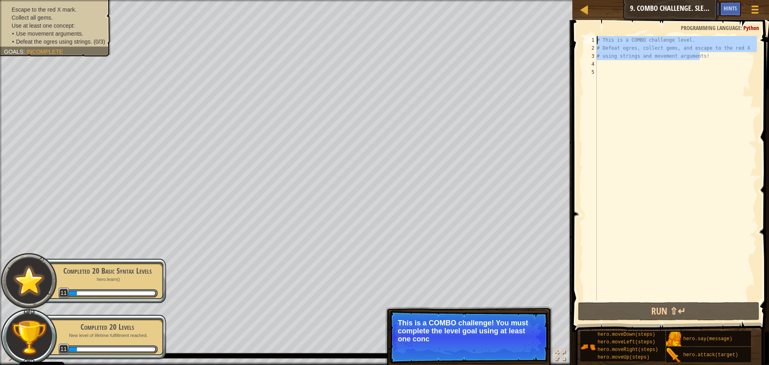
drag, startPoint x: 717, startPoint y: 55, endPoint x: 578, endPoint y: 34, distance: 140.3
click at [578, 34] on div "1 2 3 4 5 # This is a COMBO challenge level. # Defeat ogres, collect gems, and …" at bounding box center [669, 192] width 199 height 336
type textarea "# This is a COMBO challenge level. # Defeat ogres, collect gems, and escape to …"
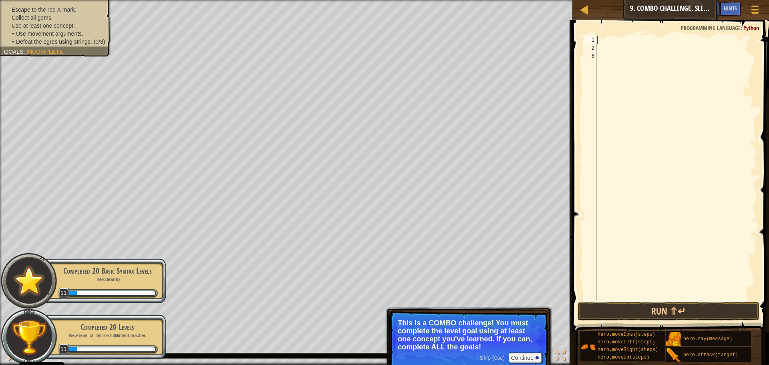
click at [108, 288] on div "Completed 20 Basic Syntax Levels hero.learn() 11" at bounding box center [103, 280] width 126 height 45
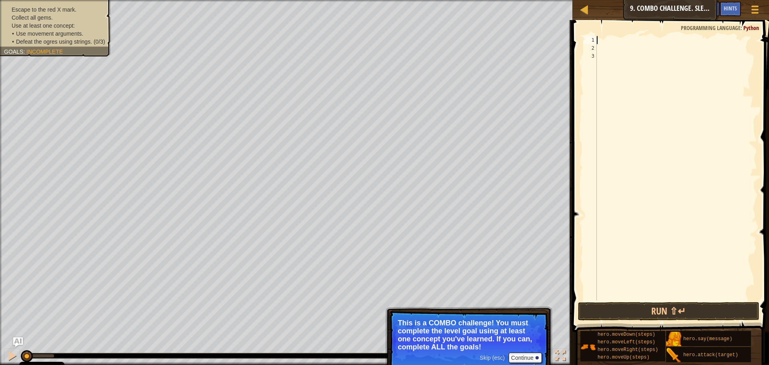
click at [618, 40] on div at bounding box center [676, 176] width 162 height 280
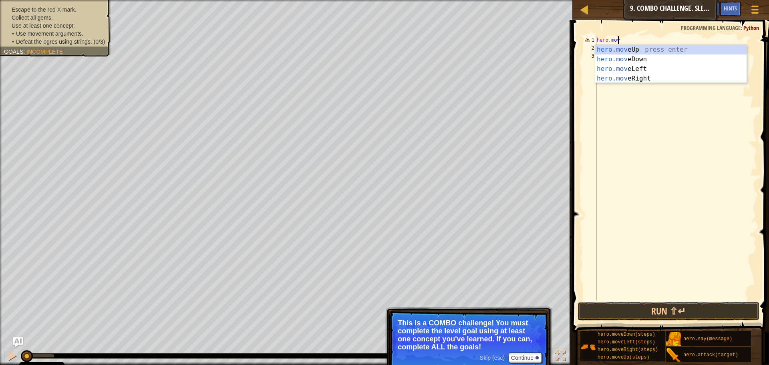
type textarea "hero.move"
click at [622, 60] on div "hero.move Up press enter hero.move Down press enter hero.move Left press enter …" at bounding box center [670, 74] width 151 height 58
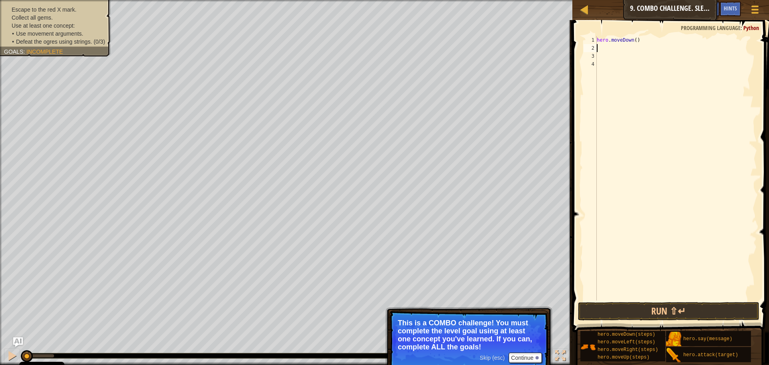
scroll to position [4, 0]
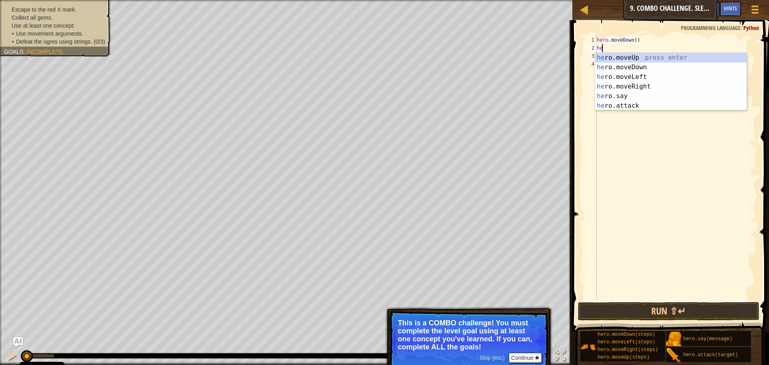
type textarea "her"
click at [627, 87] on div "her o.moveUp press enter her o.moveDown press enter her o.moveLeft press enter …" at bounding box center [670, 91] width 151 height 77
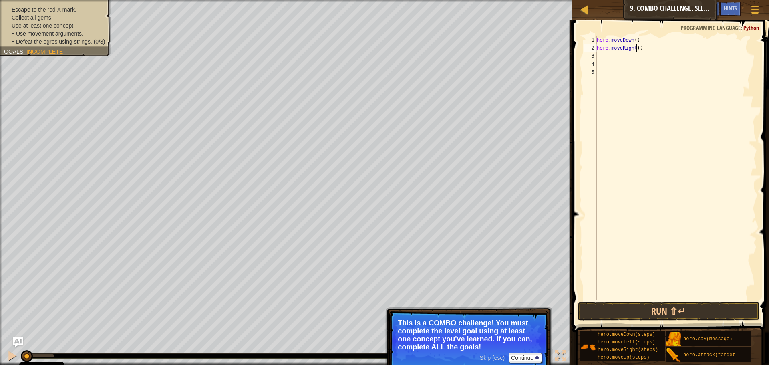
click at [637, 48] on div "hero . moveDown ( ) hero . moveRight ( )" at bounding box center [676, 176] width 162 height 280
type textarea "hero.moveRight(2)"
click at [649, 50] on div "hero . moveDown ( ) hero . moveRight ( 2 )" at bounding box center [676, 176] width 162 height 280
click at [648, 54] on div "hero . moveDown ( ) hero . moveRight ( 2 )" at bounding box center [676, 176] width 162 height 280
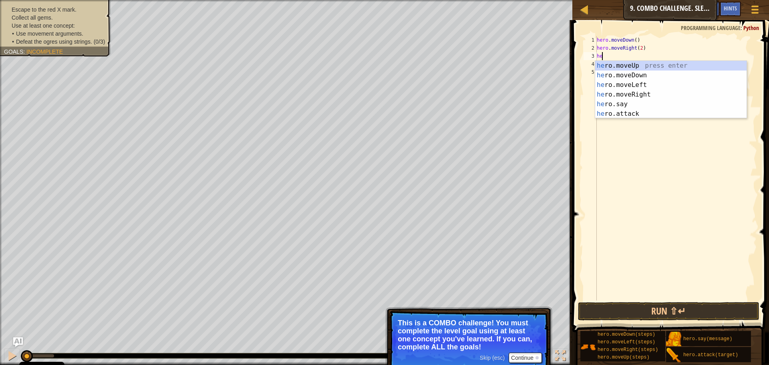
scroll to position [4, 0]
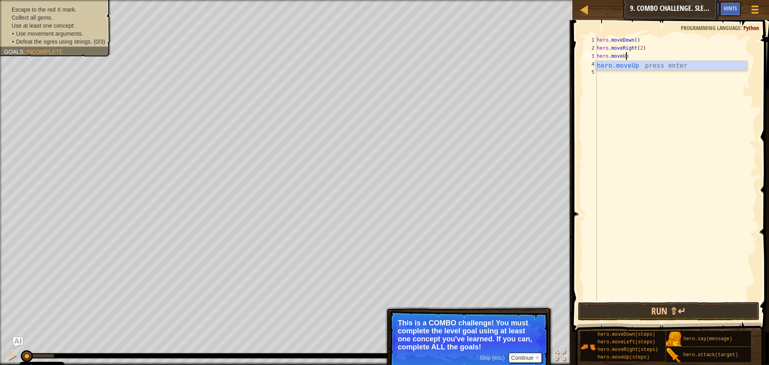
type textarea "hero.moveUp()"
type textarea "hero.attack("Ursa")"
drag, startPoint x: 649, startPoint y: 63, endPoint x: 589, endPoint y: 62, distance: 60.1
click at [589, 62] on div "hero.attack("Ursa") 1 2 3 4 5 6 hero . moveDown ( ) hero . moveRight ( 2 ) hero…" at bounding box center [669, 168] width 175 height 264
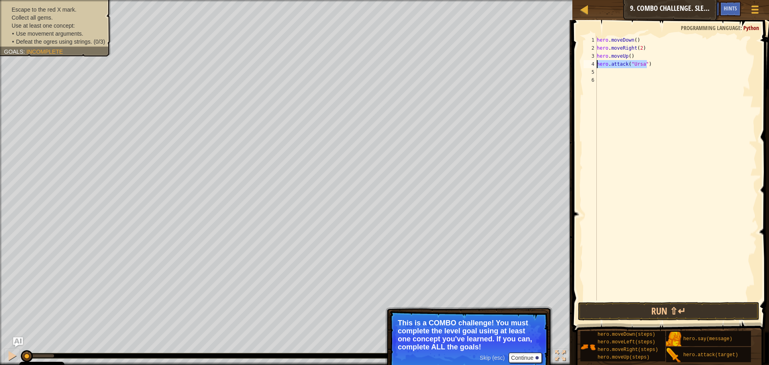
click at [616, 72] on div "hero . moveDown ( ) hero . moveRight ( 2 ) hero . moveUp ( ) hero . attack ( "U…" at bounding box center [676, 176] width 162 height 280
paste textarea "hero.attack("Ursa")"
type textarea "hero.attack("Ursa")"
click at [617, 77] on div "hero . moveDown ( ) hero . moveRight ( 2 ) hero . moveUp ( ) hero . attack ( "U…" at bounding box center [676, 176] width 162 height 280
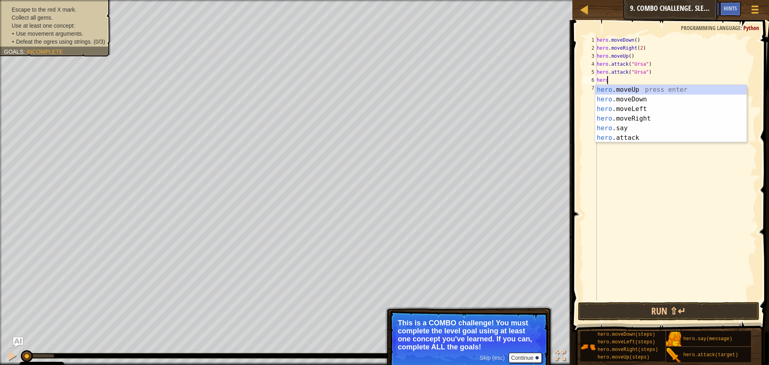
scroll to position [4, 1]
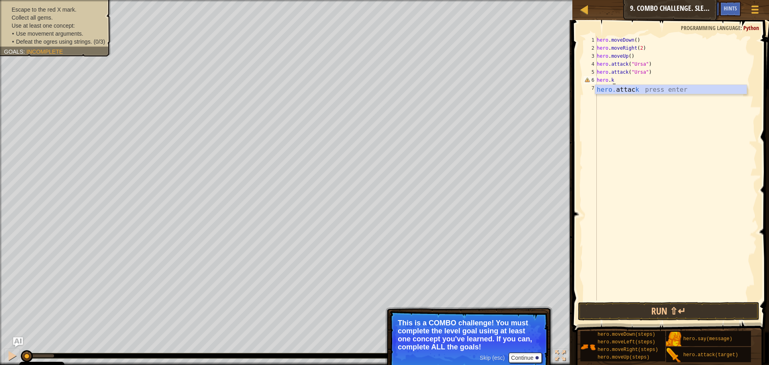
type textarea "hero."
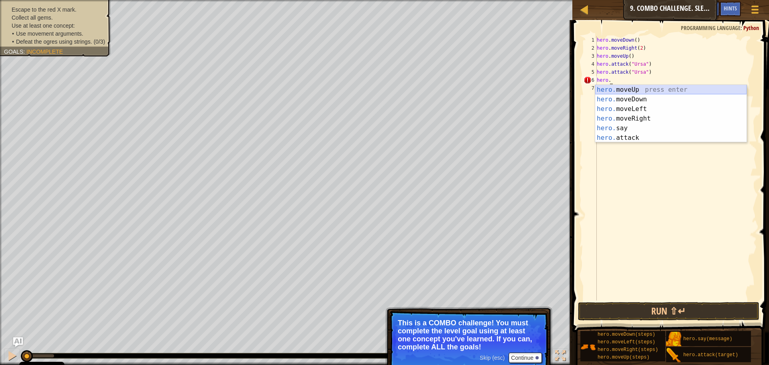
click at [619, 91] on div "hero. moveUp press enter hero. moveDown press enter hero. moveLeft press enter …" at bounding box center [670, 123] width 151 height 77
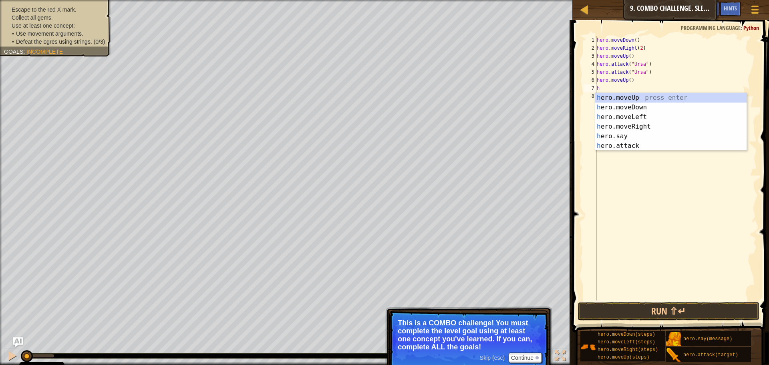
type textarea "hero"
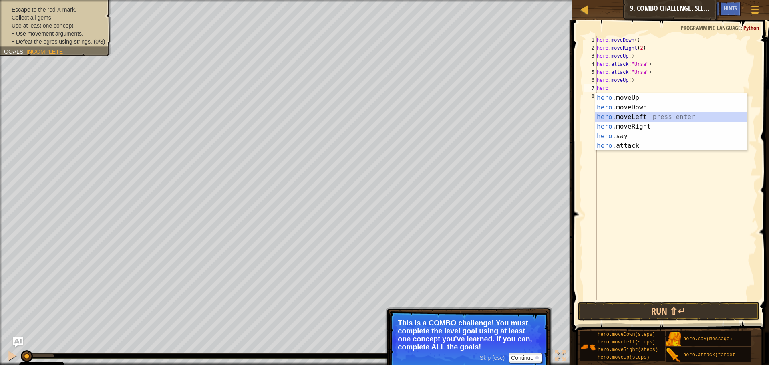
click at [628, 114] on div "hero .moveUp press enter hero .moveDown press enter hero .moveLeft press enter …" at bounding box center [670, 131] width 151 height 77
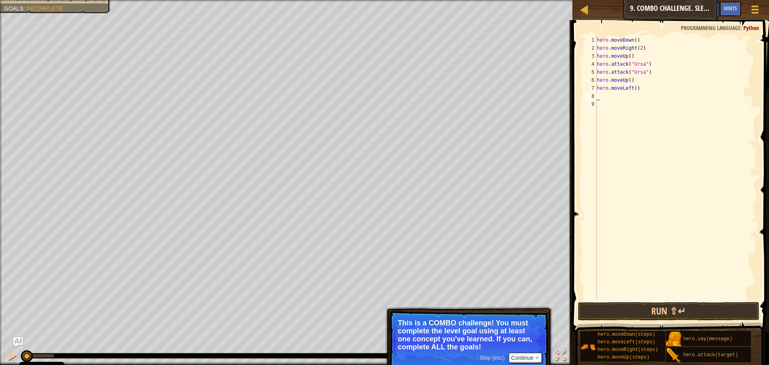
click at [633, 88] on div "hero . moveDown ( ) hero . moveRight ( 2 ) hero . moveUp ( ) hero . attack ( "U…" at bounding box center [676, 176] width 162 height 280
click at [644, 87] on div "hero . moveDown ( ) hero . moveRight ( 2 ) hero . moveUp ( ) hero . attack ( "U…" at bounding box center [676, 176] width 162 height 280
type textarea "hero.moveLeft(2)"
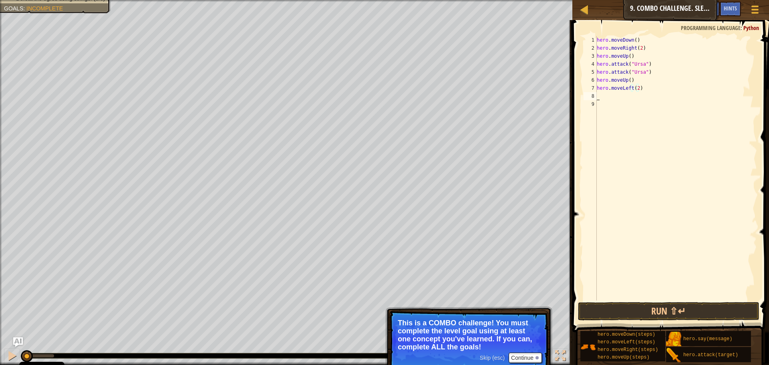
click at [634, 95] on div "hero . moveDown ( ) hero . moveRight ( 2 ) hero . moveUp ( ) hero . attack ( "U…" at bounding box center [676, 176] width 162 height 280
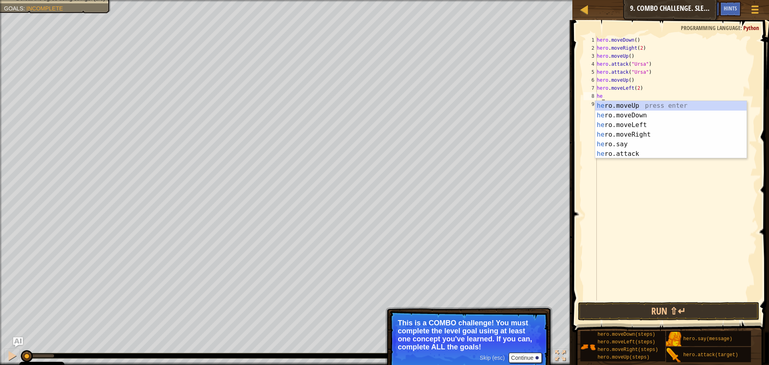
type textarea "h"
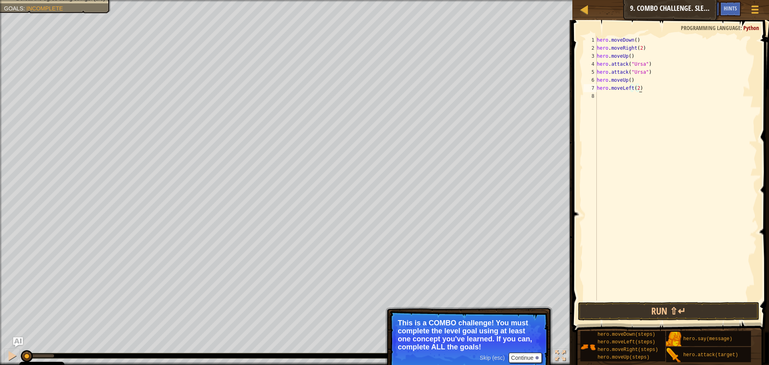
paste textarea "hero.attack("Ursa")"
drag, startPoint x: 638, startPoint y: 86, endPoint x: 697, endPoint y: 88, distance: 59.3
click at [697, 88] on div "hero . moveDown ( ) hero . moveRight ( 2 ) hero . moveUp ( ) hero . attack ( "U…" at bounding box center [676, 176] width 162 height 280
type textarea "hero.moveLeft(2)"
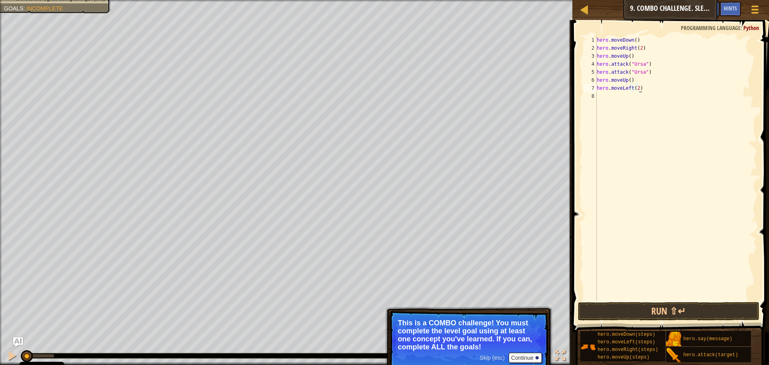
click at [669, 95] on div "hero . moveDown ( ) hero . moveRight ( 2 ) hero . moveUp ( ) hero . attack ( "U…" at bounding box center [676, 176] width 162 height 280
paste textarea "hero.attack("Ursa")"
type textarea "hero.attack("Ursa")"
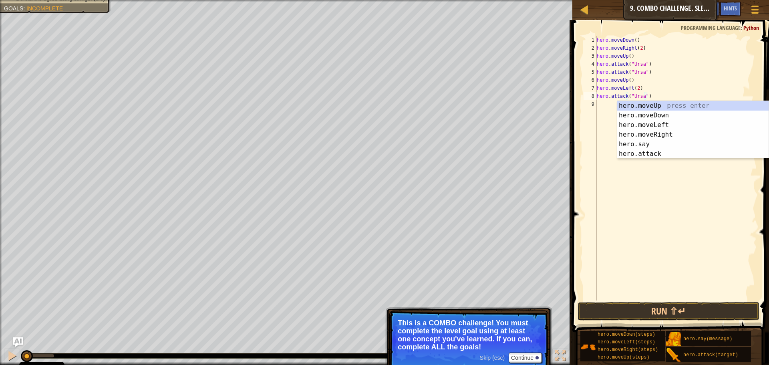
click at [613, 102] on div "hero . moveDown ( ) hero . moveRight ( 2 ) hero . moveUp ( ) hero . attack ( "U…" at bounding box center [676, 176] width 162 height 280
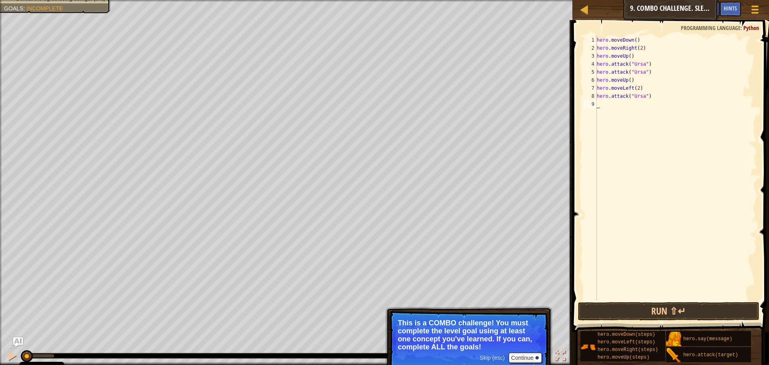
paste textarea "hero.attack("Ursa")"
type textarea "hero.attack("Ursa")"
click at [612, 113] on div "hero . moveDown ( ) hero . moveRight ( 2 ) hero . moveUp ( ) hero . attack ( "U…" at bounding box center [677, 176] width 159 height 280
paste textarea "hero.attack("Ursa")"
type textarea "hero.attack("Ursa")"
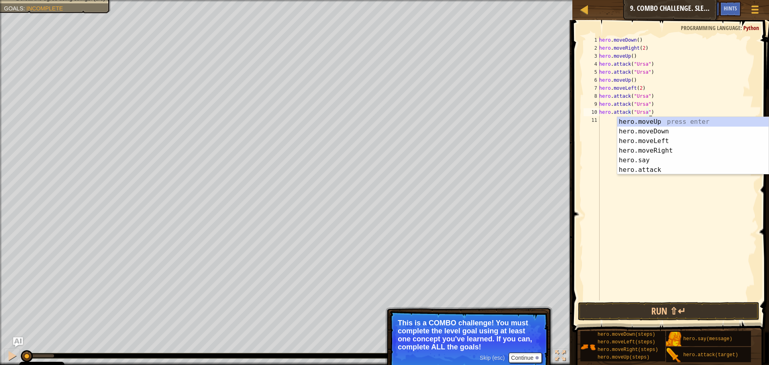
click at [608, 118] on div "hero . moveDown ( ) hero . moveRight ( 2 ) hero . moveUp ( ) hero . attack ( "U…" at bounding box center [677, 176] width 159 height 280
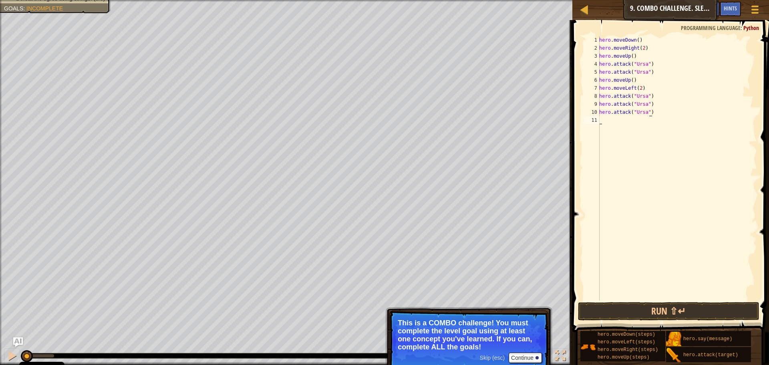
paste textarea "hero.attack("Ursa")"
drag, startPoint x: 647, startPoint y: 112, endPoint x: 700, endPoint y: 114, distance: 52.9
click at [700, 114] on div "hero . moveDown ( ) hero . moveRight ( 2 ) hero . moveUp ( ) hero . attack ( "U…" at bounding box center [677, 176] width 159 height 280
click at [640, 121] on div "hero . moveDown ( ) hero . moveRight ( 2 ) hero . moveUp ( ) hero . attack ( "U…" at bounding box center [677, 176] width 159 height 280
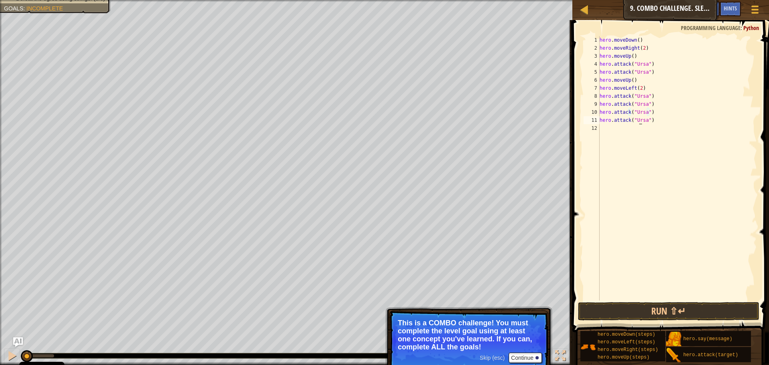
click at [640, 121] on div "hero . moveDown ( ) hero . moveRight ( 2 ) hero . moveUp ( ) hero . attack ( "U…" at bounding box center [677, 176] width 159 height 280
click at [642, 112] on div "hero . moveDown ( ) hero . moveRight ( 2 ) hero . moveUp ( ) hero . attack ( "U…" at bounding box center [677, 176] width 159 height 280
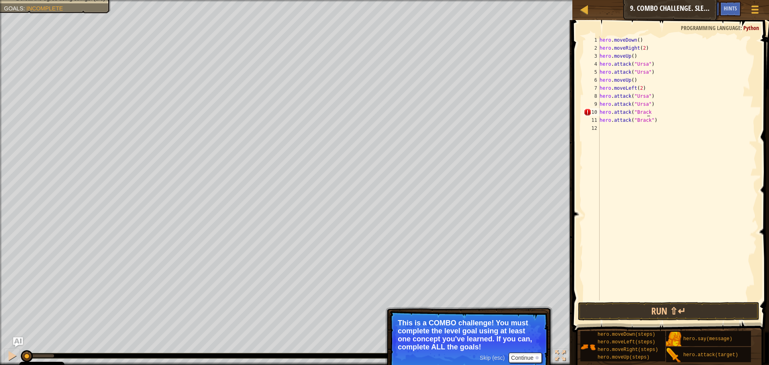
scroll to position [4, 4]
click at [639, 104] on div "hero . moveDown ( ) hero . moveRight ( 2 ) hero . moveUp ( ) hero . attack ( "U…" at bounding box center [677, 176] width 159 height 280
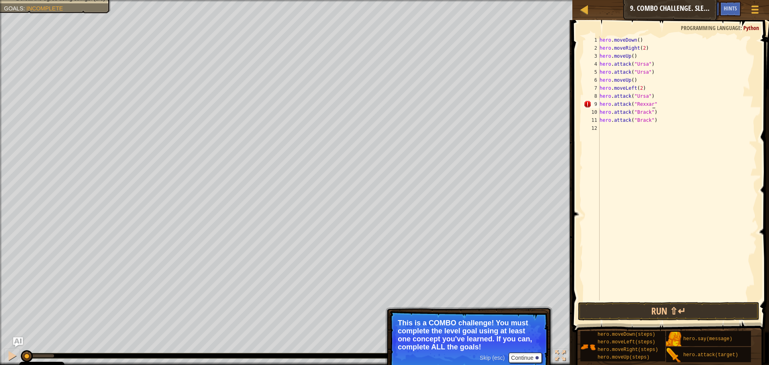
click at [642, 96] on div "hero . moveDown ( ) hero . moveRight ( 2 ) hero . moveUp ( ) hero . attack ( "U…" at bounding box center [677, 176] width 159 height 280
click at [638, 95] on div "hero . moveDown ( ) hero . moveRight ( 2 ) hero . moveUp ( ) hero . attack ( "U…" at bounding box center [677, 176] width 159 height 280
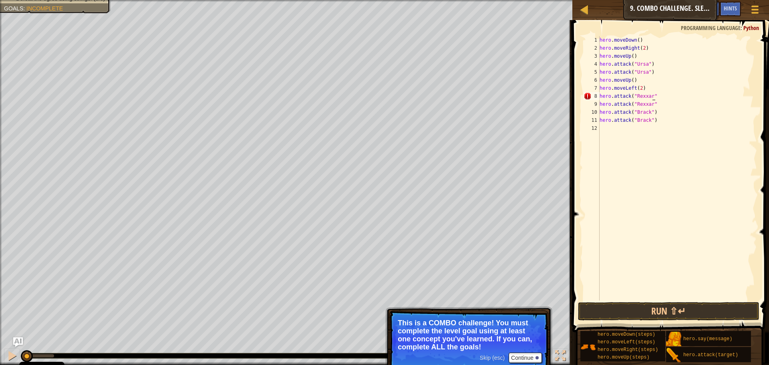
type textarea "hero.attack("Rexxar")"
click at [652, 139] on div "hero . moveDown ( ) hero . moveRight ( 2 ) hero . moveUp ( ) hero . attack ( "U…" at bounding box center [677, 176] width 159 height 280
click at [656, 106] on div "hero . moveDown ( ) hero . moveRight ( 2 ) hero . moveUp ( ) hero . attack ( "U…" at bounding box center [677, 176] width 159 height 280
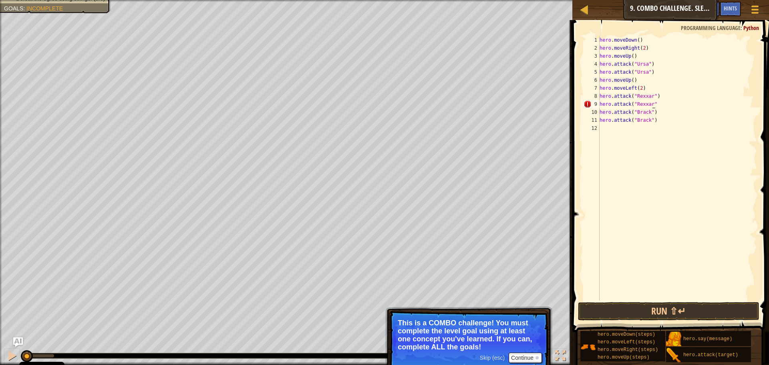
type textarea "hero.attack("Rexxar")"
click at [625, 132] on div "hero . moveDown ( ) hero . moveRight ( 2 ) hero . moveUp ( ) hero . attack ( "U…" at bounding box center [677, 176] width 159 height 280
type textarea "hero.moveRight(2)"
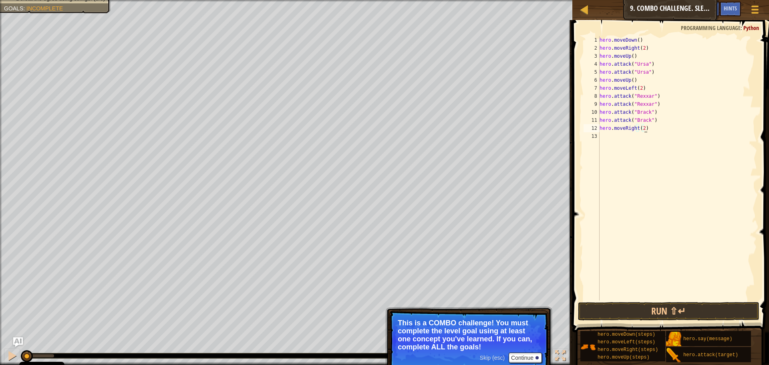
scroll to position [4, 0]
click at [685, 311] on button "Run ⇧↵" at bounding box center [668, 311] width 181 height 18
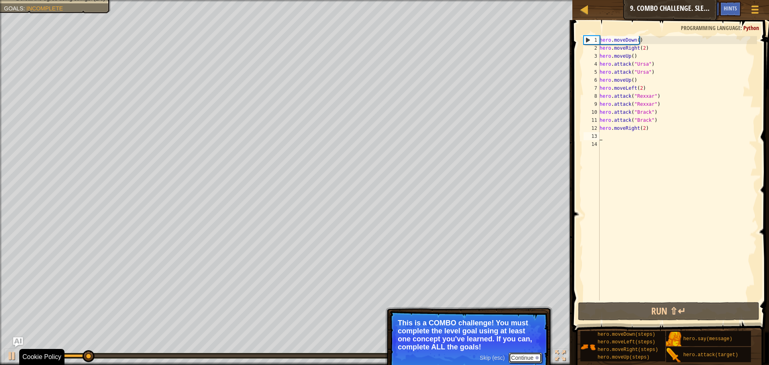
click at [528, 357] on button "Continue" at bounding box center [525, 358] width 33 height 10
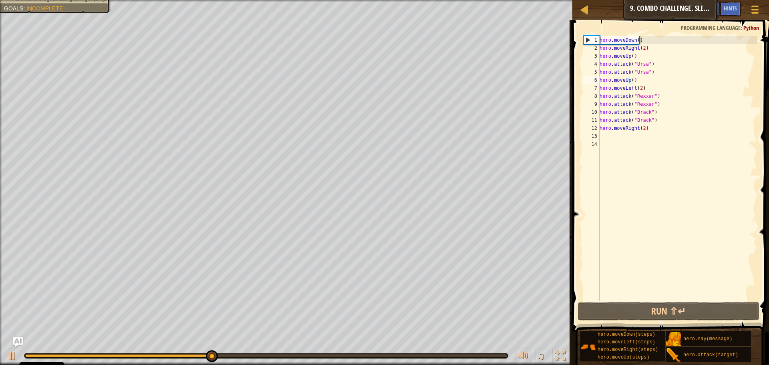
click at [629, 82] on div "hero . moveDown ( ) hero . moveRight ( 2 ) hero . moveUp ( ) hero . attack ( "U…" at bounding box center [677, 176] width 159 height 280
type textarea "hero.moveUp()"
click at [680, 171] on div "hero . moveDown ( ) hero . moveRight ( 2 ) hero . moveUp ( ) hero . attack ( "U…" at bounding box center [677, 176] width 159 height 280
